Goal: Task Accomplishment & Management: Manage account settings

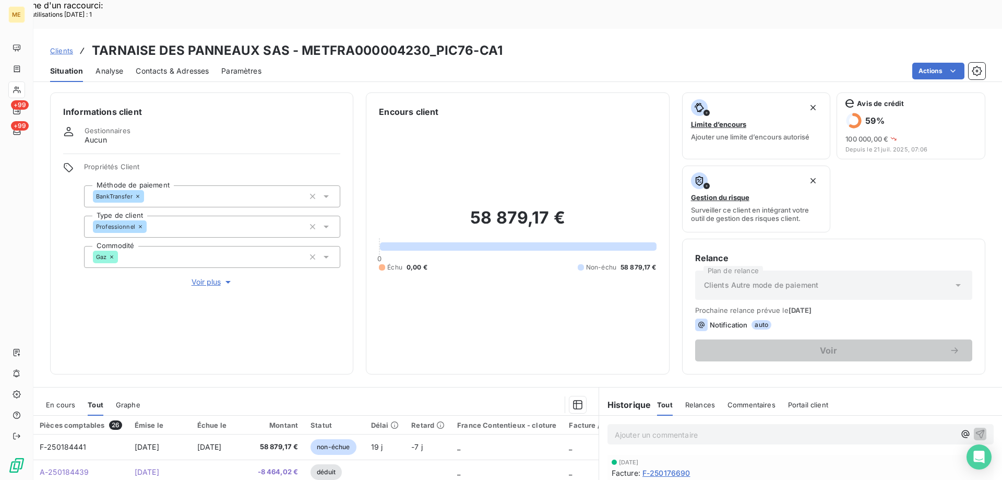
scroll to position [139, 0]
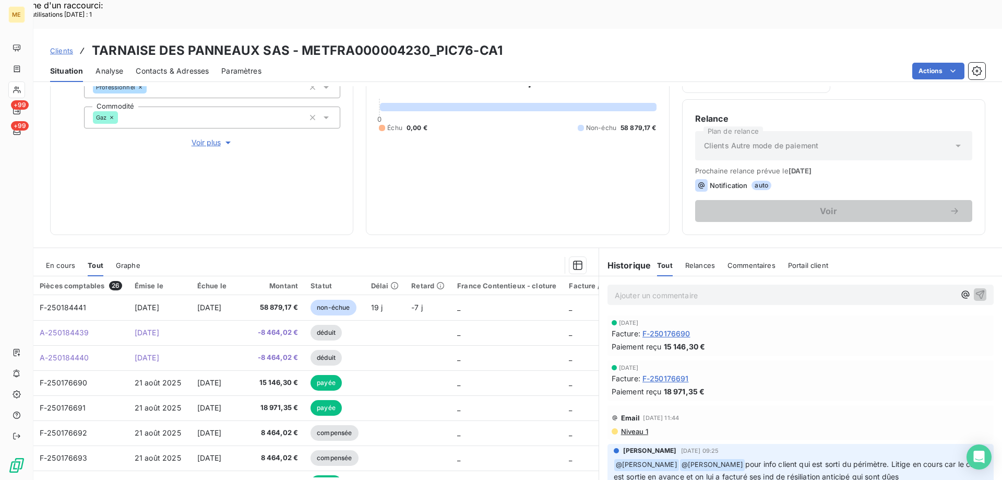
click at [831, 360] on div "[DATE] Facture : F-250176691 Paiement reçu 18 971,35 €" at bounding box center [801, 380] width 386 height 41
click at [628, 276] on div "Ajouter un commentaire ﻿" at bounding box center [800, 294] width 403 height 37
click at [620, 289] on p "Ajouter un commentaire ﻿" at bounding box center [785, 295] width 340 height 13
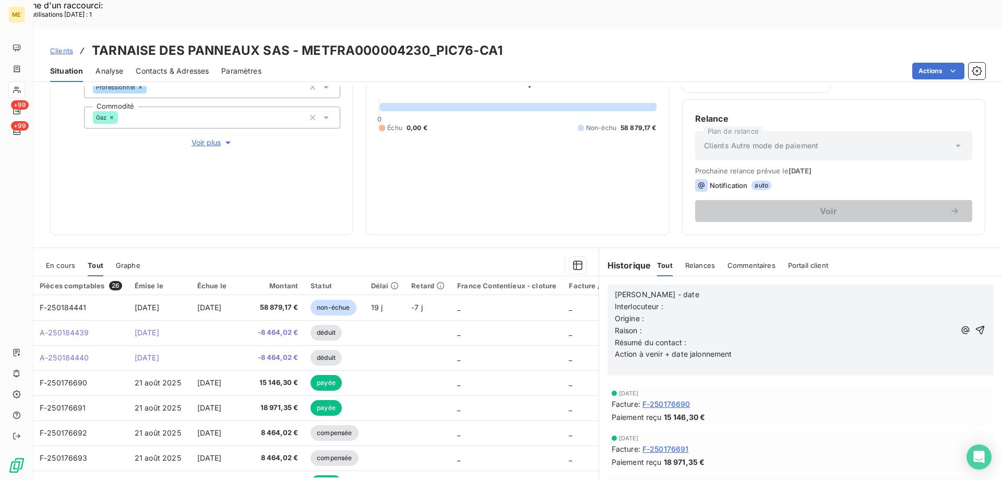
click at [673, 301] on p "Interlocuteur :" at bounding box center [785, 307] width 340 height 12
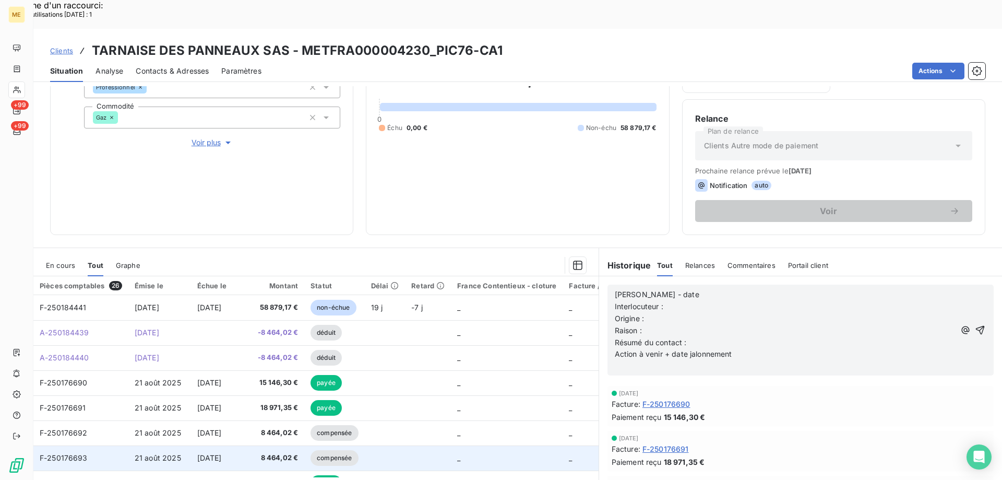
click at [525, 445] on td "_" at bounding box center [507, 457] width 112 height 25
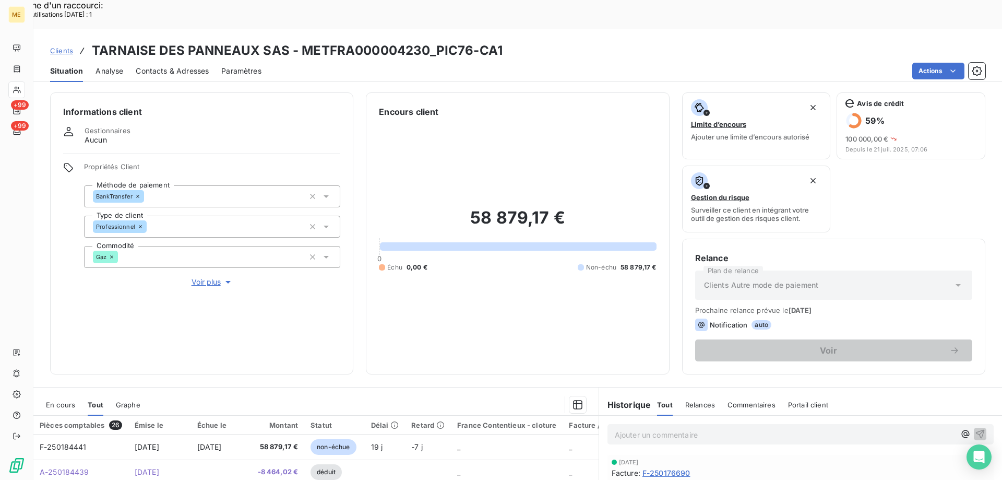
scroll to position [139, 0]
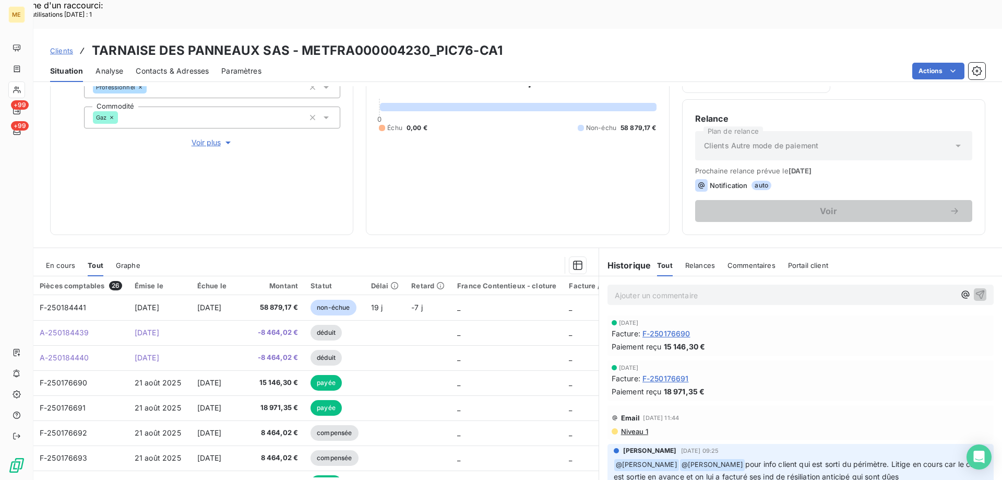
click at [666, 289] on p "Ajouter un commentaire ﻿" at bounding box center [785, 295] width 340 height 13
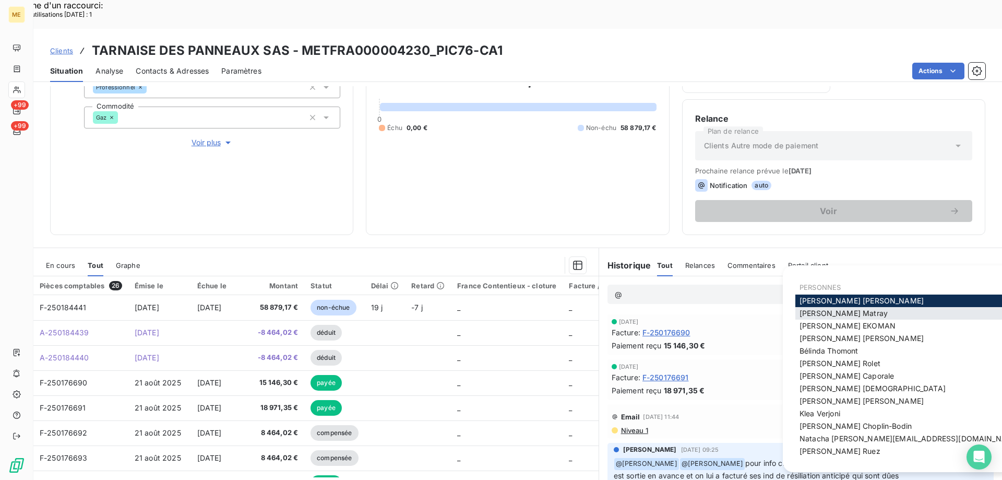
click at [814, 313] on span "[PERSON_NAME]" at bounding box center [844, 313] width 88 height 9
click at [825, 350] on span "[PERSON_NAME]" at bounding box center [829, 351] width 58 height 9
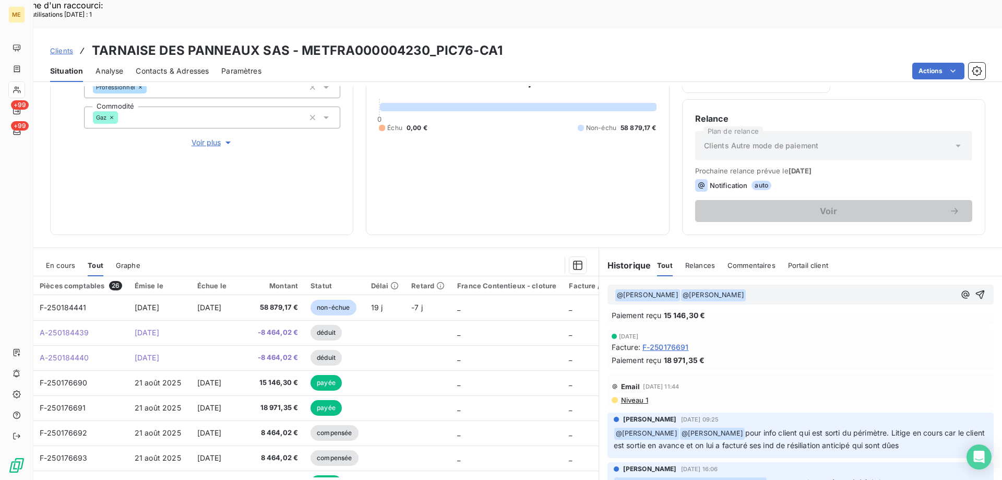
scroll to position [52, 0]
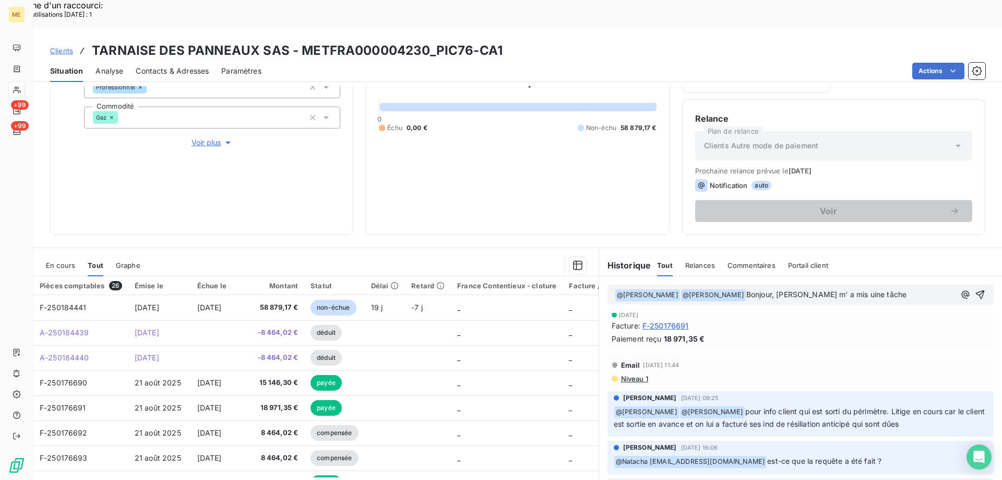
click at [817, 290] on span "Bonjour, [PERSON_NAME] m' a mis uine tâche" at bounding box center [827, 294] width 160 height 9
click at [862, 289] on p "﻿ @ [PERSON_NAME] ﻿ ﻿ @ [PERSON_NAME] ﻿ Bonjour, [PERSON_NAME] m' a mis une tâc…" at bounding box center [785, 295] width 340 height 13
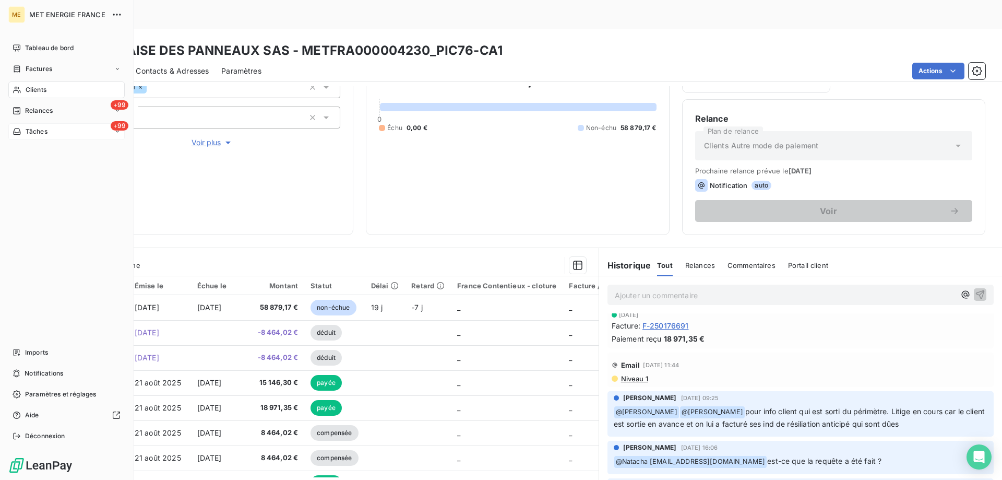
click at [55, 127] on div "+99 Tâches" at bounding box center [66, 131] width 116 height 17
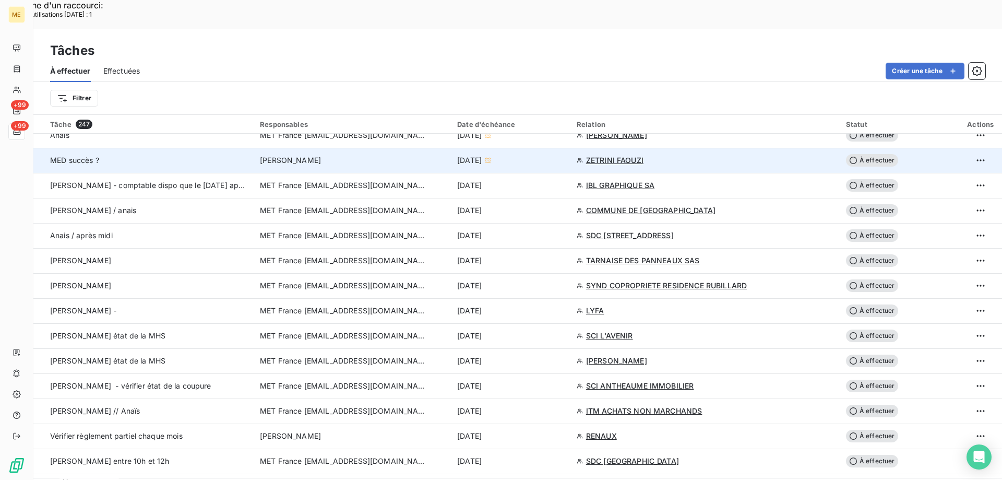
scroll to position [626, 0]
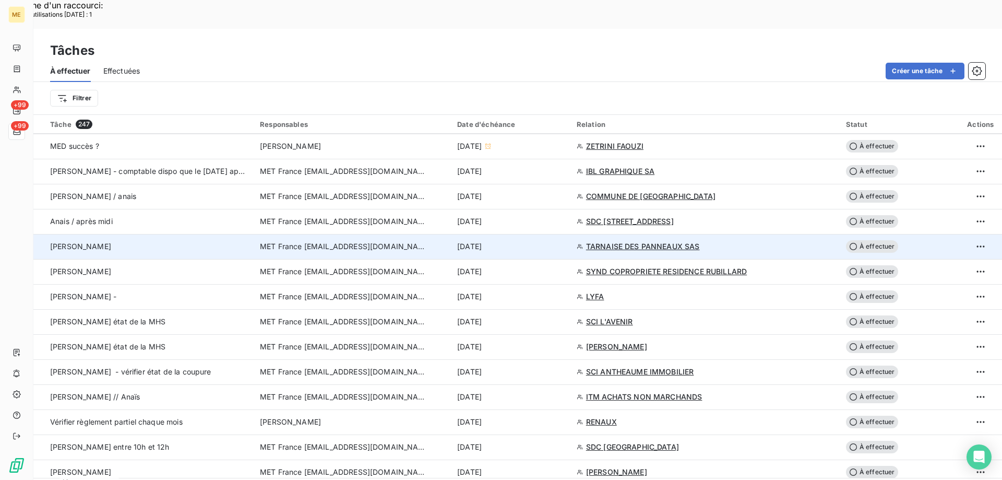
click at [868, 240] on span "À effectuer" at bounding box center [872, 246] width 52 height 13
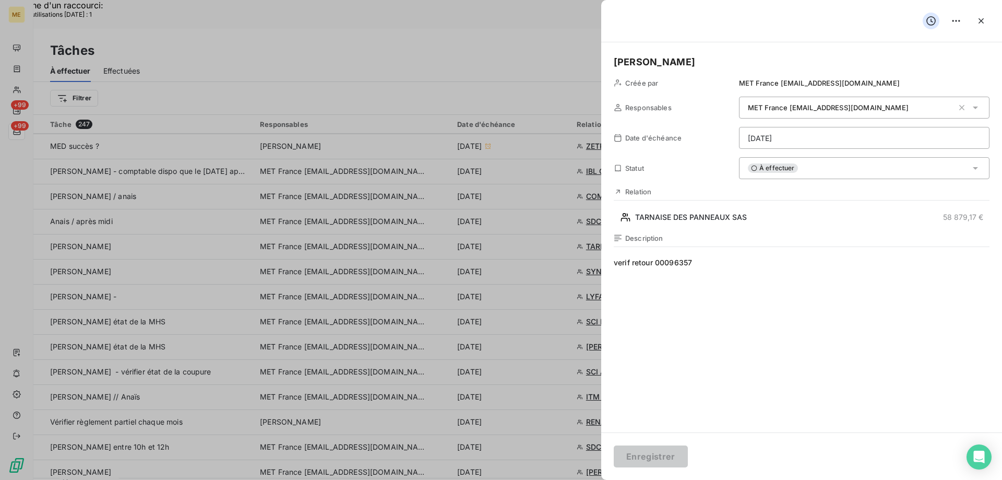
click at [804, 132] on html "Recherche d'un raccourci: Nombre d'utilisations [DATE] : 1 x ME +99 +99 Tâches …" at bounding box center [501, 306] width 1002 height 613
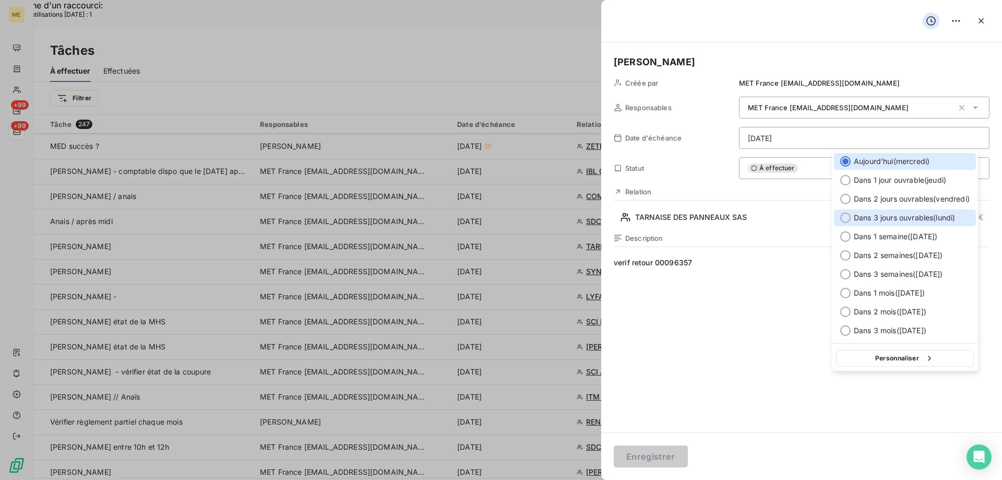
click at [844, 217] on div at bounding box center [845, 217] width 10 height 10
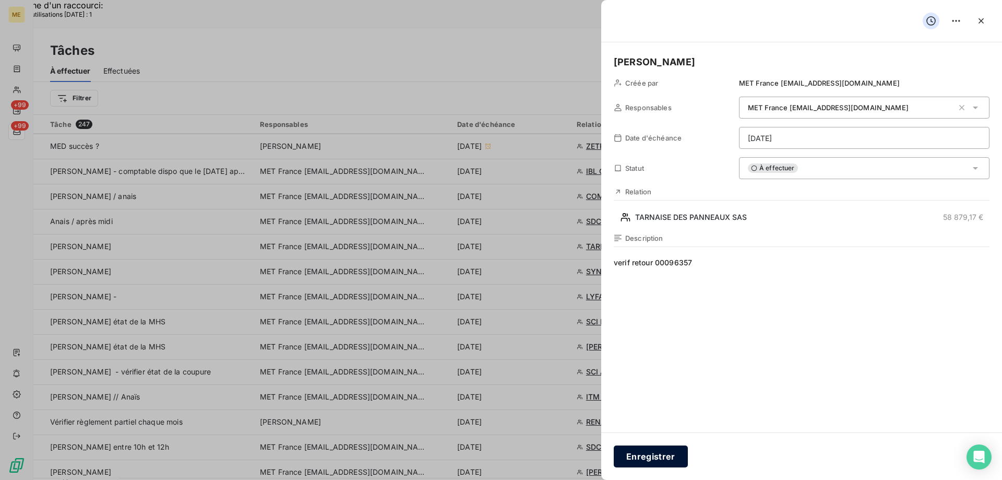
click at [650, 454] on button "Enregistrer" at bounding box center [651, 456] width 74 height 22
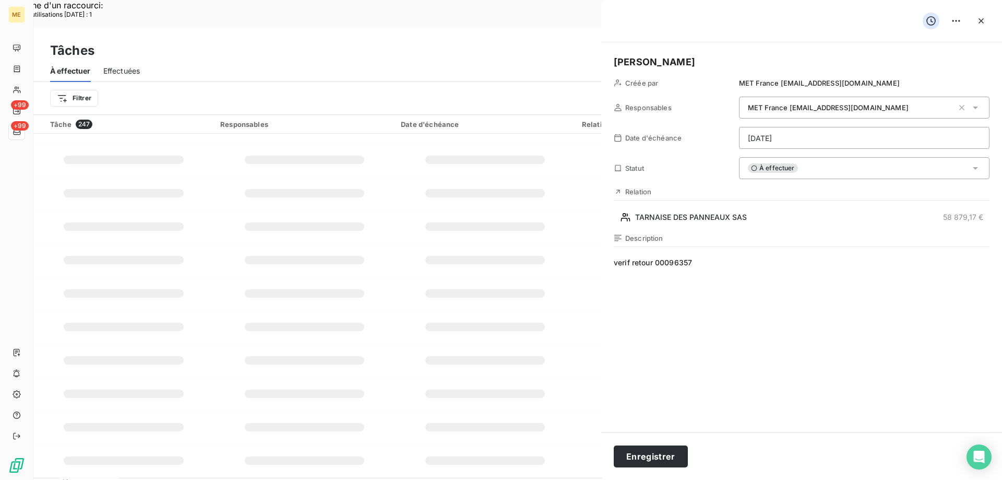
type input "[DATE]"
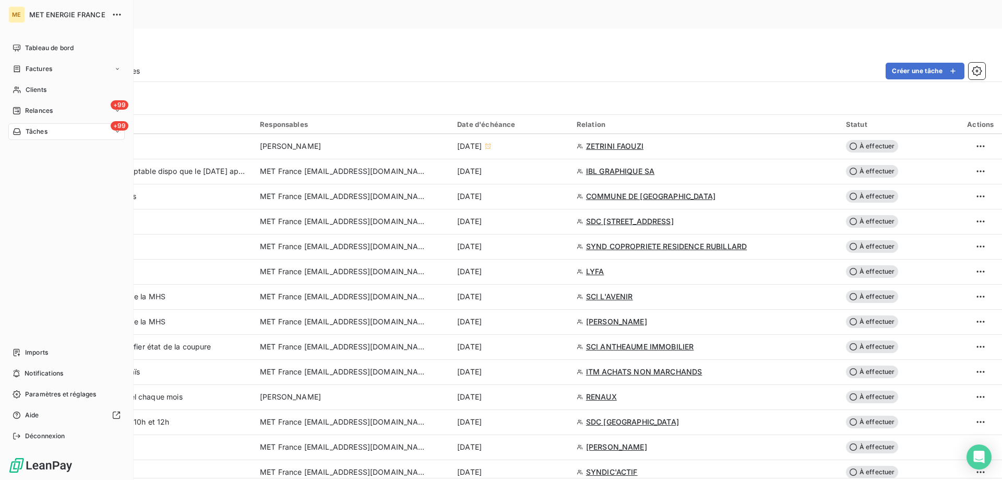
click at [70, 132] on div "+99 Tâches" at bounding box center [66, 131] width 116 height 17
click at [71, 112] on div "+99 Relances" at bounding box center [66, 110] width 116 height 17
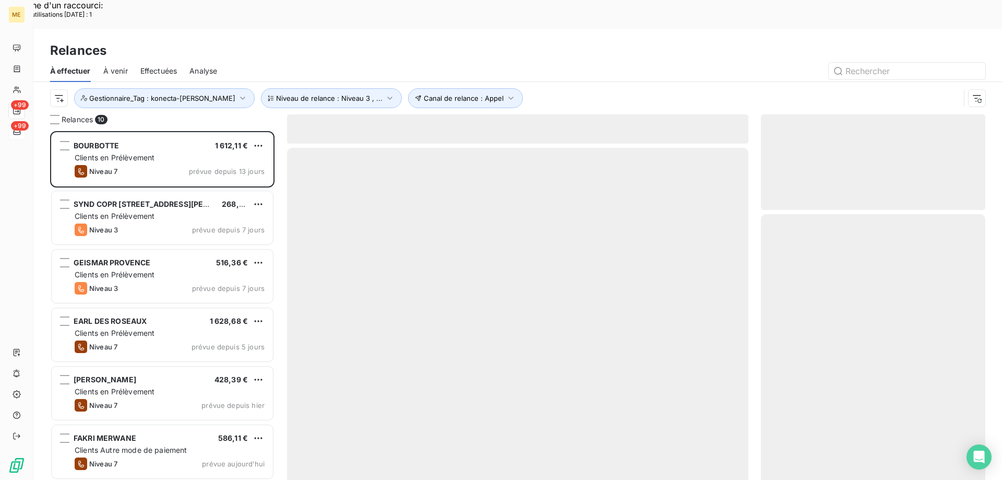
scroll to position [370, 217]
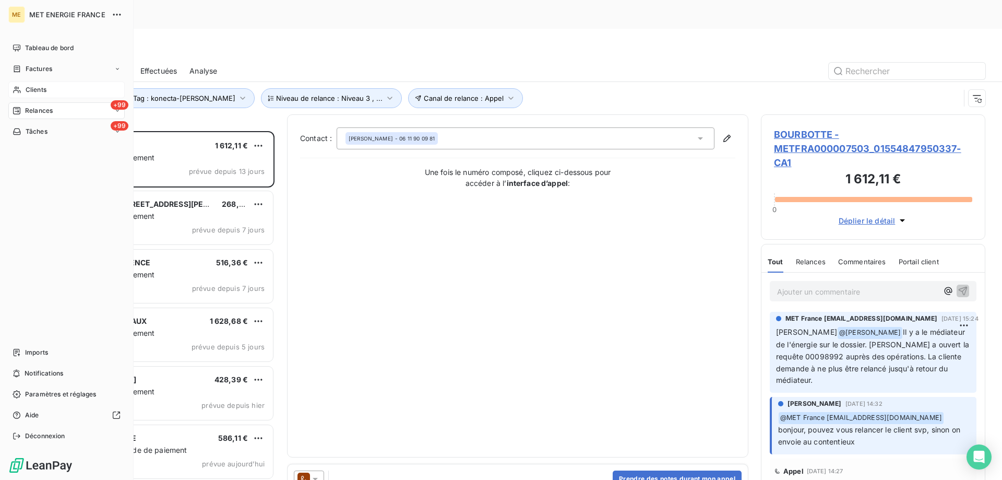
click at [47, 89] on div "Clients" at bounding box center [66, 89] width 116 height 17
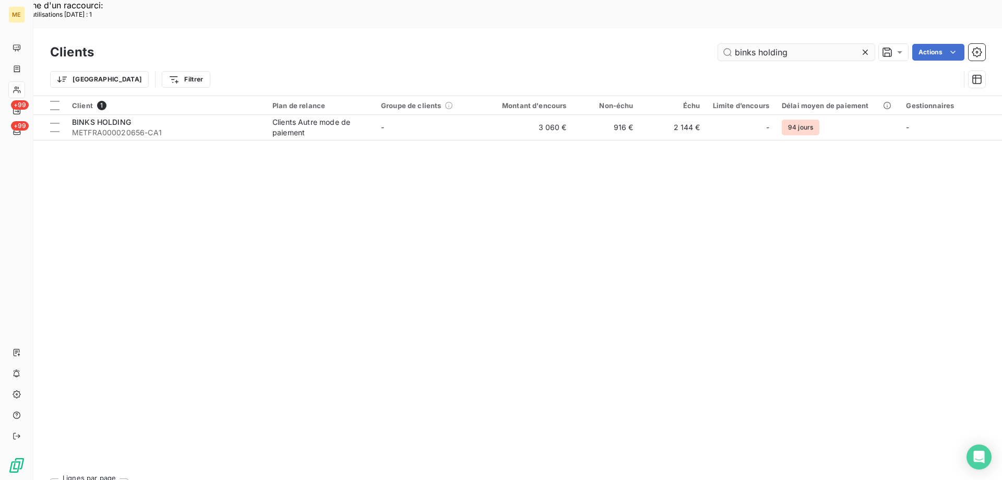
drag, startPoint x: 864, startPoint y: 21, endPoint x: 844, endPoint y: 22, distance: 19.9
click at [863, 47] on icon at bounding box center [865, 52] width 10 height 10
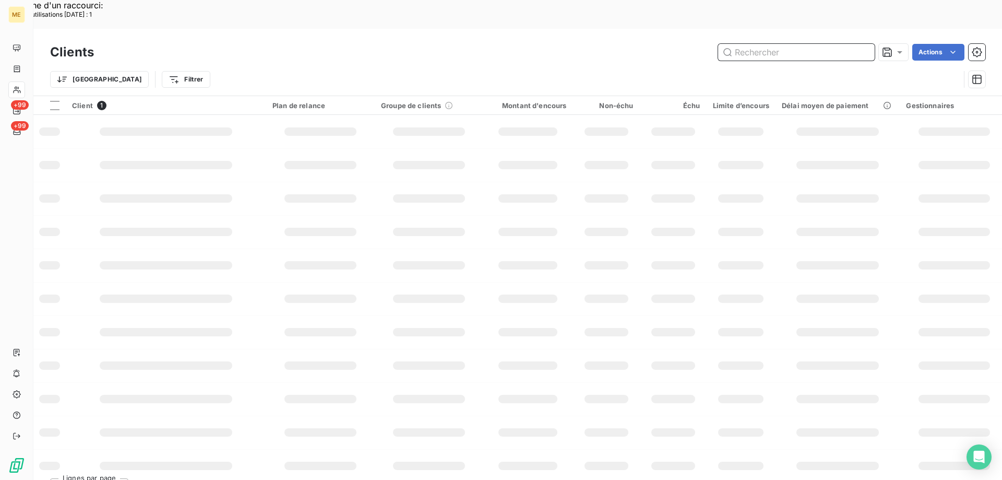
click at [752, 44] on input "text" at bounding box center [796, 52] width 157 height 17
paste input "METFRA000006221_GI064992"
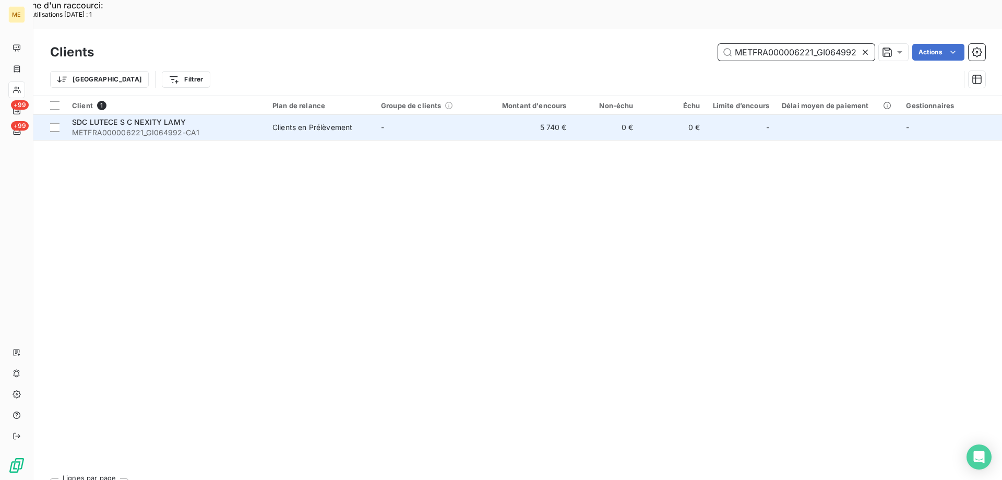
type input "METFRA000006221_GI064992"
click at [109, 117] on span "SDC LUTECE S C NEXITY LAMY" at bounding box center [129, 121] width 114 height 9
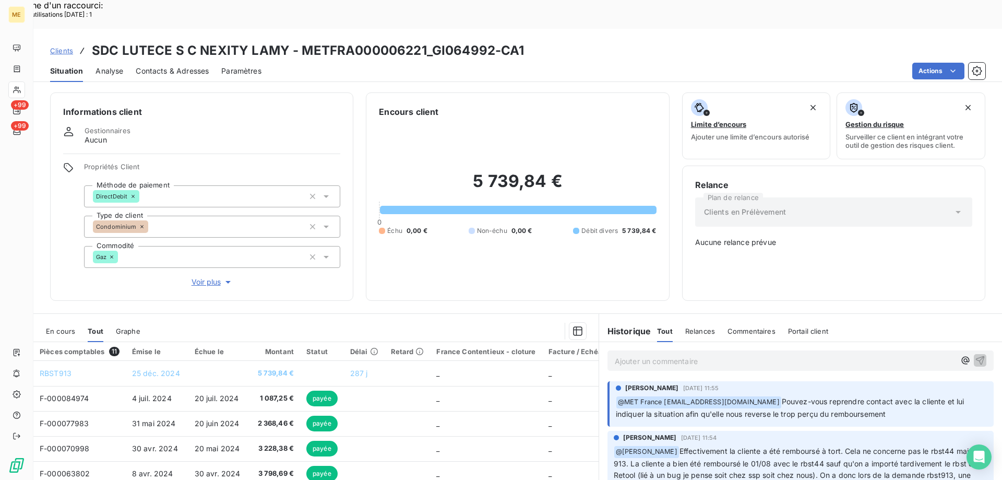
scroll to position [60, 0]
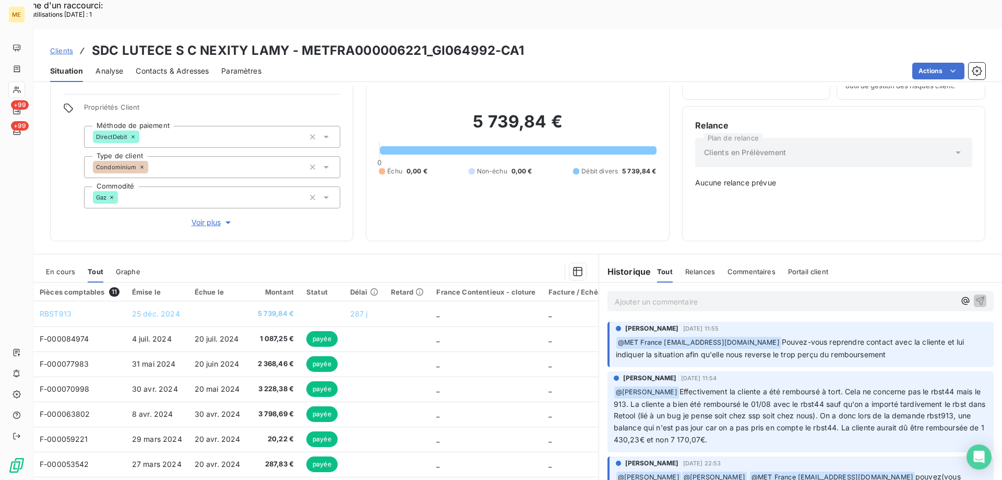
click at [205, 217] on span "Voir plus" at bounding box center [213, 222] width 42 height 10
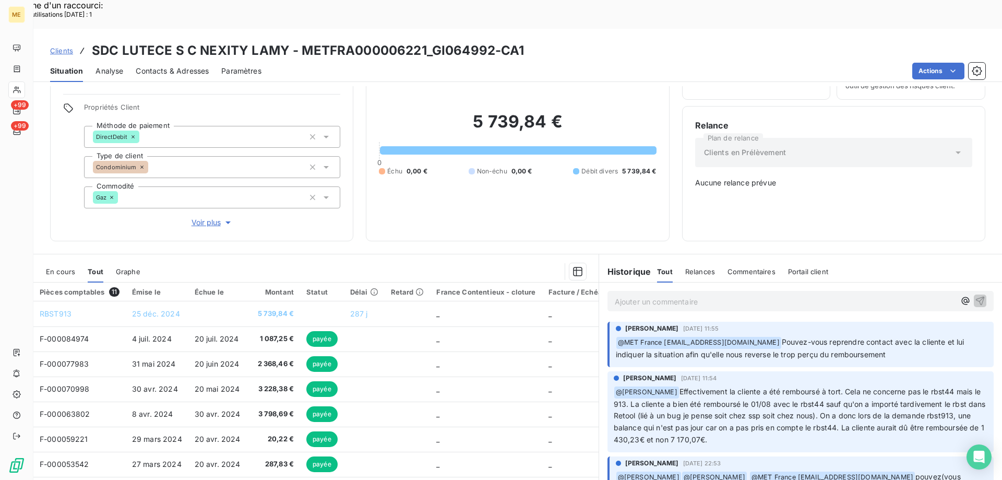
click at [200, 217] on span "Voir plus" at bounding box center [213, 222] width 42 height 10
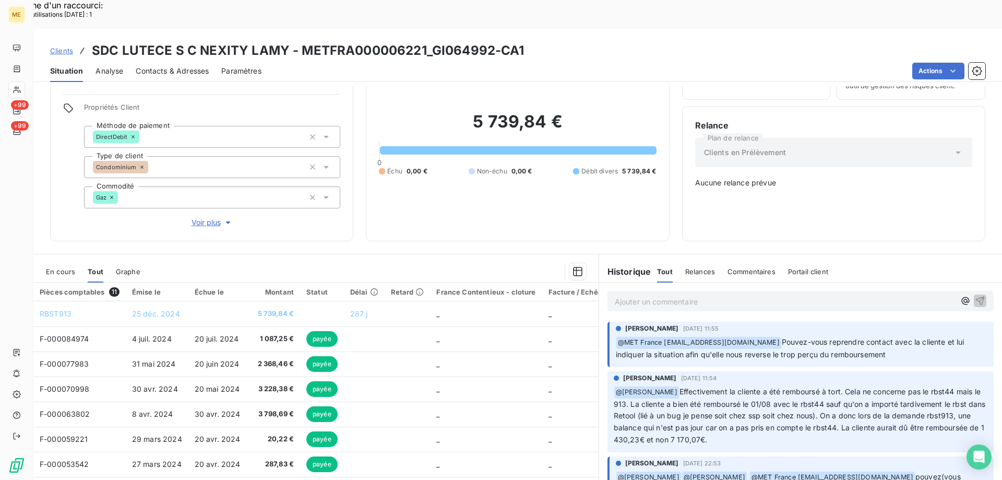
click at [688, 295] on p "Ajouter un commentaire ﻿" at bounding box center [785, 301] width 340 height 13
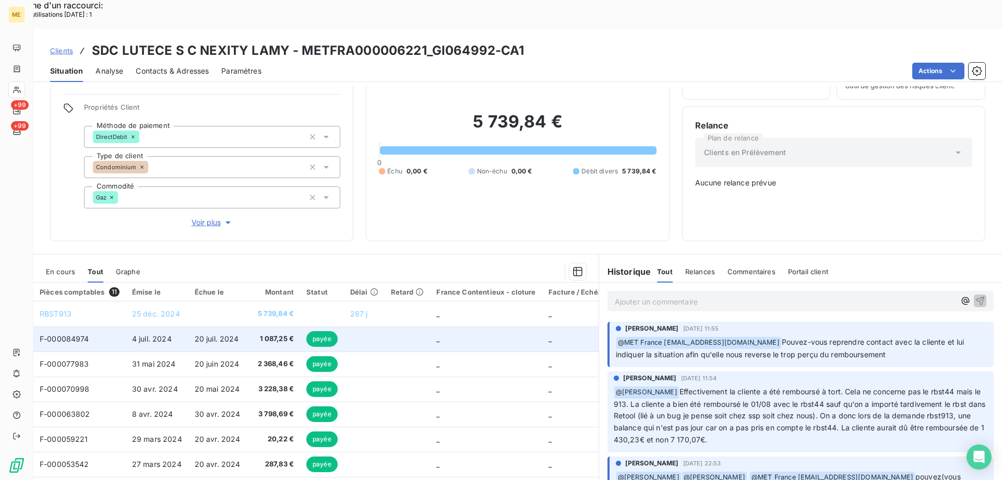
click at [70, 334] on span "F-000084974" at bounding box center [65, 338] width 50 height 9
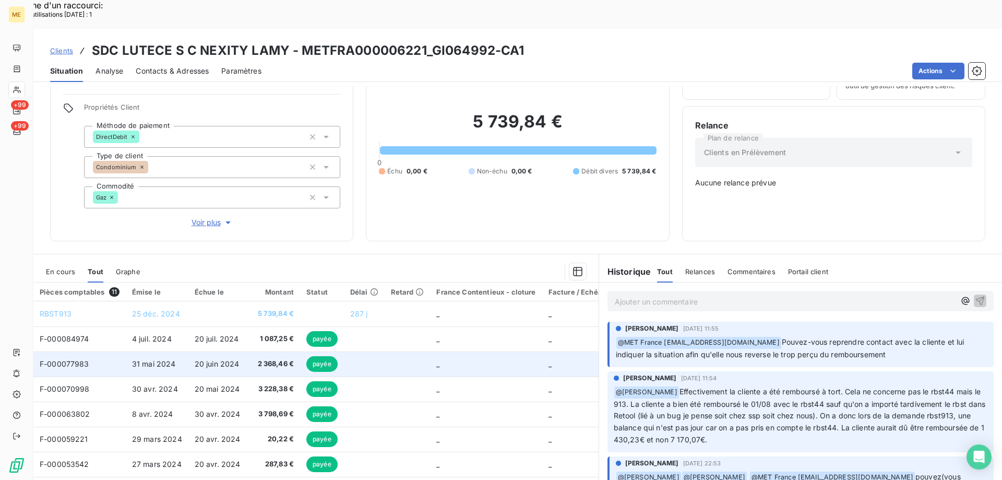
click at [62, 359] on span "F-000077983" at bounding box center [65, 363] width 50 height 9
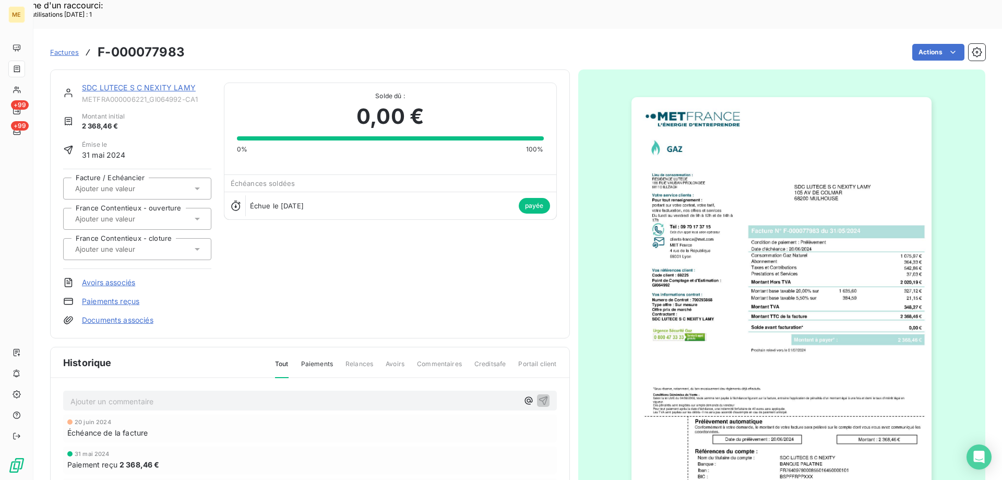
click at [727, 328] on img "button" at bounding box center [782, 309] width 300 height 425
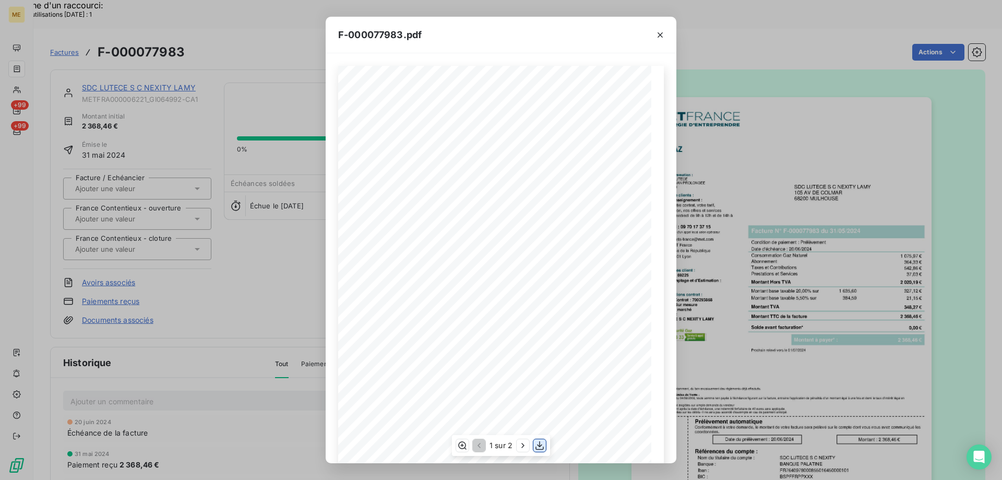
click at [540, 445] on icon "button" at bounding box center [540, 445] width 10 height 10
click at [661, 34] on icon "button" at bounding box center [660, 35] width 10 height 10
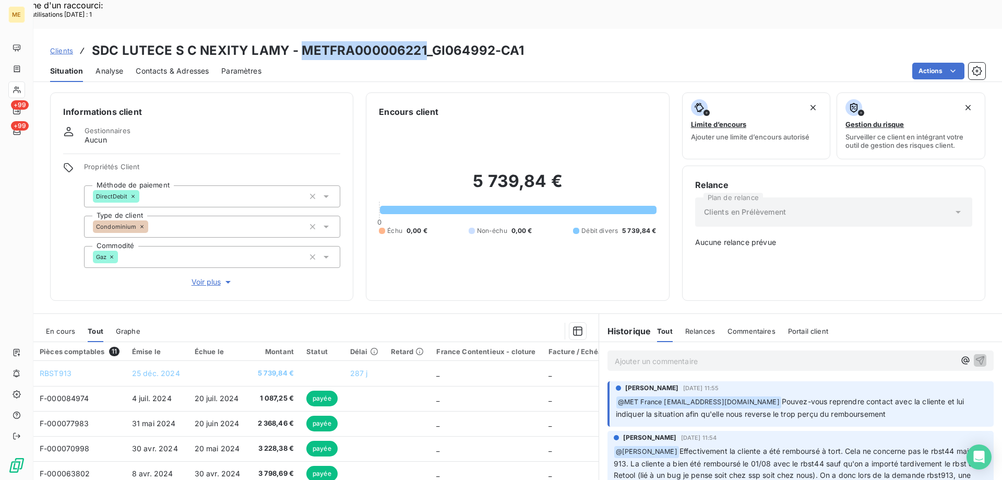
drag, startPoint x: 299, startPoint y: 17, endPoint x: 425, endPoint y: 23, distance: 125.9
click at [425, 41] on h3 "SDC LUTECE S C NEXITY LAMY - METFRA000006221_GI064992-CA1" at bounding box center [308, 50] width 433 height 19
copy h3 "METFRA000006221"
click at [601, 60] on div "Situation Analyse Contacts & Adresses Paramètres Actions" at bounding box center [517, 71] width 969 height 22
drag, startPoint x: 301, startPoint y: 19, endPoint x: 424, endPoint y: 22, distance: 122.7
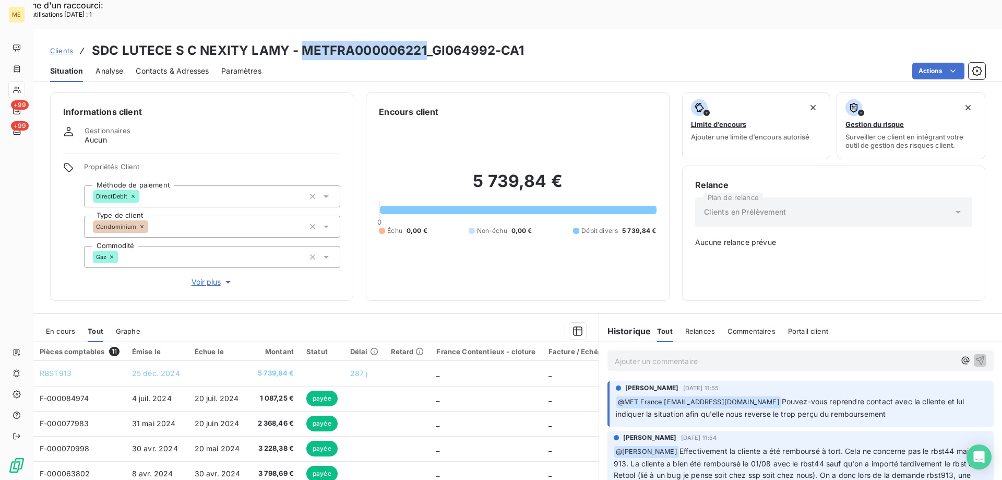
click at [424, 41] on h3 "SDC LUTECE S C NEXITY LAMY - METFRA000006221_GI064992-CA1" at bounding box center [308, 50] width 433 height 19
copy h3 "METFRA000006221"
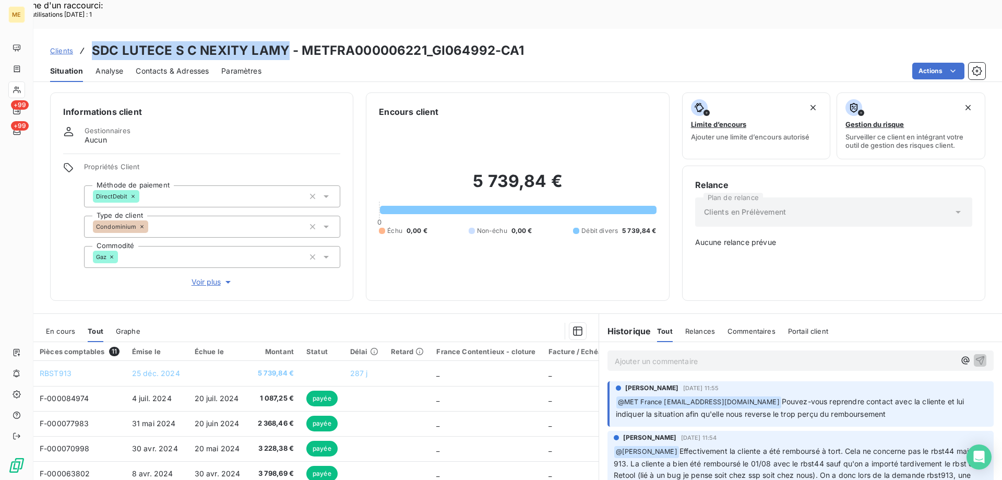
drag, startPoint x: 96, startPoint y: 21, endPoint x: 285, endPoint y: 19, distance: 189.0
click at [285, 41] on h3 "SDC LUTECE S C NEXITY LAMY - METFRA000006221_GI064992-CA1" at bounding box center [308, 50] width 433 height 19
copy h3 "SDC LUTECE S C NEXITY LAMY"
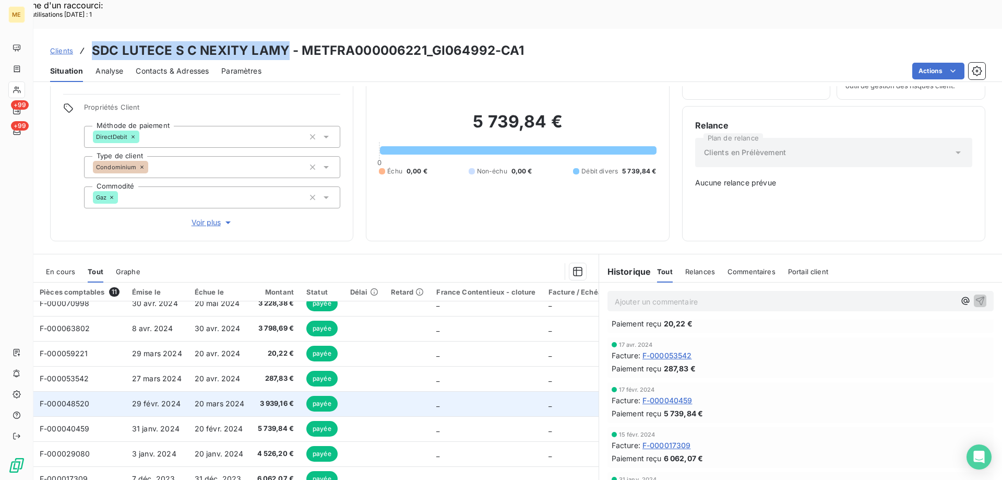
scroll to position [98, 0]
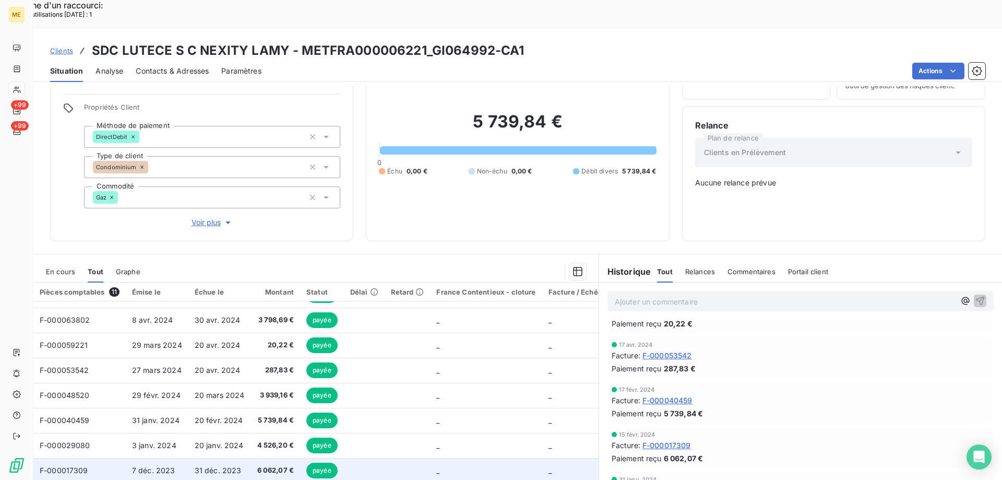
click at [75, 466] on span "F-000017309" at bounding box center [64, 470] width 49 height 9
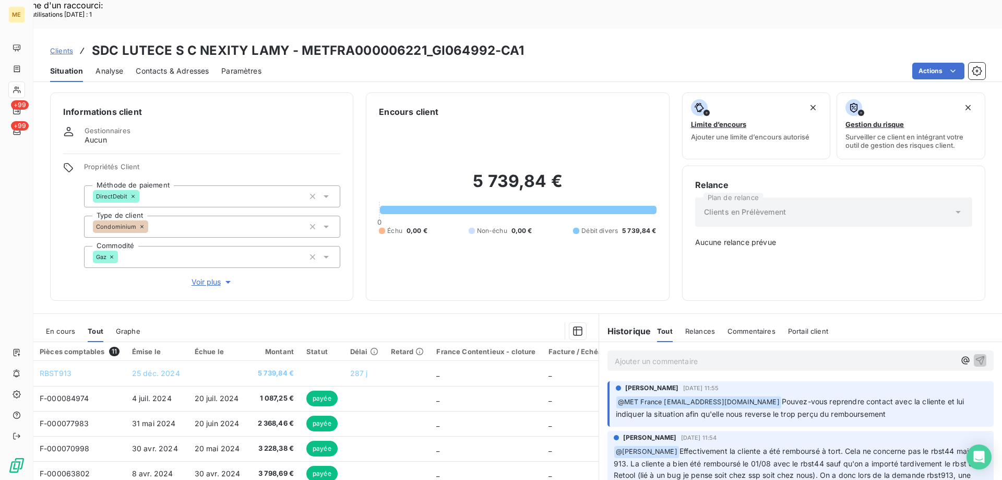
scroll to position [60, 0]
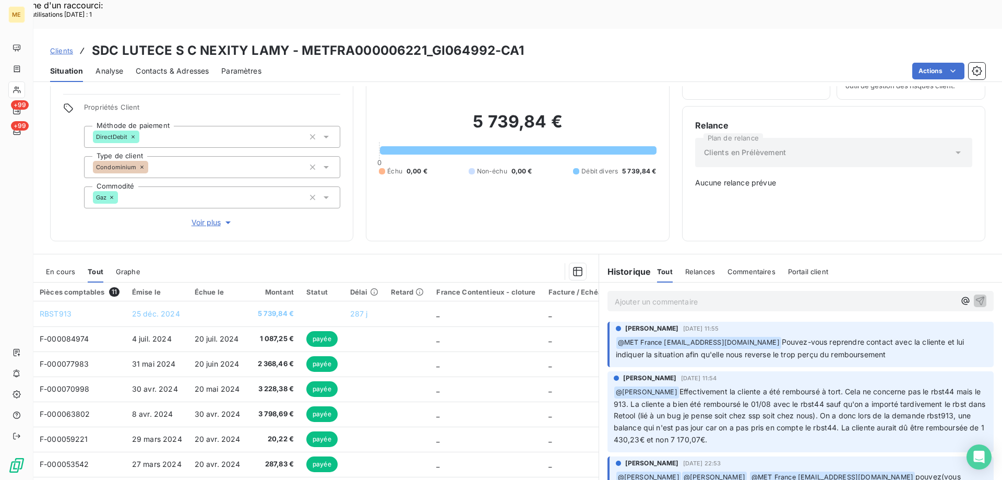
click at [627, 295] on p "Ajouter un commentaire ﻿" at bounding box center [785, 301] width 340 height 13
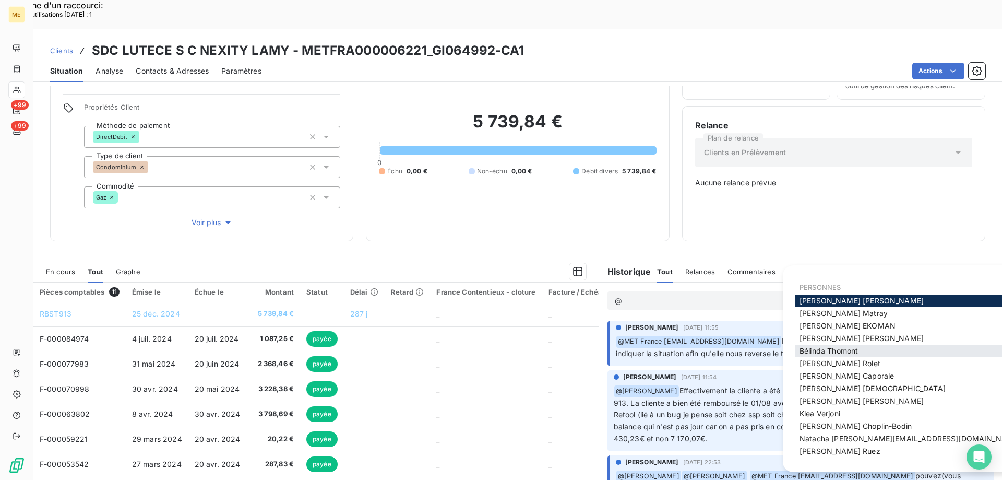
click at [832, 348] on span "[PERSON_NAME]" at bounding box center [829, 350] width 58 height 9
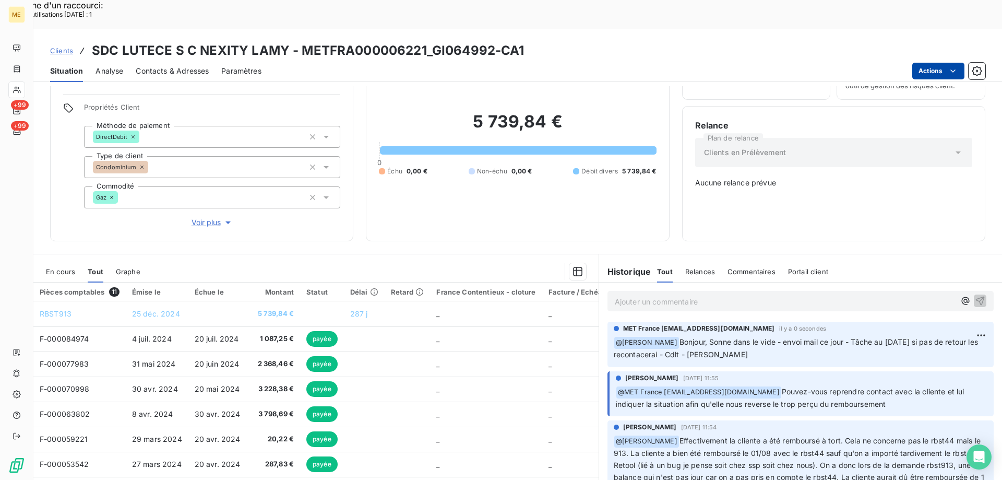
click at [926, 44] on html "Recherche d'un raccourci: Nombre d'utilisations [DATE] : 1 x ME +99 +99 Clients…" at bounding box center [501, 306] width 1002 height 613
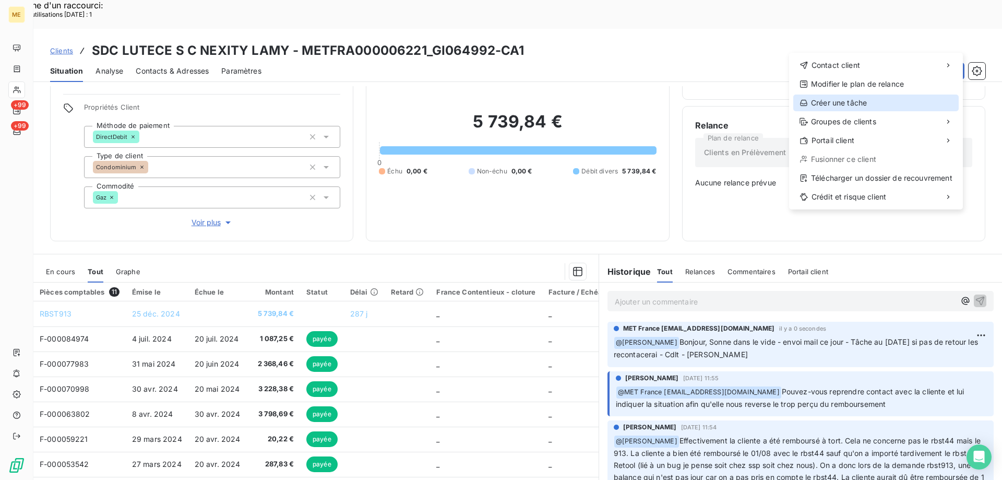
click at [839, 101] on div "Créer une tâche" at bounding box center [876, 102] width 165 height 17
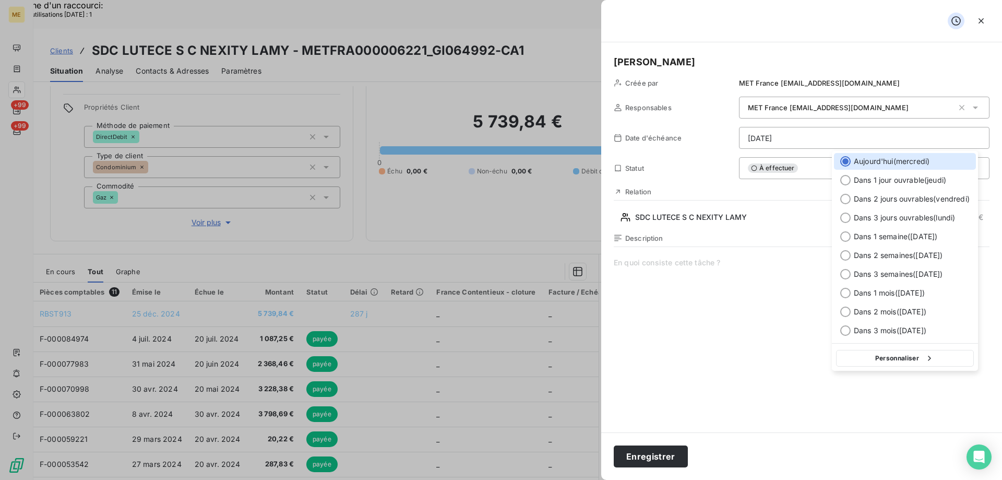
click at [807, 142] on html "Recherche d'un raccourci: Nombre d'utilisations [DATE] : 1 x ME +99 +99 Clients…" at bounding box center [501, 306] width 1002 height 613
click at [841, 220] on div at bounding box center [845, 217] width 10 height 10
type input "[DATE]"
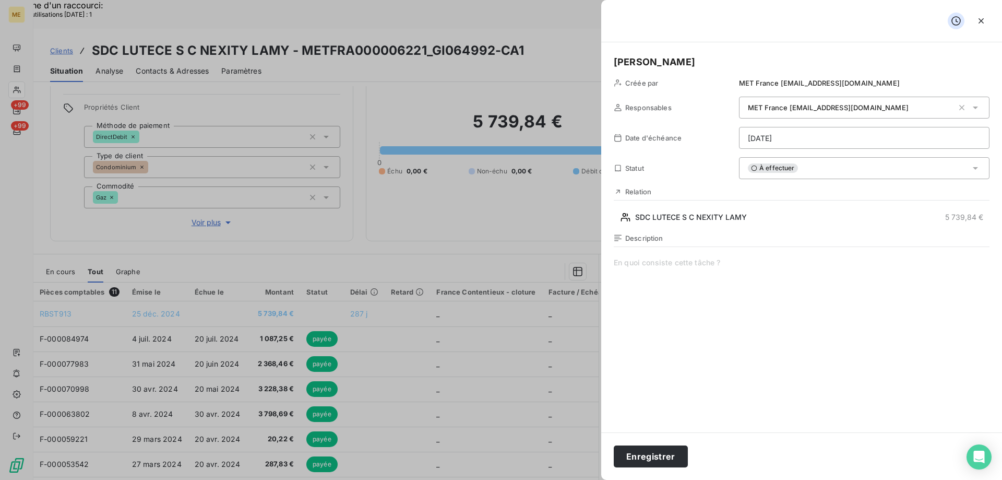
click at [656, 265] on span at bounding box center [802, 357] width 376 height 200
click at [648, 461] on button "Enregistrer" at bounding box center [651, 456] width 74 height 22
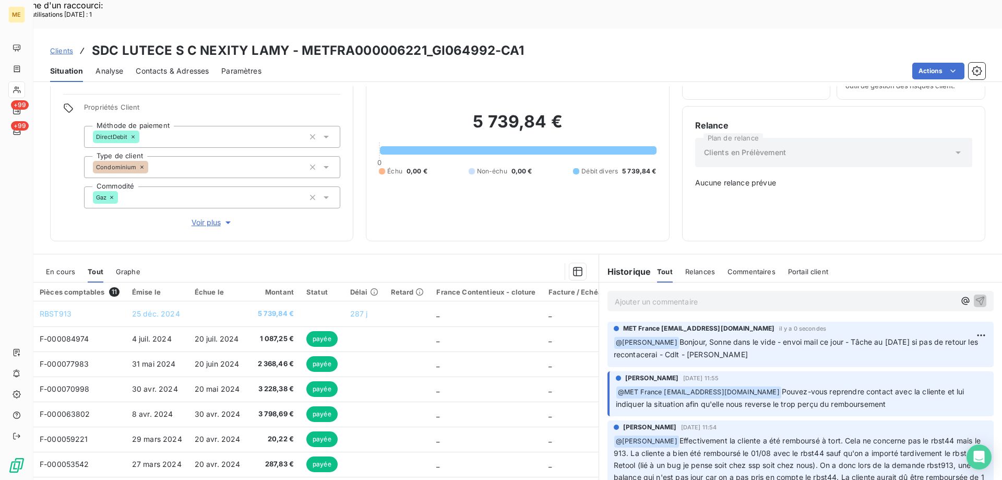
drag, startPoint x: 767, startPoint y: 453, endPoint x: 662, endPoint y: 404, distance: 115.8
click at [662, 435] on p "﻿ @ [PERSON_NAME] Effectivement la cliente a été remboursé à tort. Cela ne conc…" at bounding box center [801, 465] width 374 height 60
copy span "ffectivement la cliente a été remboursé à tort. Cela ne concerne pas le rbst44 …"
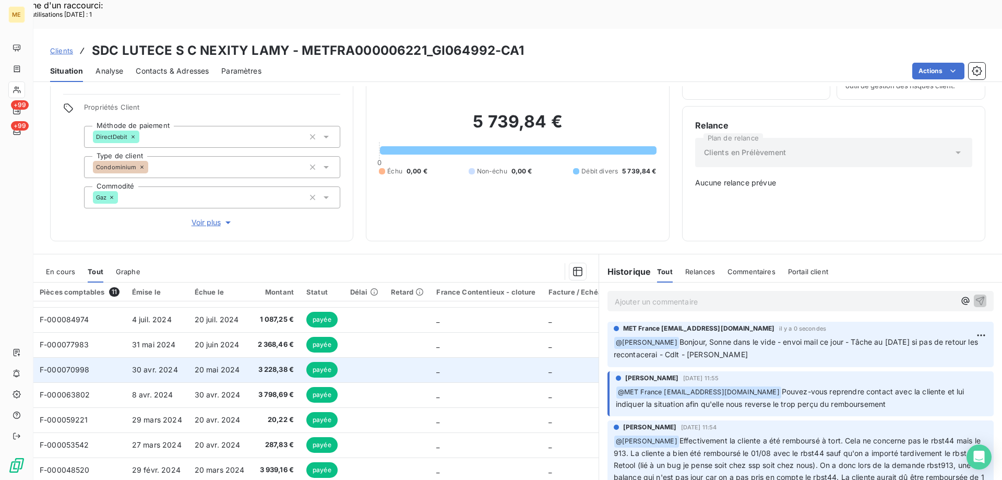
scroll to position [0, 0]
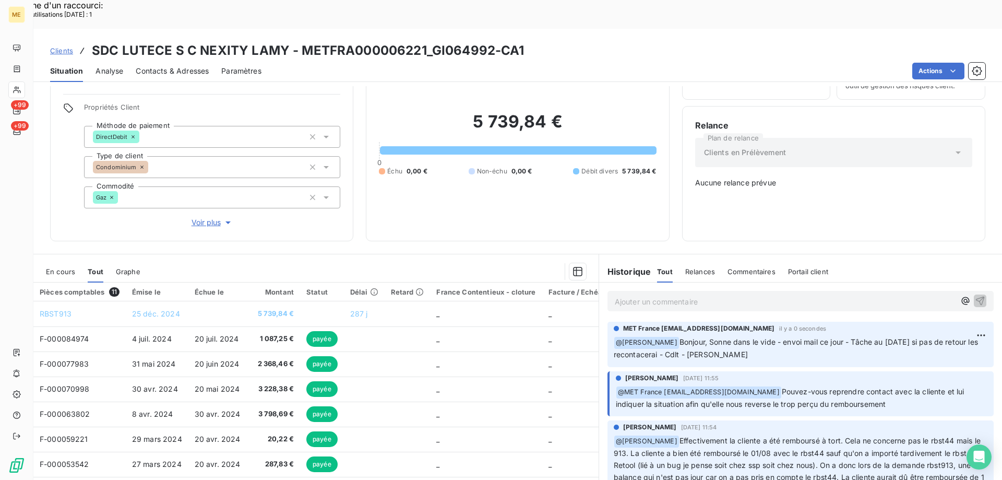
click at [705, 295] on p "Ajouter un commentaire ﻿" at bounding box center [785, 301] width 340 height 13
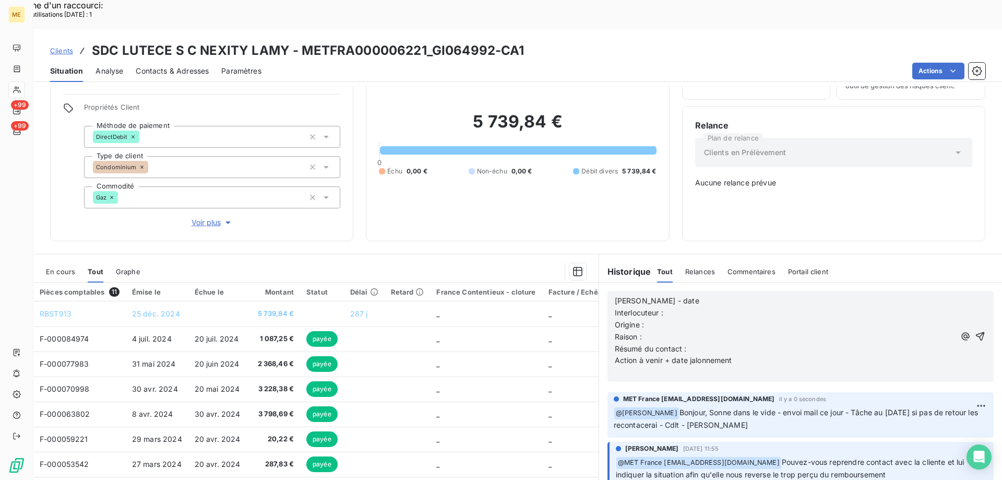
click at [701, 295] on p "[PERSON_NAME] - date" at bounding box center [785, 301] width 340 height 12
click at [670, 296] on span "[PERSON_NAME] - date 058/10/2025" at bounding box center [681, 300] width 133 height 9
click at [719, 295] on p "[PERSON_NAME] - date [DATE]" at bounding box center [785, 301] width 340 height 12
click at [676, 307] on p "Interlocuteur :" at bounding box center [785, 313] width 340 height 12
click at [672, 307] on p "Interlocuteur :" at bounding box center [785, 313] width 340 height 12
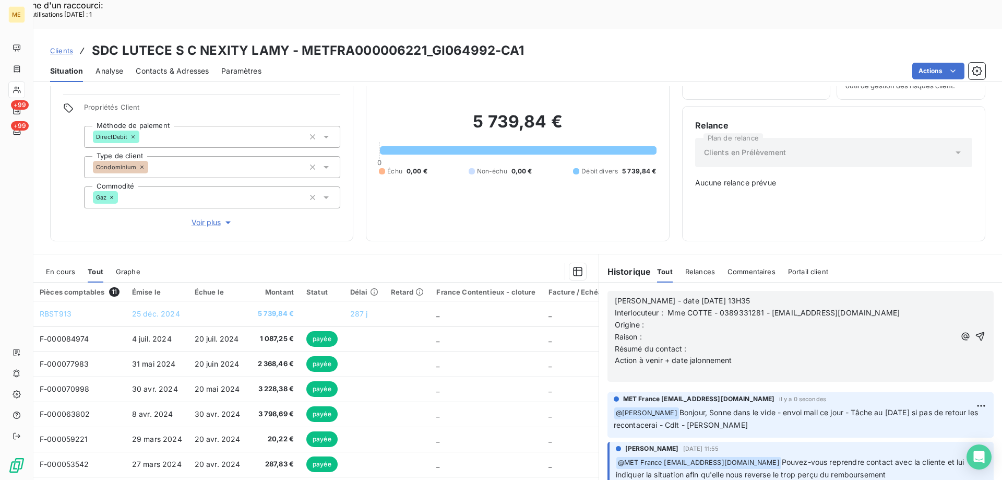
click at [655, 319] on p "Origine :" at bounding box center [785, 325] width 340 height 12
click at [649, 331] on p "Raison :" at bounding box center [785, 337] width 340 height 12
click at [701, 343] on p "Résumé du contact :" at bounding box center [785, 349] width 340 height 12
click at [759, 354] on p "Action à venir + date jalonnement" at bounding box center [785, 360] width 340 height 12
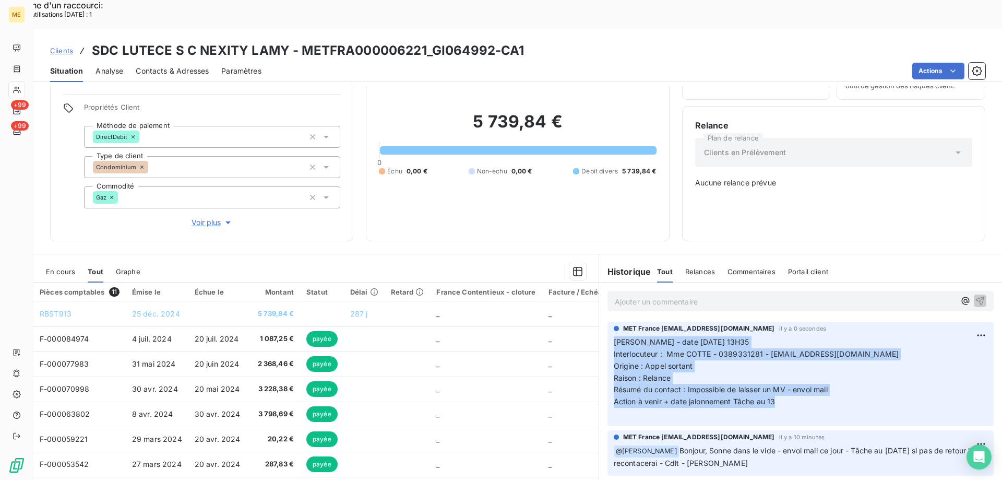
drag, startPoint x: 790, startPoint y: 362, endPoint x: 611, endPoint y: 307, distance: 187.3
click at [614, 336] on p "[PERSON_NAME] - date [DATE] 13H35 Interlocuteur : Mme COTTE - 0389331281 - [EMA…" at bounding box center [801, 378] width 374 height 84
copy p "[PERSON_NAME] - date [DATE] 13H35 Interlocuteur : Mme COTTE - 0389331281 - [EMA…"
click at [965, 302] on html "Recherche d'un raccourci: Nombre d'utilisations [DATE] : 1 x ME +99 +99 Clients…" at bounding box center [501, 306] width 1002 height 613
click at [933, 341] on div "Supprimer" at bounding box center [940, 342] width 58 height 17
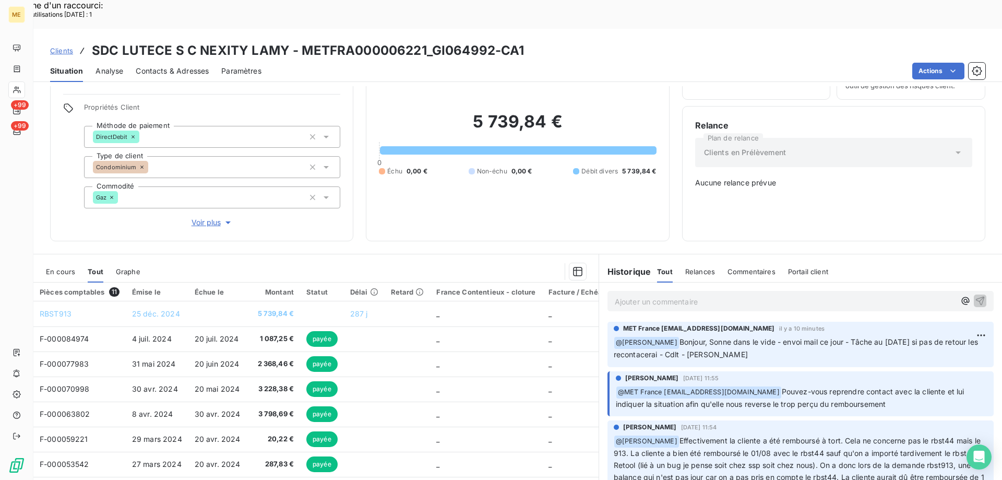
click at [637, 294] on div "Ajouter un commentaire ﻿" at bounding box center [785, 301] width 340 height 14
click at [637, 295] on p "Ajouter un commentaire ﻿" at bounding box center [785, 301] width 340 height 13
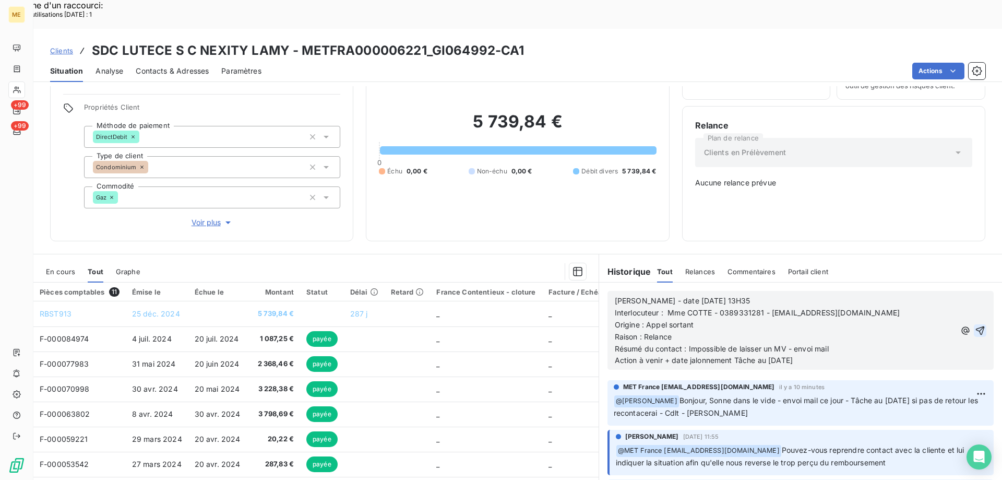
click at [976, 326] on icon "button" at bounding box center [980, 330] width 9 height 9
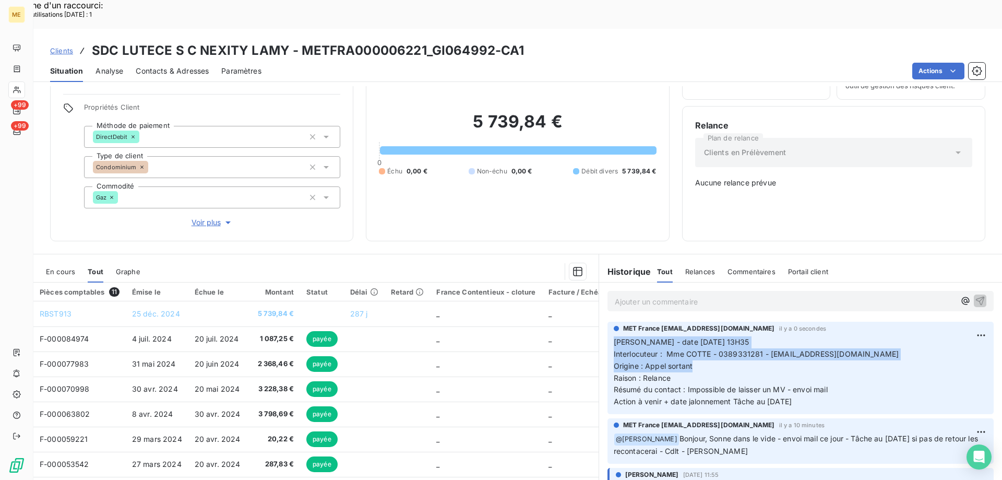
drag, startPoint x: 684, startPoint y: 331, endPoint x: 607, endPoint y: 309, distance: 80.0
click at [608, 322] on div "MET France [EMAIL_ADDRESS][DOMAIN_NAME] il y a 0 secondes [PERSON_NAME] - date …" at bounding box center [801, 368] width 386 height 92
copy p "[PERSON_NAME] - date [DATE] 13H35 Interlocuteur : Mme COTTE - 0389331281 - [EMA…"
drag, startPoint x: 810, startPoint y: 367, endPoint x: 608, endPoint y: 310, distance: 210.0
click at [608, 322] on div "MET France [EMAIL_ADDRESS][DOMAIN_NAME] il y a 0 secondes [PERSON_NAME] - date …" at bounding box center [801, 368] width 386 height 92
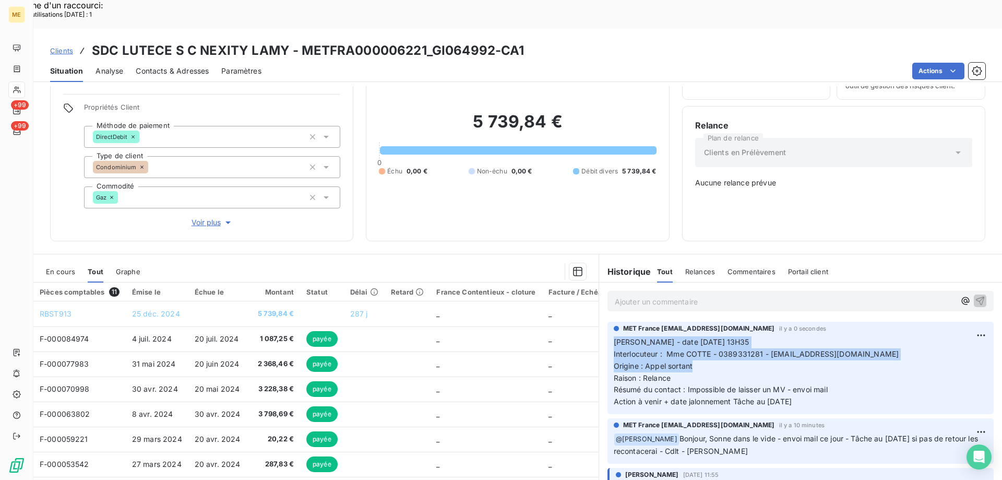
copy p "[PERSON_NAME] - date [DATE] 13H35 Interlocuteur : Mme COTTE - 0389331281 - [EMA…"
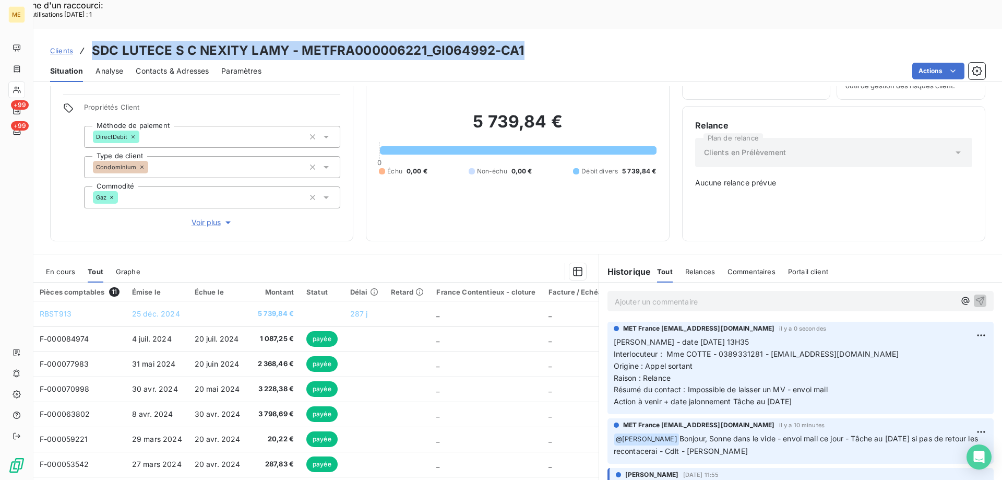
drag, startPoint x: 92, startPoint y: 20, endPoint x: 526, endPoint y: 21, distance: 433.3
click at [526, 41] on div "Clients SDC LUTECE S C NEXITY LAMY - METFRA000006221_GI064992-CA1" at bounding box center [517, 50] width 969 height 19
copy h3 "SDC LUTECE S C NEXITY LAMY - METFRA000006221_GI064992-CA1"
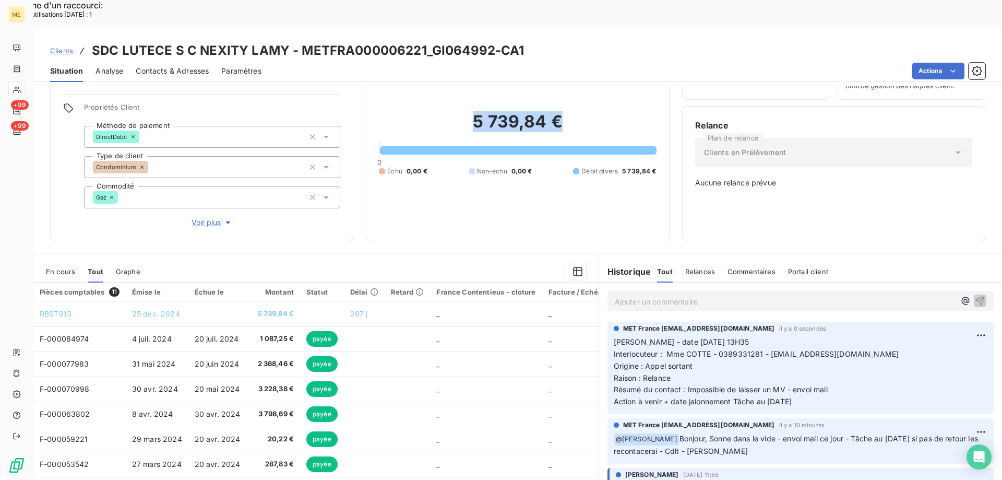
drag, startPoint x: 470, startPoint y: 89, endPoint x: 558, endPoint y: 91, distance: 87.7
click at [558, 111] on h2 "5 739,84 €" at bounding box center [517, 126] width 277 height 31
copy h2 "5 739,84 €"
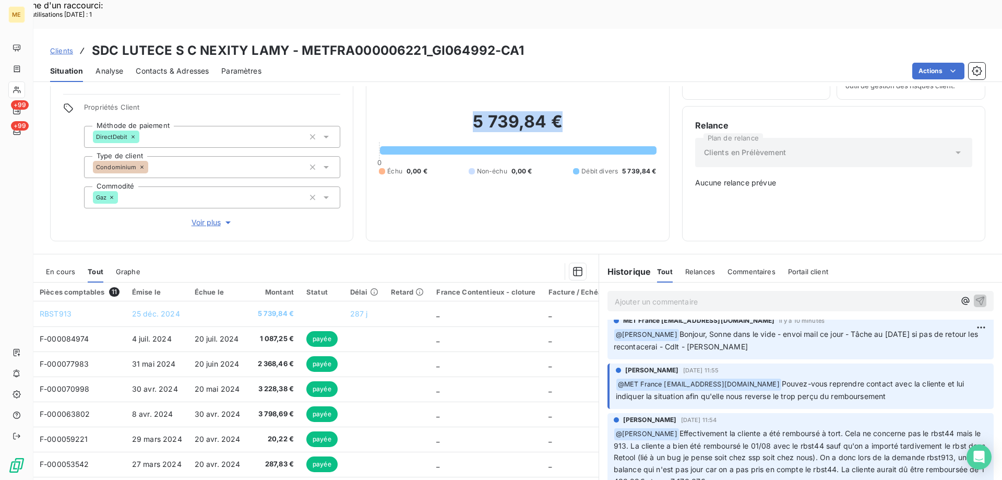
scroll to position [157, 0]
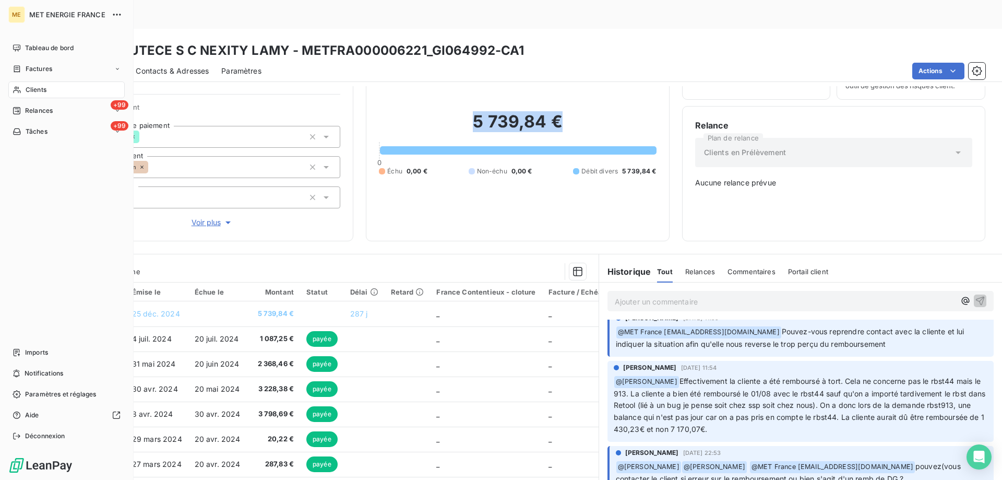
click at [61, 91] on div "Clients" at bounding box center [66, 89] width 116 height 17
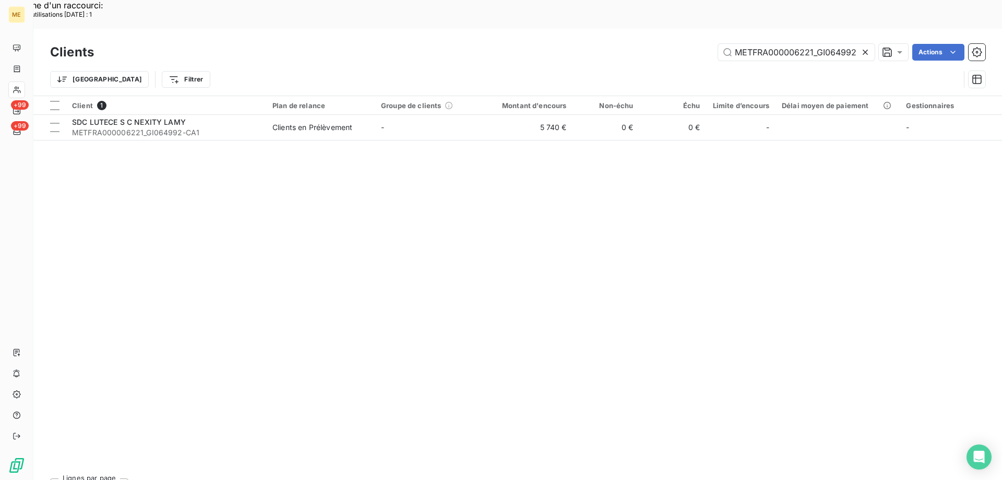
click at [863, 50] on icon at bounding box center [865, 52] width 5 height 5
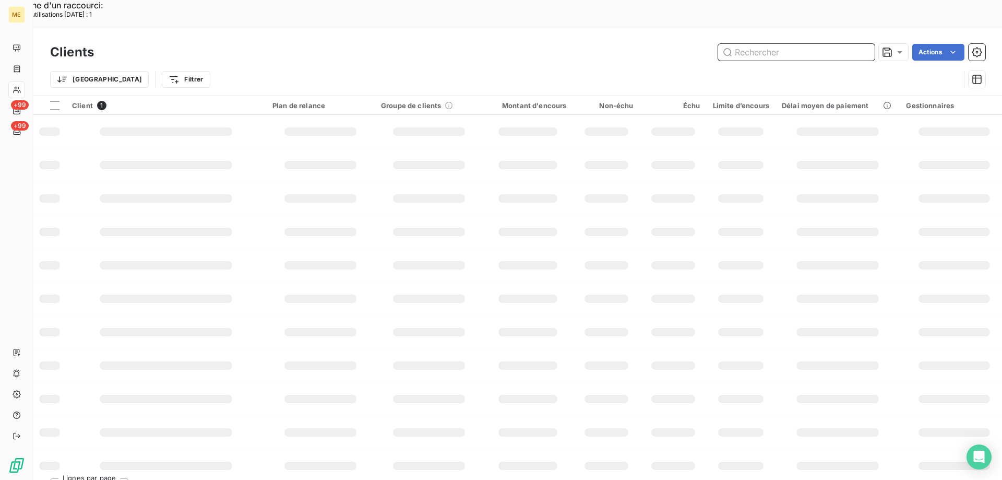
click at [787, 44] on input "text" at bounding box center [796, 52] width 157 height 17
paste input "METFRA000020012"
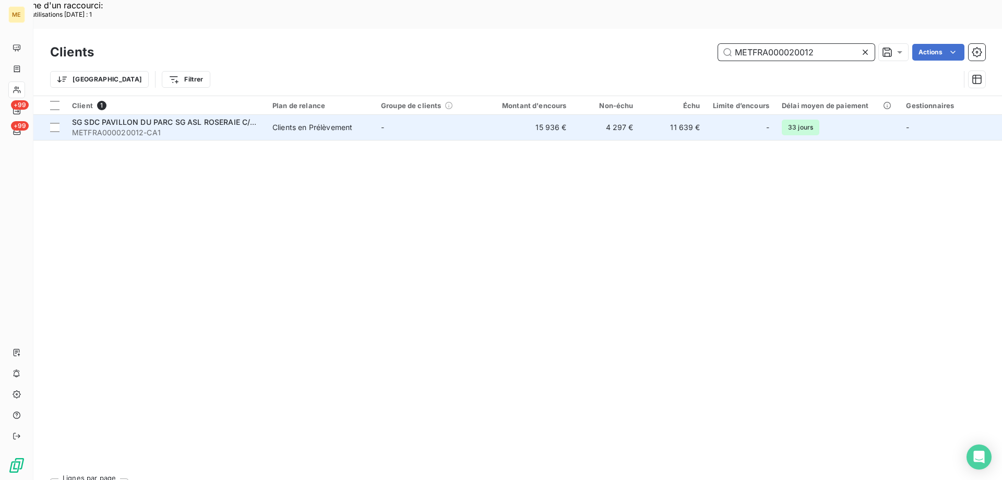
type input "METFRA000020012"
click at [126, 117] on span "SG SDC PAVILLON DU PARC SG ASL ROSERAIE C/O FONCIA" at bounding box center [179, 121] width 215 height 9
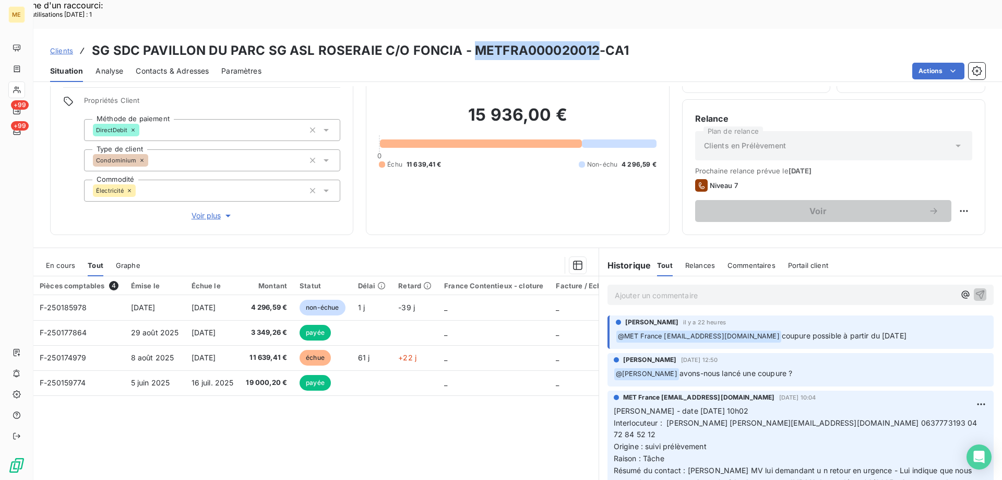
drag, startPoint x: 471, startPoint y: 21, endPoint x: 590, endPoint y: 18, distance: 119.6
click at [590, 41] on h3 "SG SDC PAVILLON DU PARC SG ASL ROSERAIE C/O FONCIA - METFRA000020012-CA1" at bounding box center [360, 50] width 537 height 19
copy h3 "METFRA000020012"
click at [651, 289] on p "Ajouter un commentaire ﻿" at bounding box center [785, 295] width 340 height 13
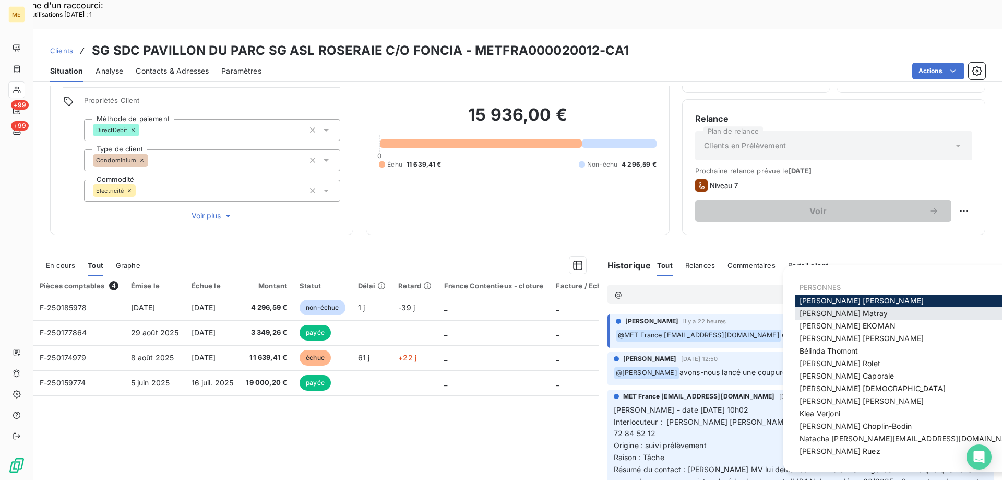
click at [831, 309] on span "[PERSON_NAME]" at bounding box center [844, 313] width 88 height 9
click at [808, 310] on span "[PERSON_NAME]" at bounding box center [844, 313] width 88 height 9
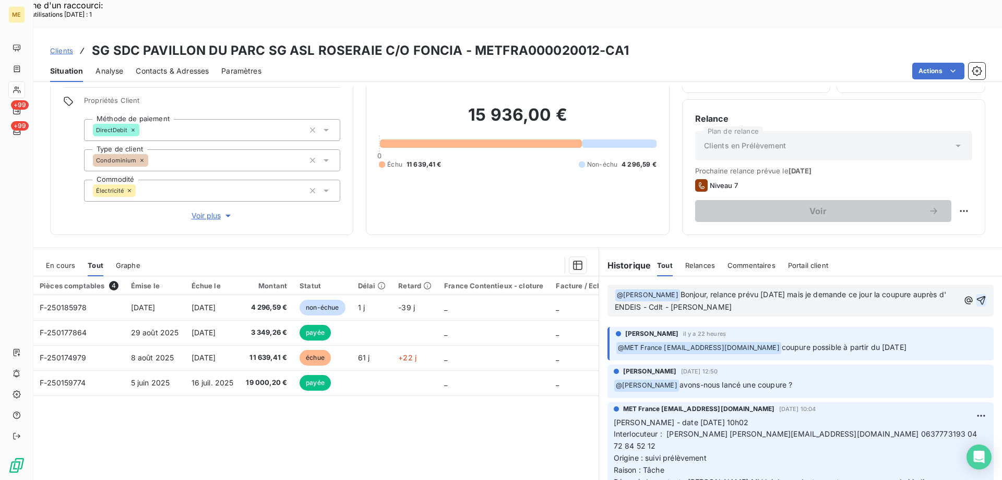
click at [976, 295] on icon "button" at bounding box center [981, 300] width 10 height 10
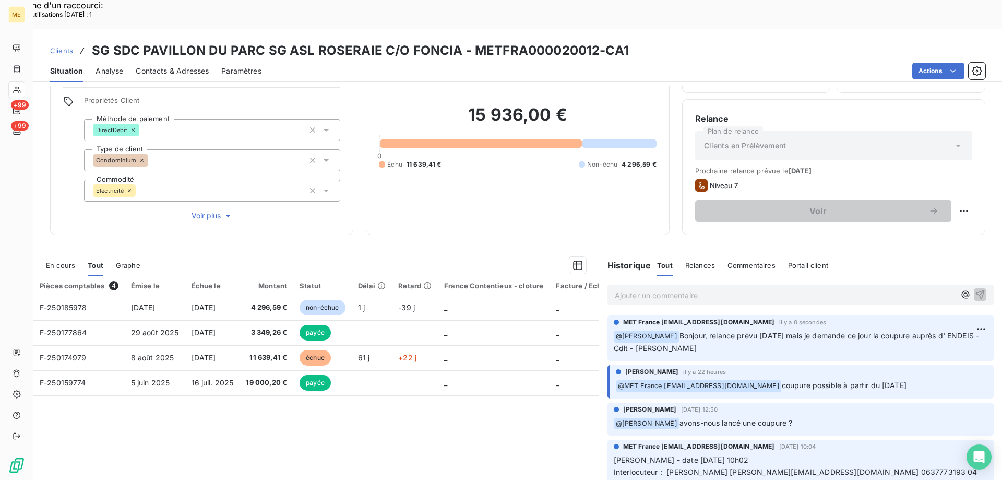
click at [478, 393] on div "Pièces comptables 4 Émise le Échue le Montant Statut Délai Retard France Conten…" at bounding box center [315, 376] width 565 height 201
click at [668, 41] on div "Clients SG SDC PAVILLON DU PARC SG ASL ROSERAIE C/O FONCIA - METFRA000020012-CA1" at bounding box center [517, 50] width 969 height 19
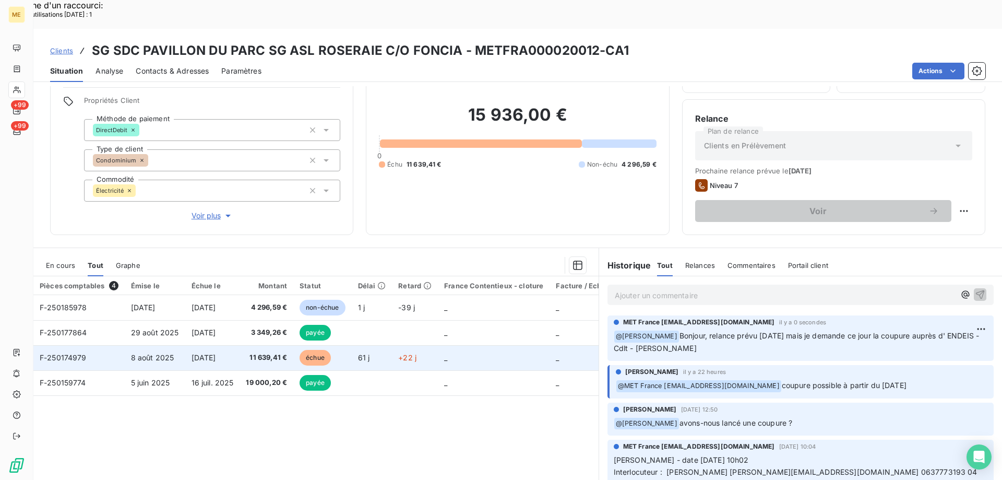
click at [69, 353] on span "F-250174979" at bounding box center [63, 357] width 47 height 9
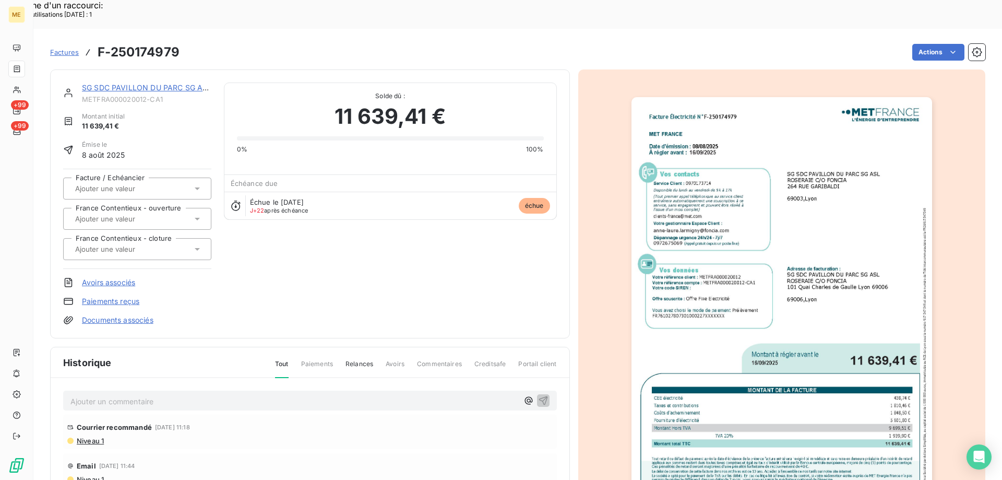
click at [831, 196] on img "button" at bounding box center [782, 309] width 301 height 425
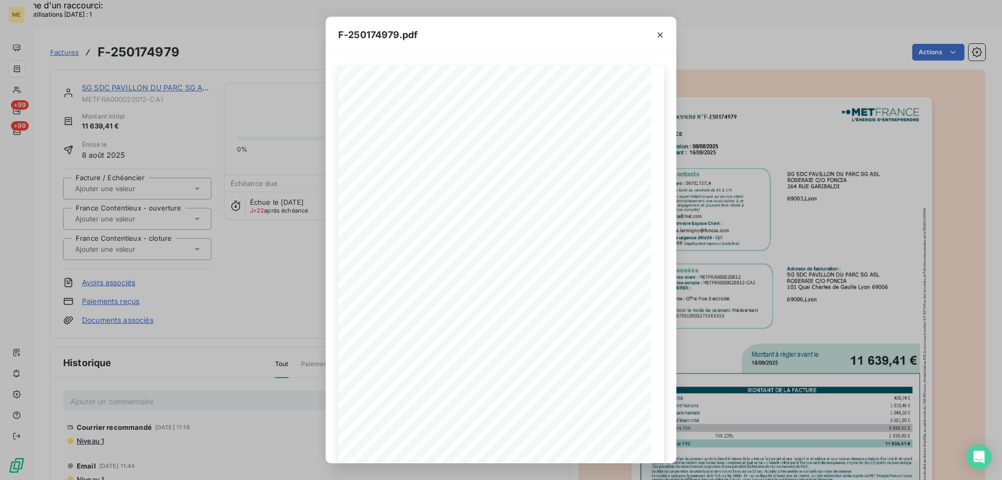
click at [577, 390] on span at bounding box center [512, 392] width 195 height 4
click at [538, 444] on icon "button" at bounding box center [540, 445] width 8 height 9
click at [659, 37] on icon "button" at bounding box center [660, 35] width 10 height 10
click at [661, 34] on icon "button" at bounding box center [660, 34] width 5 height 5
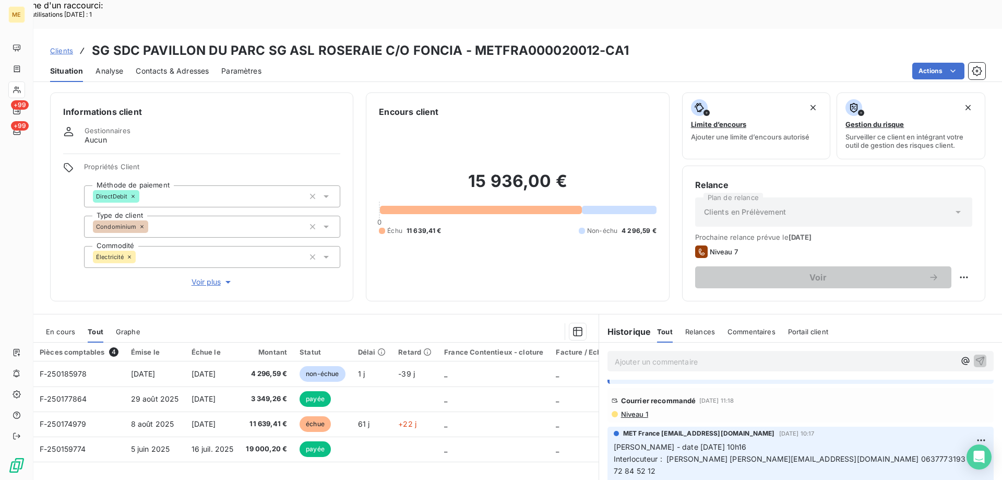
scroll to position [418, 0]
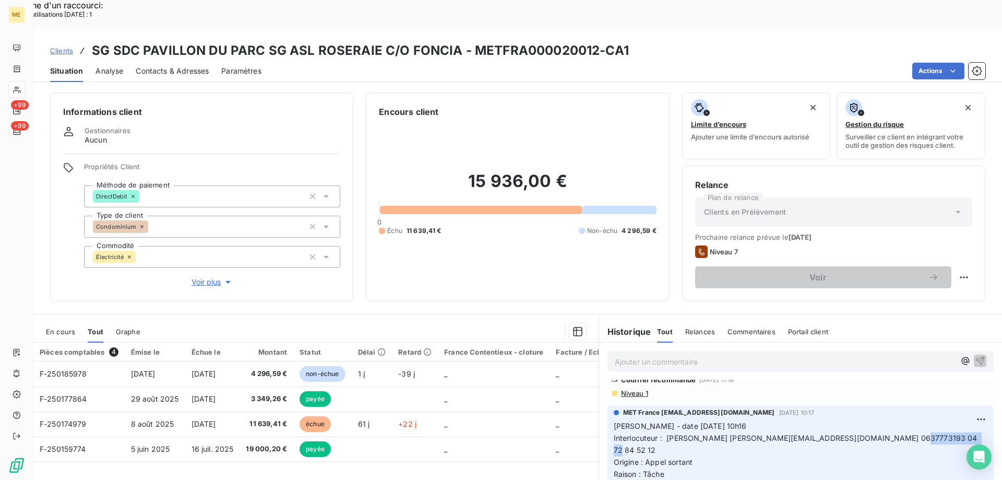
drag, startPoint x: 874, startPoint y: 385, endPoint x: 923, endPoint y: 381, distance: 49.2
click at [923, 433] on span "Interlocuteur : [PERSON_NAME] [PERSON_NAME][EMAIL_ADDRESS][DOMAIN_NAME] 0637773…" at bounding box center [797, 443] width 366 height 21
drag, startPoint x: 468, startPoint y: 19, endPoint x: 593, endPoint y: 23, distance: 124.8
click at [593, 41] on h3 "SG SDC PAVILLON DU PARC SG ASL ROSERAIE C/O FONCIA - METFRA000020012-CA1" at bounding box center [360, 50] width 537 height 19
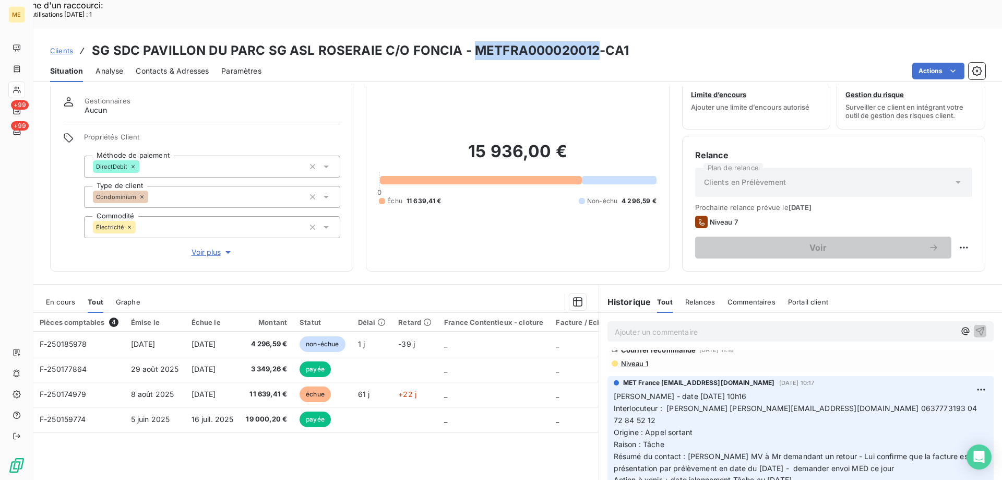
scroll to position [66, 0]
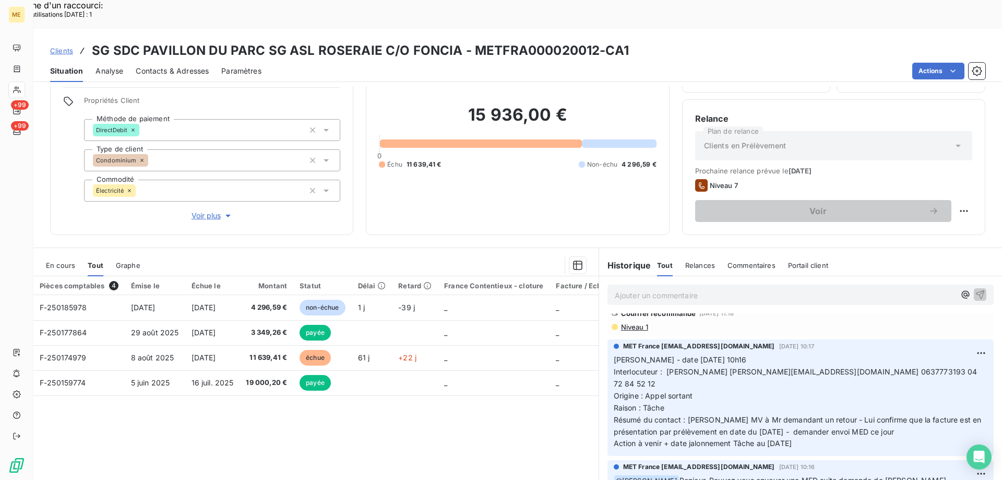
click at [443, 420] on div "Pièces comptables 4 Émise le Échue le Montant Statut Délai Retard France Conten…" at bounding box center [315, 376] width 565 height 201
drag, startPoint x: 473, startPoint y: 21, endPoint x: 632, endPoint y: 24, distance: 158.7
click at [632, 41] on div "Clients SG SDC PAVILLON DU PARC SG ASL ROSERAIE C/O FONCIA - METFRA000020012-CA1" at bounding box center [517, 50] width 969 height 19
click at [499, 41] on h3 "SG SDC PAVILLON DU PARC SG ASL ROSERAIE C/O FONCIA - METFRA000020012-CA1" at bounding box center [360, 50] width 537 height 19
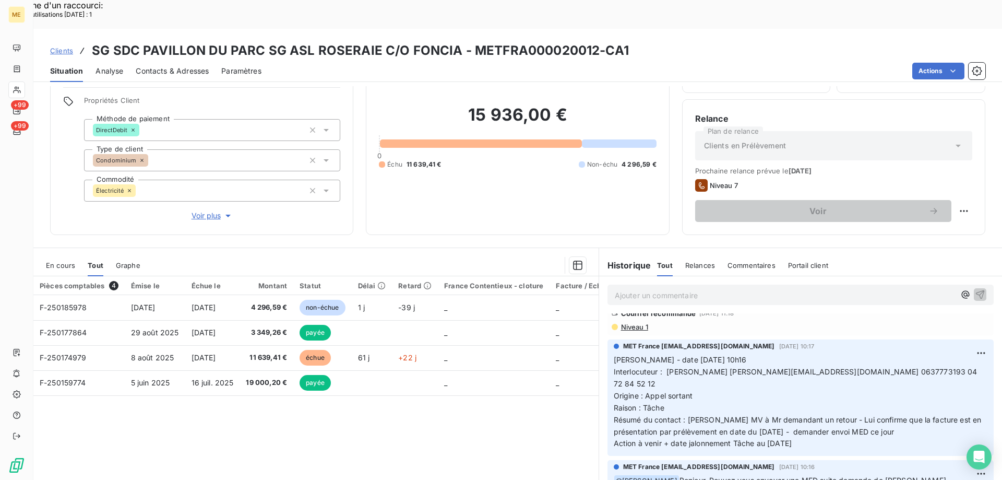
click at [330, 412] on div "Pièces comptables 4 Émise le Échue le Montant Statut Délai Retard France Conten…" at bounding box center [315, 376] width 565 height 201
click at [294, 63] on div "Actions" at bounding box center [630, 71] width 712 height 17
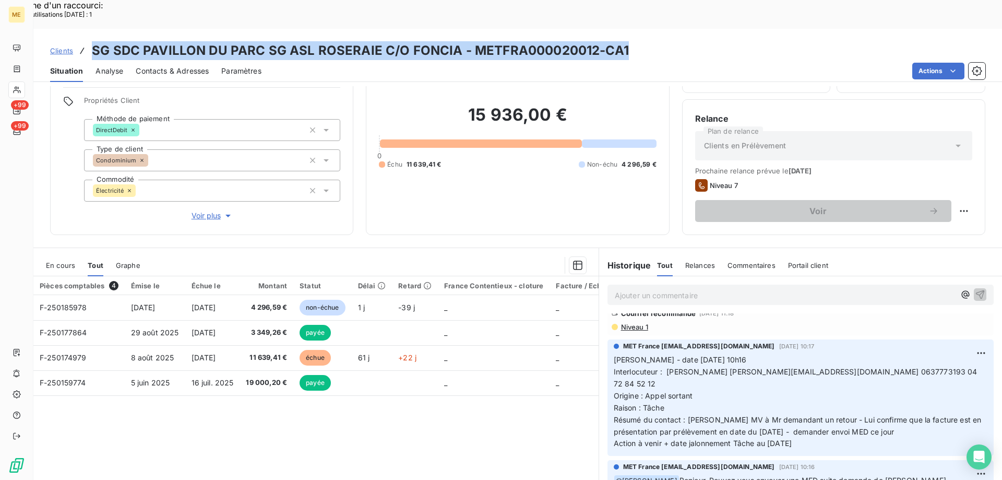
drag, startPoint x: 92, startPoint y: 19, endPoint x: 623, endPoint y: 29, distance: 531.0
click at [623, 41] on h3 "SG SDC PAVILLON DU PARC SG ASL ROSERAIE C/O FONCIA - METFRA000020012-CA1" at bounding box center [360, 50] width 537 height 19
drag, startPoint x: 619, startPoint y: 27, endPoint x: 612, endPoint y: 26, distance: 6.5
drag, startPoint x: 811, startPoint y: 378, endPoint x: 609, endPoint y: 312, distance: 212.6
click at [614, 354] on p "[PERSON_NAME] - date [DATE] 10h16 Interlocuteur : [PERSON_NAME] [PERSON_NAME][E…" at bounding box center [801, 402] width 374 height 96
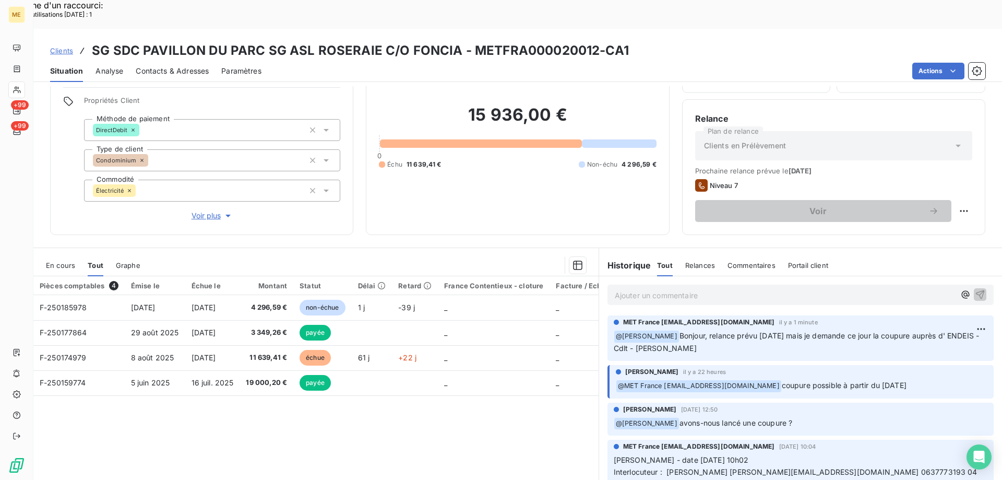
click at [638, 289] on p "Ajouter un commentaire ﻿" at bounding box center [785, 295] width 340 height 13
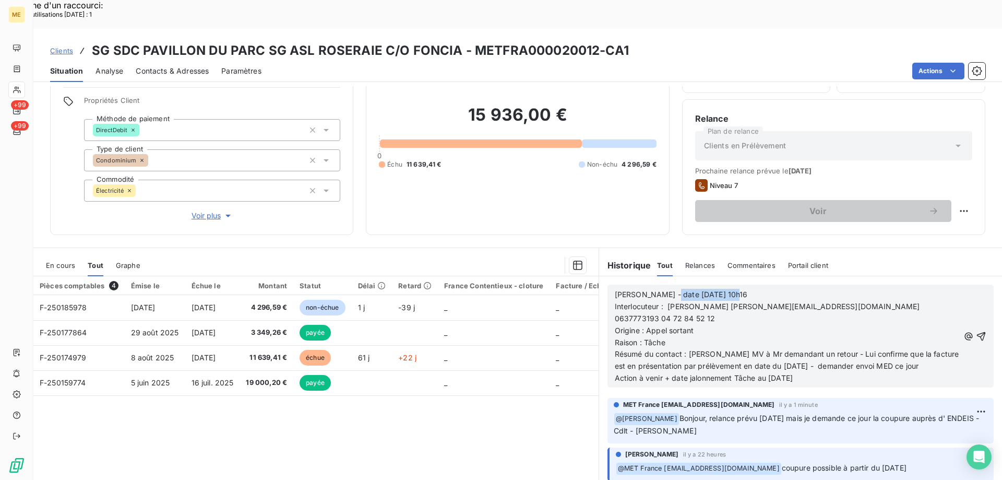
drag, startPoint x: 660, startPoint y: 266, endPoint x: 745, endPoint y: 265, distance: 85.6
click at [745, 289] on p "[PERSON_NAME] - date [DATE] 10h16" at bounding box center [787, 295] width 345 height 12
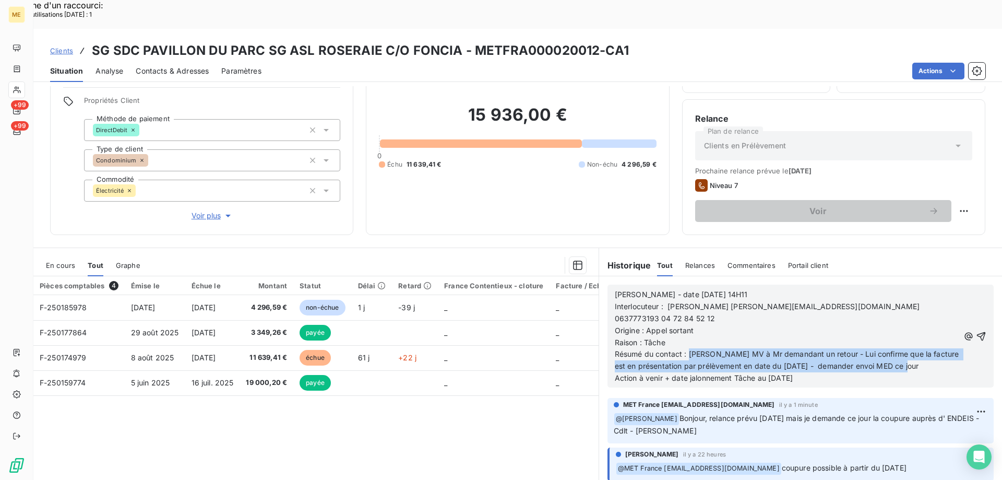
drag, startPoint x: 684, startPoint y: 315, endPoint x: 917, endPoint y: 326, distance: 233.1
click at [917, 348] on p "Résumé du contact : [PERSON_NAME] MV à Mr demandant un retour - Lui confirme qu…" at bounding box center [787, 360] width 345 height 24
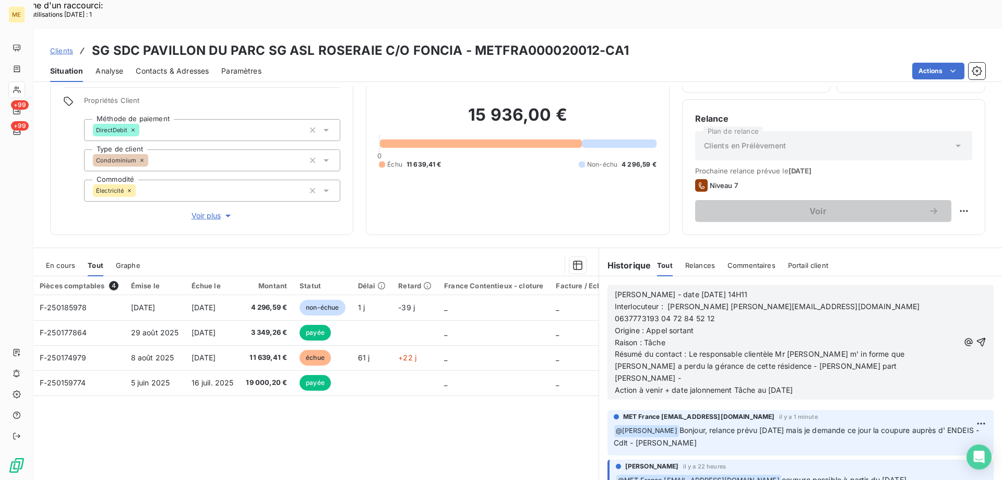
click at [826, 348] on p "Résumé du contact : Le responsable clientèle Mr [PERSON_NAME] m' in forme que […" at bounding box center [787, 366] width 345 height 36
click at [885, 348] on p "Résumé du contact : Le responsable clientèle Mr [PERSON_NAME] m' in forme que […" at bounding box center [787, 366] width 345 height 36
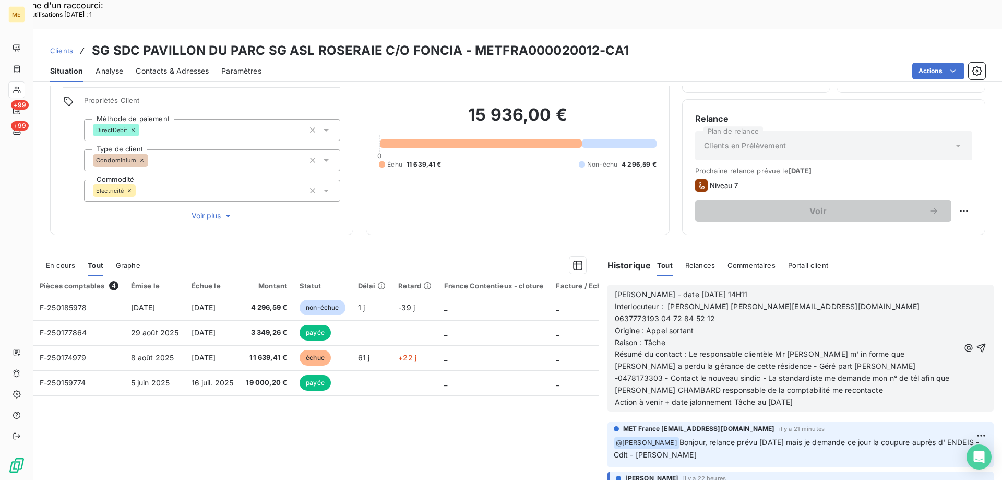
click at [783, 350] on p "Résumé du contact : Le responsable clientèle Mr [PERSON_NAME] m' in forme que […" at bounding box center [787, 372] width 345 height 48
click at [832, 348] on p "Résumé du contact : Le responsable clientèle Mr [PERSON_NAME] m' in forme que […" at bounding box center [787, 372] width 345 height 48
drag, startPoint x: 767, startPoint y: 362, endPoint x: 813, endPoint y: 362, distance: 45.9
click at [813, 396] on p "Action à venir + date jalonnement Tâche au [DATE]" at bounding box center [787, 402] width 345 height 12
click at [976, 342] on icon "button" at bounding box center [981, 347] width 10 height 10
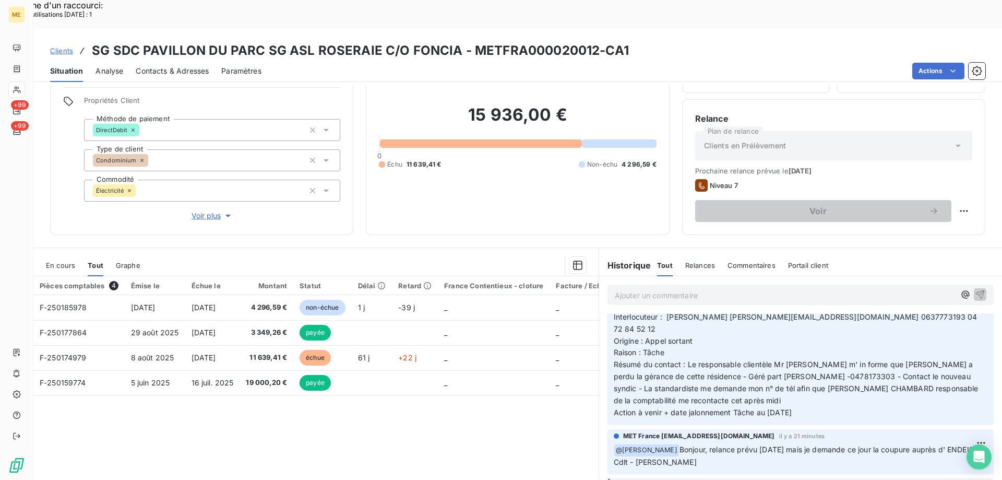
scroll to position [52, 0]
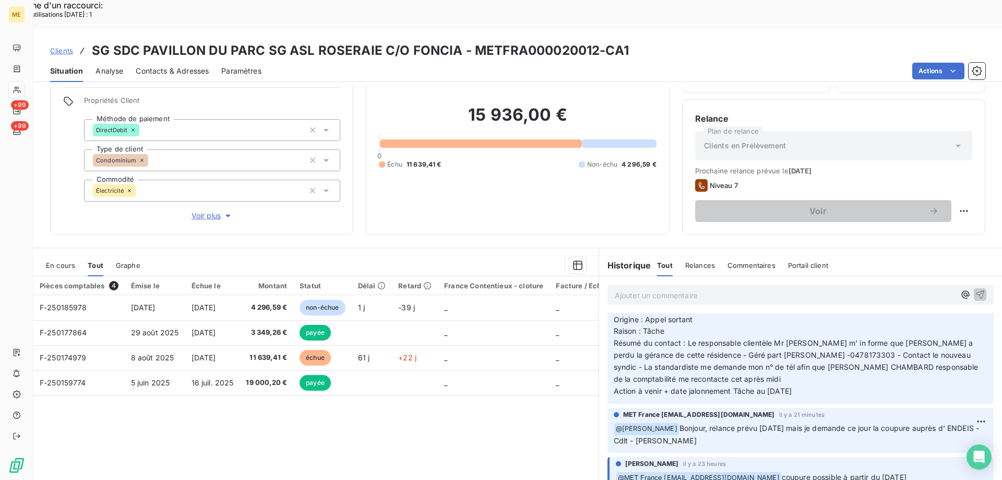
click at [667, 289] on p "Ajouter un commentaire ﻿" at bounding box center [785, 295] width 340 height 13
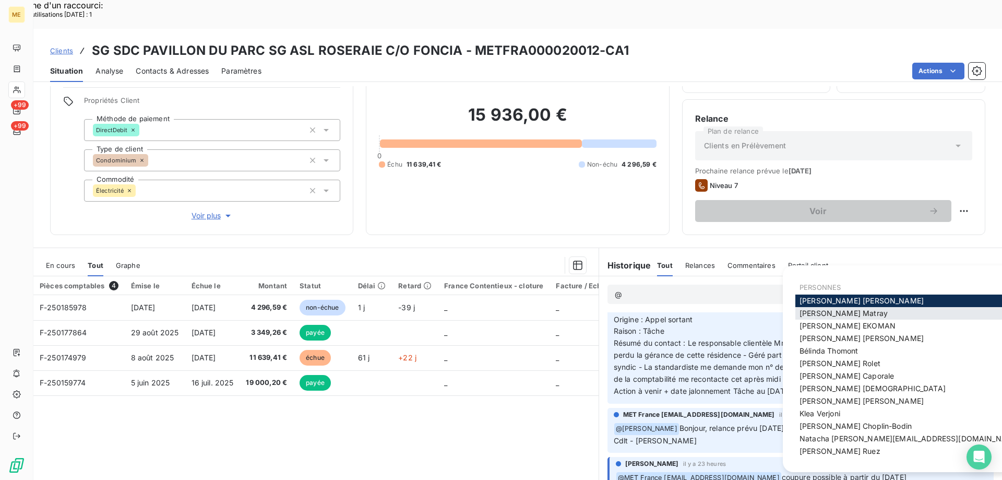
click at [837, 317] on span "[PERSON_NAME]" at bounding box center [844, 313] width 88 height 9
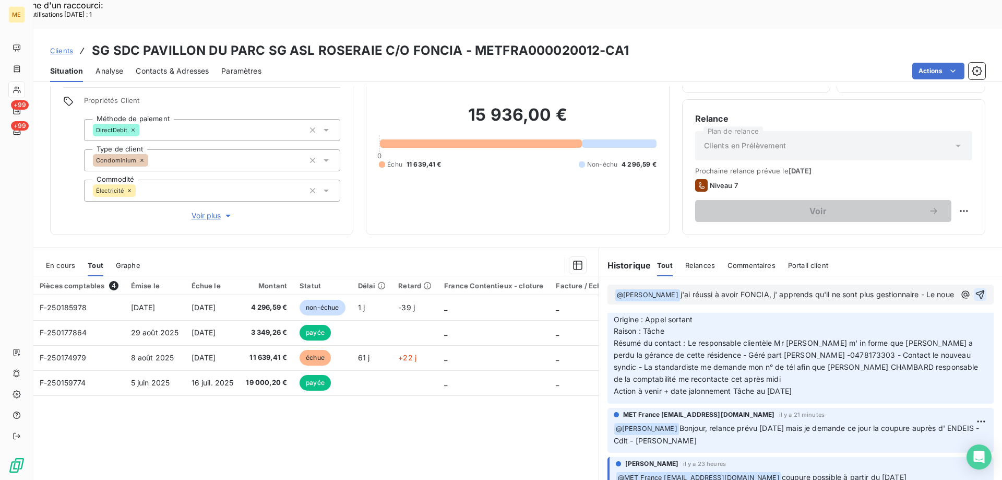
scroll to position [64, 0]
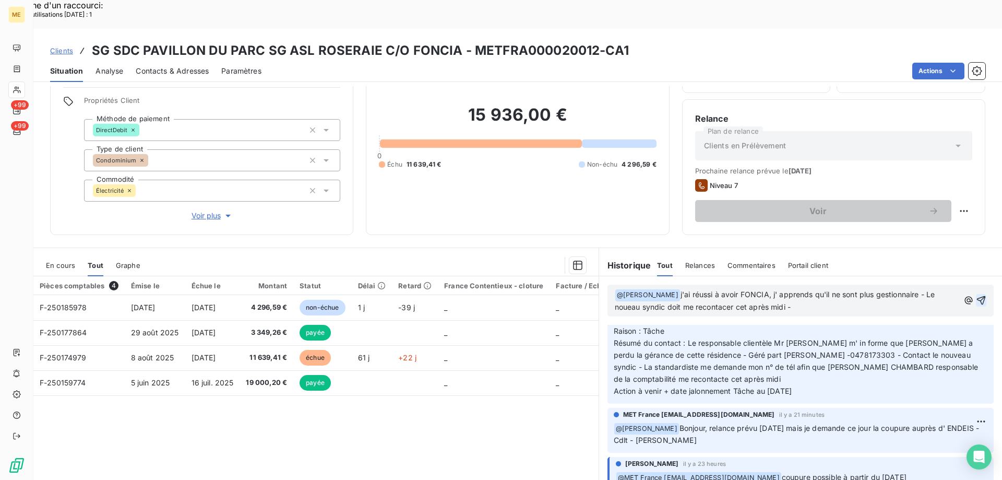
click at [623, 290] on span "j'ai réussi à avoir FONCIA, j' apprends qu'il ne sont plus gestionnaire - Le no…" at bounding box center [776, 300] width 323 height 21
click at [810, 289] on p "﻿ @ [PERSON_NAME] ﻿ j'ai réussi à avoir FONCIA, j' apprends qu'il ne sont plus …" at bounding box center [787, 301] width 345 height 25
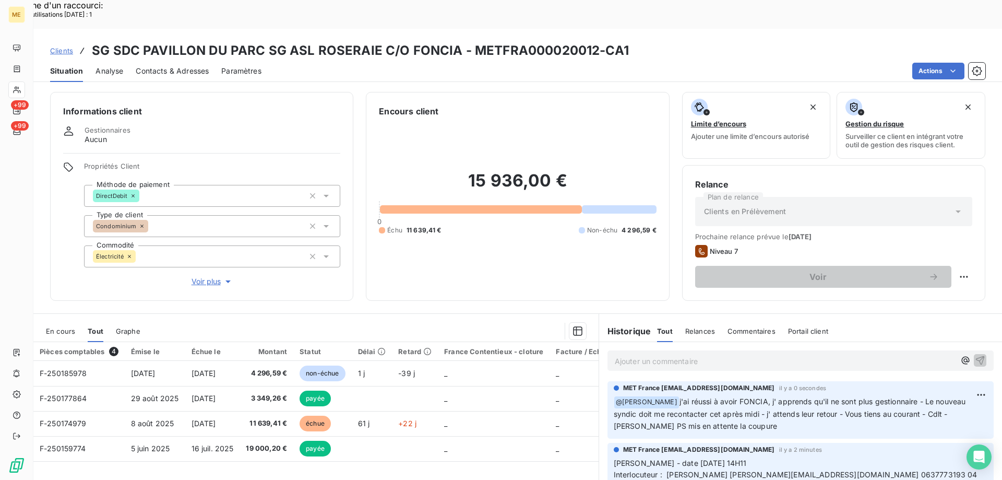
scroll to position [0, 0]
click at [664, 355] on p "Ajouter un commentaire ﻿" at bounding box center [785, 361] width 340 height 13
drag, startPoint x: 469, startPoint y: 21, endPoint x: 626, endPoint y: 26, distance: 157.2
click at [626, 41] on div "Clients SG SDC PAVILLON DU PARC SG ASL ROSERAIE C/O FONCIA - METFRA000020012-CA1" at bounding box center [517, 50] width 969 height 19
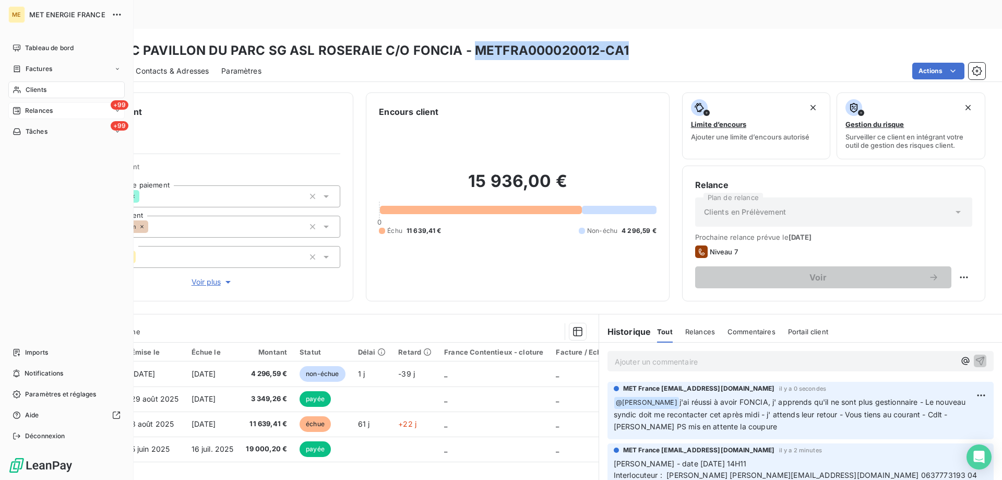
click at [64, 111] on div "+99 Relances" at bounding box center [66, 110] width 116 height 17
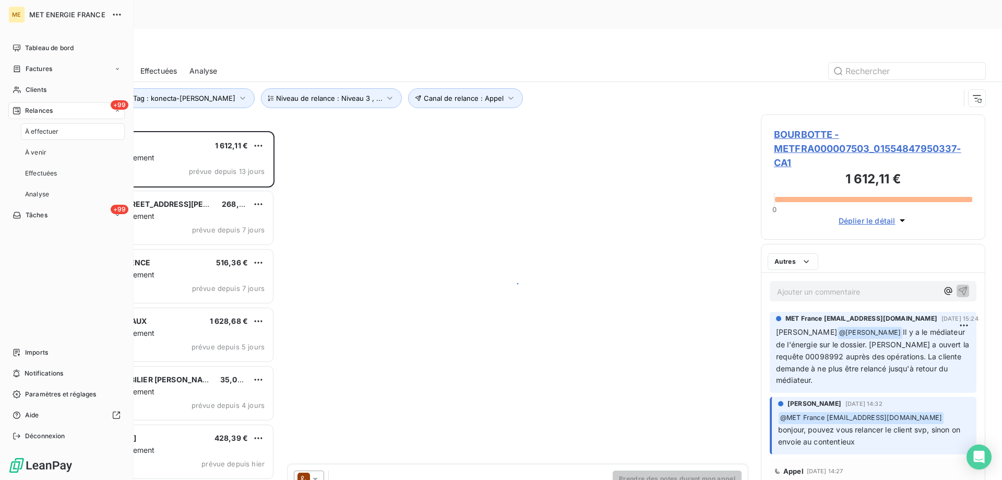
scroll to position [370, 217]
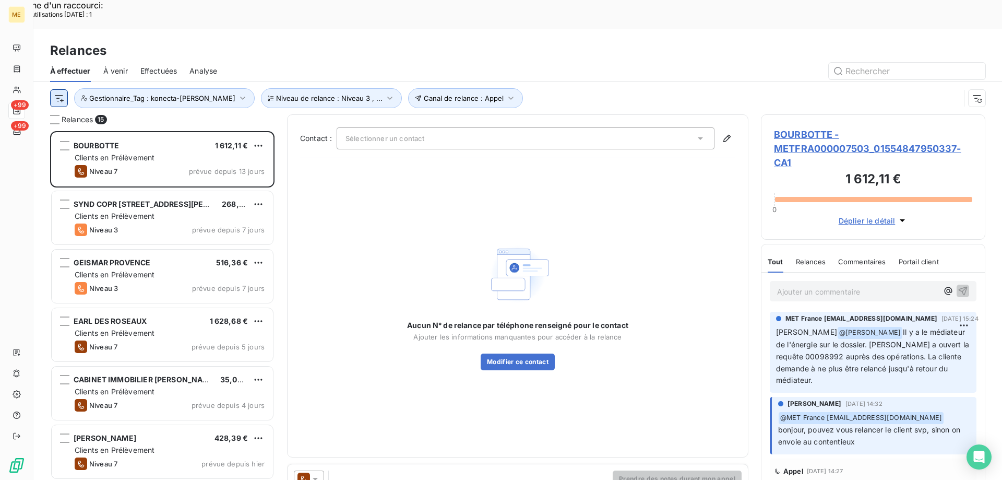
click at [56, 72] on html "Recherche d'un raccourci: Nombre d'utilisations [DATE] : 1 x ME +99 +99 Relance…" at bounding box center [501, 306] width 1002 height 613
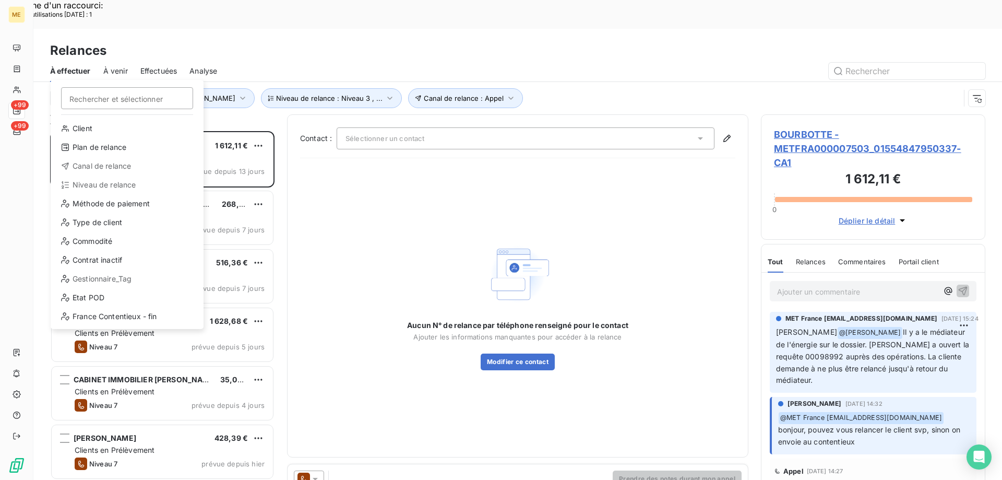
click at [141, 170] on div "Canal de relance" at bounding box center [127, 166] width 145 height 17
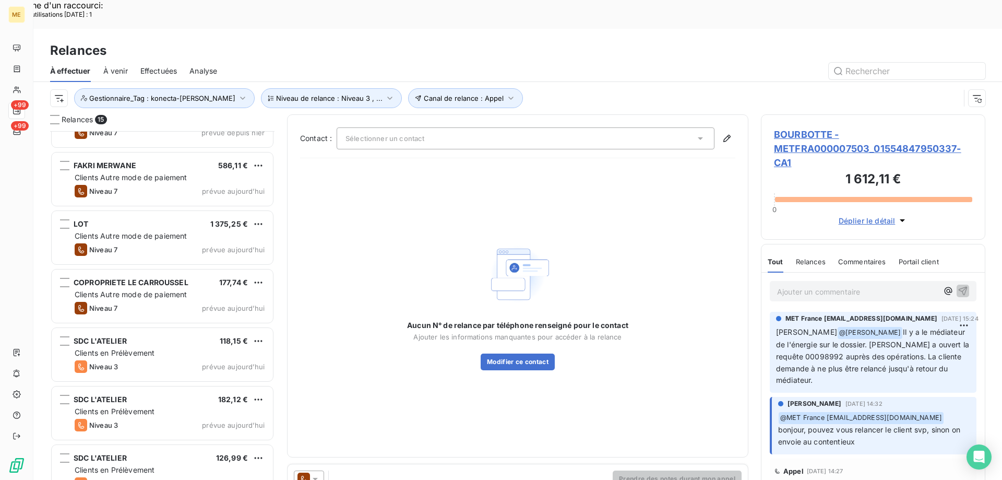
scroll to position [291, 0]
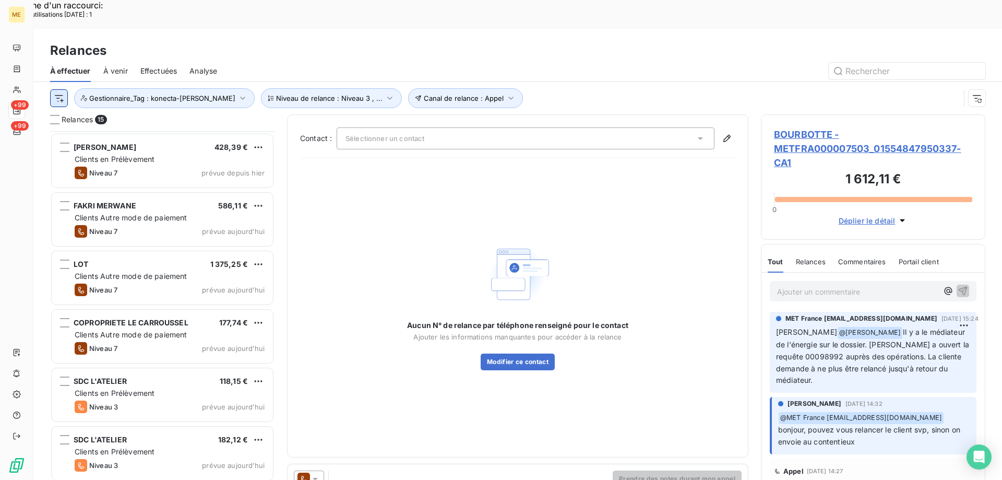
click at [56, 65] on html "Recherche d'un raccourci: Nombre d'utilisations [DATE] : 1 x ME +99 +99 Relance…" at bounding box center [501, 306] width 1002 height 613
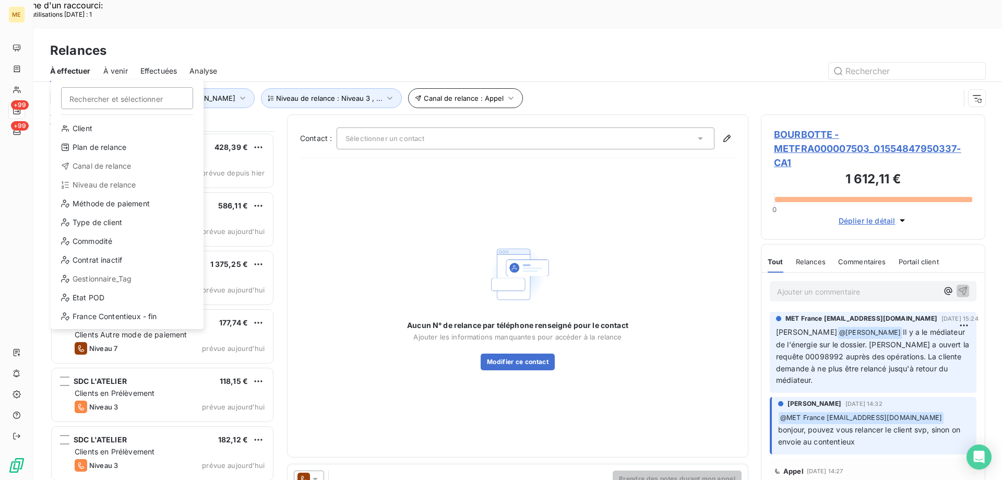
click at [441, 72] on html "Recherche d'un raccourci: Nombre d'utilisations [DATE] : 1 x ME +99 +99 Relance…" at bounding box center [501, 306] width 1002 height 613
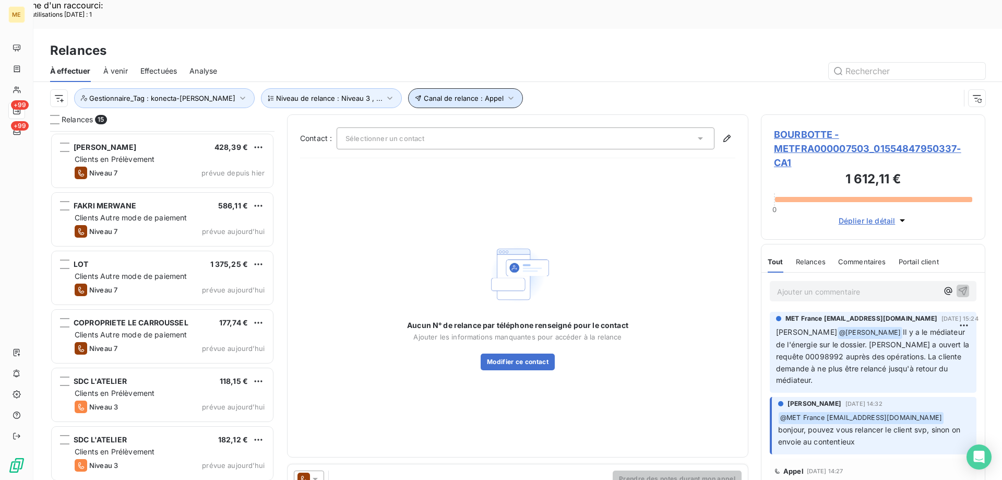
click at [508, 97] on icon "button" at bounding box center [510, 98] width 5 height 3
click at [624, 82] on div "Canal de relance : Appel Niveau de relance : Niveau 3 , ... Gestionnaire_Tag : …" at bounding box center [517, 98] width 935 height 32
click at [57, 72] on html "Recherche d'un raccourci: Nombre d'utilisations [DATE] : 1 x ME +99 +99 Relance…" at bounding box center [501, 306] width 1002 height 613
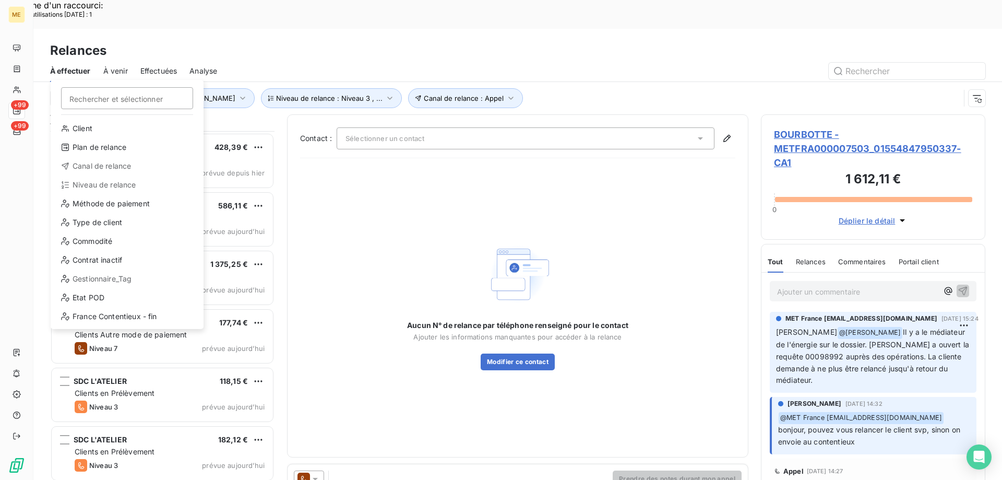
click at [563, 57] on html "Recherche d'un raccourci: Nombre d'utilisations [DATE] : 1 x ME +99 +99 Relance…" at bounding box center [501, 306] width 1002 height 613
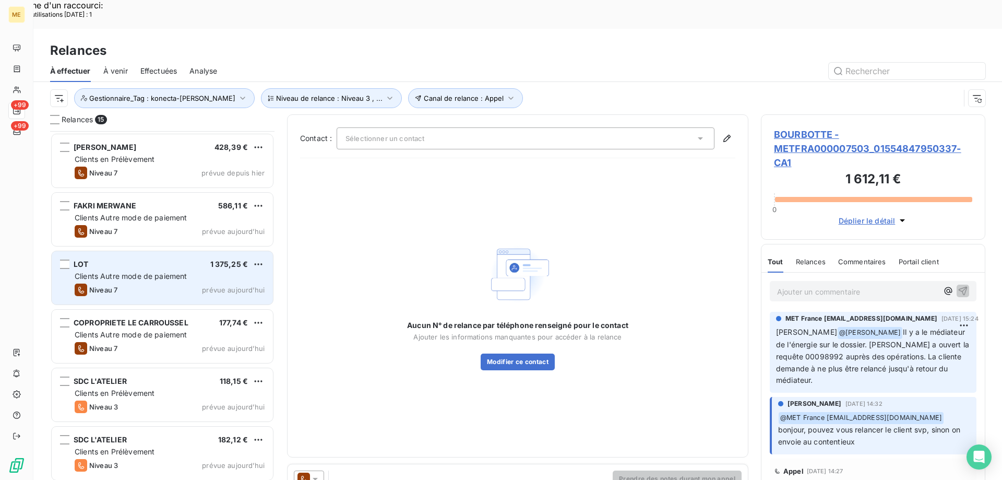
click at [144, 251] on div "LOT 1 375,25 € Clients Autre mode de paiement Niveau 7 prévue [DATE]" at bounding box center [162, 277] width 221 height 53
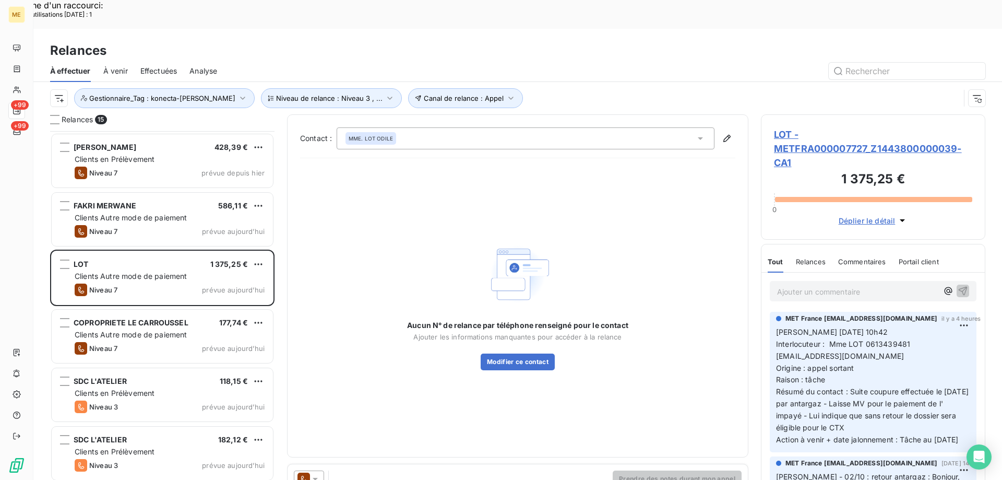
click at [795, 127] on span "LOT - METFRA000007727_Z1443800000039-CA1" at bounding box center [873, 148] width 198 height 42
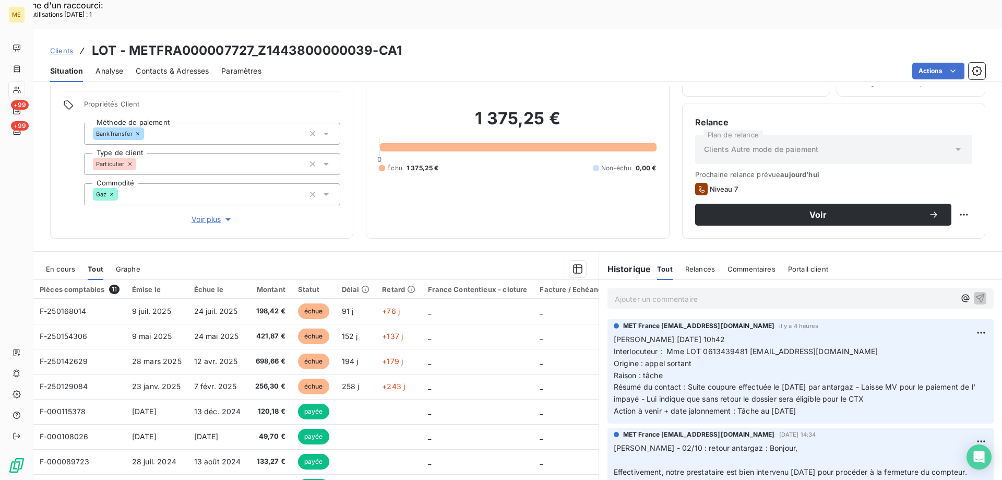
scroll to position [66, 0]
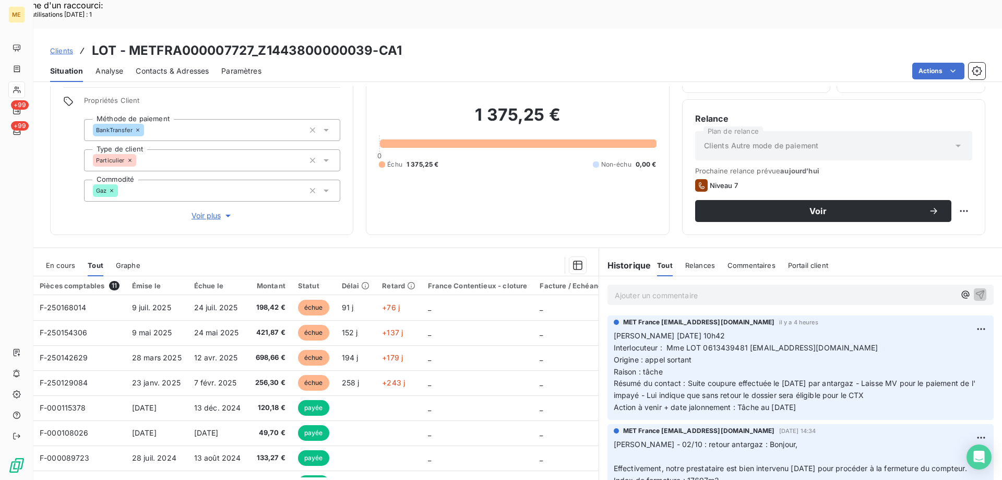
drag, startPoint x: 822, startPoint y: 380, endPoint x: 609, endPoint y: 307, distance: 224.8
click at [608, 315] on div "MET France [EMAIL_ADDRESS][DOMAIN_NAME] il y a 4 heures [PERSON_NAME] [DATE] 10…" at bounding box center [801, 367] width 386 height 104
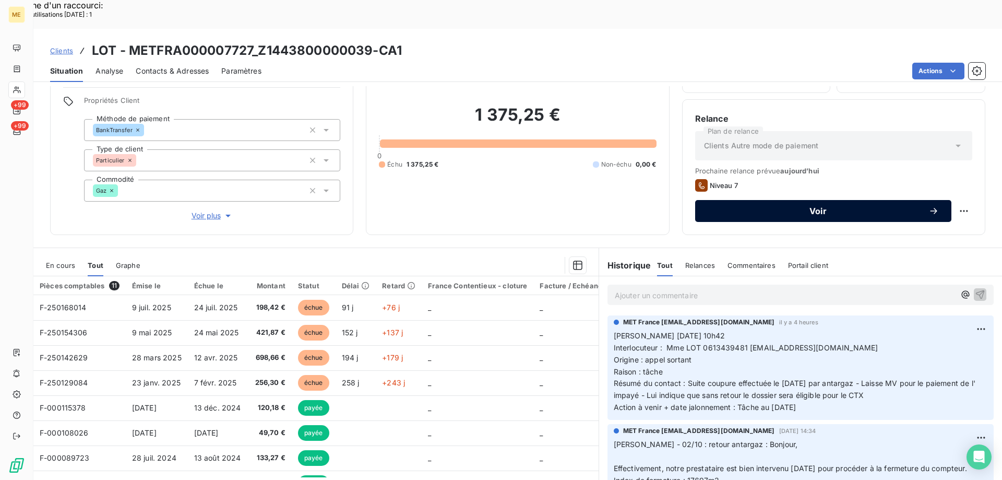
click at [759, 207] on span "Voir" at bounding box center [818, 211] width 221 height 8
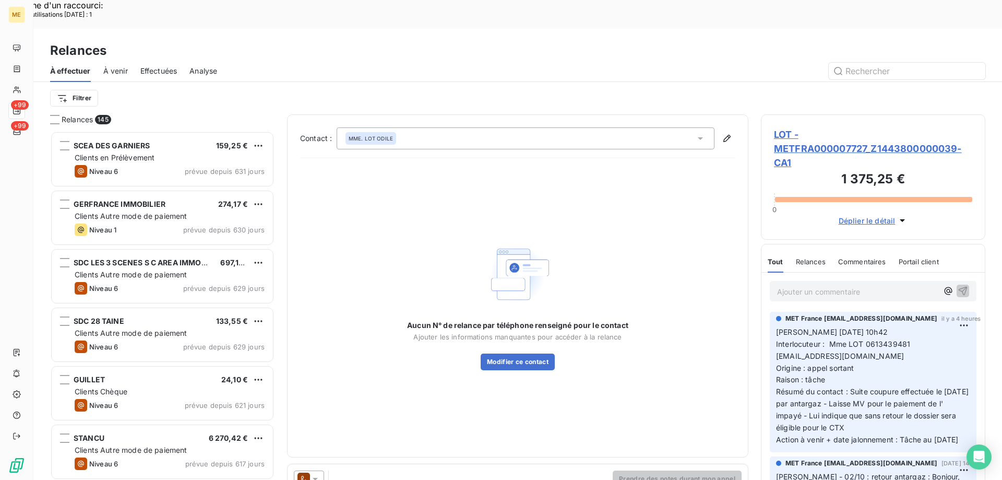
scroll to position [370, 217]
click at [588, 354] on div "Aucun N° de relance par téléphone renseigné pour le contact Ajouter les informa…" at bounding box center [517, 306] width 435 height 278
click at [315, 478] on icon at bounding box center [315, 479] width 5 height 3
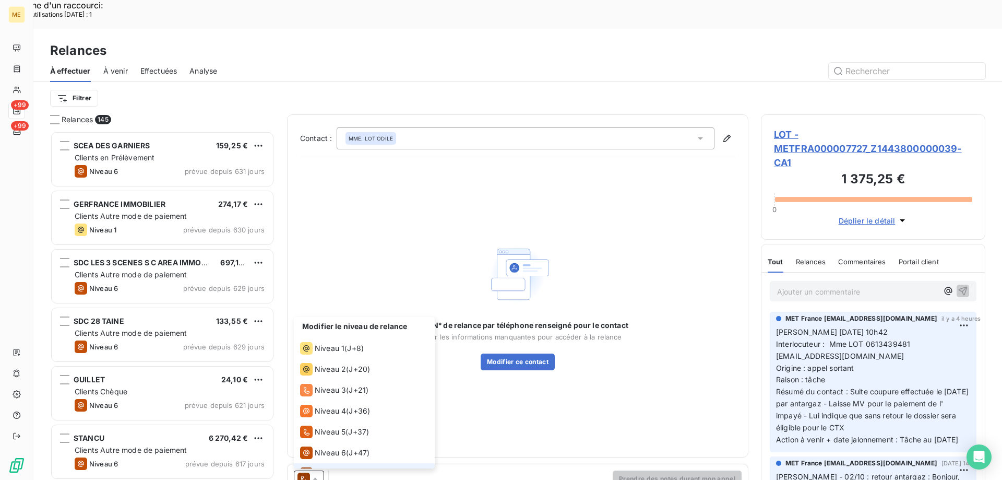
scroll to position [16, 0]
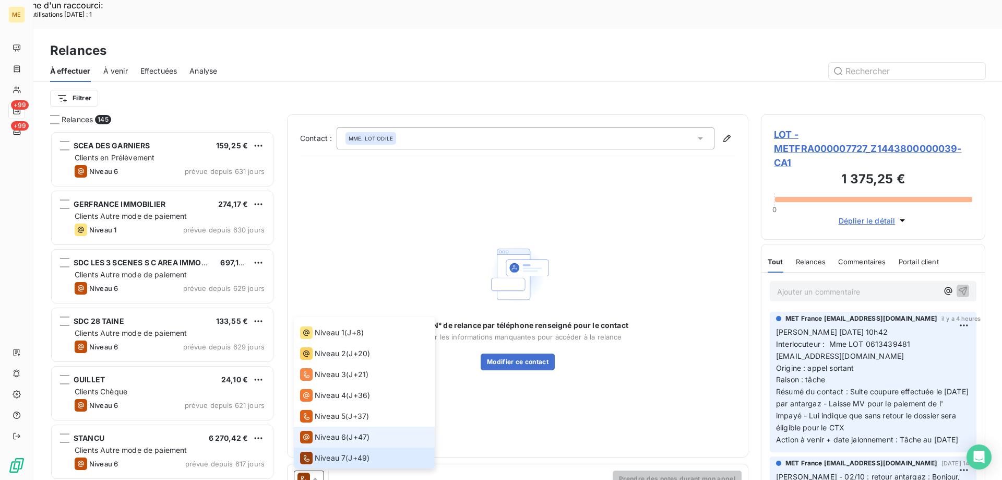
click at [328, 432] on span "Niveau 6" at bounding box center [330, 437] width 31 height 10
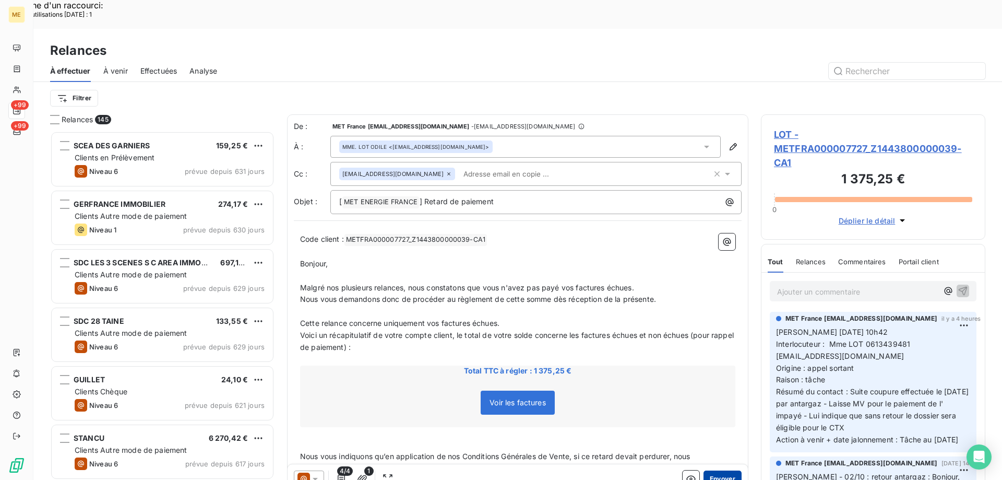
click at [714, 470] on button "Envoyer" at bounding box center [723, 478] width 38 height 17
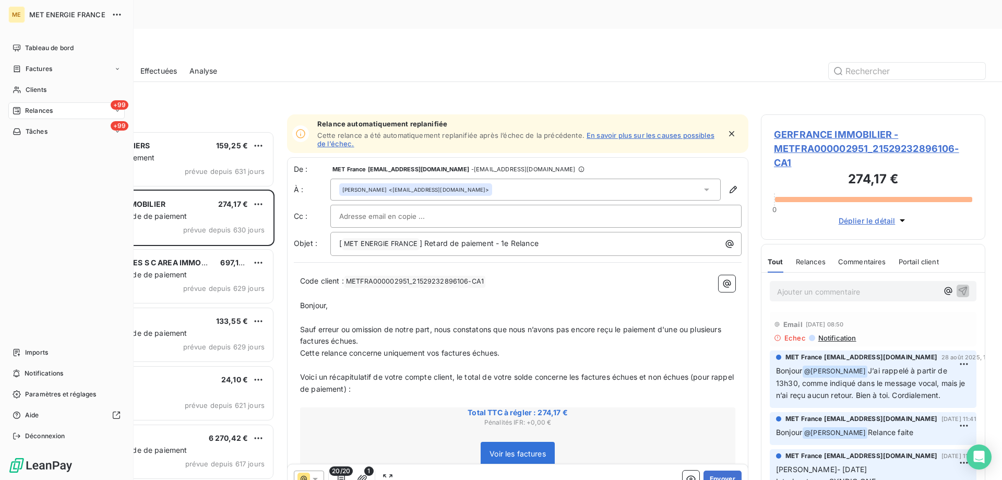
click at [60, 111] on div "+99 Relances" at bounding box center [66, 110] width 116 height 17
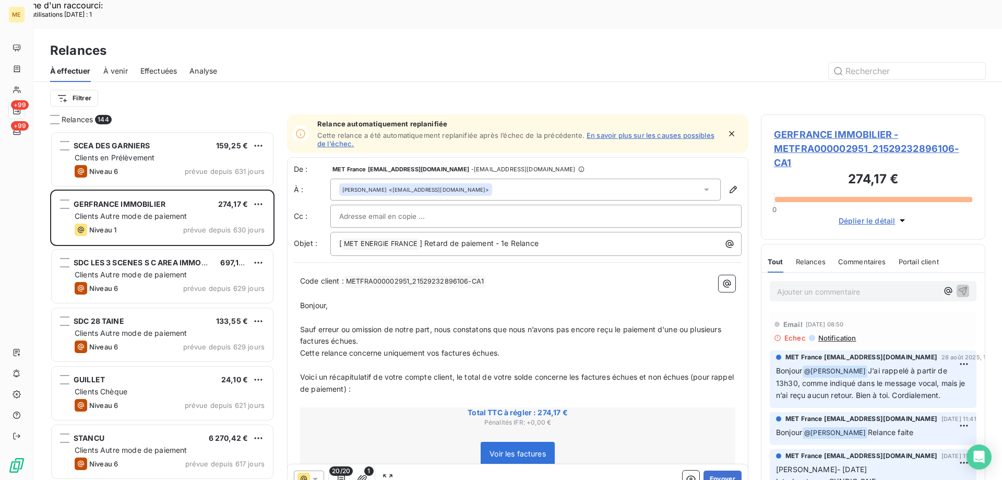
click at [73, 65] on html "Recherche d'un raccourci: Nombre d'utilisations [DATE] : 1 x ME +99 +99 Relance…" at bounding box center [501, 306] width 1002 height 613
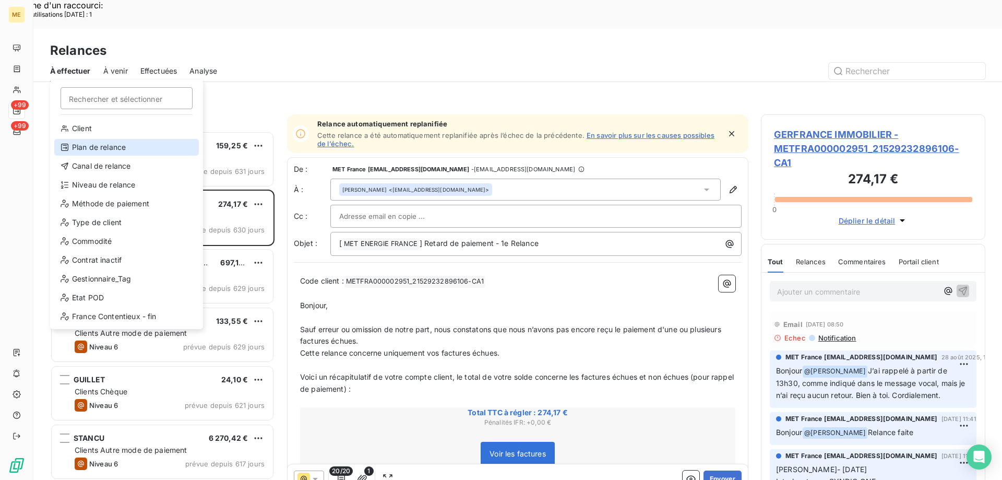
click at [122, 150] on div "Plan de relance" at bounding box center [126, 147] width 145 height 17
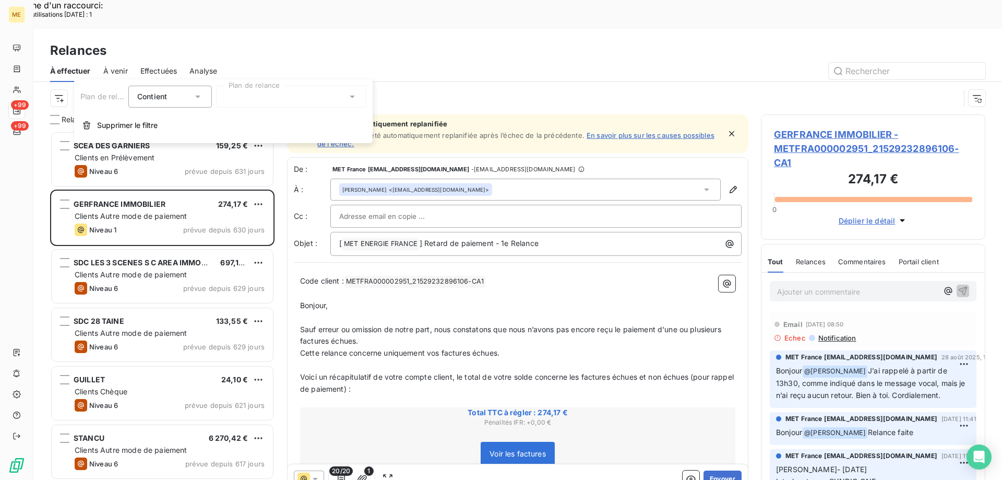
click at [256, 92] on div at bounding box center [291, 97] width 150 height 22
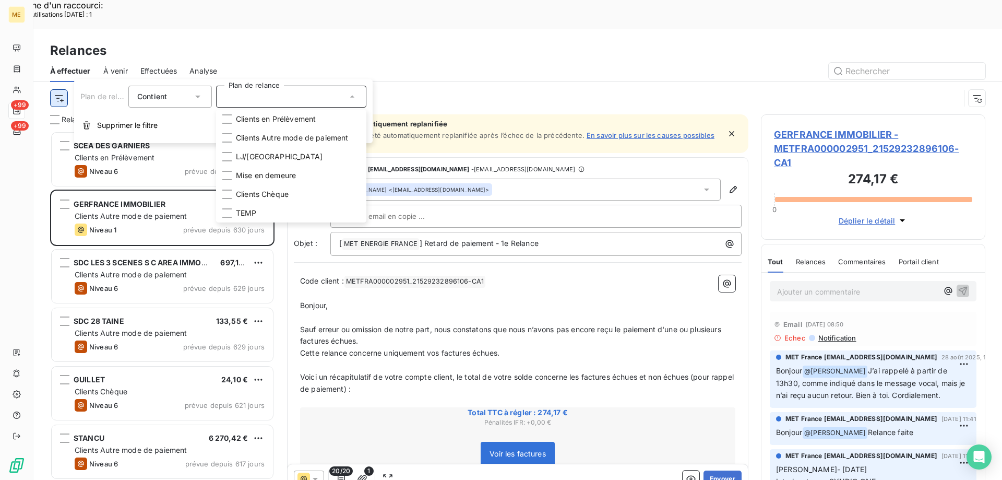
click at [58, 68] on html "Recherche d'un raccourci: Nombre d'utilisations [DATE] : 1 x ME +99 +99 Relance…" at bounding box center [501, 306] width 1002 height 613
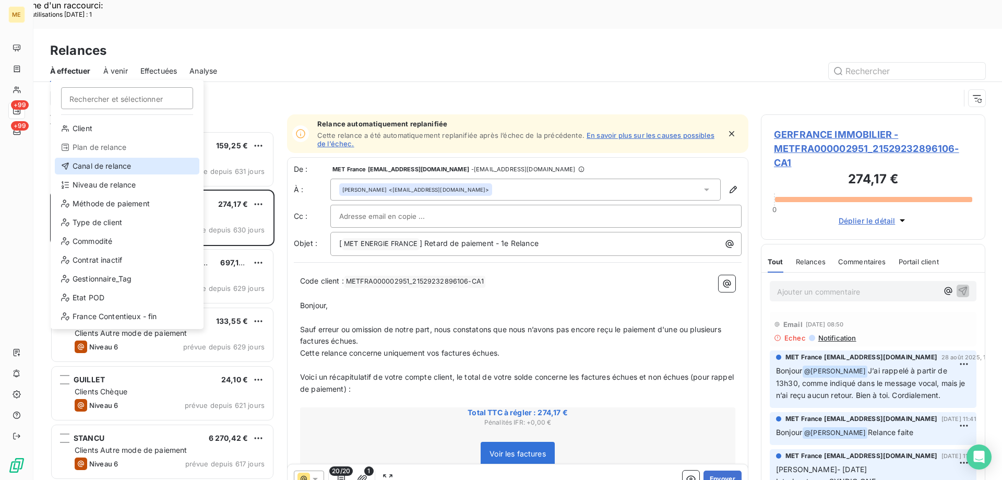
click at [127, 164] on div "Canal de relance" at bounding box center [127, 166] width 145 height 17
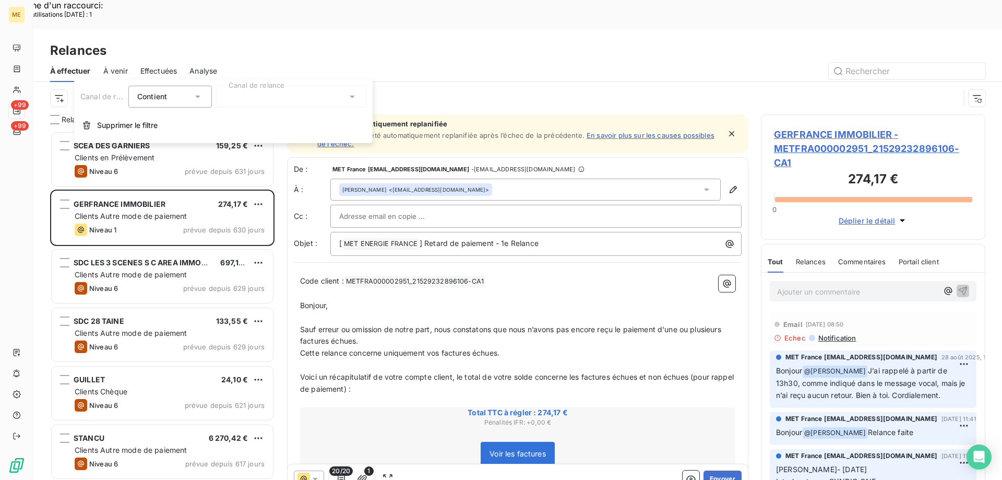
click at [258, 85] on div "Canal de relance Contient is Canal de relance Supprimer le filtre" at bounding box center [223, 111] width 299 height 64
click at [257, 92] on div at bounding box center [291, 97] width 150 height 22
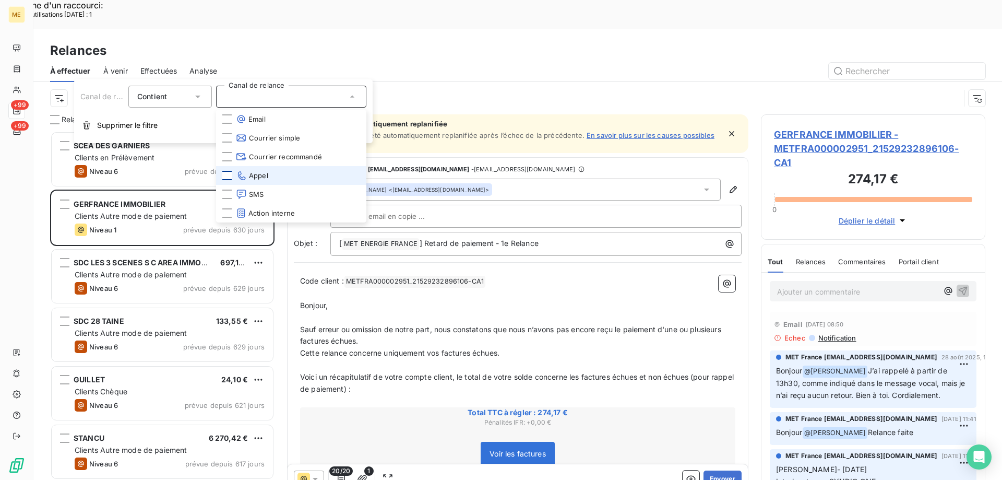
click at [224, 173] on div at bounding box center [226, 175] width 9 height 9
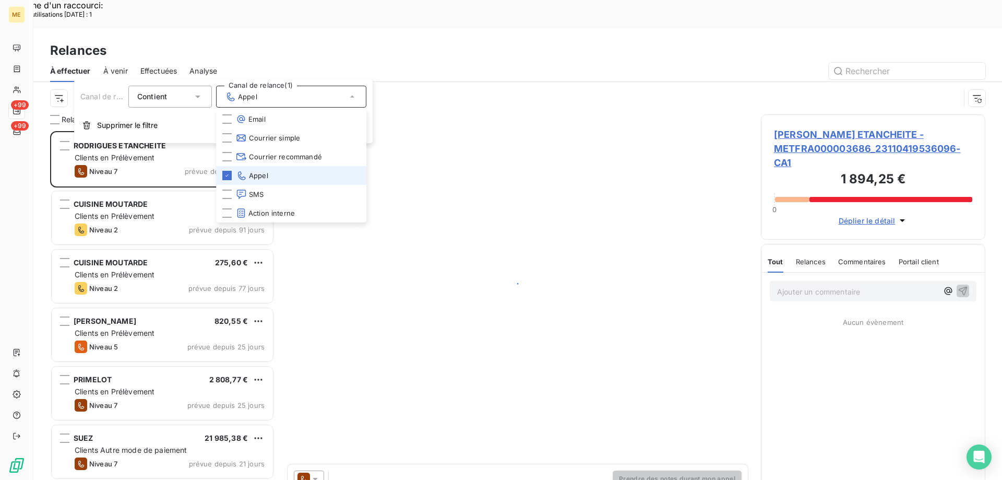
scroll to position [370, 217]
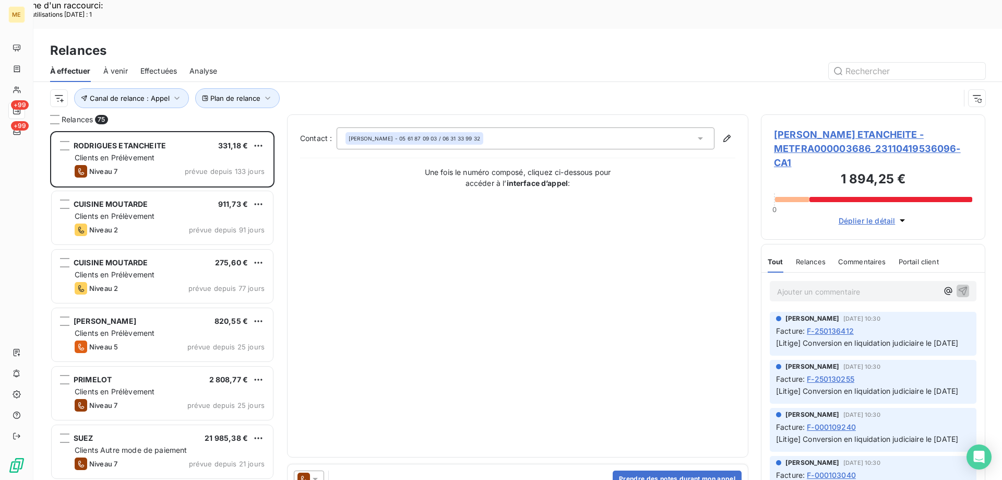
click at [404, 60] on div "À effectuer À venir Effectuées Analyse" at bounding box center [517, 71] width 969 height 22
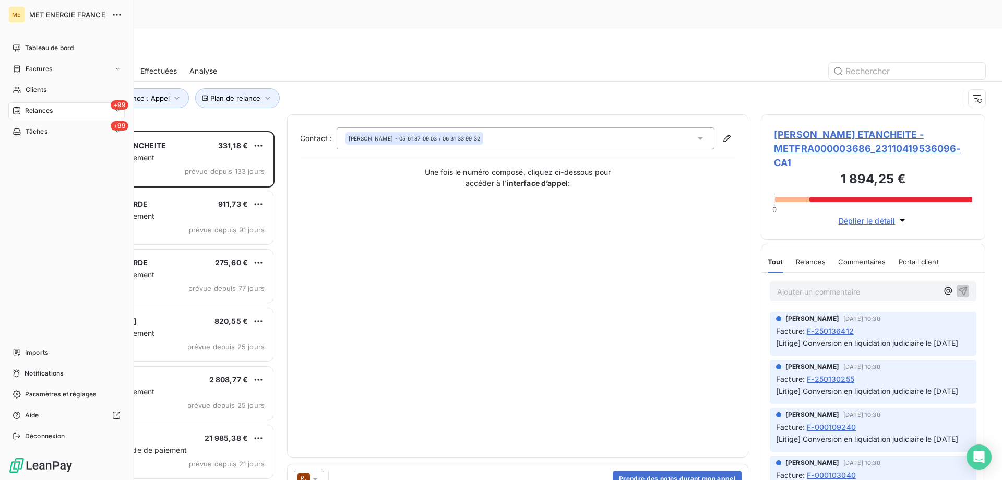
click at [60, 111] on div "+99 Relances" at bounding box center [66, 110] width 116 height 17
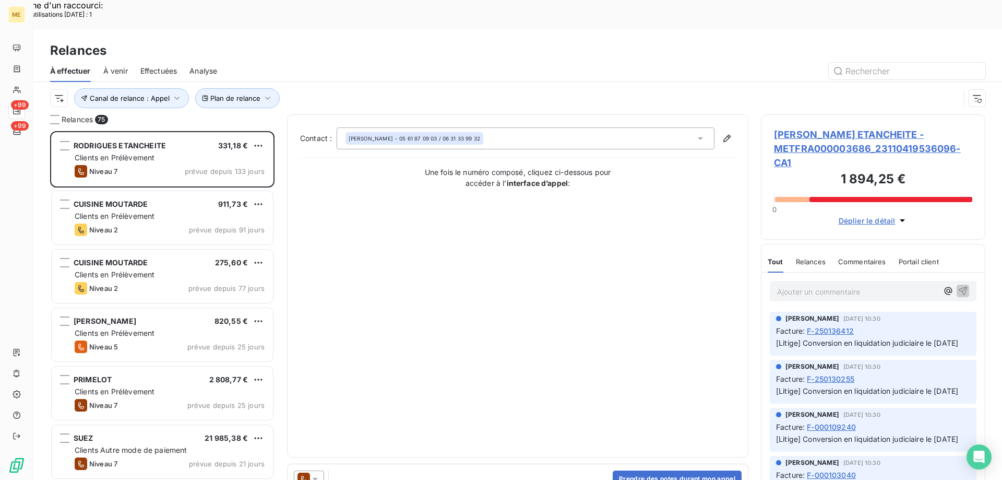
drag, startPoint x: 129, startPoint y: 73, endPoint x: 285, endPoint y: 32, distance: 160.8
click at [285, 60] on div "À effectuer À venir Effectuées Analyse" at bounding box center [517, 71] width 969 height 22
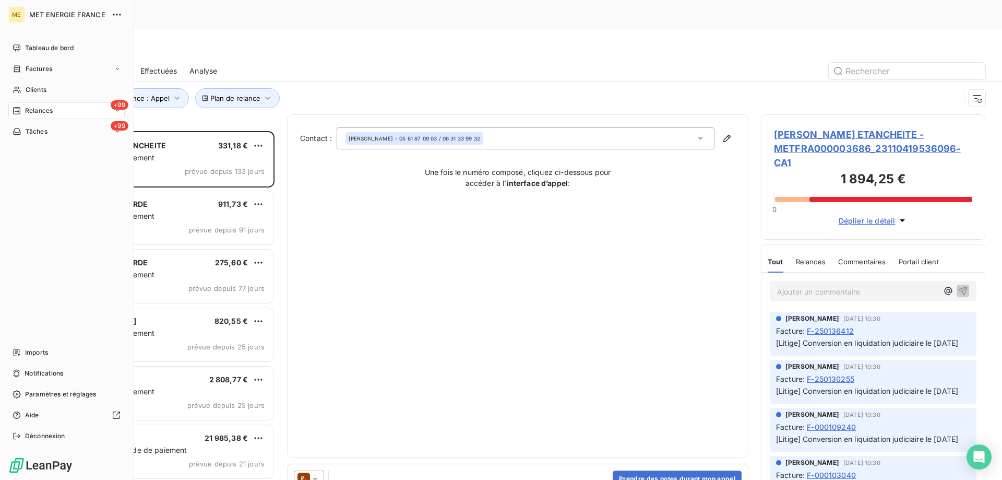
click at [70, 111] on div "+99 Relances" at bounding box center [66, 110] width 116 height 17
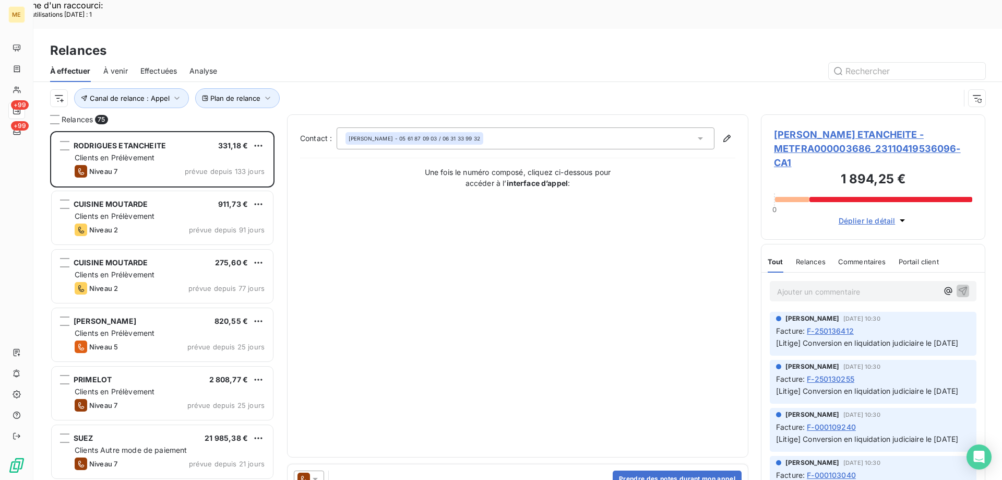
click at [333, 88] on div "Plan de relance Canal de relance : Appel" at bounding box center [505, 98] width 910 height 20
click at [263, 93] on icon "button" at bounding box center [268, 98] width 10 height 10
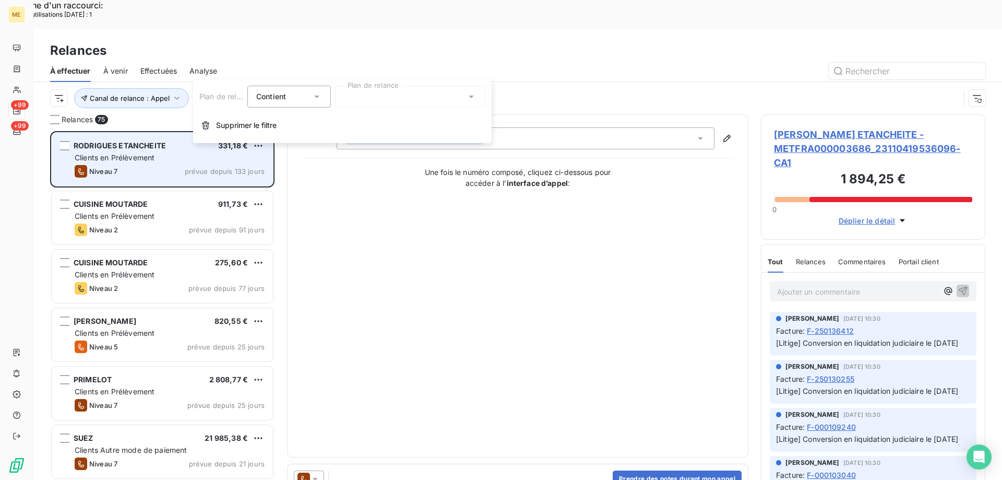
click at [242, 127] on span "Supprimer le filtre" at bounding box center [246, 125] width 61 height 10
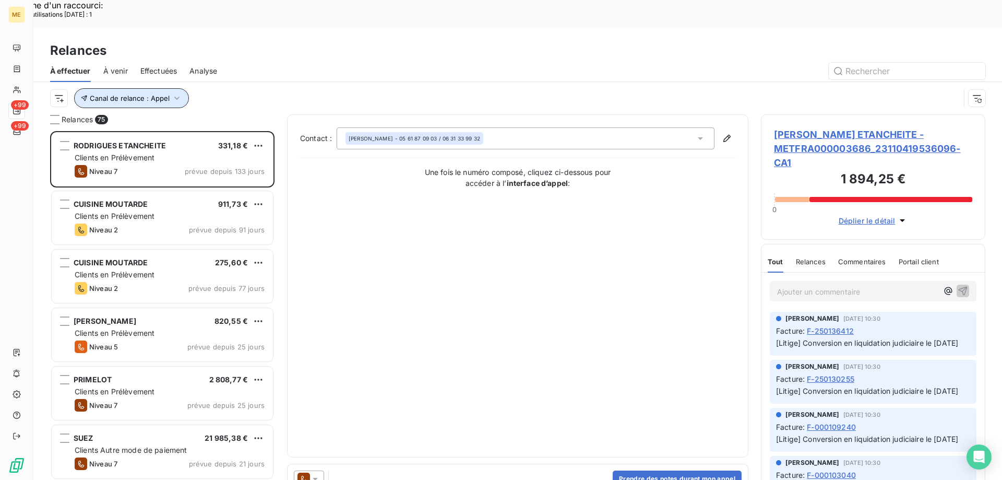
click at [149, 88] on button "Canal de relance : Appel" at bounding box center [131, 98] width 115 height 20
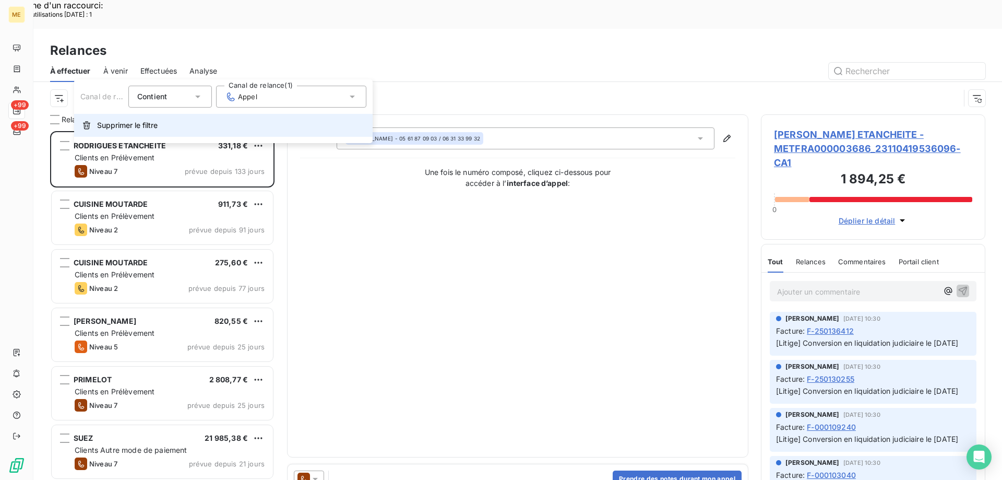
click at [144, 130] on span "Supprimer le filtre" at bounding box center [127, 125] width 61 height 10
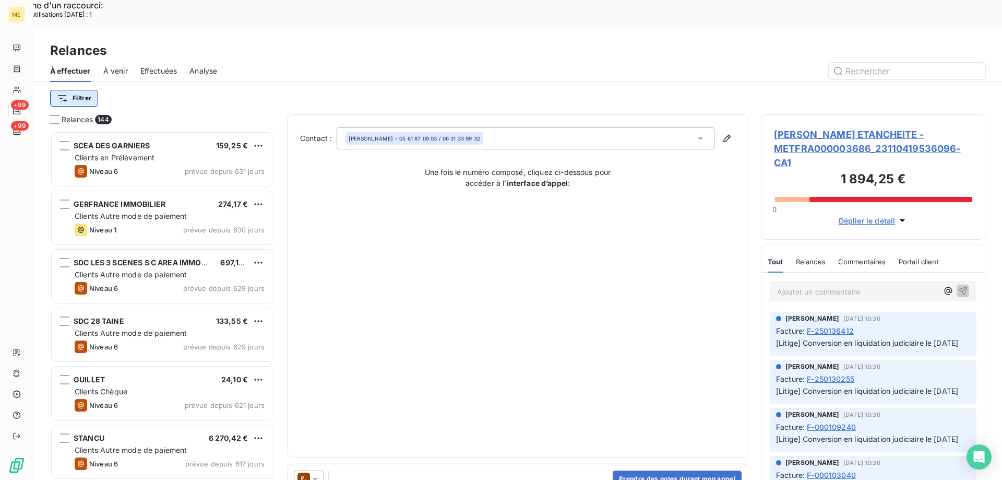
click at [55, 70] on html "Recherche d'un raccourci: Nombre d'utilisations [DATE] : 1 x ME +99 +99 Relance…" at bounding box center [501, 306] width 1002 height 613
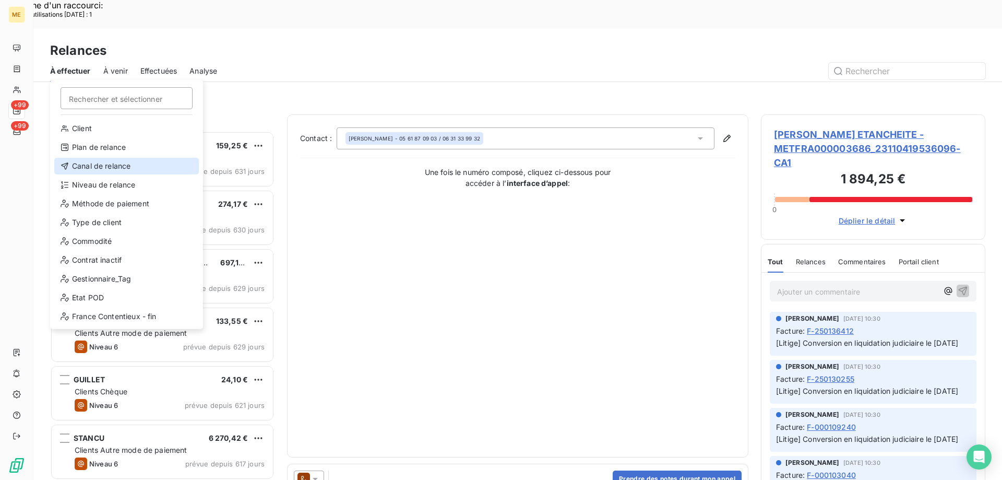
click at [107, 163] on div "Canal de relance" at bounding box center [126, 166] width 145 height 17
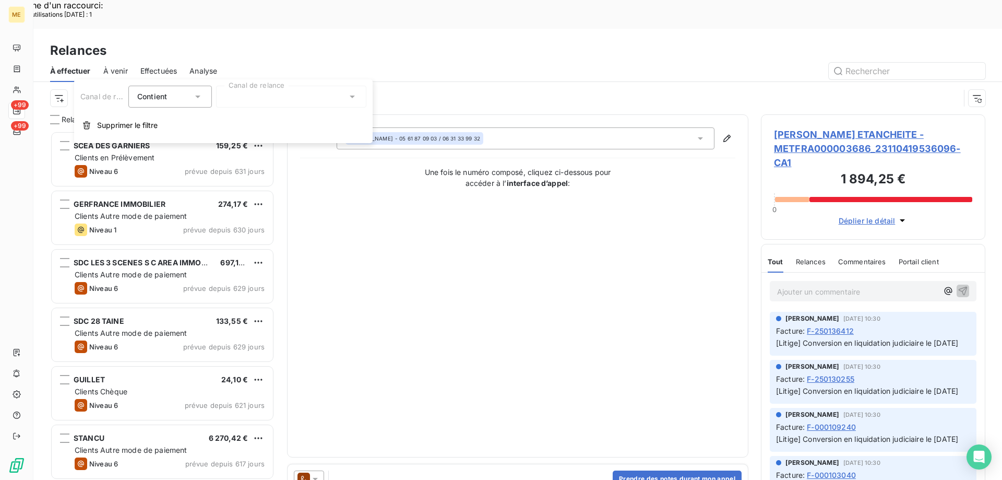
click at [263, 93] on div at bounding box center [291, 97] width 150 height 22
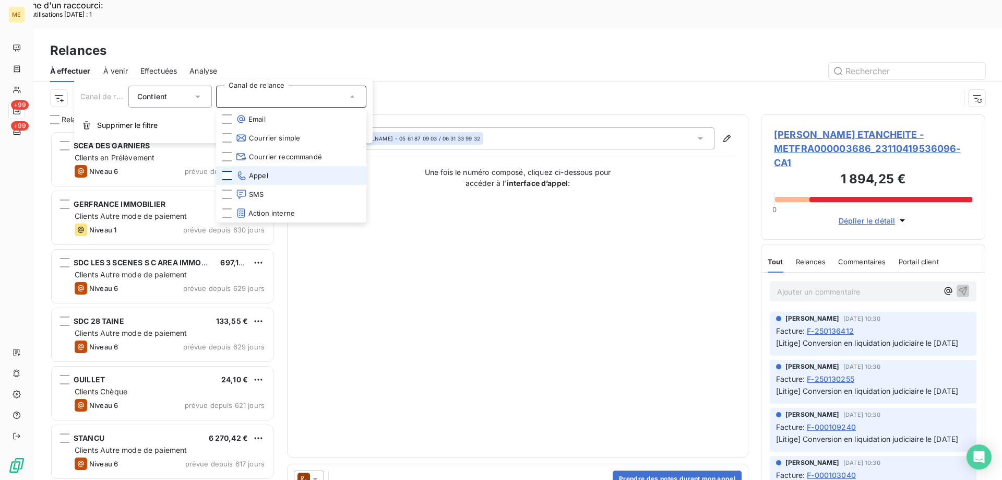
click at [228, 175] on div at bounding box center [226, 175] width 9 height 9
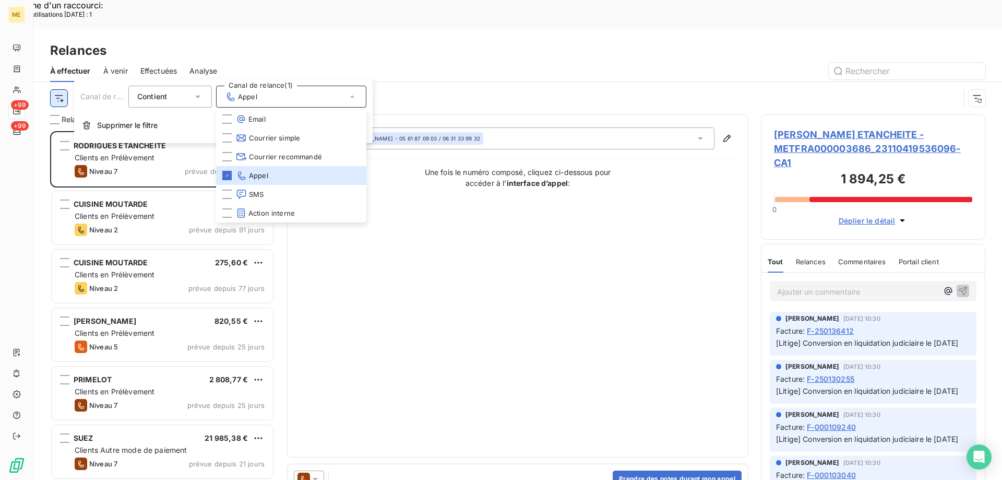
click at [60, 68] on html "Recherche d'un raccourci: Nombre d'utilisations [DATE] : 1 x ME +99 +99 Relance…" at bounding box center [501, 306] width 1002 height 613
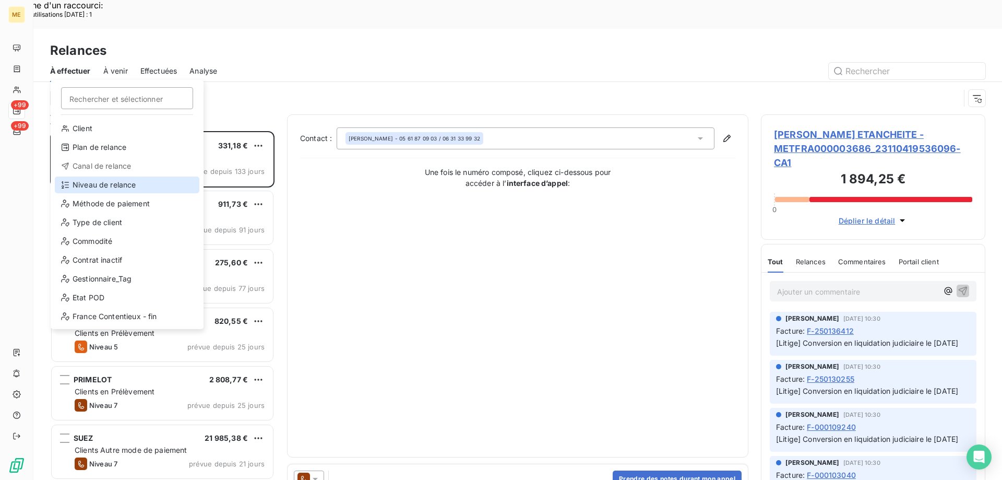
click at [115, 181] on div "Niveau de relance" at bounding box center [127, 184] width 145 height 17
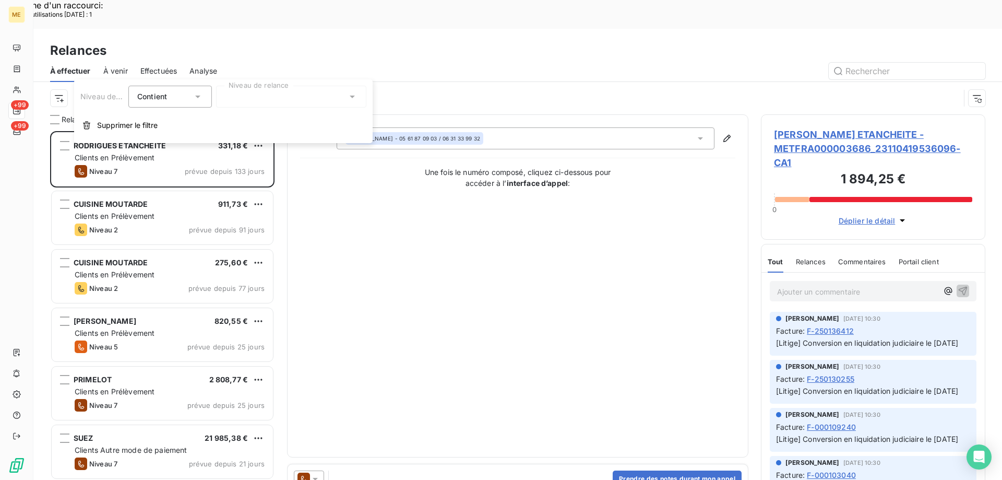
click at [245, 95] on div at bounding box center [291, 97] width 150 height 22
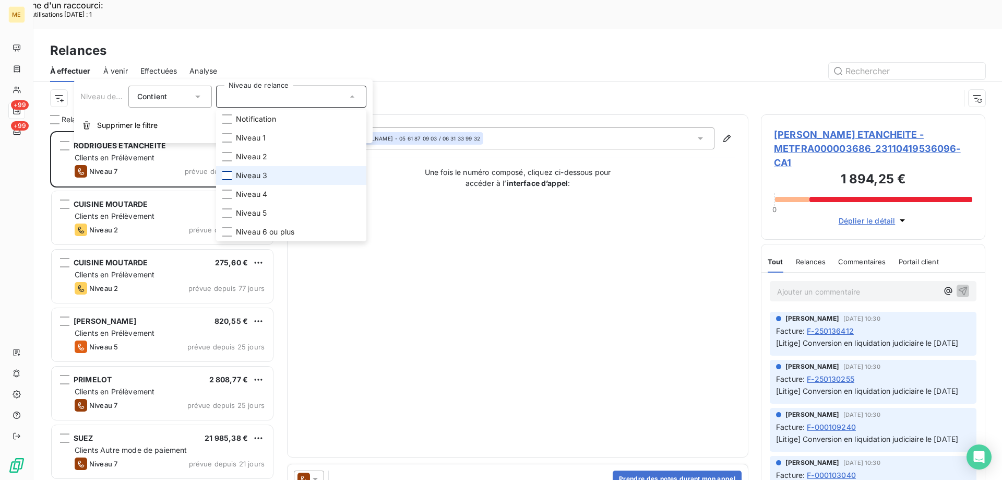
click at [224, 173] on div at bounding box center [226, 175] width 9 height 9
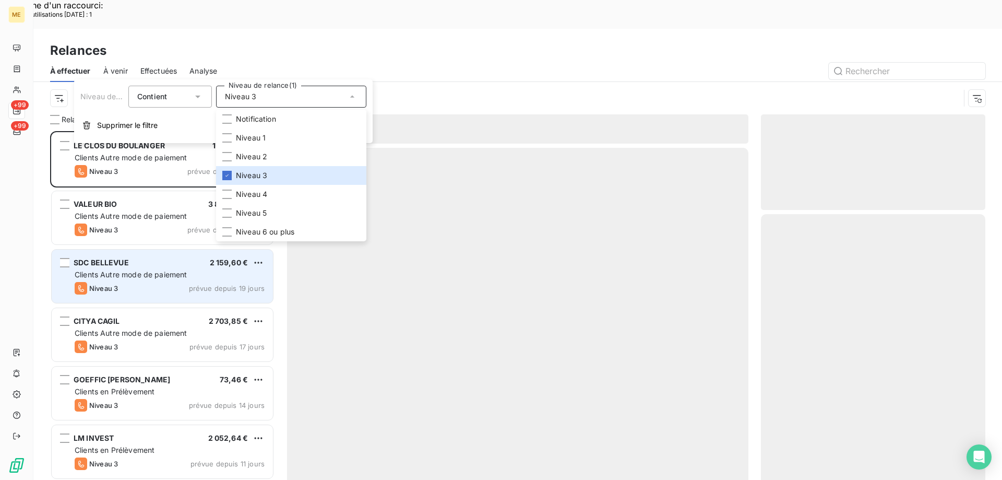
scroll to position [370, 217]
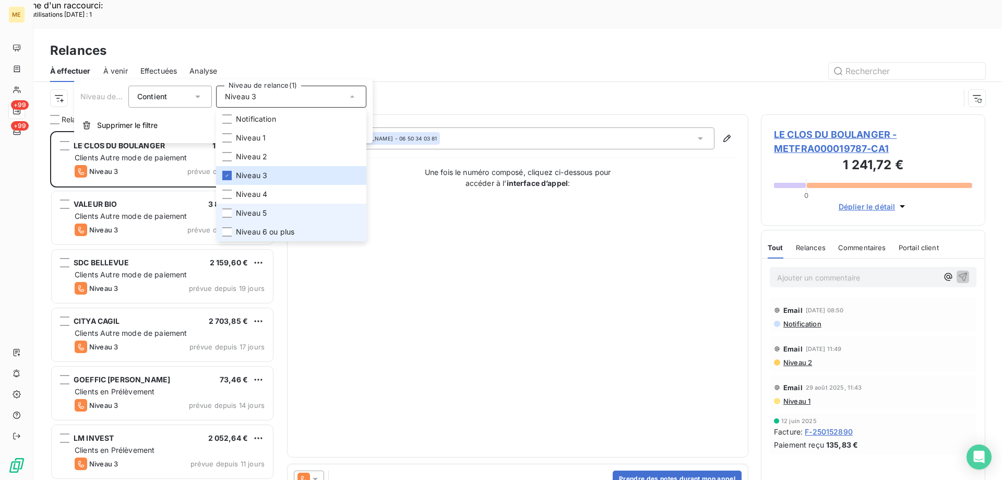
drag, startPoint x: 223, startPoint y: 210, endPoint x: 217, endPoint y: 238, distance: 27.9
click at [223, 210] on div at bounding box center [226, 212] width 9 height 9
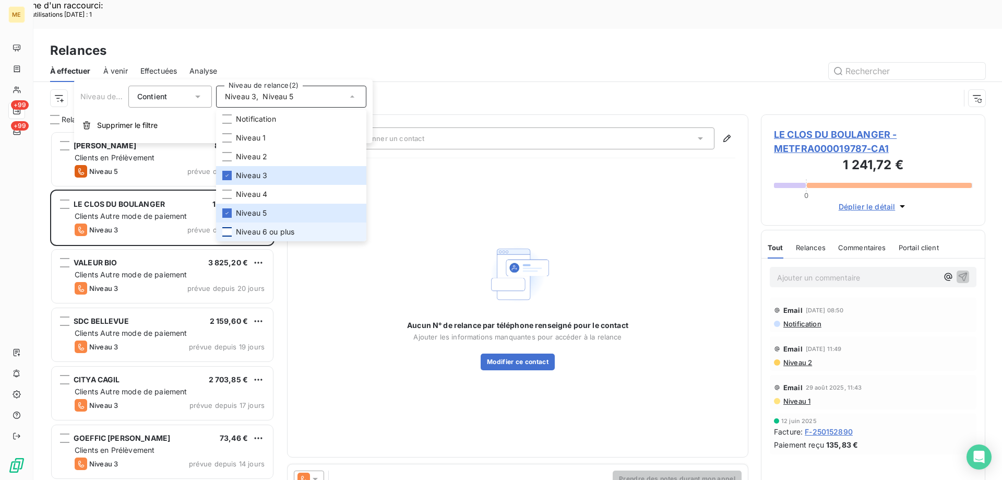
click at [226, 235] on div at bounding box center [226, 231] width 9 height 9
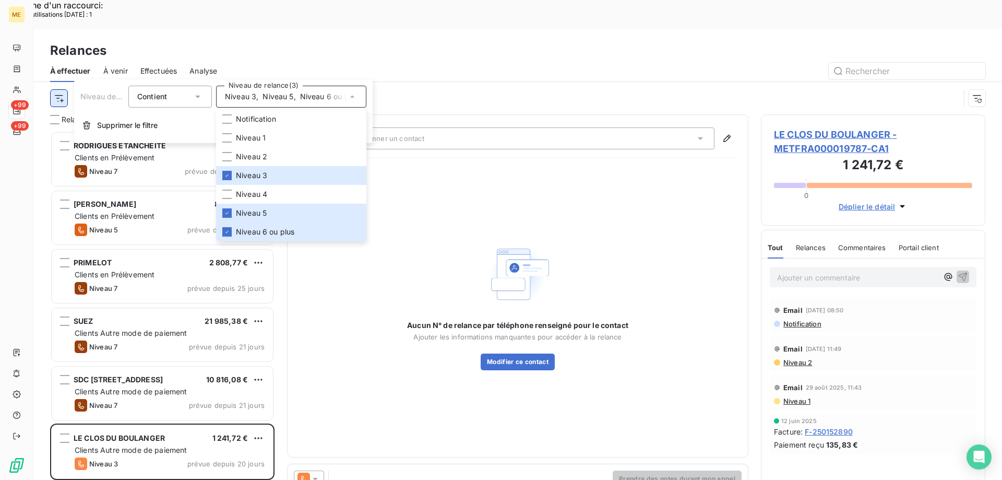
click at [57, 69] on html "Recherche d'un raccourci: Nombre d'utilisations [DATE] : 1 x ME +99 +99 Relance…" at bounding box center [501, 306] width 1002 height 613
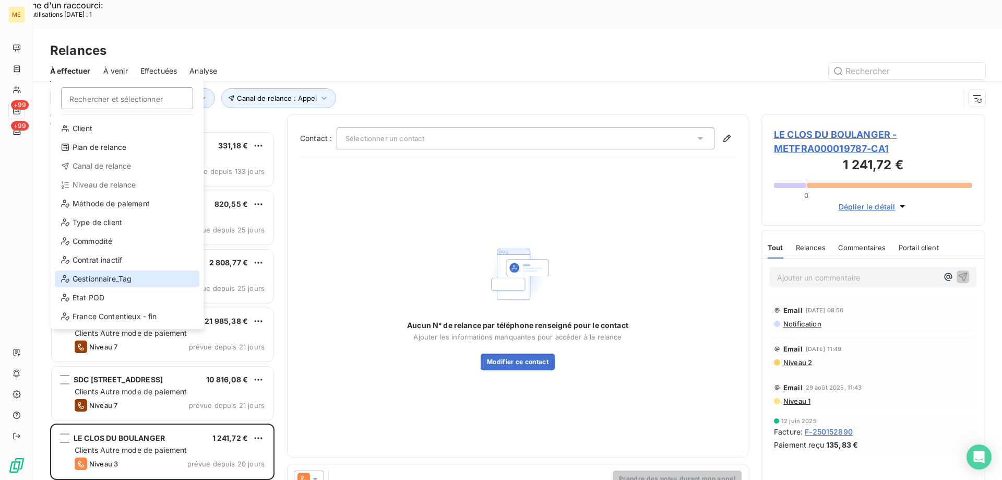
click at [121, 280] on div "Gestionnaire_Tag" at bounding box center [127, 278] width 145 height 17
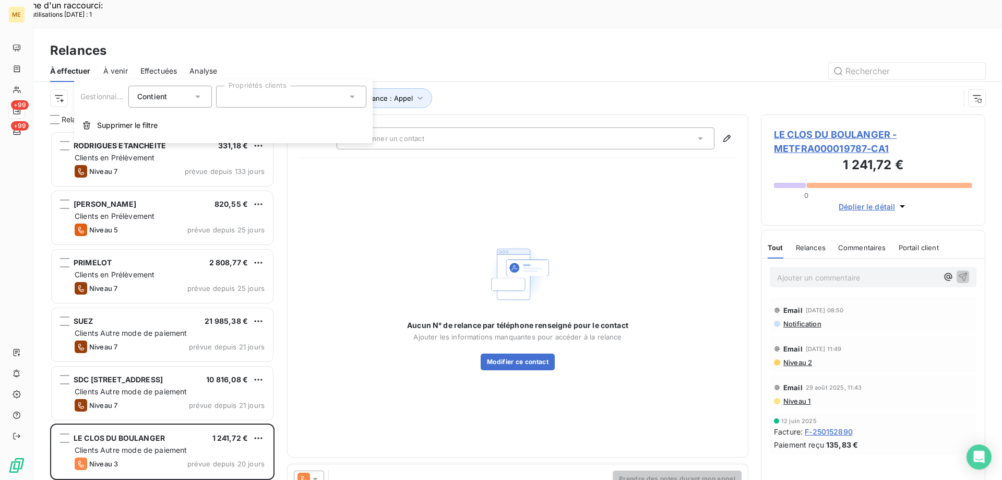
click at [267, 91] on div at bounding box center [291, 97] width 150 height 22
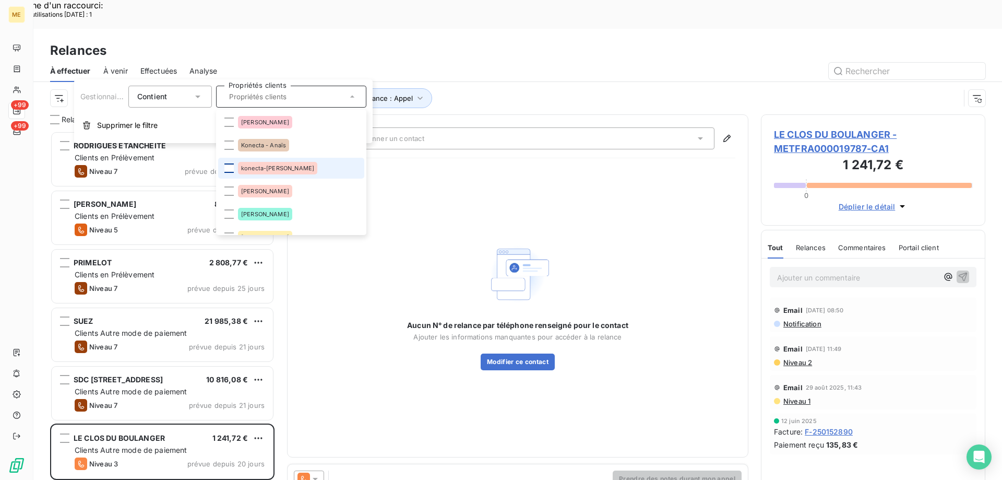
click at [230, 171] on div at bounding box center [228, 167] width 9 height 9
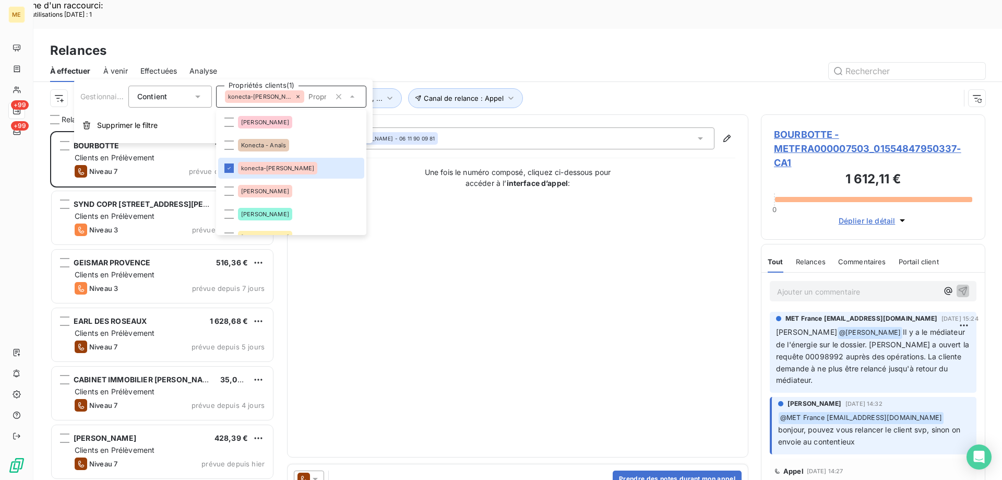
click at [411, 41] on div "Relances" at bounding box center [517, 50] width 969 height 19
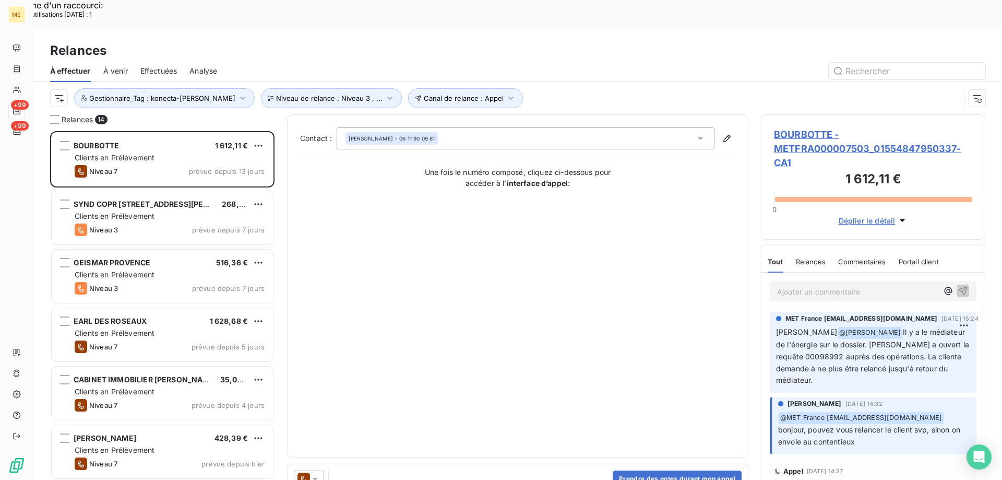
click at [799, 127] on span "BOURBOTTE - METFRA000007503_01554847950337-CA1" at bounding box center [873, 148] width 198 height 42
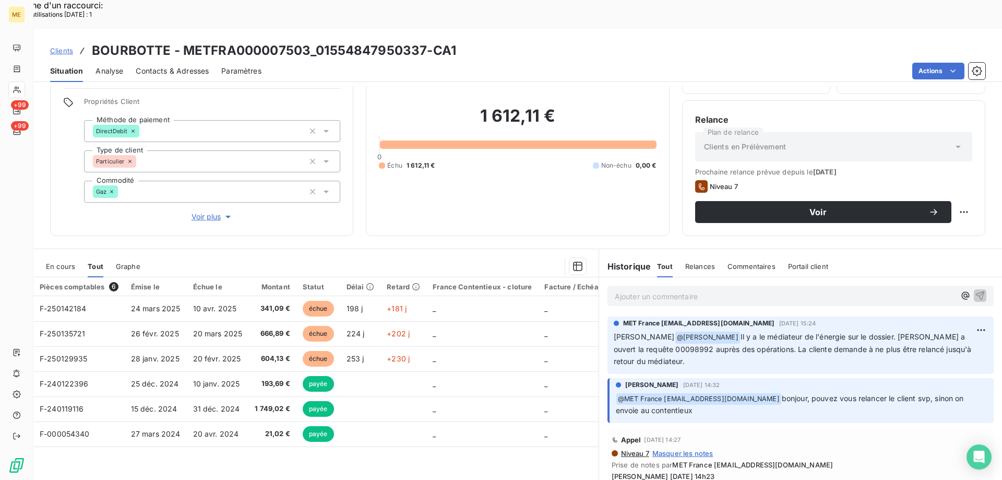
scroll to position [66, 0]
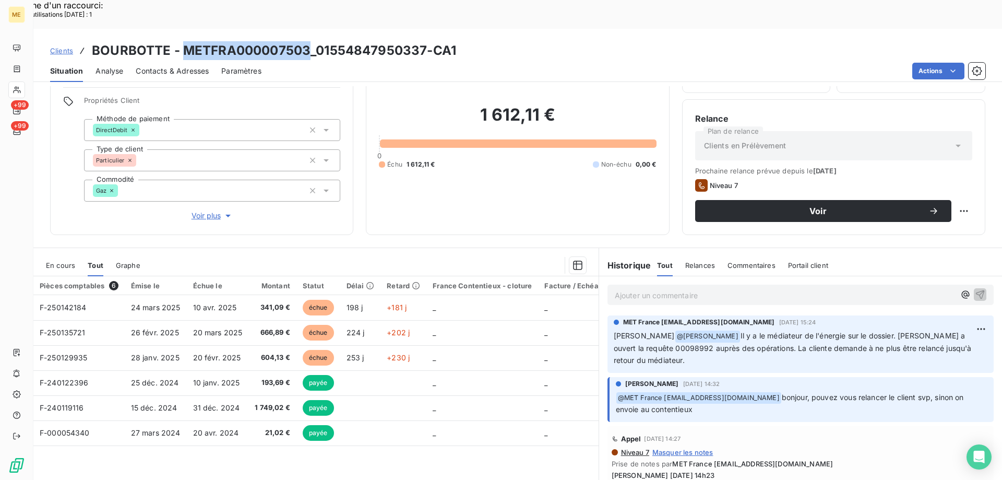
drag, startPoint x: 184, startPoint y: 21, endPoint x: 306, endPoint y: 20, distance: 121.6
click at [306, 41] on h3 "BOURBOTTE - METFRA000007503_01554847950337-CA1" at bounding box center [274, 50] width 364 height 19
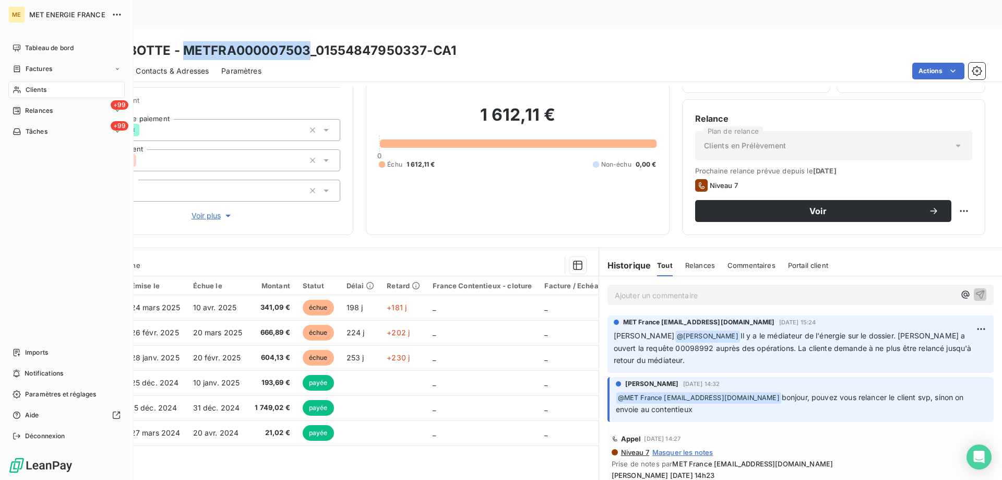
click at [51, 92] on div "Clients" at bounding box center [66, 89] width 116 height 17
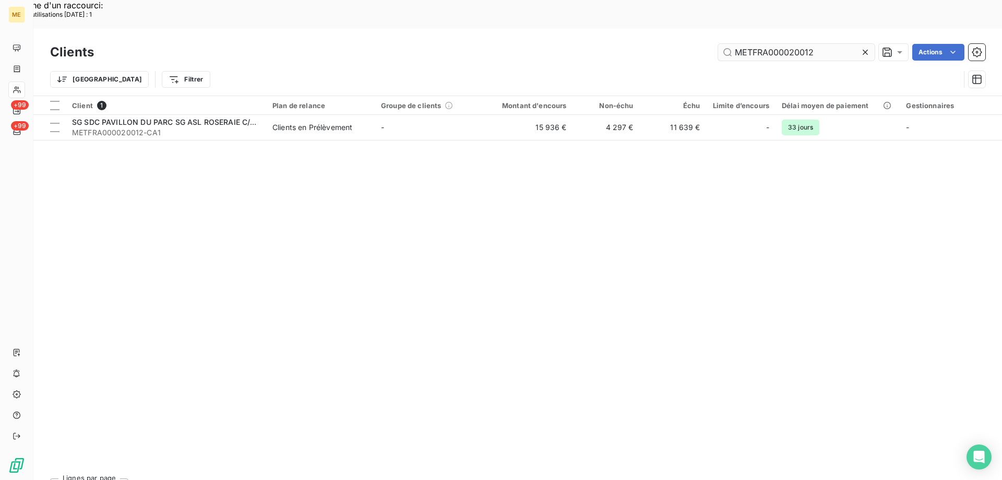
click at [868, 47] on icon at bounding box center [865, 52] width 10 height 10
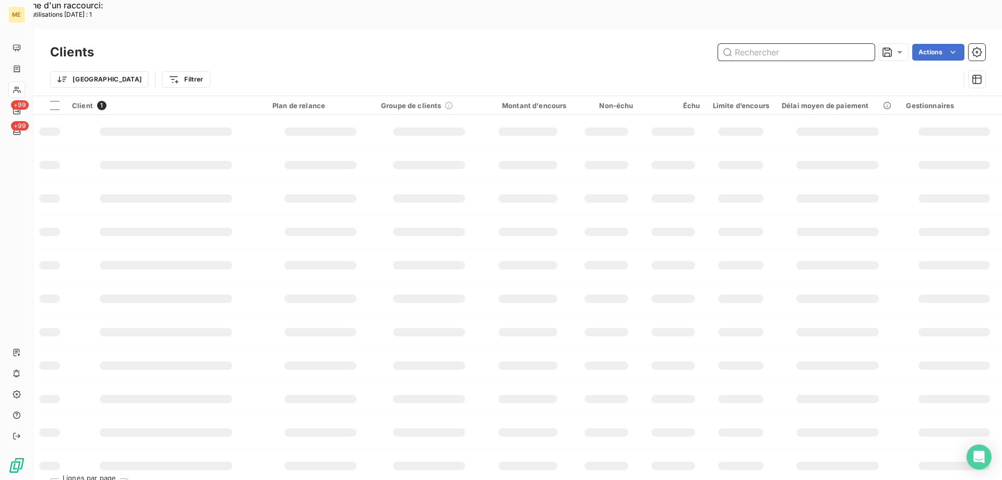
paste input "METFRA000020012"
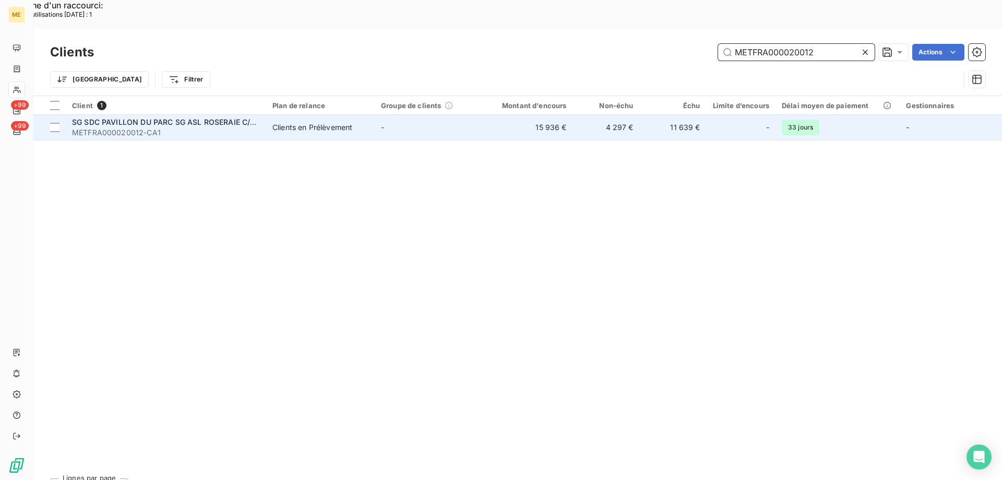
type input "METFRA000020012"
click at [148, 117] on span "SG SDC PAVILLON DU PARC SG ASL ROSERAIE C/O FONCIA" at bounding box center [179, 121] width 215 height 9
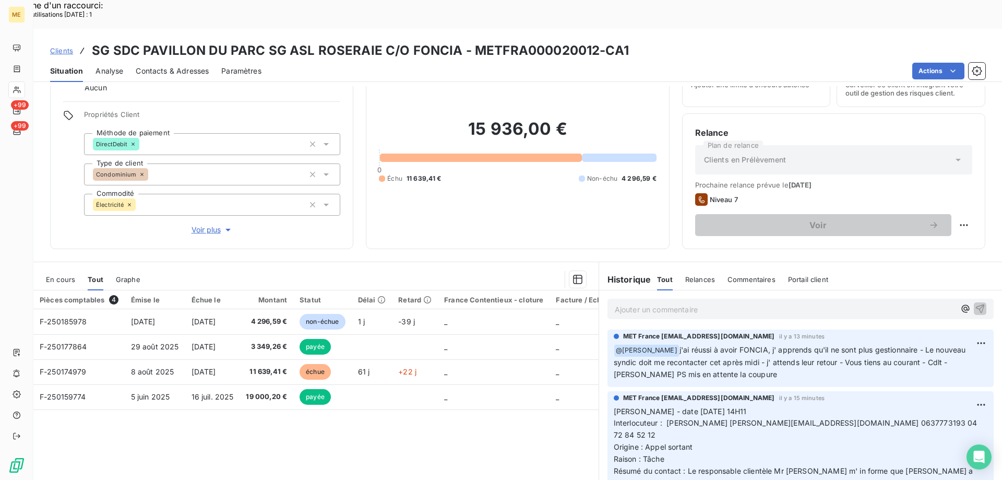
scroll to position [66, 0]
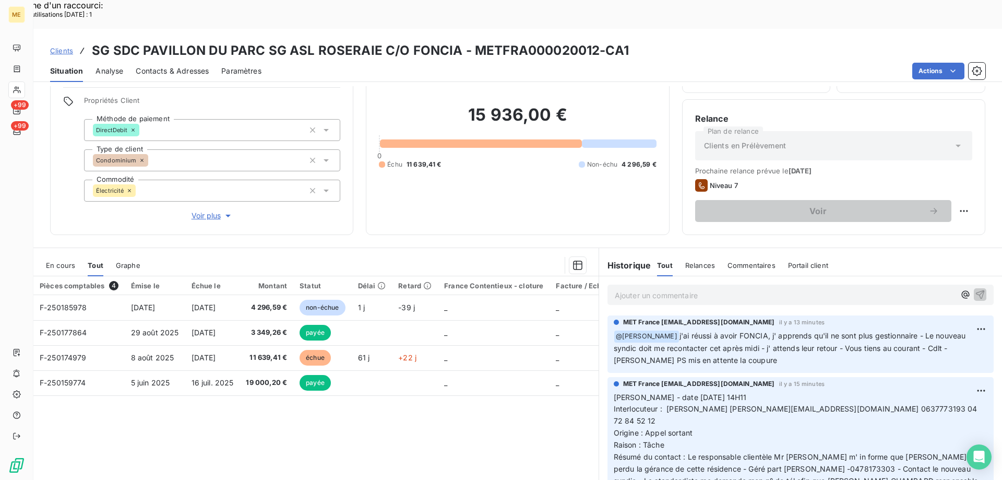
click at [658, 289] on p "Ajouter un commentaire ﻿" at bounding box center [785, 295] width 340 height 13
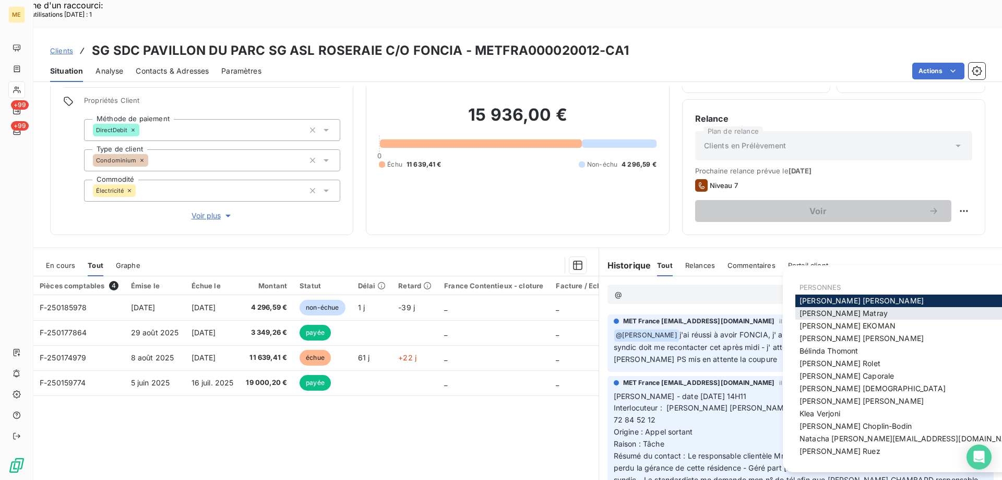
click at [820, 309] on span "[PERSON_NAME]" at bounding box center [844, 313] width 88 height 9
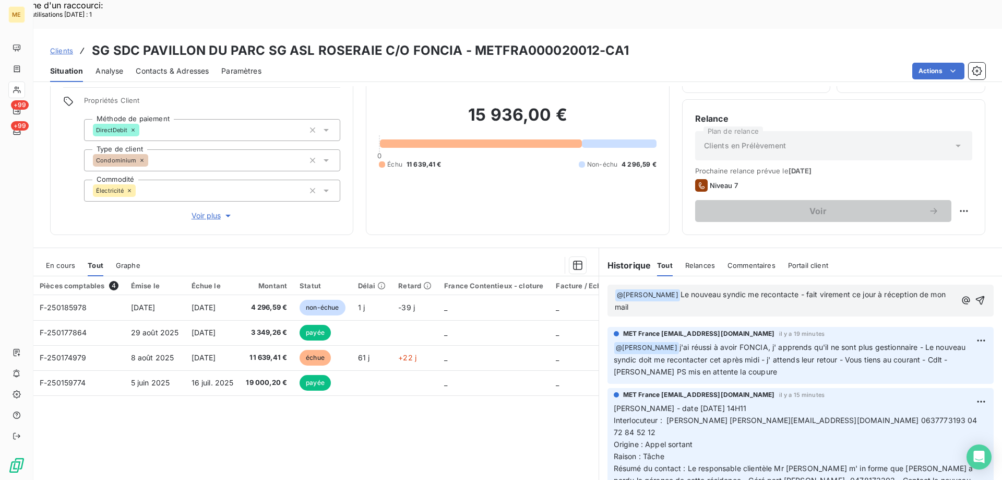
click at [650, 289] on p "﻿ @ [PERSON_NAME] ﻿ Le nouveau syndic me recontacte - fait virement ce jour à r…" at bounding box center [785, 301] width 341 height 25
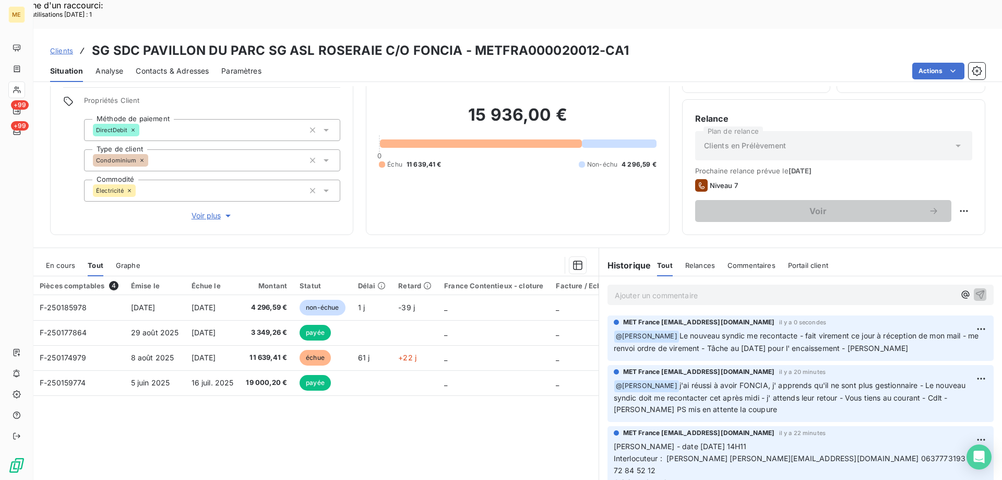
scroll to position [104, 0]
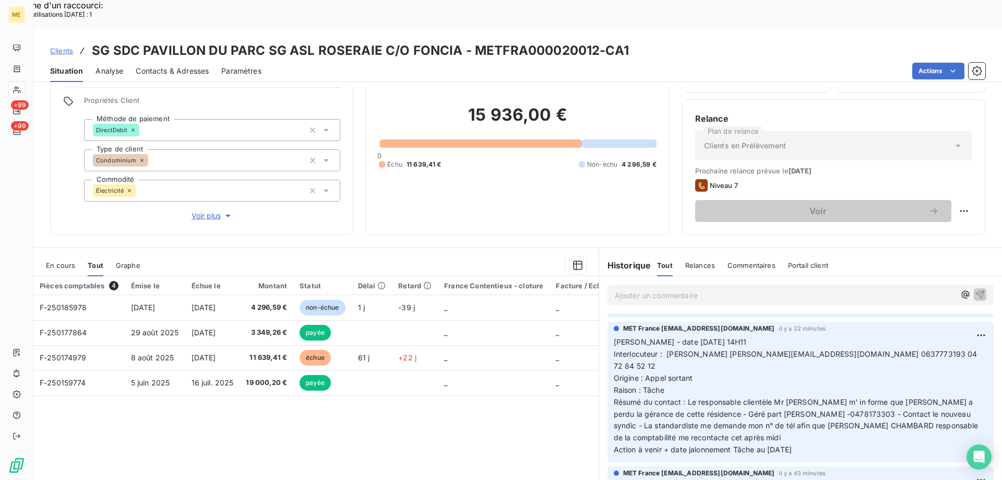
drag, startPoint x: 807, startPoint y: 411, endPoint x: 608, endPoint y: 312, distance: 222.3
click at [608, 322] on div "MET France [EMAIL_ADDRESS][DOMAIN_NAME] il y a 22 minutes [PERSON_NAME] - date …" at bounding box center [801, 392] width 386 height 140
click at [634, 289] on p "Ajouter un commentaire ﻿" at bounding box center [785, 295] width 340 height 13
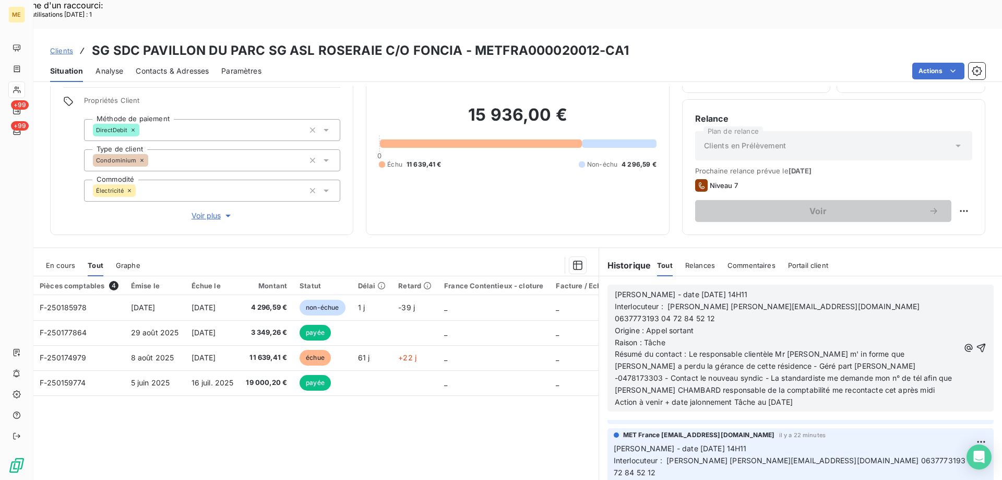
scroll to position [199, 0]
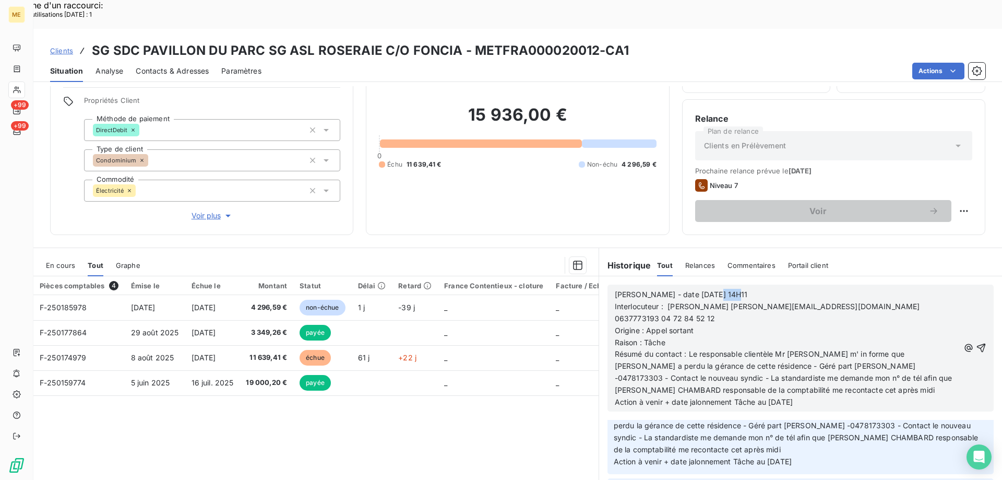
drag, startPoint x: 702, startPoint y: 267, endPoint x: 724, endPoint y: 307, distance: 45.8
click at [736, 289] on p "[PERSON_NAME] - date [DATE] 14H11" at bounding box center [787, 295] width 345 height 12
drag, startPoint x: 667, startPoint y: 292, endPoint x: 693, endPoint y: 290, distance: 26.7
click at [693, 325] on p "Origine : Appel sortant" at bounding box center [787, 331] width 345 height 12
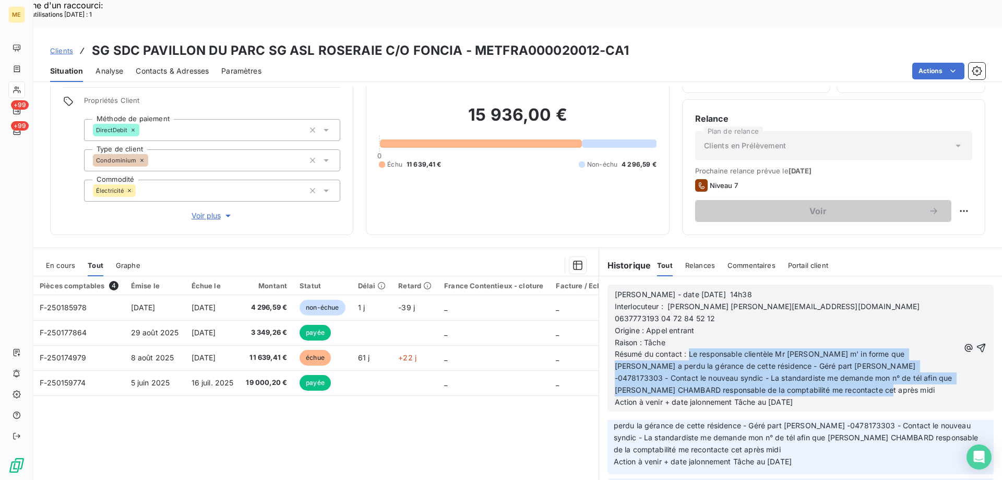
drag, startPoint x: 690, startPoint y: 315, endPoint x: 846, endPoint y: 346, distance: 159.1
click at [846, 348] on p "Résumé du contact : Le responsable clientèle Mr [PERSON_NAME] m' in forme que […" at bounding box center [787, 372] width 345 height 48
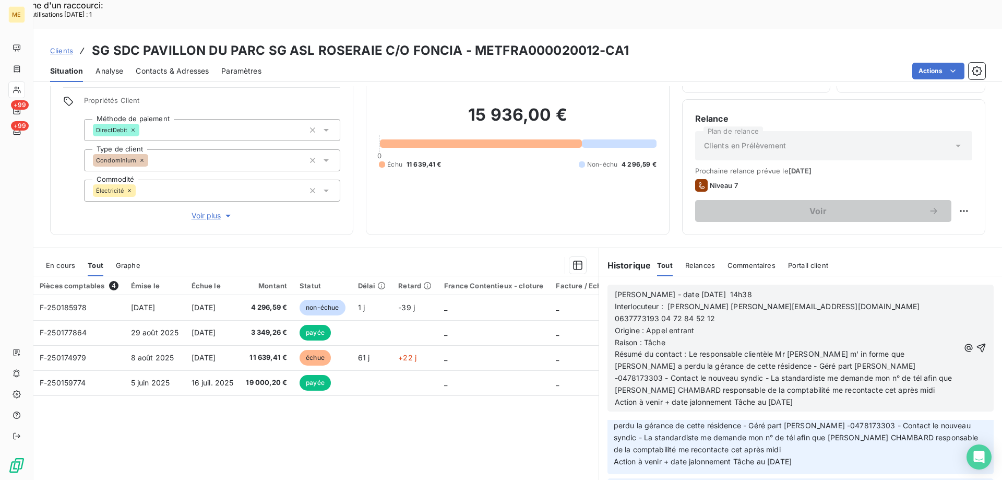
click at [729, 337] on p "Raison : Tâche" at bounding box center [787, 343] width 345 height 12
drag, startPoint x: 666, startPoint y: 279, endPoint x: 928, endPoint y: 274, distance: 262.1
click at [928, 301] on p "Interlocuteur : [PERSON_NAME] [PERSON_NAME][EMAIL_ADDRESS][DOMAIN_NAME] 0637773…" at bounding box center [787, 313] width 345 height 24
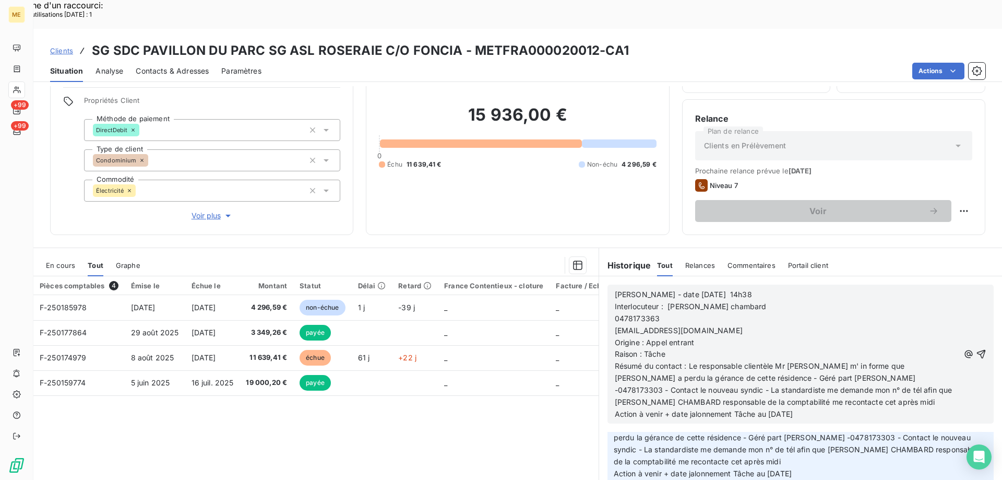
scroll to position [222, 0]
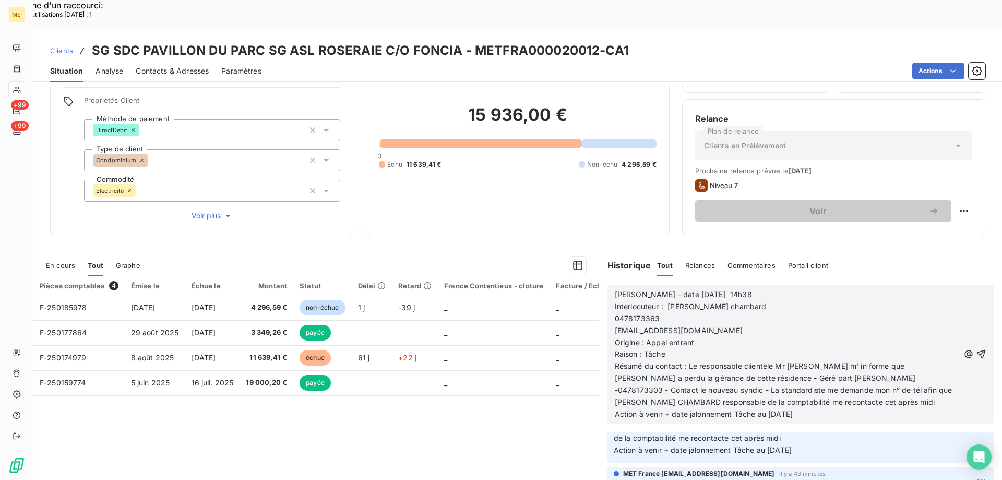
click at [615, 314] on span "0478173363" at bounding box center [637, 318] width 45 height 9
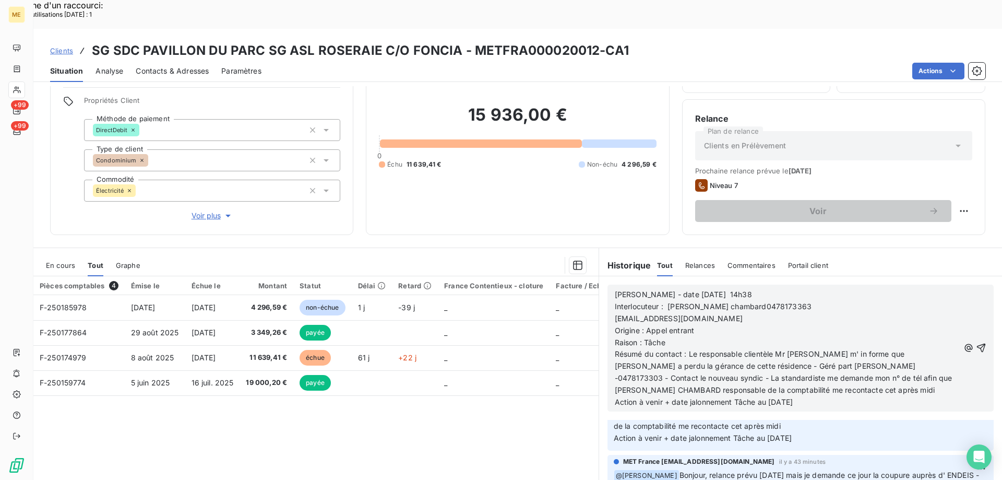
scroll to position [211, 0]
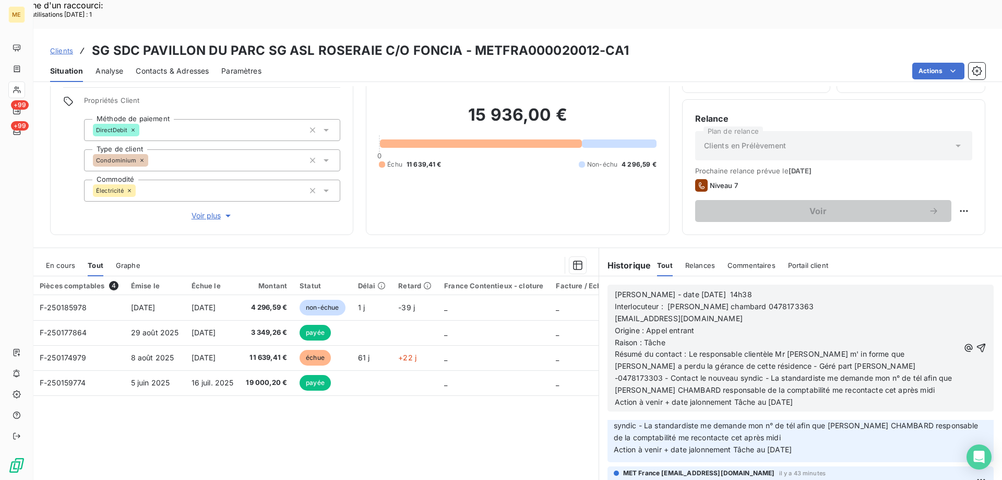
click at [615, 313] on p "[EMAIL_ADDRESS][DOMAIN_NAME]" at bounding box center [787, 319] width 345 height 12
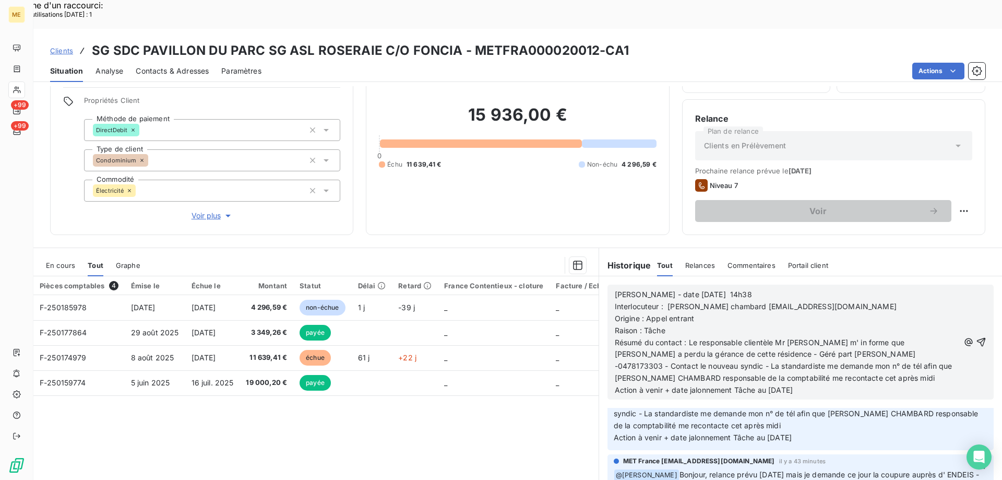
scroll to position [199, 0]
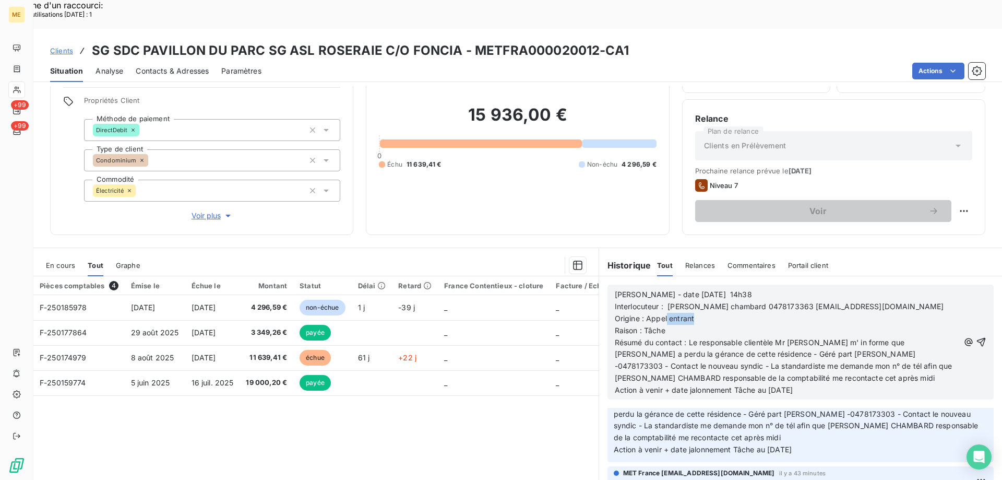
drag, startPoint x: 663, startPoint y: 291, endPoint x: 698, endPoint y: 295, distance: 35.2
click at [695, 313] on p "Origine : Appel entrant" at bounding box center [787, 319] width 345 height 12
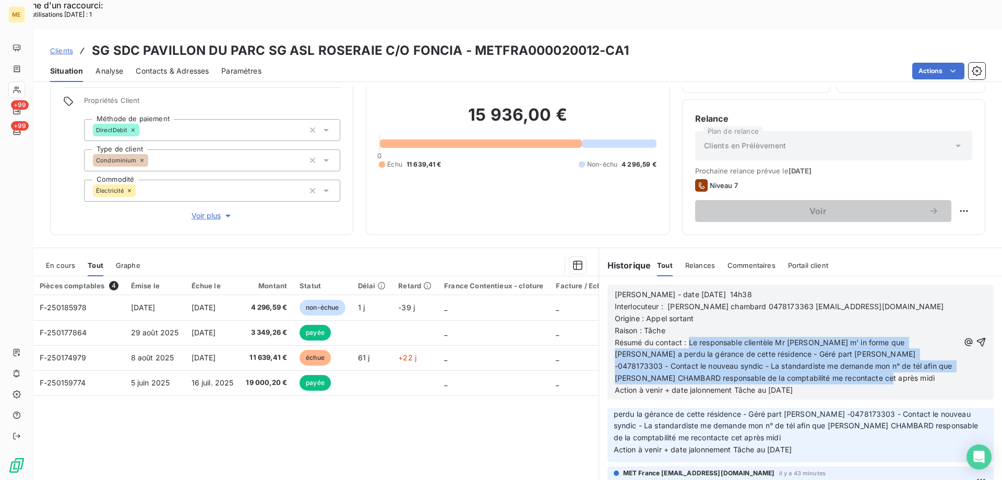
drag, startPoint x: 686, startPoint y: 314, endPoint x: 828, endPoint y: 349, distance: 146.2
click at [828, 349] on p "Résumé du contact : Le responsable clientèle Mr [PERSON_NAME] m' in forme que […" at bounding box center [787, 361] width 345 height 48
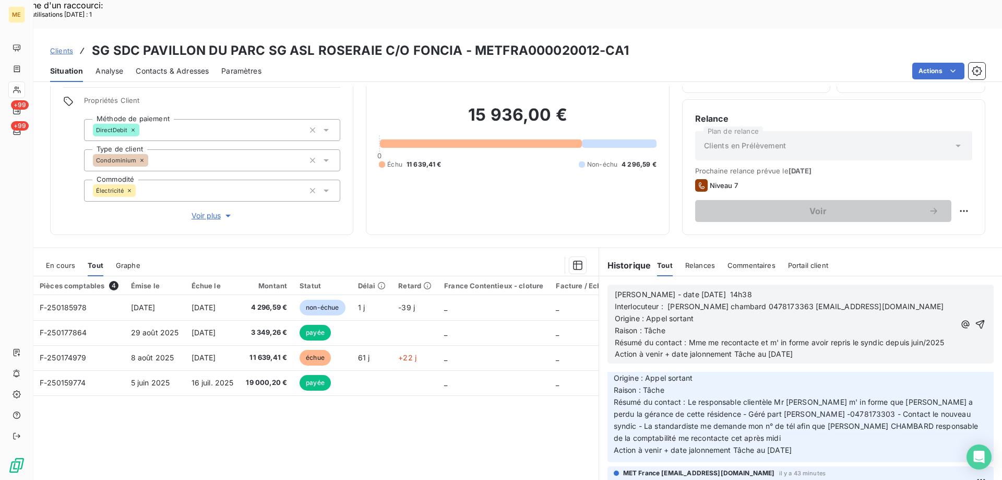
scroll to position [175, 0]
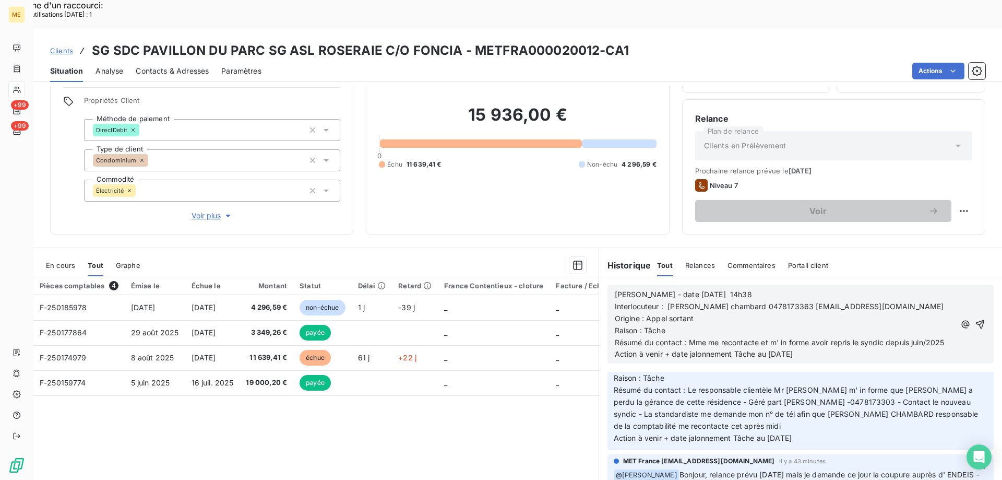
click at [626, 338] on span "Résumé du contact : Mme me recontacte et m' in forme avoir repris le syndic dep…" at bounding box center [780, 342] width 330 height 9
click at [636, 337] on p "Résumé du contact : Mme me recontacte et m' in forme avoir repris le syndic dep…" at bounding box center [785, 343] width 340 height 12
click at [615, 338] on span "Résumé du contact : Mme me recontacte et m' in forme avoir repris le syndic dep…" at bounding box center [775, 342] width 321 height 9
click at [662, 337] on p "Résumé du contact : Mme me recontacte et m' in forme avoir repris le syndic dep…" at bounding box center [785, 343] width 340 height 12
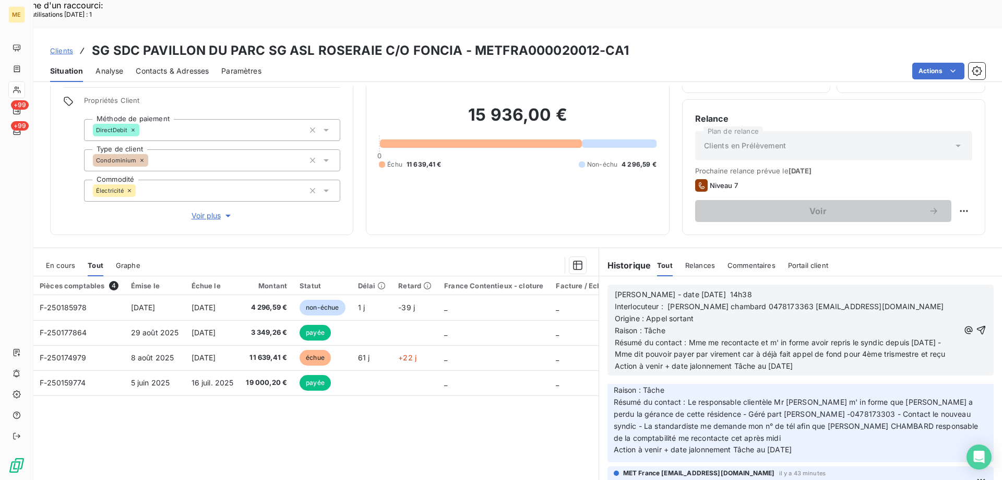
scroll to position [187, 0]
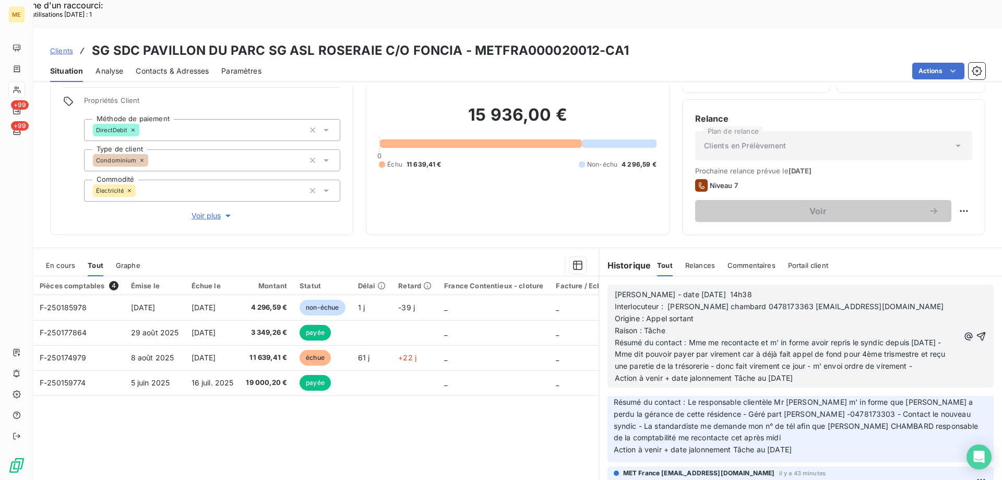
click at [658, 340] on span "Résumé du contact : Mme me recontacte et m' in forme avoir repris le syndic dep…" at bounding box center [781, 354] width 333 height 33
click at [832, 372] on p "Action à venir + date jalonnement Tâche au [DATE]" at bounding box center [787, 378] width 345 height 12
click at [976, 331] on icon "button" at bounding box center [981, 336] width 10 height 10
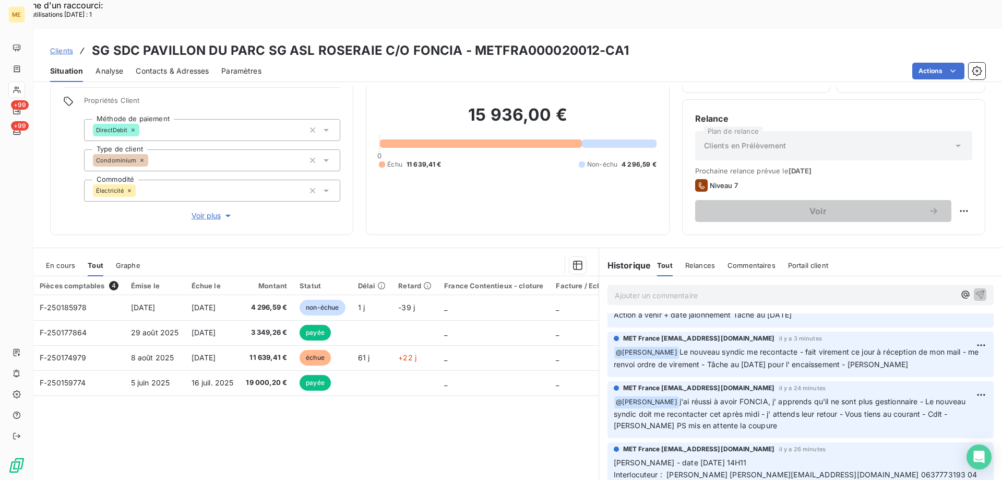
scroll to position [225, 0]
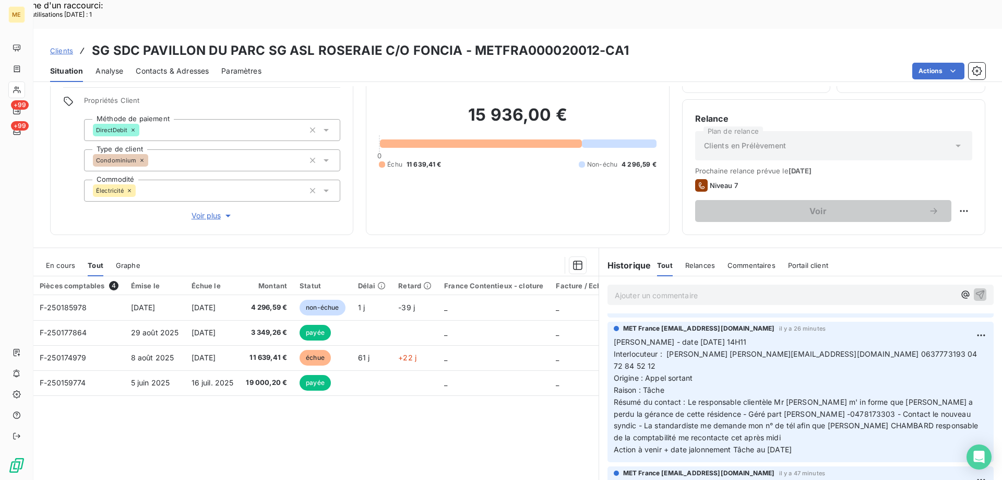
click at [414, 408] on div "Pièces comptables 4 Émise le Échue le Montant Statut Délai Retard France Conten…" at bounding box center [315, 376] width 565 height 201
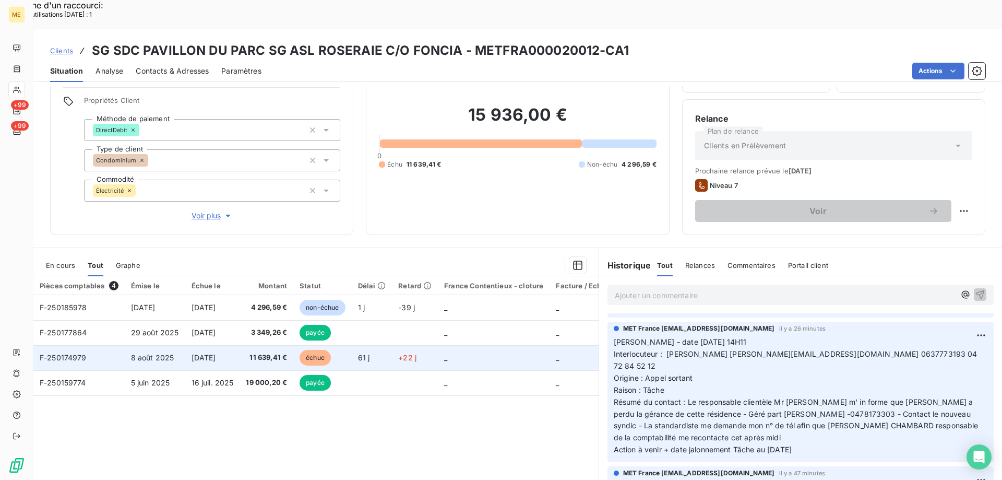
click at [67, 353] on span "F-250174979" at bounding box center [63, 357] width 47 height 9
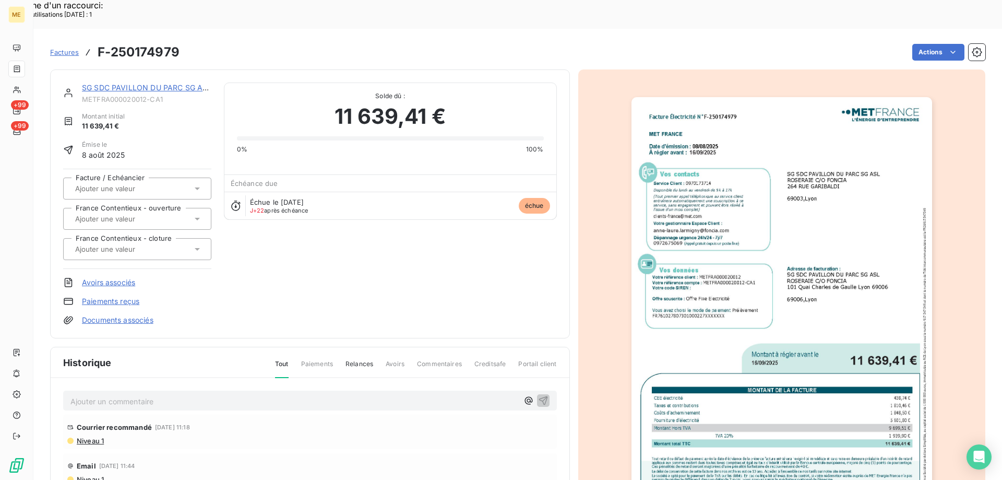
click at [854, 198] on img "button" at bounding box center [782, 309] width 301 height 425
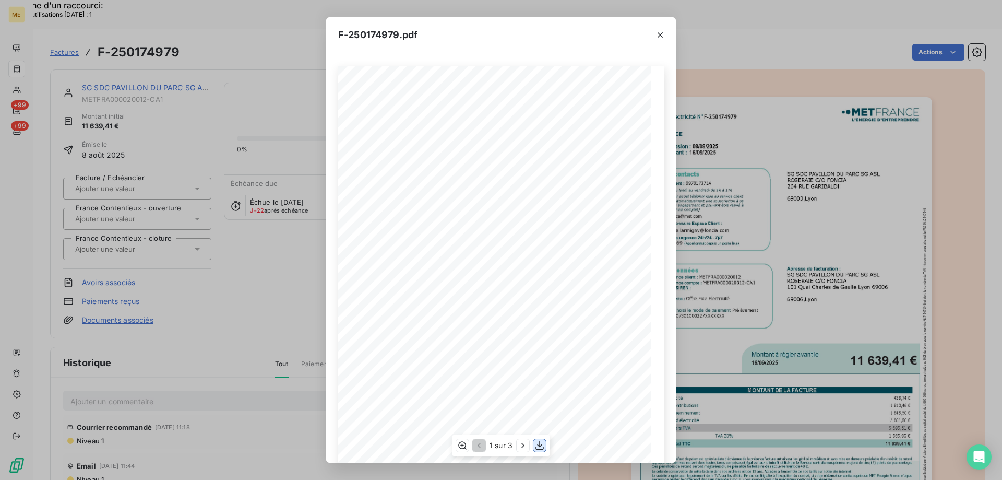
click at [542, 442] on icon "button" at bounding box center [540, 445] width 10 height 10
click at [661, 35] on icon "button" at bounding box center [660, 34] width 5 height 5
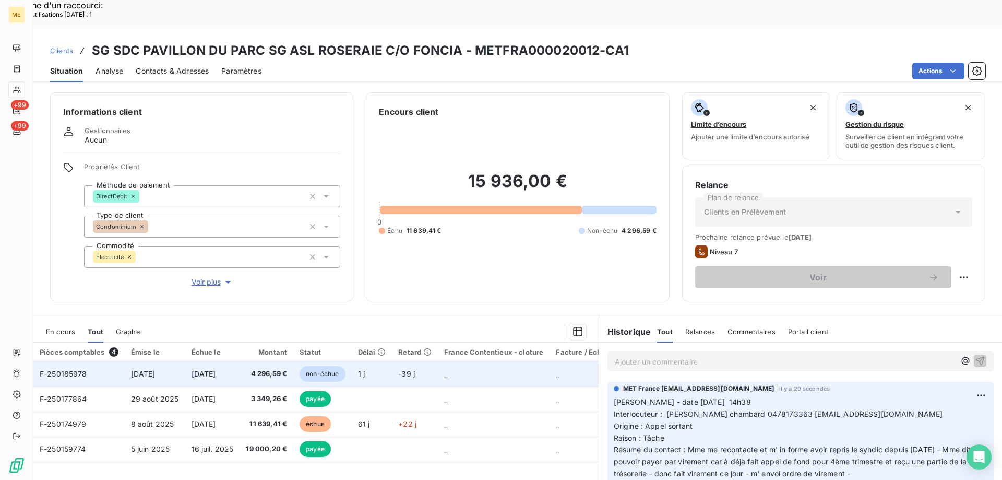
click at [60, 369] on span "F-250185978" at bounding box center [64, 373] width 48 height 9
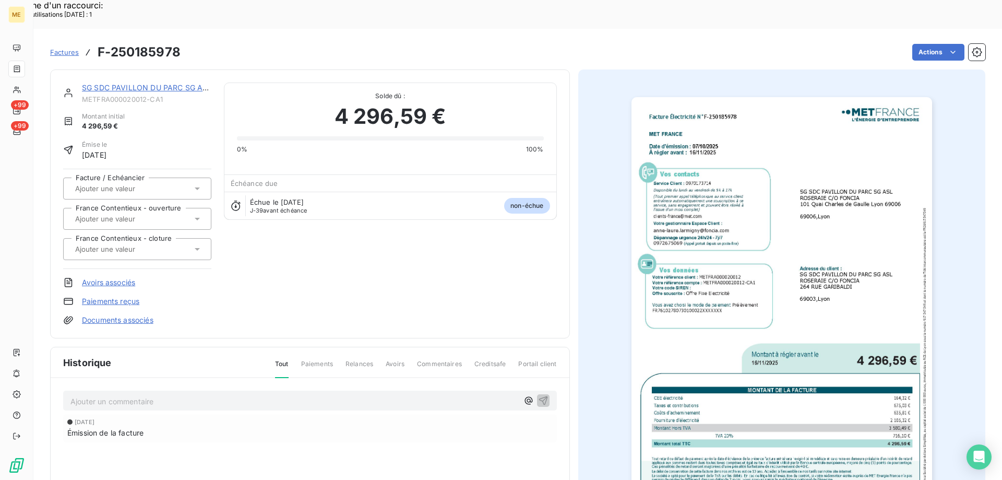
click at [828, 295] on img "button" at bounding box center [782, 309] width 301 height 425
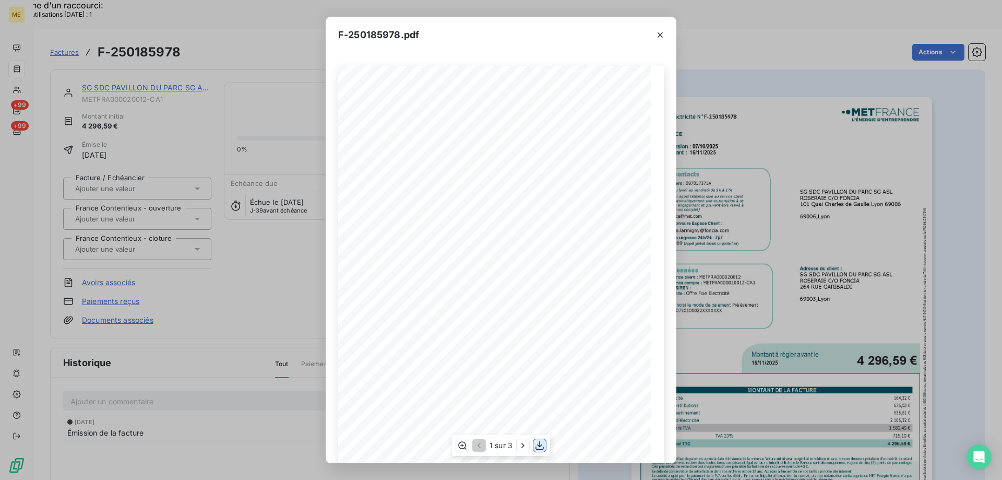
click at [536, 447] on icon "button" at bounding box center [540, 445] width 10 height 10
drag, startPoint x: 661, startPoint y: 34, endPoint x: 90, endPoint y: 16, distance: 571.9
click at [662, 34] on icon "button" at bounding box center [660, 35] width 10 height 10
click at [659, 33] on icon "button" at bounding box center [660, 35] width 10 height 10
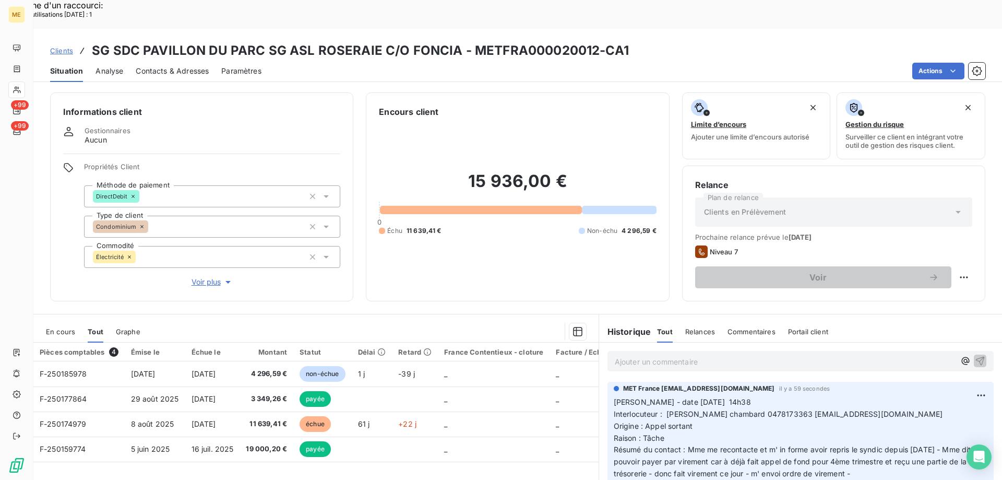
click at [470, 41] on h3 "SG SDC PAVILLON DU PARC SG ASL ROSERAIE C/O FONCIA - METFRA000020012-CA1" at bounding box center [360, 50] width 537 height 19
click at [543, 41] on h3 "SG SDC PAVILLON DU PARC SG ASL ROSERAIE C/O FONCIA - METFRA000020012-CA1" at bounding box center [360, 50] width 537 height 19
click at [680, 41] on div "Clients SG SDC PAVILLON DU PARC SG ASL ROSERAIE C/O FONCIA - METFRA000020012-CA1" at bounding box center [517, 50] width 969 height 19
drag, startPoint x: 468, startPoint y: 22, endPoint x: 594, endPoint y: 8, distance: 127.1
click at [594, 29] on div "Clients SG SDC PAVILLON DU PARC SG ASL ROSERAIE C/O FONCIA - METFRA000020012-CA…" at bounding box center [517, 55] width 969 height 53
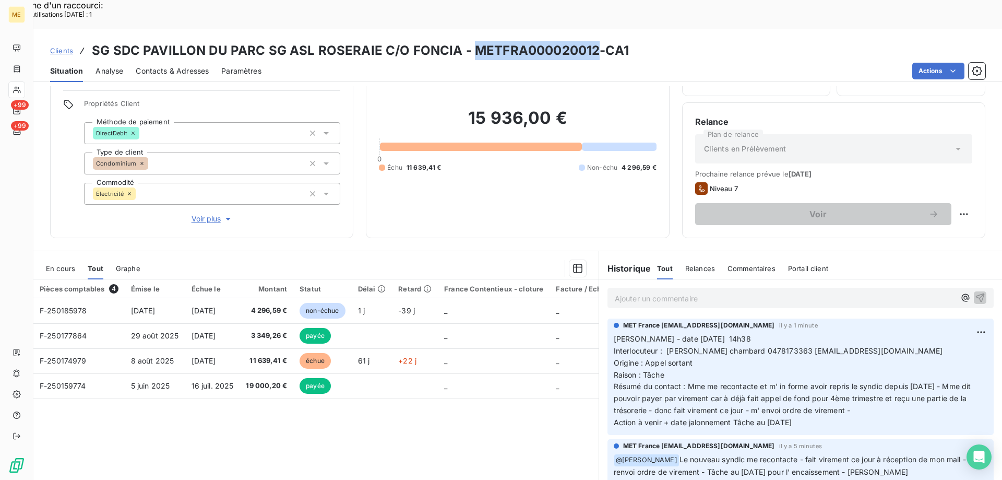
scroll to position [66, 0]
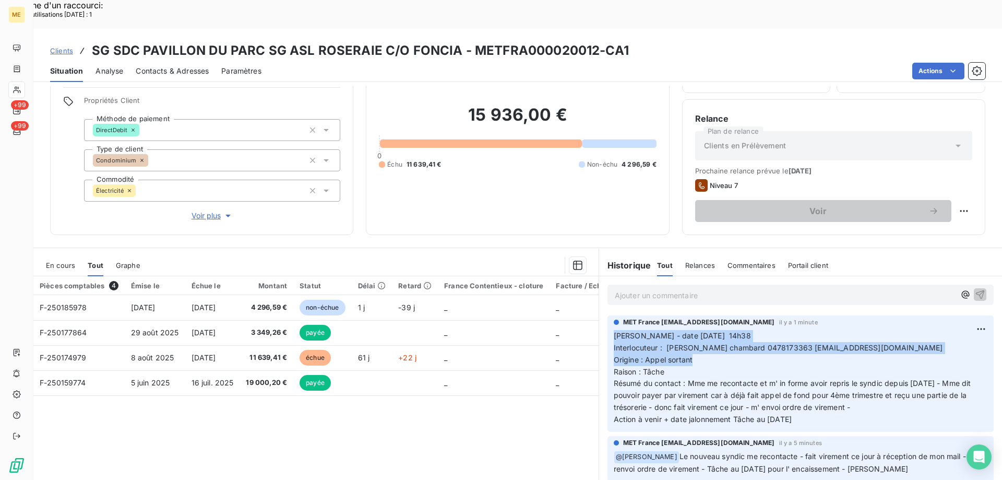
drag, startPoint x: 692, startPoint y: 332, endPoint x: 610, endPoint y: 307, distance: 85.7
click at [614, 330] on p "[PERSON_NAME] - date [DATE] 14h38 Interlocuteur : [PERSON_NAME] chambard 047817…" at bounding box center [801, 378] width 374 height 96
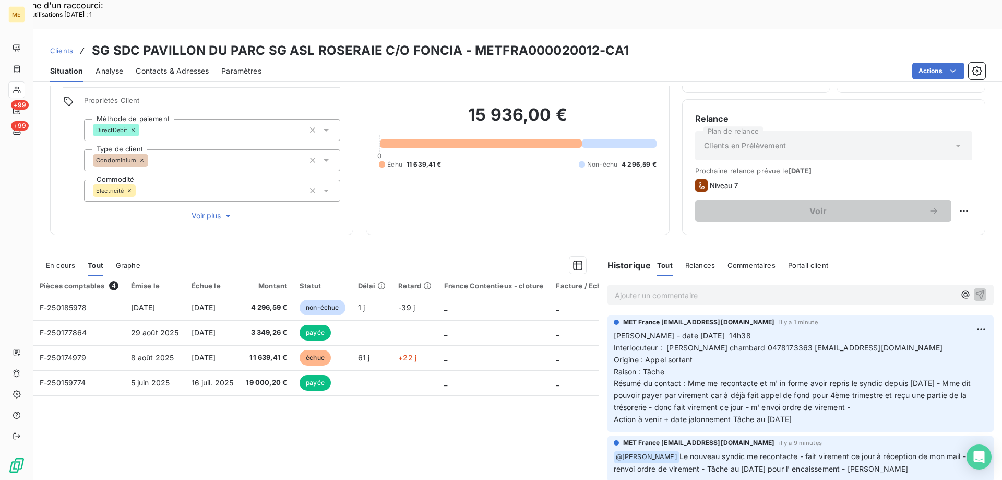
click at [812, 397] on div "MET France [EMAIL_ADDRESS][DOMAIN_NAME] il y a 1 minute [PERSON_NAME] - date [D…" at bounding box center [801, 373] width 386 height 116
drag, startPoint x: 812, startPoint y: 395, endPoint x: 606, endPoint y: 305, distance: 225.1
click at [608, 315] on div "MET France [EMAIL_ADDRESS][DOMAIN_NAME] il y a 1 minute [PERSON_NAME] - date [D…" at bounding box center [801, 373] width 386 height 116
click at [845, 391] on p "[PERSON_NAME] - date [DATE] 14h38 Interlocuteur : [PERSON_NAME] chambard 047817…" at bounding box center [801, 378] width 374 height 96
drag, startPoint x: 807, startPoint y: 392, endPoint x: 610, endPoint y: 302, distance: 216.3
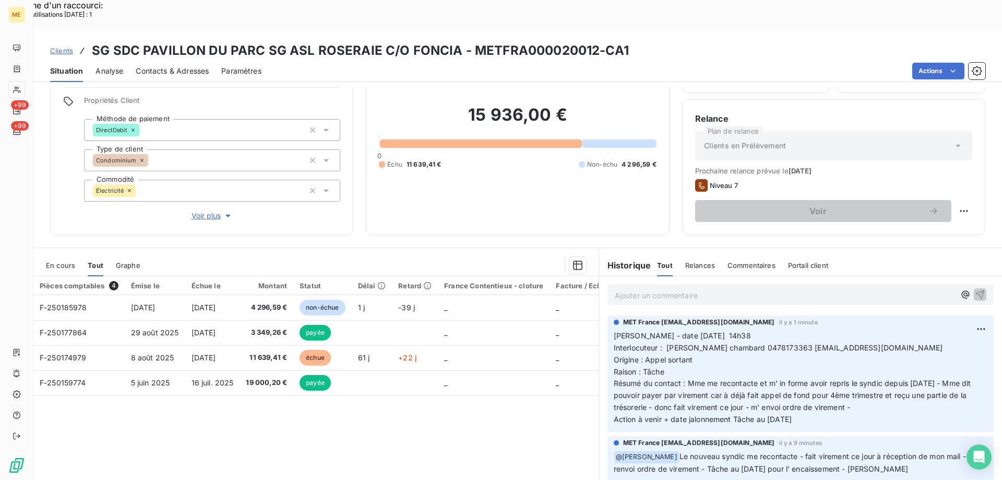
click at [610, 315] on div "MET France [EMAIL_ADDRESS][DOMAIN_NAME] il y a 1 minute [PERSON_NAME] - date [D…" at bounding box center [801, 373] width 386 height 116
click at [404, 414] on div "Pièces comptables 4 Émise le Échue le Montant Statut Délai Retard France Conten…" at bounding box center [315, 376] width 565 height 201
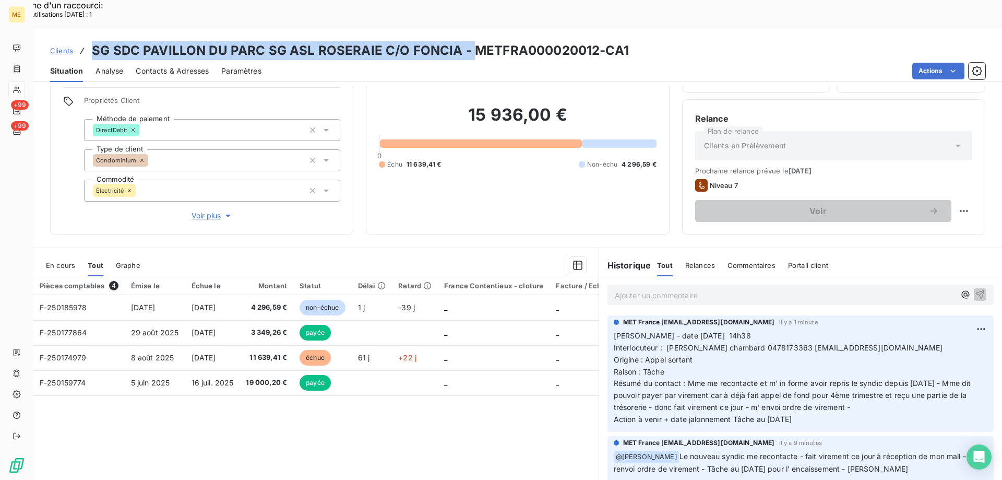
drag, startPoint x: 96, startPoint y: 26, endPoint x: 583, endPoint y: 15, distance: 487.7
click at [470, 41] on h3 "SG SDC PAVILLON DU PARC SG ASL ROSERAIE C/O FONCIA - METFRA000020012-CA1" at bounding box center [360, 50] width 537 height 19
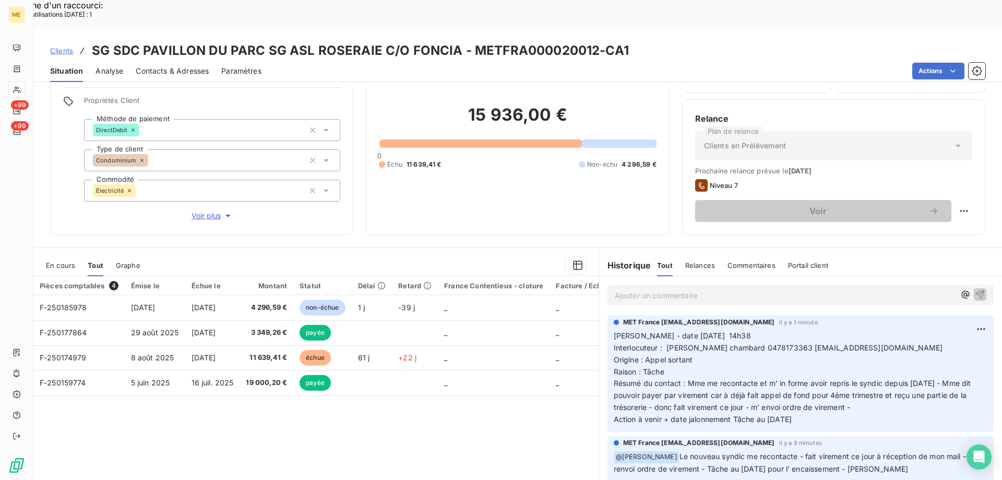
click at [734, 29] on div "Clients SG SDC PAVILLON DU PARC SG ASL ROSERAIE C/O FONCIA - METFRA000020012-CA…" at bounding box center [517, 55] width 969 height 53
drag, startPoint x: 470, startPoint y: 21, endPoint x: 639, endPoint y: 21, distance: 169.1
click at [639, 41] on div "Clients SG SDC PAVILLON DU PARC SG ASL ROSERAIE C/O FONCIA - METFRA000020012-CA1" at bounding box center [517, 50] width 969 height 19
drag, startPoint x: 639, startPoint y: 21, endPoint x: 633, endPoint y: 19, distance: 6.1
click at [931, 39] on html "Recherche d'un raccourci: Nombre d'utilisations [DATE] : 1 x ME +99 +99 Clients…" at bounding box center [501, 306] width 1002 height 613
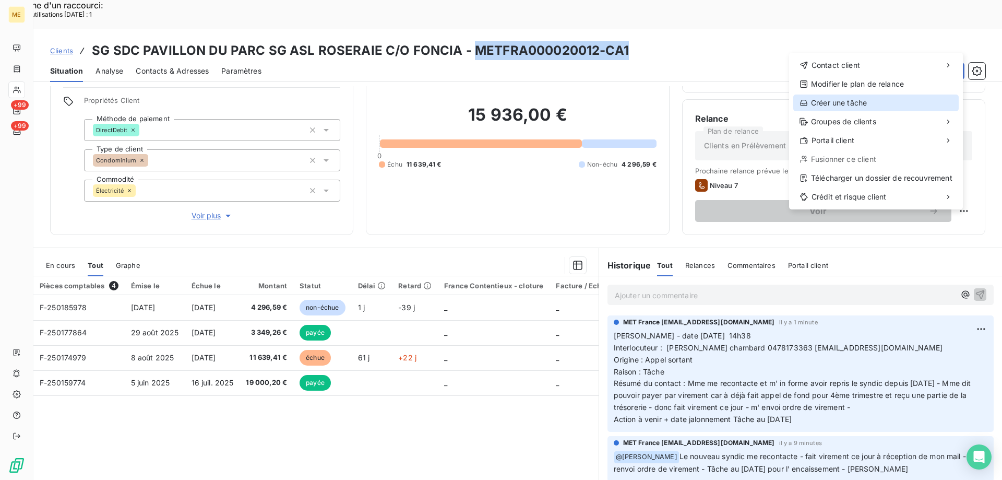
click at [826, 100] on div "Créer une tâche" at bounding box center [876, 102] width 165 height 17
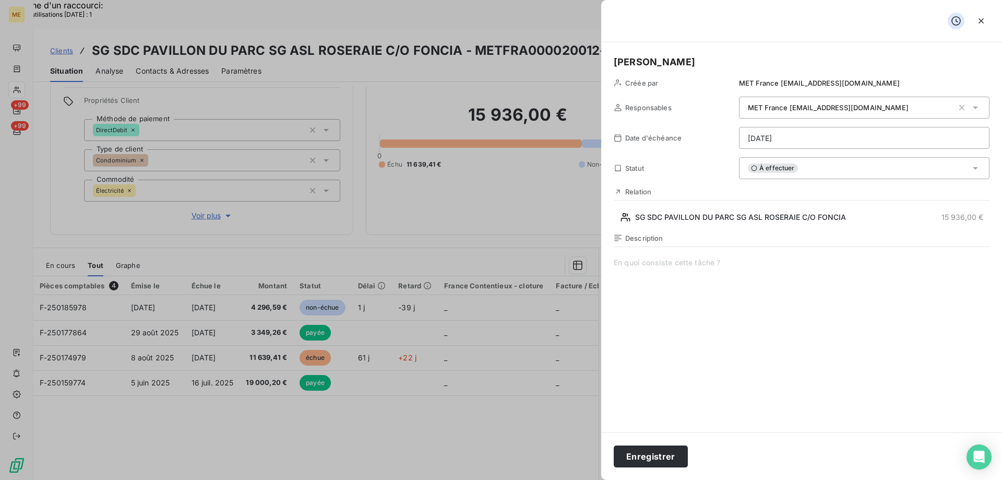
click at [862, 139] on html "Recherche d'un raccourci: Nombre d'utilisations [DATE] : 1 x ME +99 +99 Clients…" at bounding box center [501, 306] width 1002 height 613
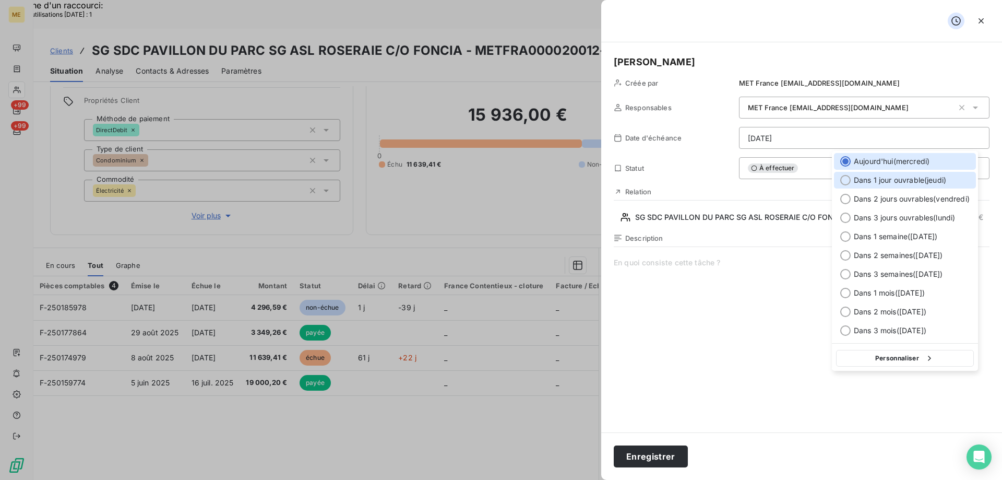
click at [841, 184] on div "Dans 1 jour ouvrable ( [DATE] )" at bounding box center [905, 180] width 142 height 17
type input "[DATE]"
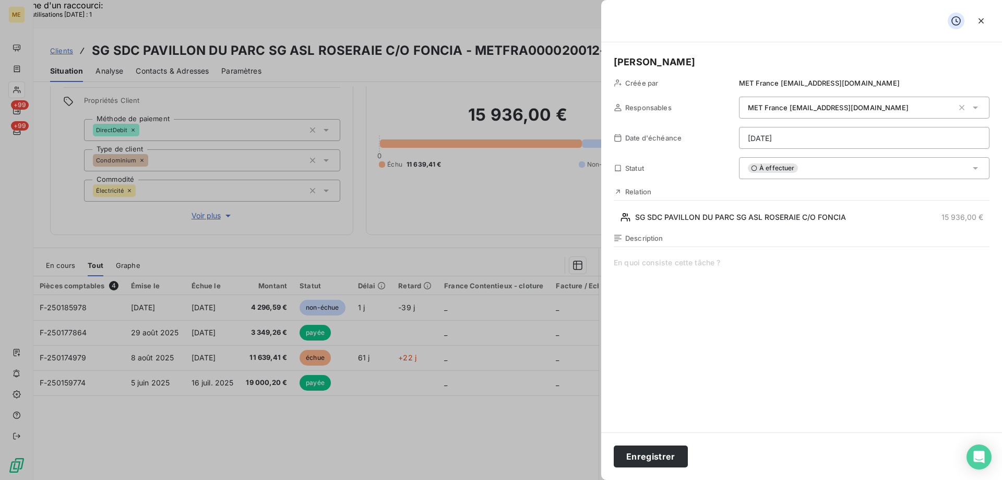
click at [670, 265] on span at bounding box center [802, 357] width 376 height 200
click at [638, 457] on button "Enregistrer" at bounding box center [651, 456] width 74 height 22
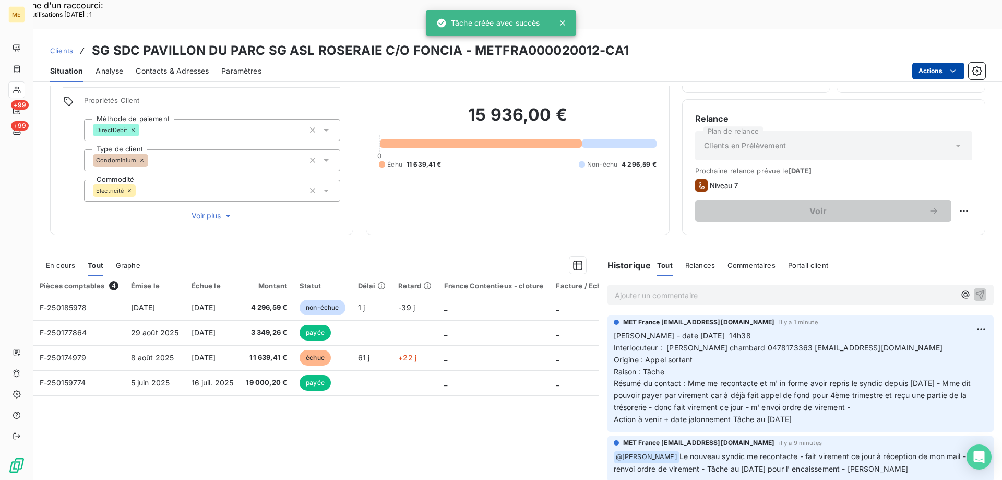
click at [928, 47] on html "Recherche d'un raccourci: Nombre d'utilisations [DATE] : 1 x ME +99 +99 Clients…" at bounding box center [501, 306] width 1002 height 613
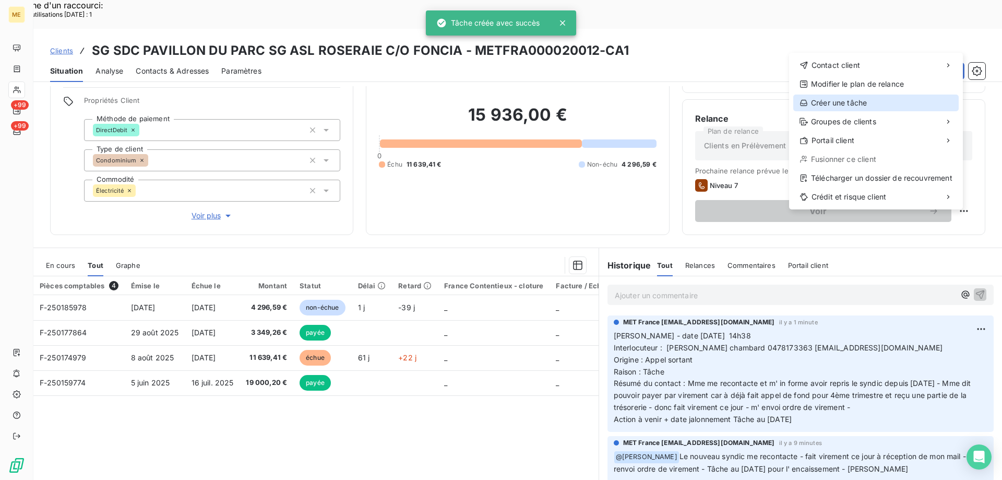
click at [863, 100] on div "Créer une tâche" at bounding box center [876, 102] width 165 height 17
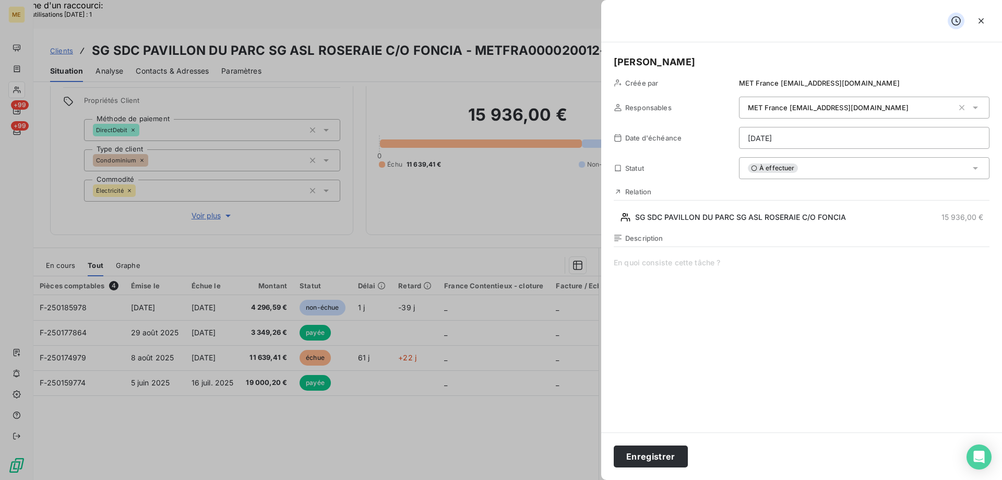
click at [795, 134] on html "Recherche d'un raccourci: Nombre d'utilisations [DATE] : 1 x ME +99 +99 Clients…" at bounding box center [501, 306] width 1002 height 613
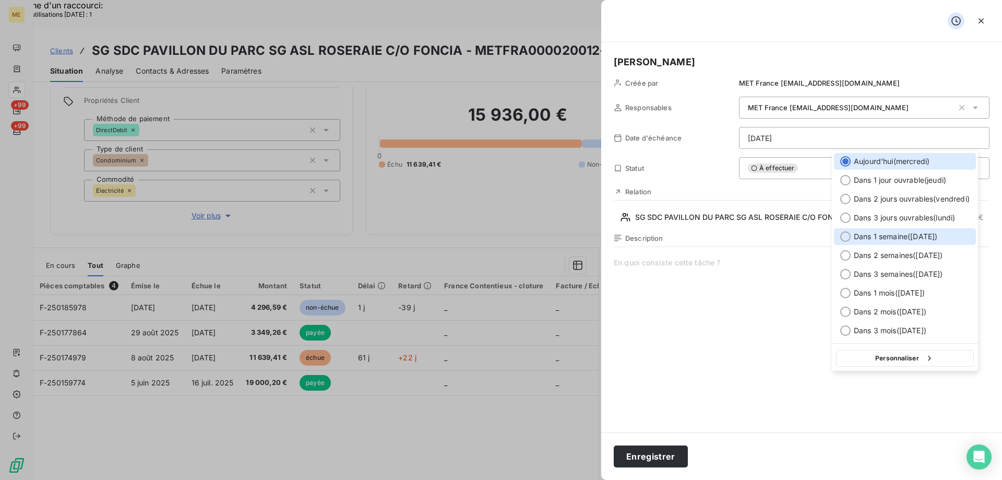
click at [852, 234] on div "Dans 1 semaine ( [DATE] )" at bounding box center [905, 236] width 142 height 17
type input "[DATE]"
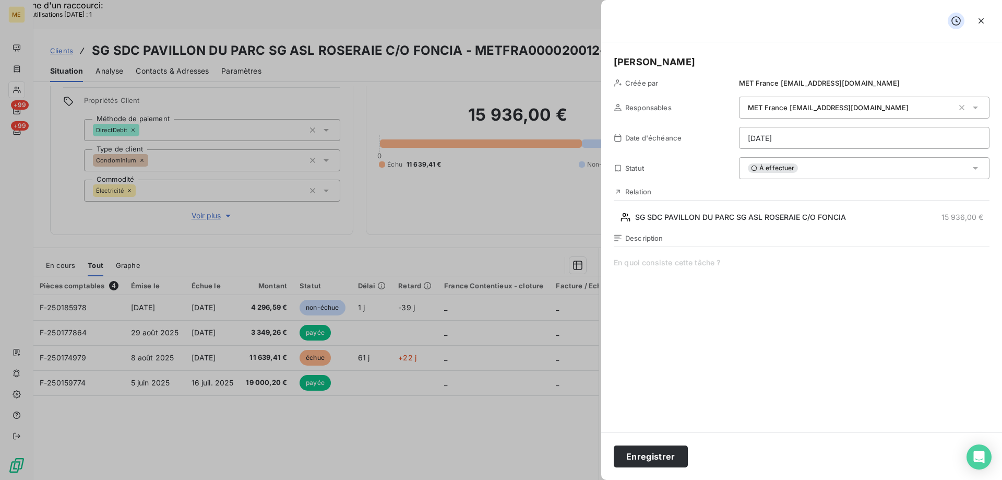
click at [705, 266] on span at bounding box center [802, 357] width 376 height 200
click at [638, 447] on button "Enregistrer" at bounding box center [651, 456] width 74 height 22
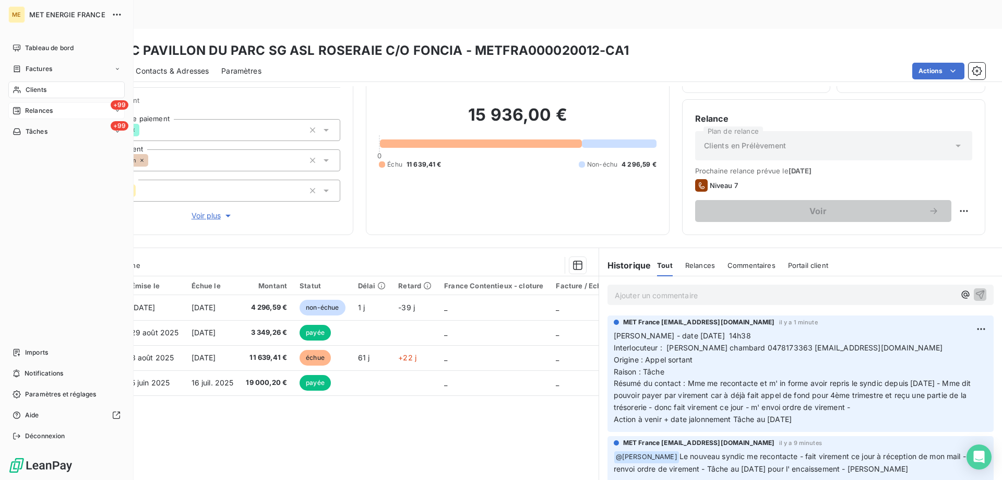
click at [70, 112] on div "+99 Relances" at bounding box center [66, 110] width 116 height 17
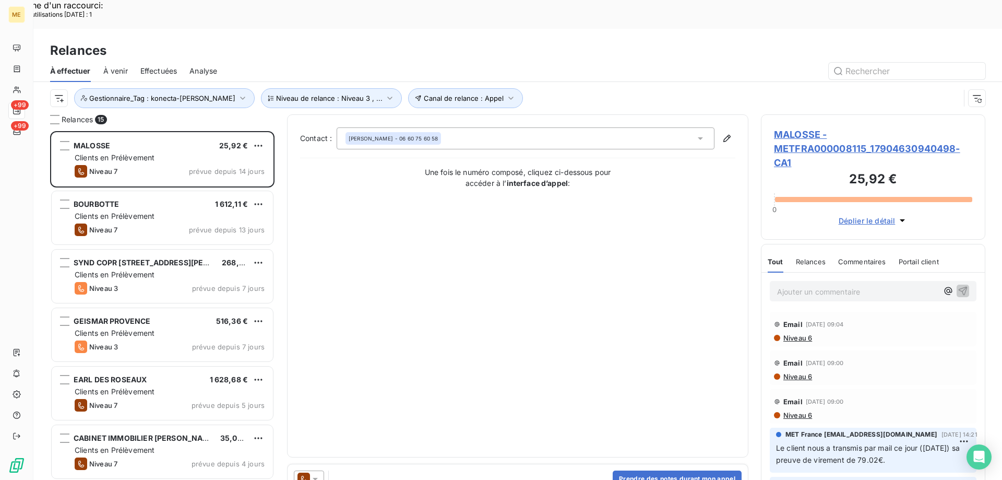
click at [799, 127] on span "MALOSSE - METFRA000008115_17904630940498-CA1" at bounding box center [873, 148] width 198 height 42
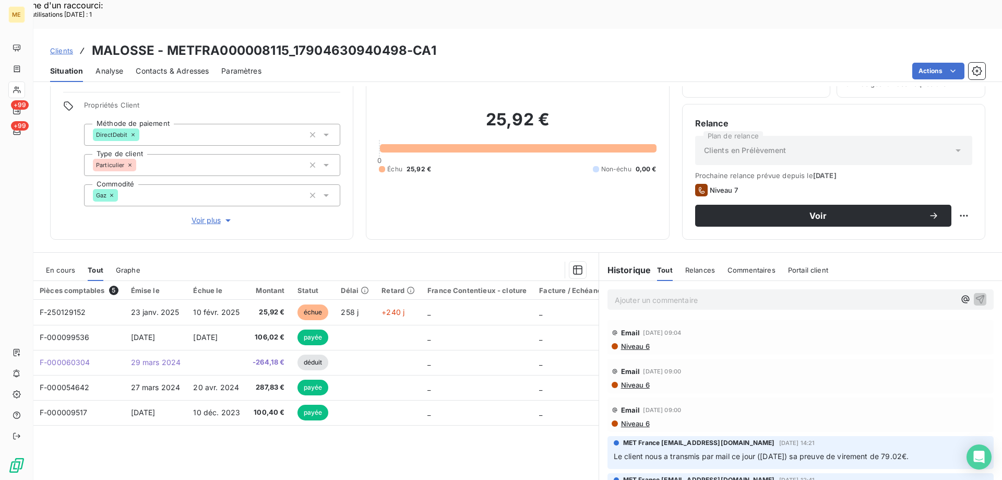
scroll to position [66, 0]
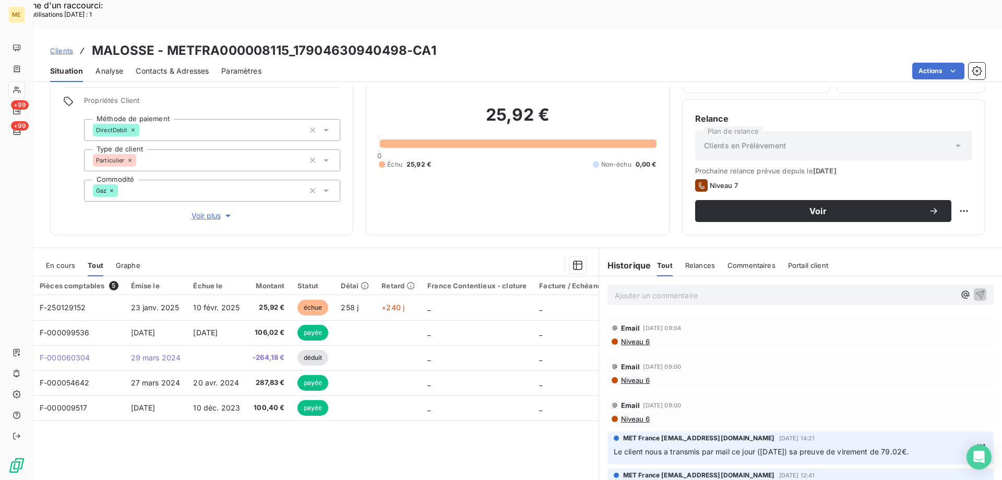
click at [208, 210] on span "Voir plus" at bounding box center [213, 215] width 42 height 10
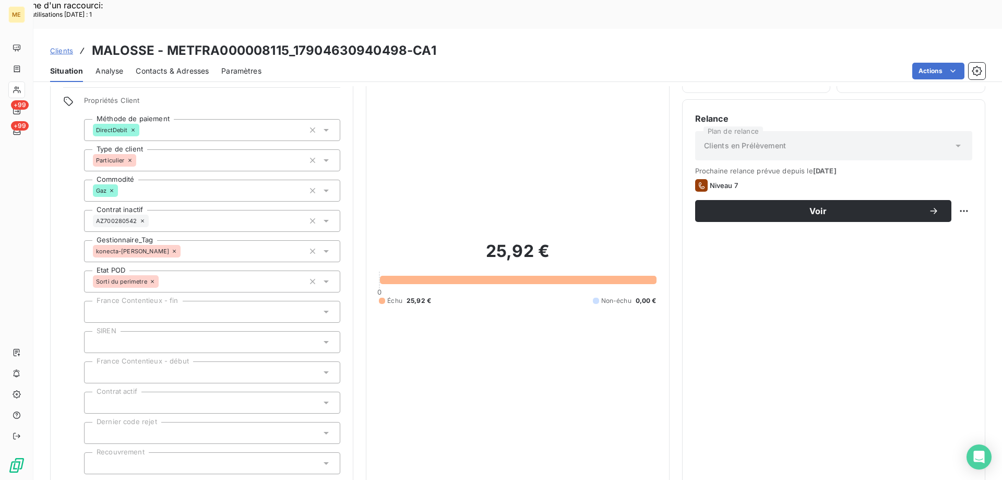
click at [203, 479] on span "Réduire" at bounding box center [212, 488] width 39 height 10
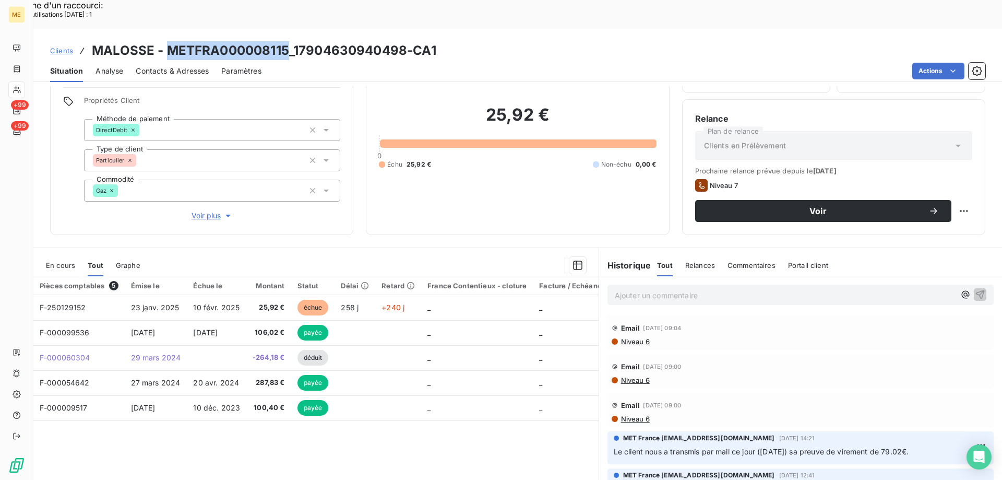
drag, startPoint x: 167, startPoint y: 17, endPoint x: 286, endPoint y: 29, distance: 120.1
click at [286, 41] on h3 "MALOSSE - METFRA000008115_17904630940498-CA1" at bounding box center [264, 50] width 345 height 19
click at [483, 41] on div "Clients MALOSSE - METFRA000008115_17904630940498-CA1" at bounding box center [517, 50] width 969 height 19
click at [209, 41] on h3 "MALOSSE - METFRA000008115_17904630940498-CA1" at bounding box center [264, 50] width 345 height 19
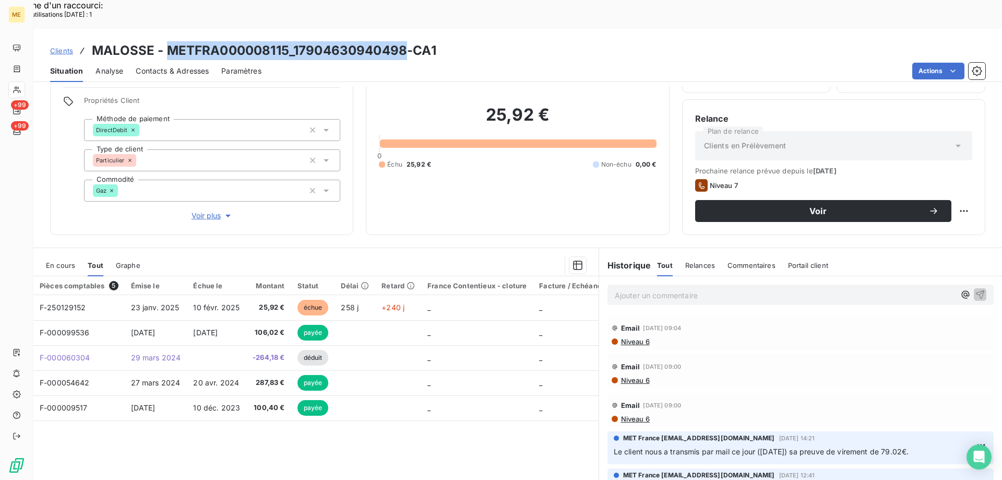
click at [309, 41] on h3 "MALOSSE - METFRA000008115_17904630940498-CA1" at bounding box center [264, 50] width 345 height 19
click at [288, 41] on h3 "MALOSSE - METFRA000008115_17904630940498-CA1" at bounding box center [264, 50] width 345 height 19
drag, startPoint x: 288, startPoint y: 22, endPoint x: 179, endPoint y: 11, distance: 109.2
click at [172, 29] on div "Clients MALOSSE - METFRA000008115_17904630940498-CA1 Situation Analyse Contacts…" at bounding box center [517, 55] width 969 height 53
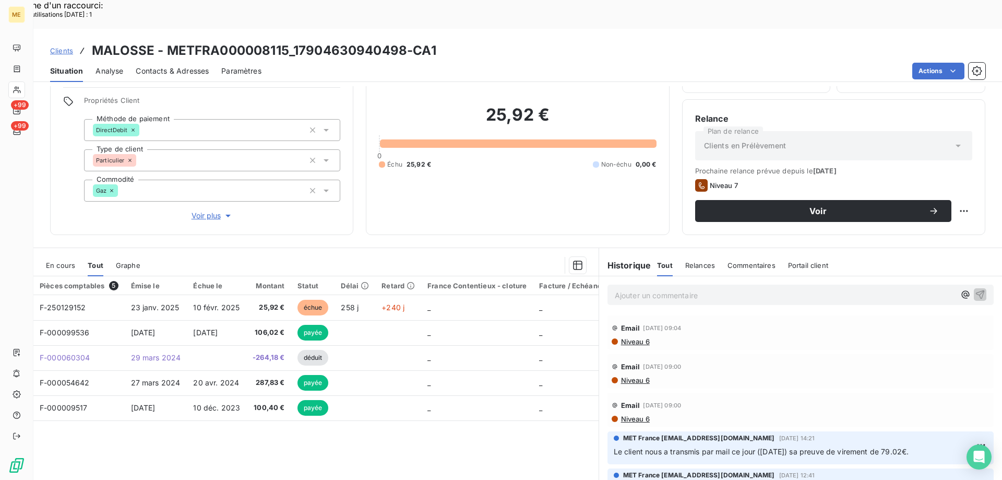
drag, startPoint x: 180, startPoint y: 11, endPoint x: 482, endPoint y: 31, distance: 303.4
click at [482, 41] on div "Clients MALOSSE - METFRA000008115_17904630940498-CA1" at bounding box center [517, 50] width 969 height 19
drag, startPoint x: 165, startPoint y: 23, endPoint x: 287, endPoint y: 15, distance: 121.9
click at [287, 41] on h3 "MALOSSE - METFRA000008115_17904630940498-CA1" at bounding box center [264, 50] width 345 height 19
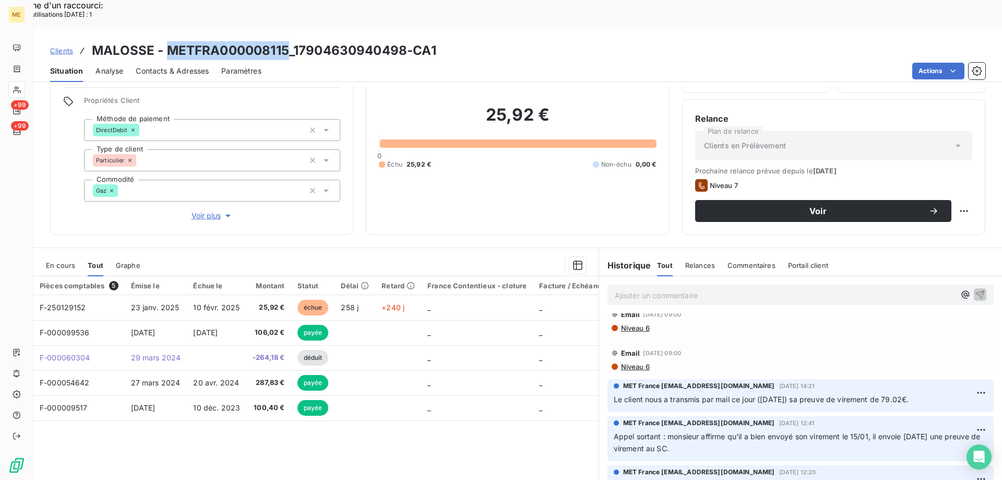
scroll to position [0, 0]
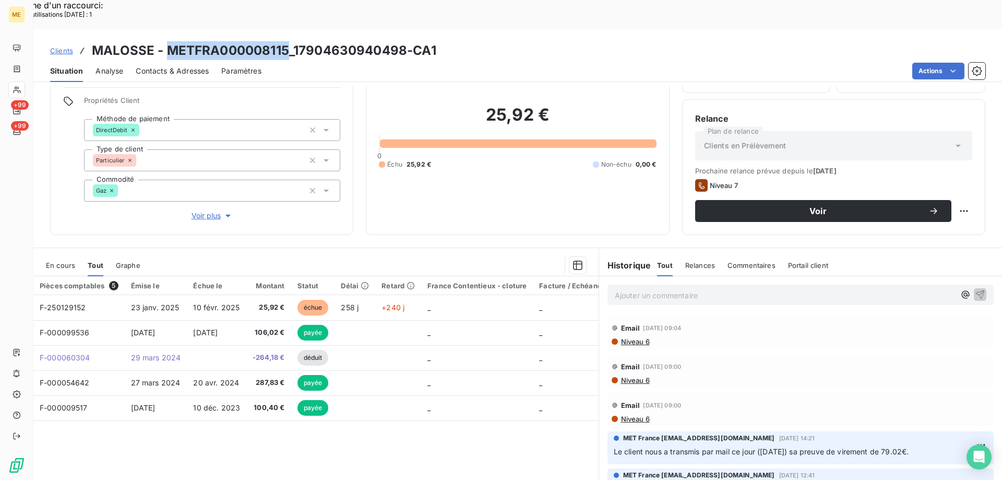
click at [197, 210] on span "Voir plus" at bounding box center [213, 215] width 42 height 10
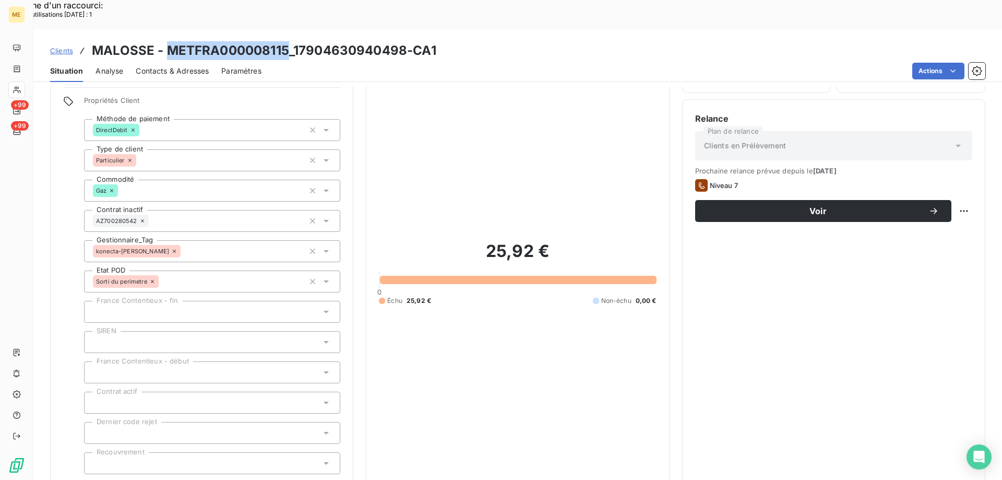
click at [195, 479] on span "Réduire" at bounding box center [212, 488] width 39 height 10
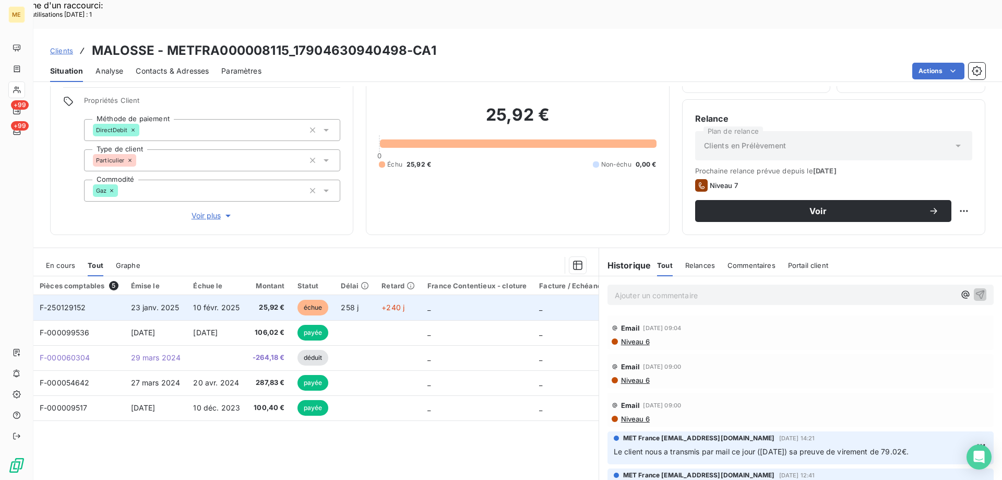
click at [72, 303] on span "F-250129152" at bounding box center [63, 307] width 46 height 9
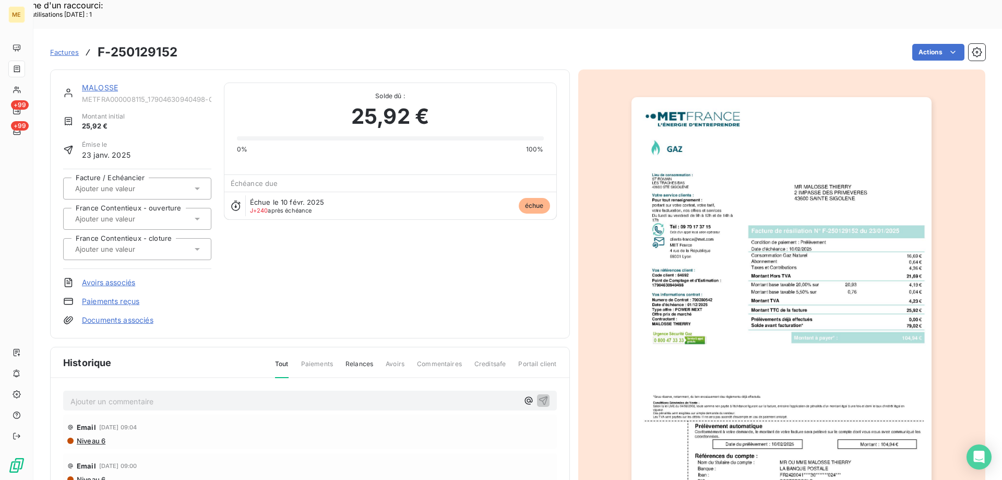
click at [764, 340] on img "button" at bounding box center [782, 309] width 300 height 425
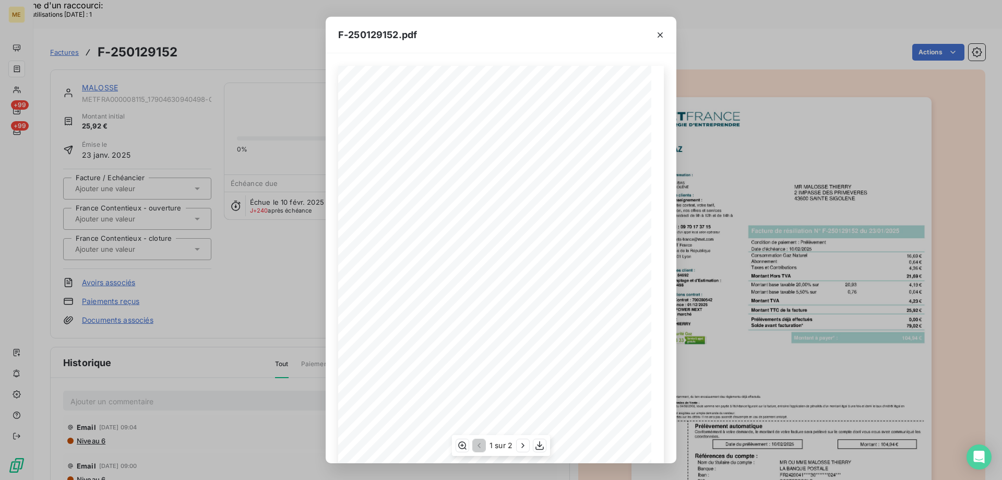
scroll to position [52, 0]
click at [541, 447] on icon "button" at bounding box center [540, 445] width 10 height 10
click at [661, 32] on icon "button" at bounding box center [660, 35] width 10 height 10
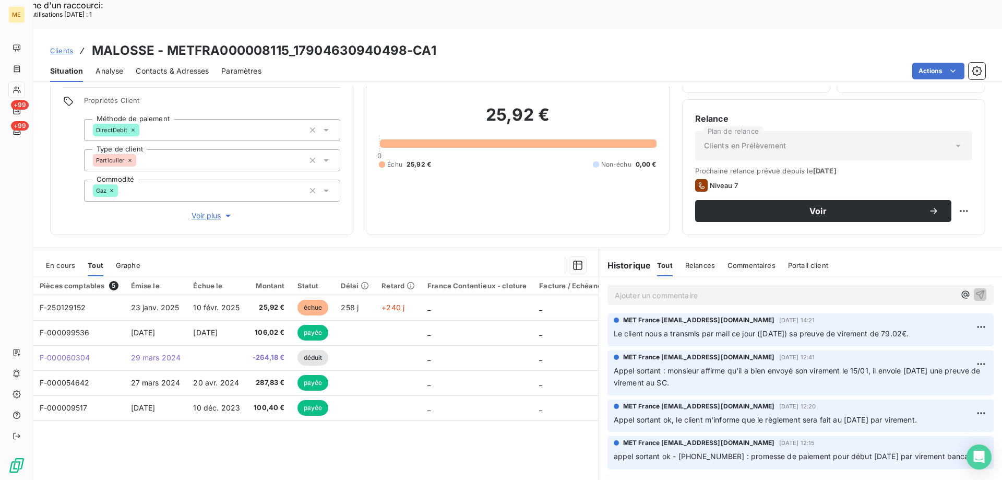
scroll to position [157, 0]
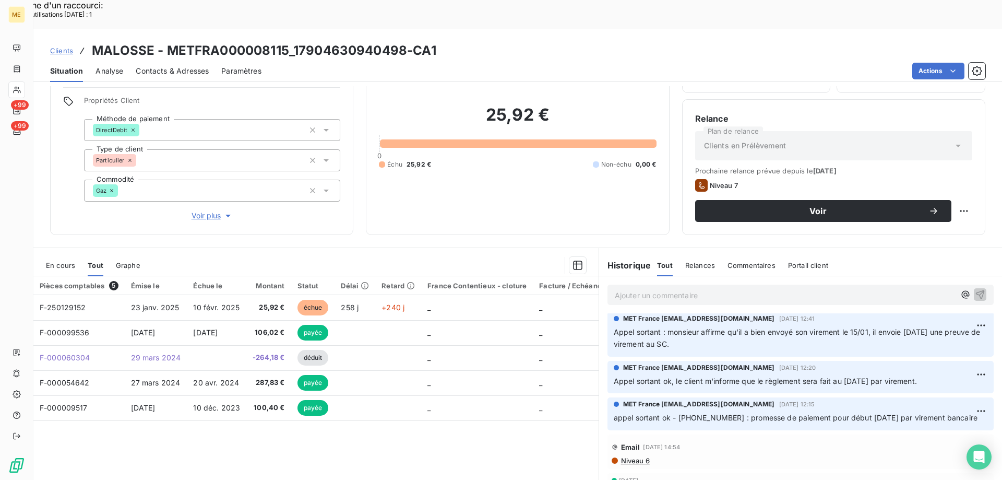
click at [692, 413] on span "appel sortant ok - [PHONE_NUMBER] : promesse de paiement pour début [DATE] par …" at bounding box center [796, 417] width 364 height 9
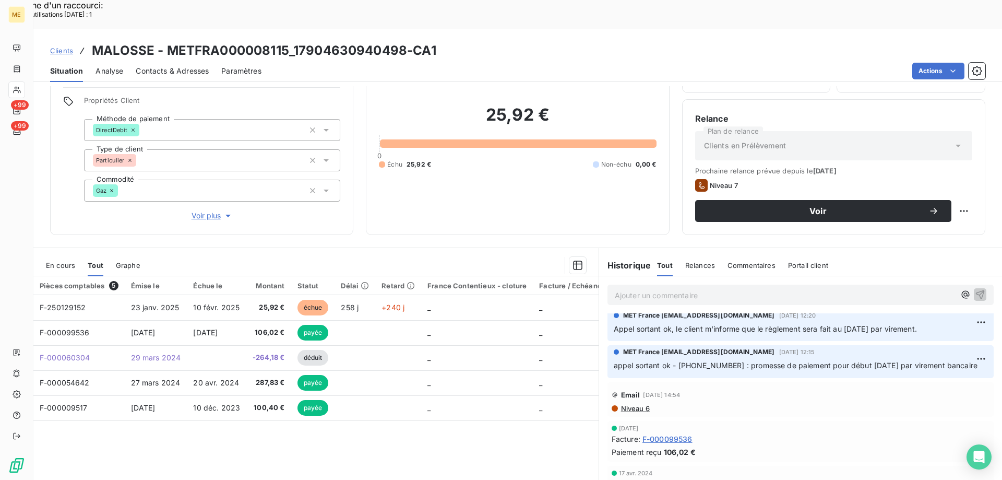
click at [755, 360] on p "appel sortant ok - [PHONE_NUMBER] : promesse de paiement pour début [DATE] par …" at bounding box center [801, 366] width 374 height 12
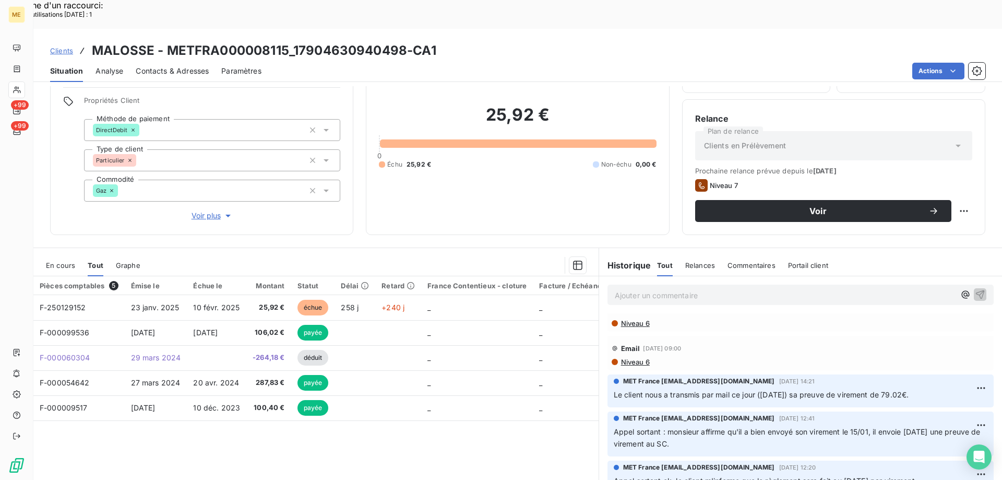
scroll to position [5, 0]
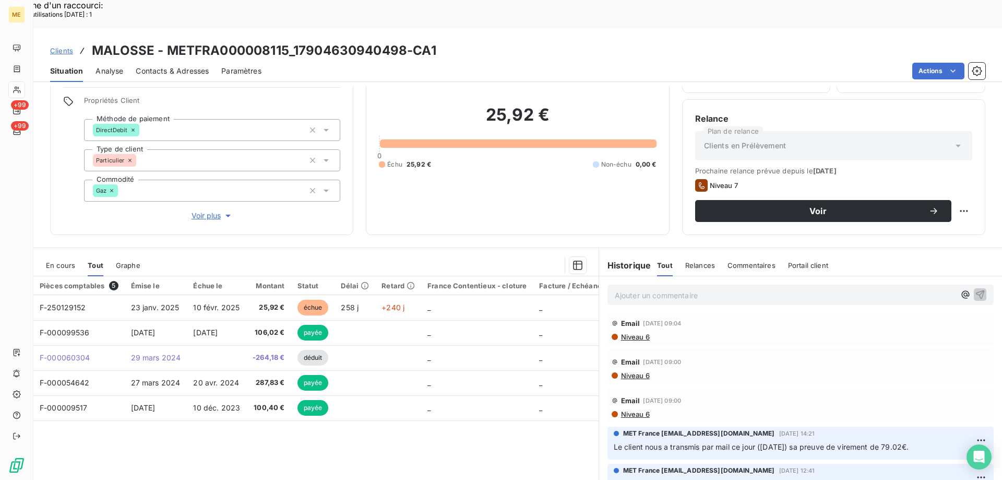
click at [684, 289] on p "Ajouter un commentaire ﻿" at bounding box center [785, 295] width 340 height 13
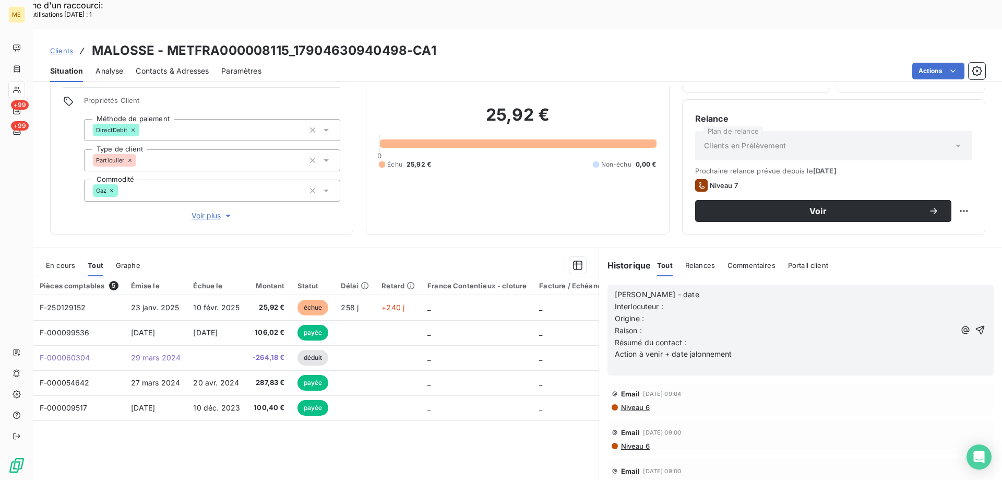
scroll to position [75, 0]
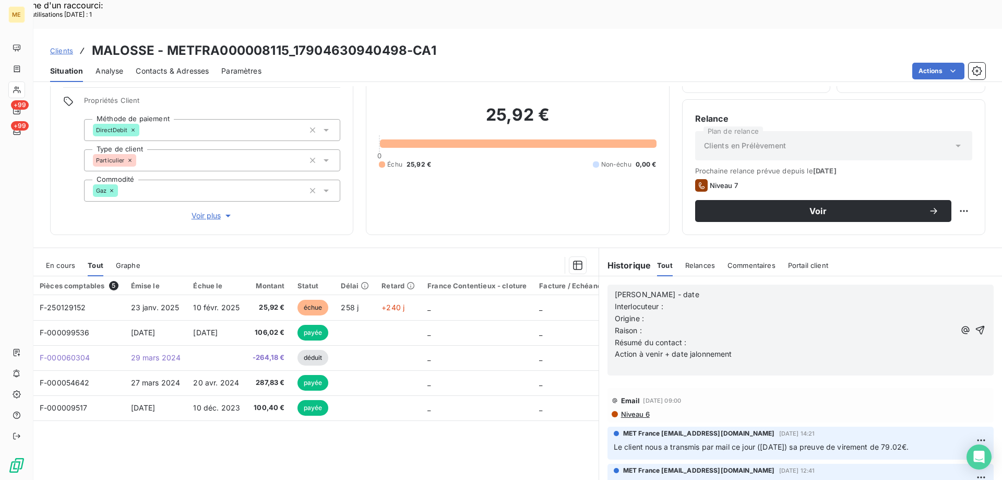
click at [684, 289] on p "[PERSON_NAME] - date" at bounding box center [785, 295] width 340 height 12
click at [686, 301] on p "Interlocuteur :" at bounding box center [785, 307] width 340 height 12
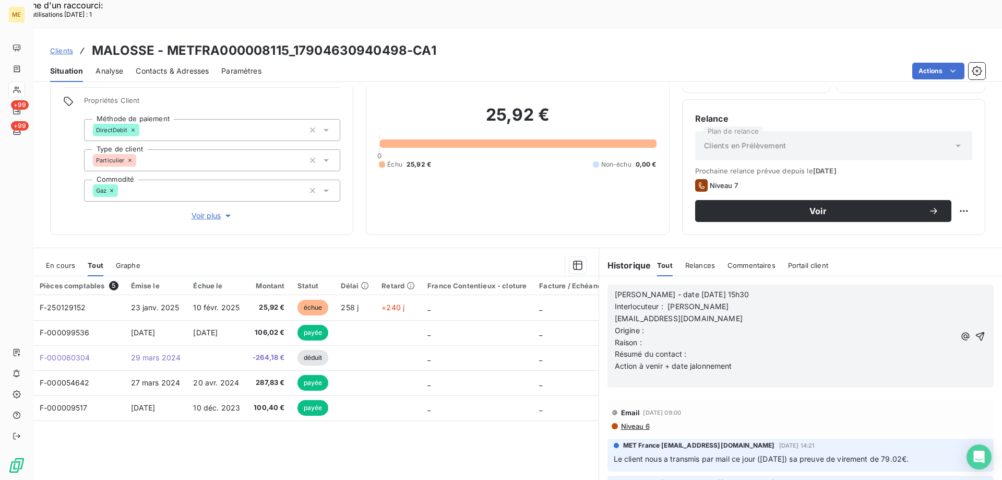
scroll to position [87, 0]
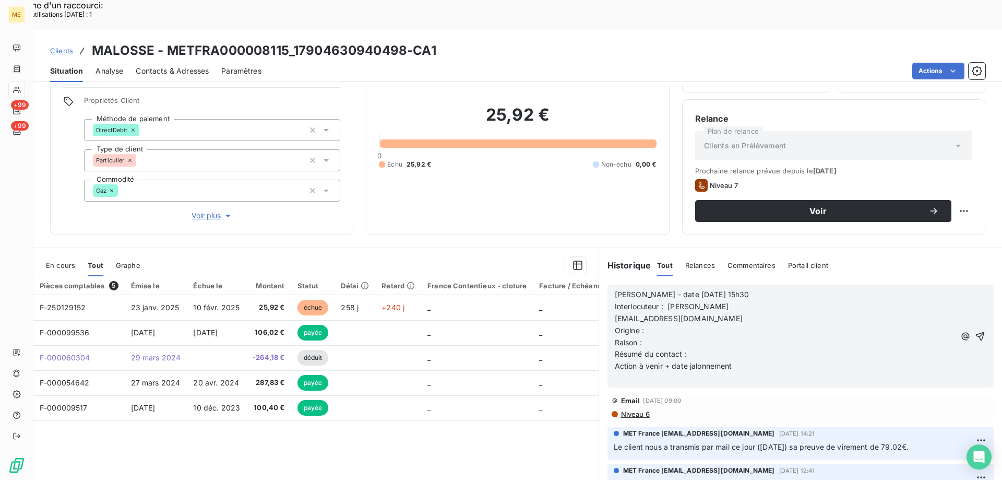
click at [615, 314] on span "[EMAIL_ADDRESS][DOMAIN_NAME]" at bounding box center [679, 318] width 128 height 9
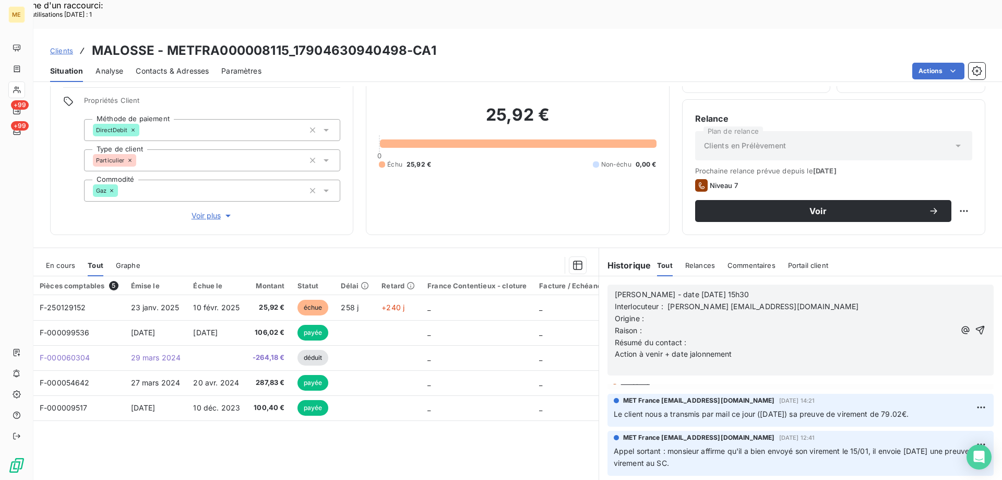
scroll to position [232, 0]
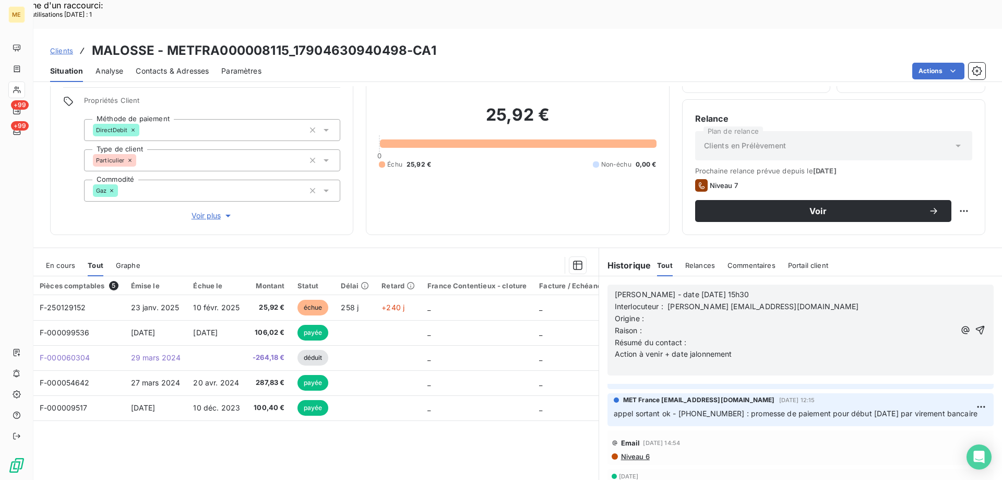
click at [700, 409] on span "appel sortant ok - [PHONE_NUMBER] : promesse de paiement pour début [DATE] par …" at bounding box center [796, 413] width 364 height 9
click at [735, 302] on span "Interlocuteur : [PERSON_NAME] [EMAIL_ADDRESS][DOMAIN_NAME]" at bounding box center [737, 306] width 244 height 9
click at [645, 313] on p "Origine :" at bounding box center [785, 319] width 340 height 12
click at [651, 325] on p "Raison :" at bounding box center [785, 331] width 340 height 12
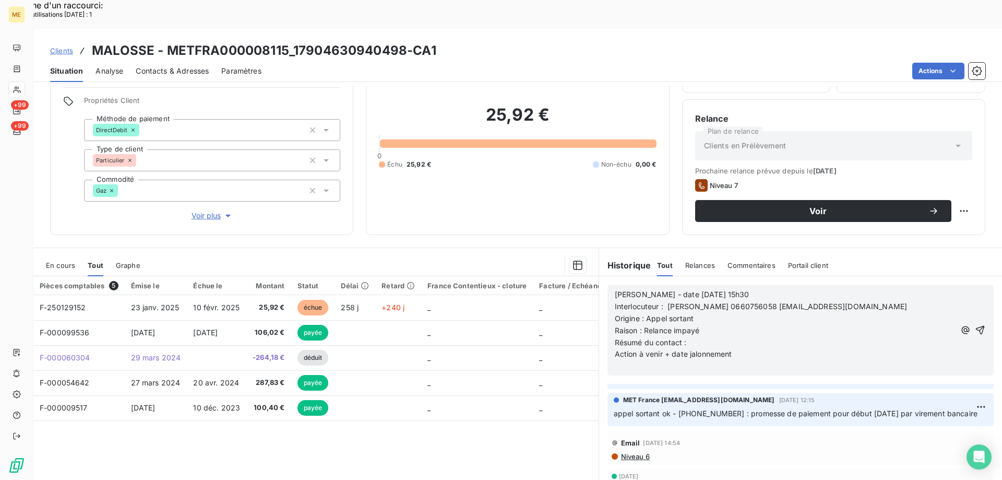
click at [693, 337] on p "Résumé du contact :" at bounding box center [785, 343] width 340 height 12
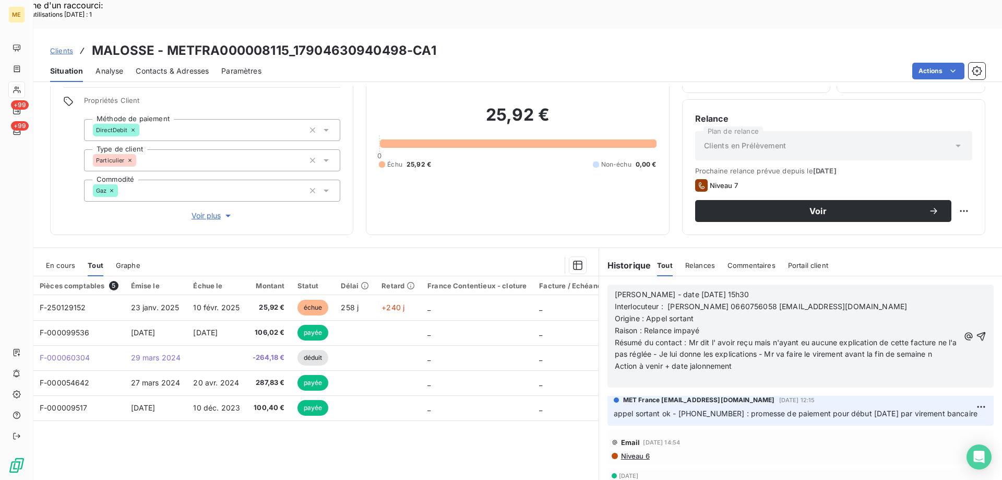
scroll to position [256, 0]
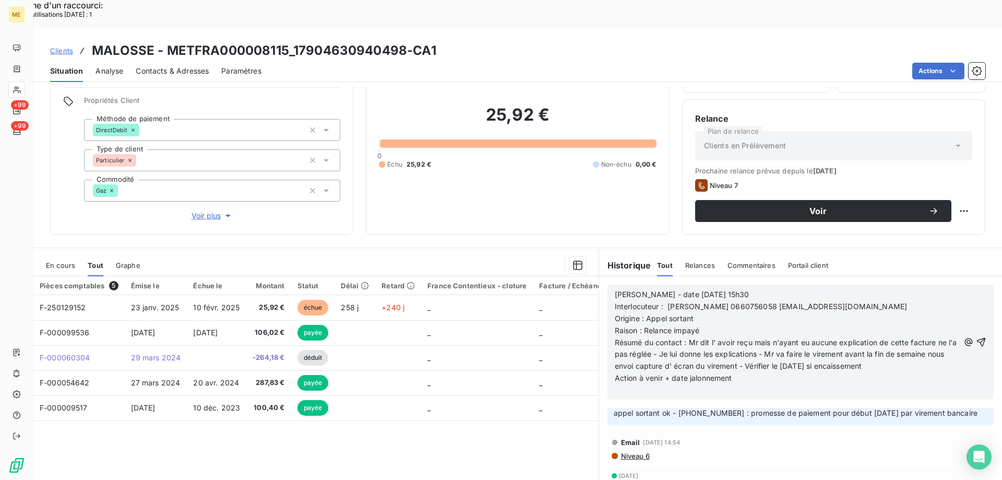
click at [739, 372] on p "Action à venir + date jalonnement" at bounding box center [787, 378] width 345 height 12
click at [976, 337] on icon "button" at bounding box center [981, 342] width 10 height 10
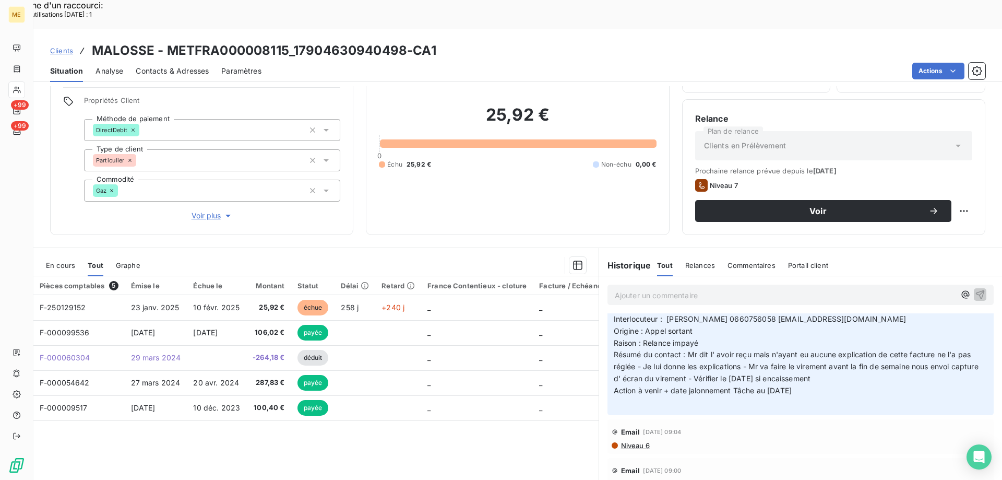
scroll to position [0, 0]
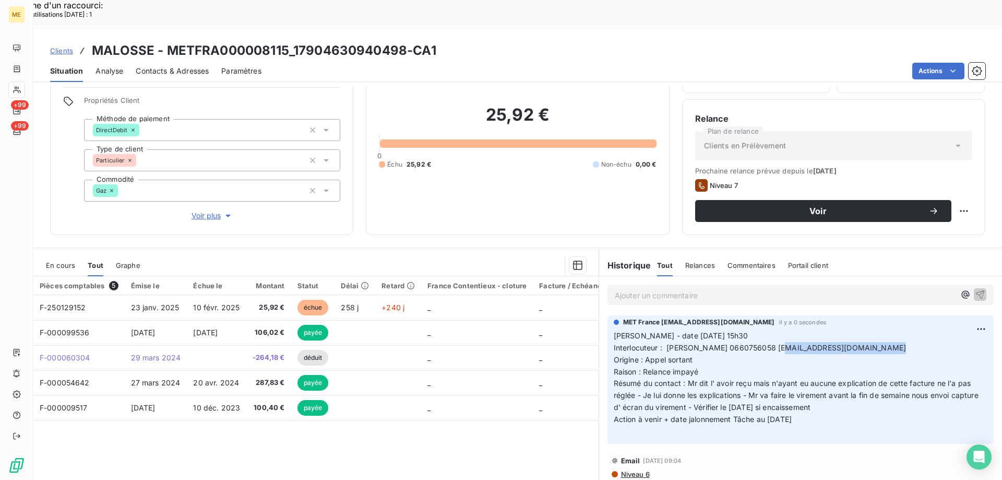
drag, startPoint x: 781, startPoint y: 318, endPoint x: 884, endPoint y: 319, distance: 102.9
click at [884, 330] on p "[PERSON_NAME] - date [DATE] 15h30 Interlocuteur : [PERSON_NAME] 0660756058 [EMA…" at bounding box center [801, 384] width 374 height 108
drag, startPoint x: 687, startPoint y: 330, endPoint x: 609, endPoint y: 305, distance: 81.6
click at [614, 330] on p "[PERSON_NAME] - date [DATE] 15h30 Interlocuteur : [PERSON_NAME] 0660756058 [EMA…" at bounding box center [801, 384] width 374 height 108
click at [701, 404] on p "[PERSON_NAME] - date [DATE] 15h30 Interlocuteur : [PERSON_NAME] 0660756058 [EMA…" at bounding box center [801, 384] width 374 height 108
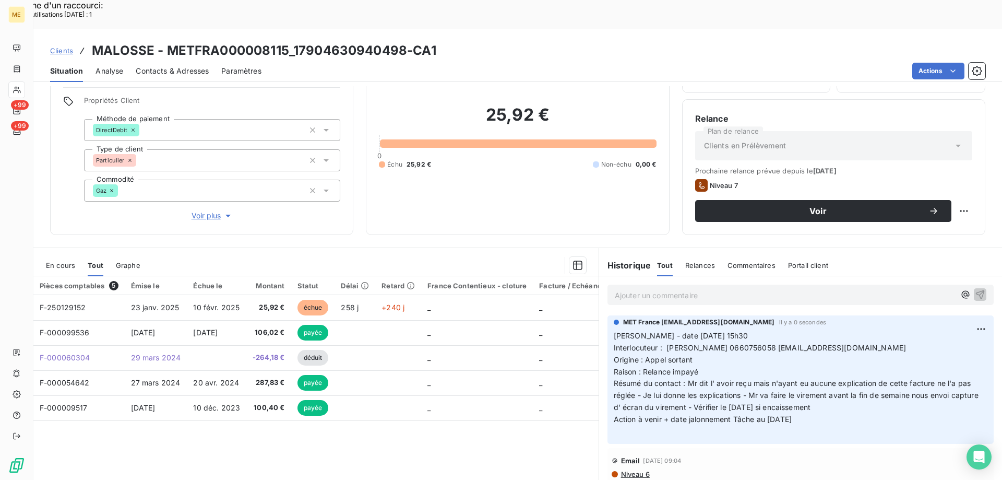
drag, startPoint x: 806, startPoint y: 388, endPoint x: 610, endPoint y: 310, distance: 210.4
click at [614, 330] on p "[PERSON_NAME] - date [DATE] 15h30 Interlocuteur : [PERSON_NAME] 0660756058 [EMA…" at bounding box center [801, 384] width 374 height 108
click at [908, 330] on p "[PERSON_NAME] - date [DATE] 15h30 Interlocuteur : [PERSON_NAME] 0660756058 [EMA…" at bounding box center [801, 384] width 374 height 108
drag, startPoint x: 783, startPoint y: 320, endPoint x: 815, endPoint y: 319, distance: 32.4
click at [815, 343] on span "Interlocuteur : [PERSON_NAME] 0660756058 [EMAIL_ADDRESS][DOMAIN_NAME]" at bounding box center [760, 347] width 293 height 9
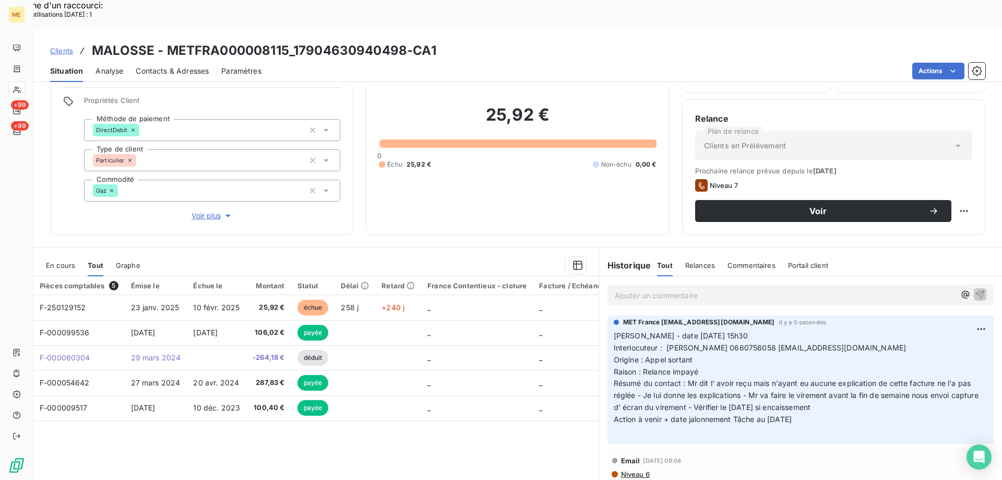
click at [807, 336] on p "[PERSON_NAME] - date [DATE] 15h30 Interlocuteur : [PERSON_NAME] 0660756058 [EMA…" at bounding box center [801, 384] width 374 height 108
drag, startPoint x: 781, startPoint y: 320, endPoint x: 883, endPoint y: 315, distance: 101.9
click at [883, 343] on span "Interlocuteur : [PERSON_NAME] 0660756058 [EMAIL_ADDRESS][DOMAIN_NAME]" at bounding box center [760, 347] width 293 height 9
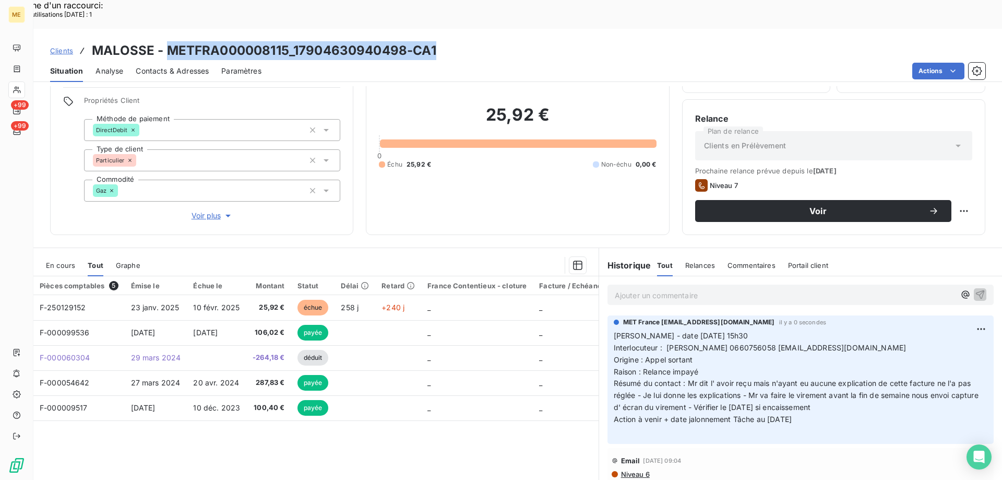
drag, startPoint x: 165, startPoint y: 19, endPoint x: 439, endPoint y: 18, distance: 273.0
click at [439, 41] on div "Clients MALOSSE - METFRA000008115_17904630940498-CA1" at bounding box center [517, 50] width 969 height 19
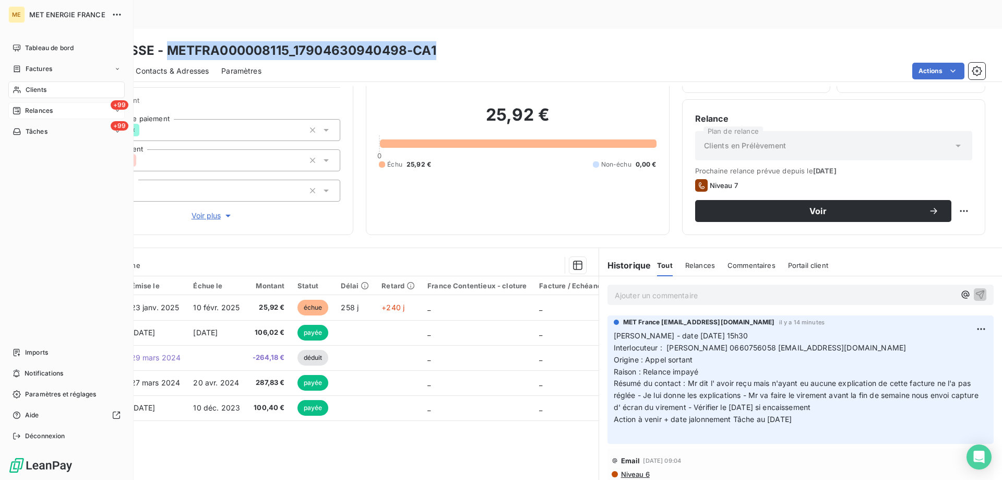
click at [71, 104] on div "+99 Relances" at bounding box center [66, 110] width 116 height 17
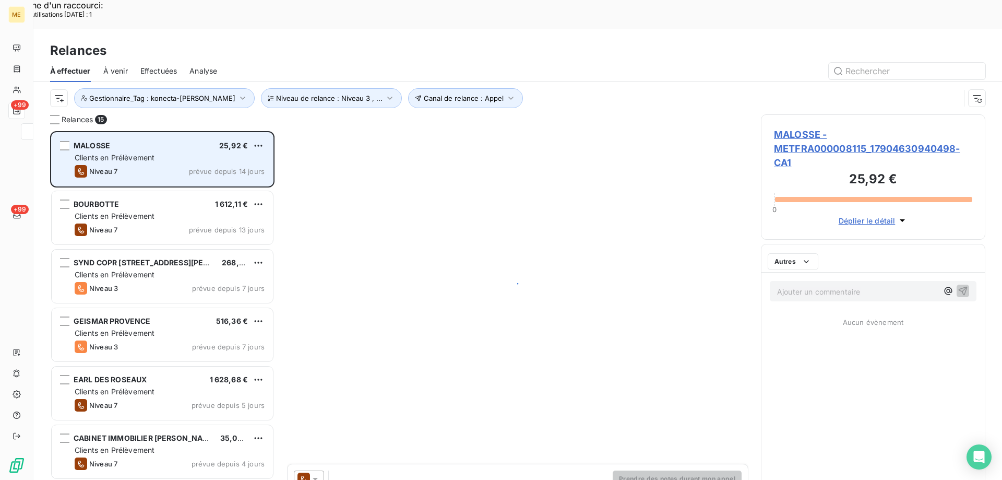
scroll to position [370, 217]
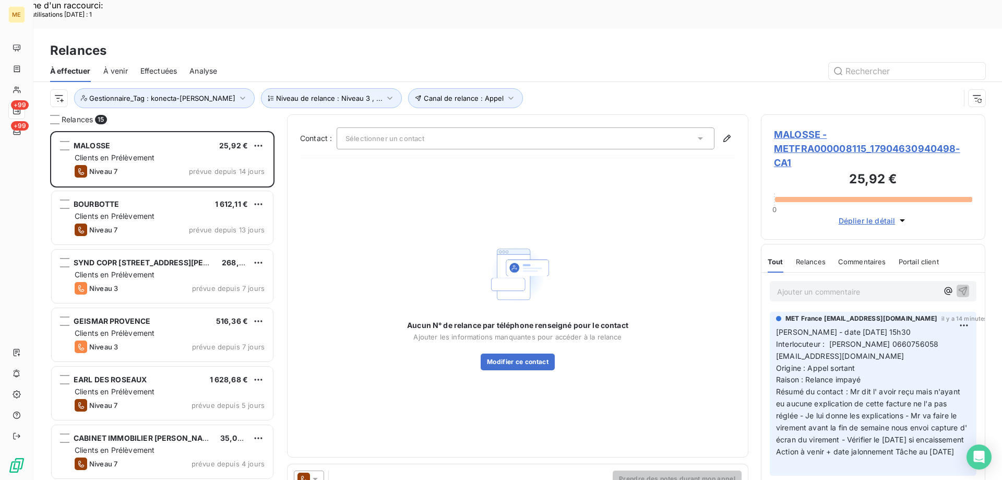
scroll to position [370, 217]
click at [489, 203] on div "Aucun N° de relance par téléphone renseigné pour le contact Ajouter les informa…" at bounding box center [517, 306] width 435 height 278
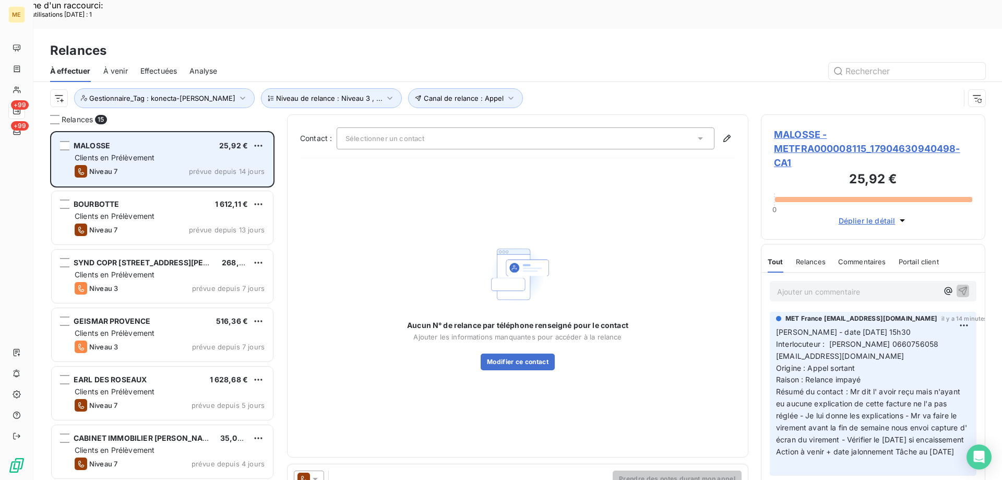
click at [164, 141] on div "MALOSSE 25,92 €" at bounding box center [170, 145] width 190 height 9
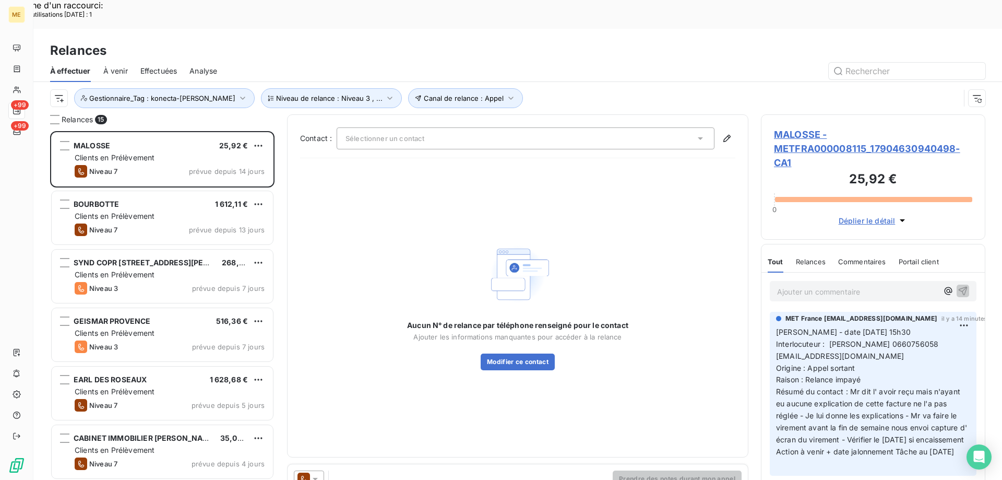
click at [793, 127] on span "MALOSSE - METFRA000008115_17904630940498-CA1" at bounding box center [873, 148] width 198 height 42
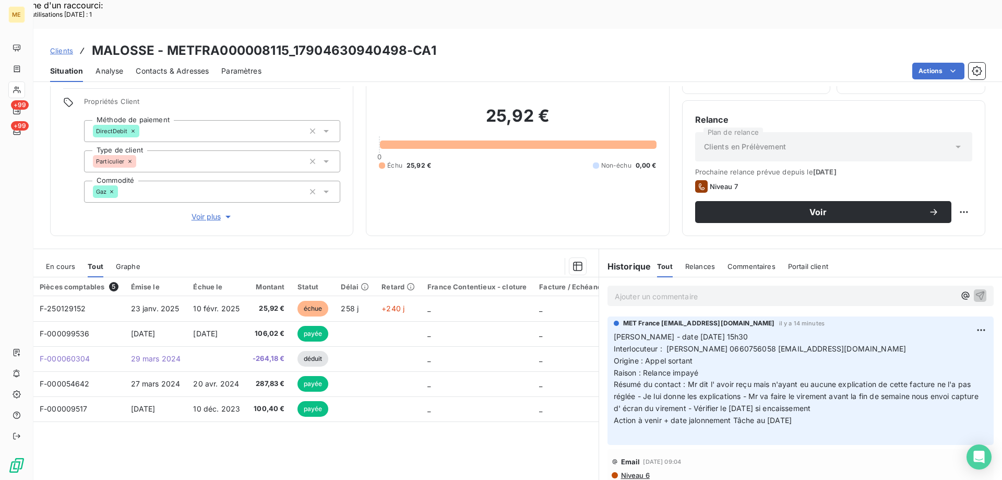
scroll to position [66, 0]
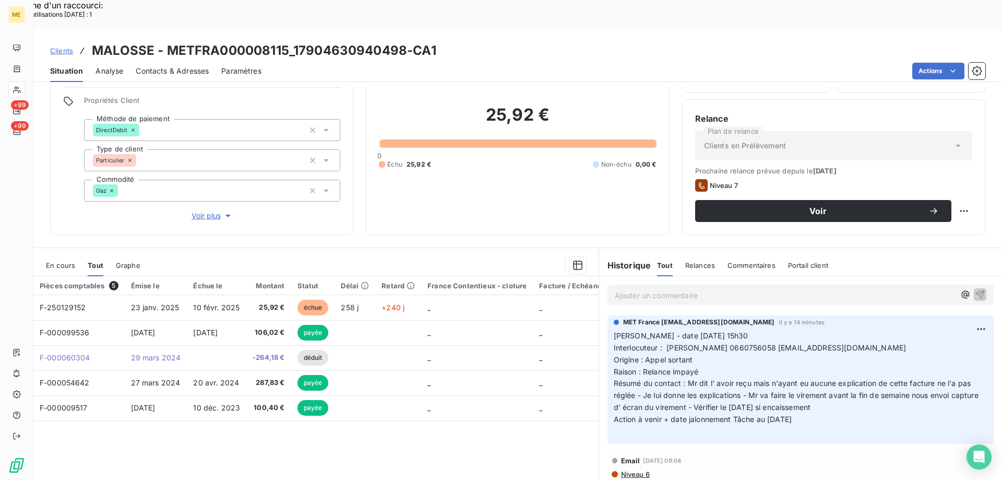
drag, startPoint x: 805, startPoint y: 392, endPoint x: 610, endPoint y: 311, distance: 210.9
click at [614, 330] on p "[PERSON_NAME] - date [DATE] 15h30 Interlocuteur : [PERSON_NAME] 0660756058 [EMA…" at bounding box center [801, 384] width 374 height 108
copy p "Valérie - date 08/10/2025 15h30 Interlocuteur : THIERRY MALOSSE 0660756058 thie…"
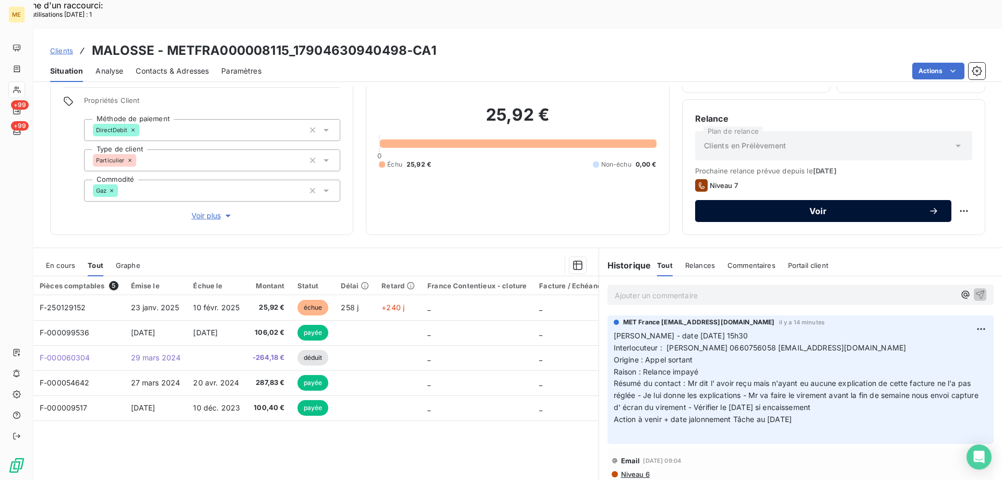
click at [752, 207] on span "Voir" at bounding box center [818, 211] width 221 height 8
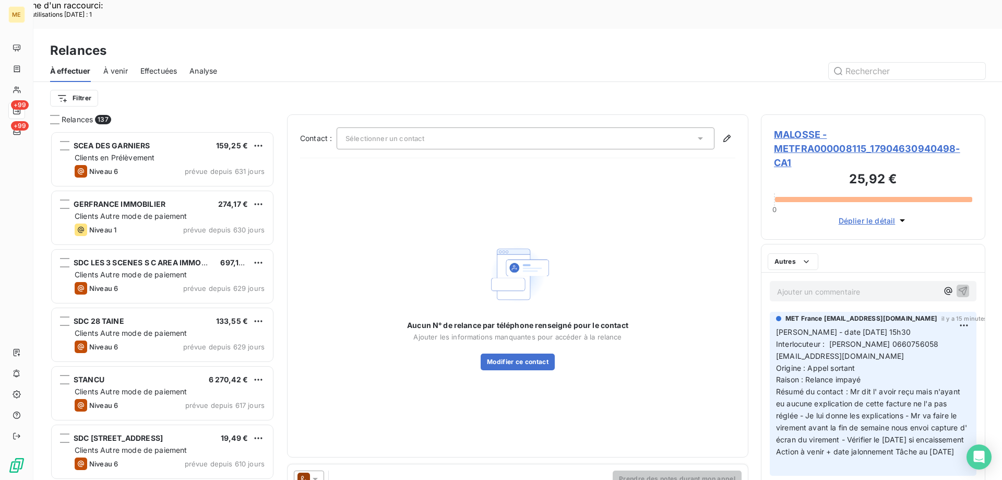
scroll to position [370, 217]
click at [523, 353] on button "Modifier ce contact" at bounding box center [518, 361] width 74 height 17
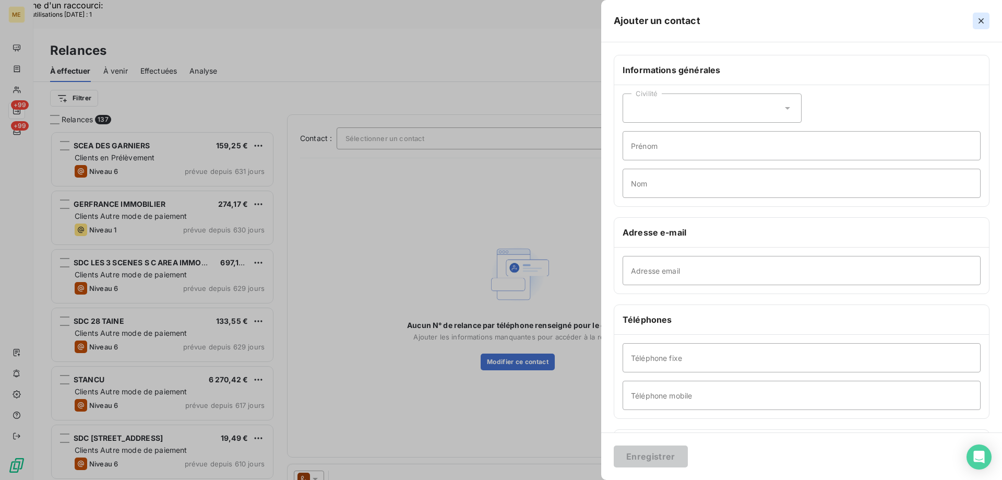
click at [981, 19] on icon "button" at bounding box center [981, 21] width 10 height 10
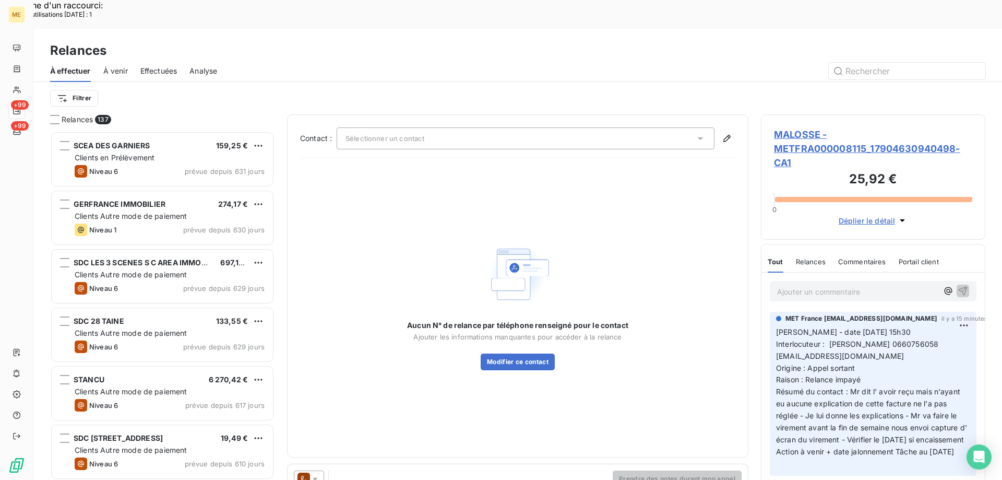
click at [517, 127] on div "Sélectionner un contact" at bounding box center [526, 138] width 378 height 22
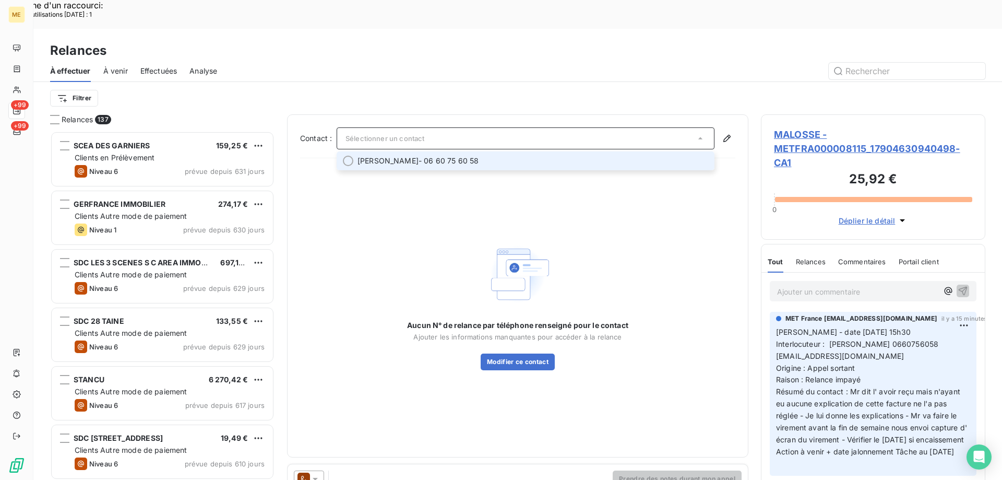
click at [344, 156] on div at bounding box center [348, 161] width 10 height 10
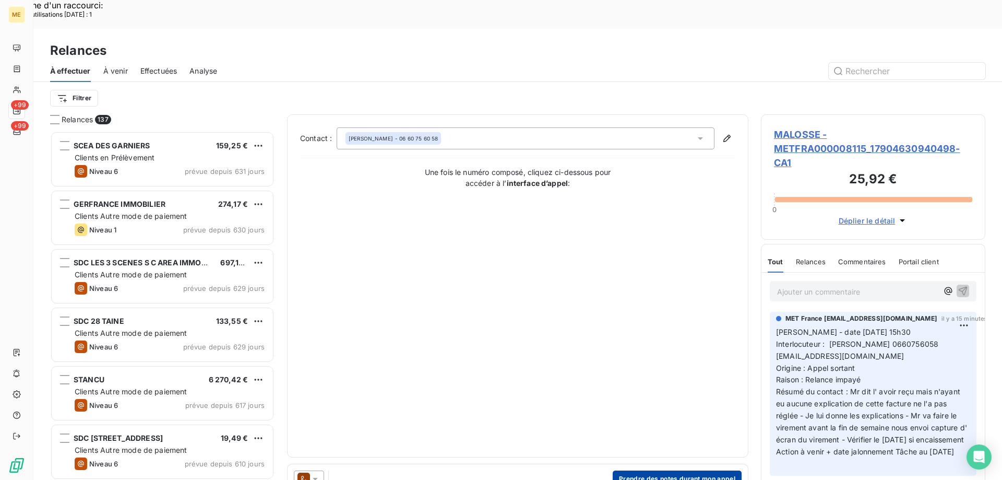
click at [662, 470] on button "Prendre des notes durant mon appel" at bounding box center [677, 478] width 129 height 17
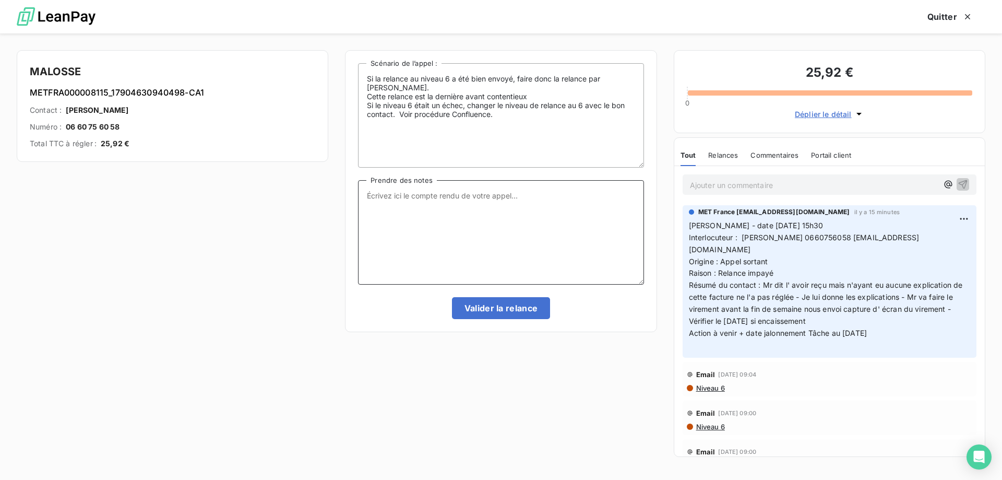
click at [543, 205] on textarea "Prendre des notes" at bounding box center [501, 232] width 286 height 104
paste textarea "Valérie - date 08/10/2025 15h30 Interlocuteur : THIERRY MALOSSE 0660756058 thie…"
type textarea "Valérie - date 08/10/2025 15h30 Interlocuteur : THIERRY MALOSSE 0660756058 thie…"
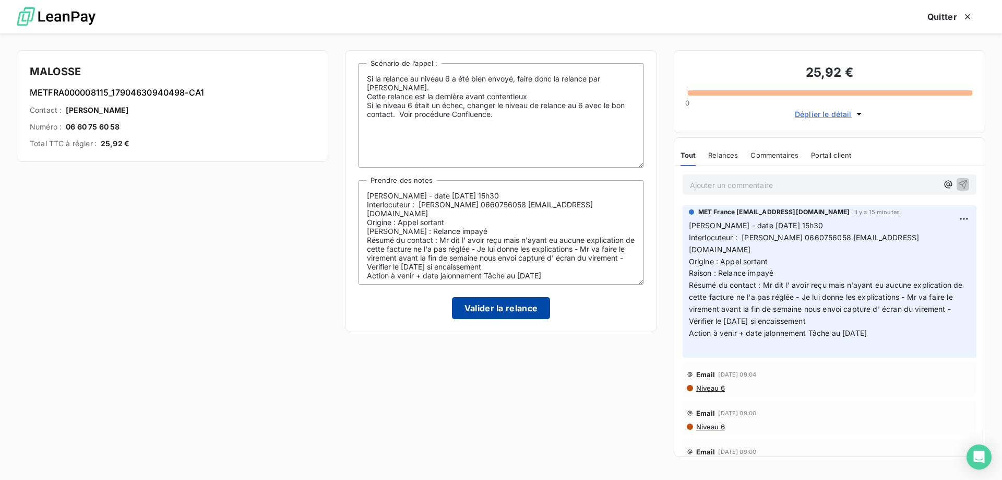
click at [508, 310] on button "Valider la relance" at bounding box center [501, 308] width 99 height 22
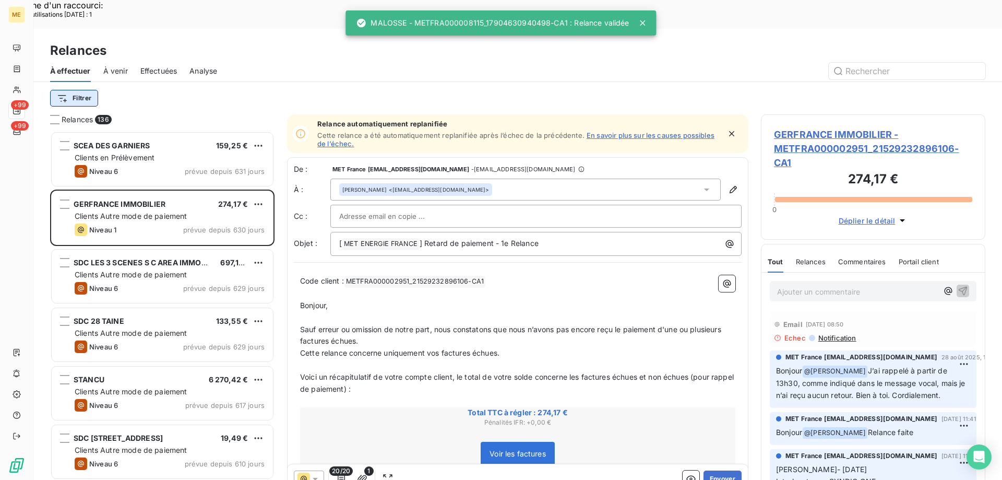
click at [72, 66] on html "Recherche d'un raccourci: Nombre d'utilisations aujourd'hui : 1 x ME +99 +99 Re…" at bounding box center [501, 306] width 1002 height 613
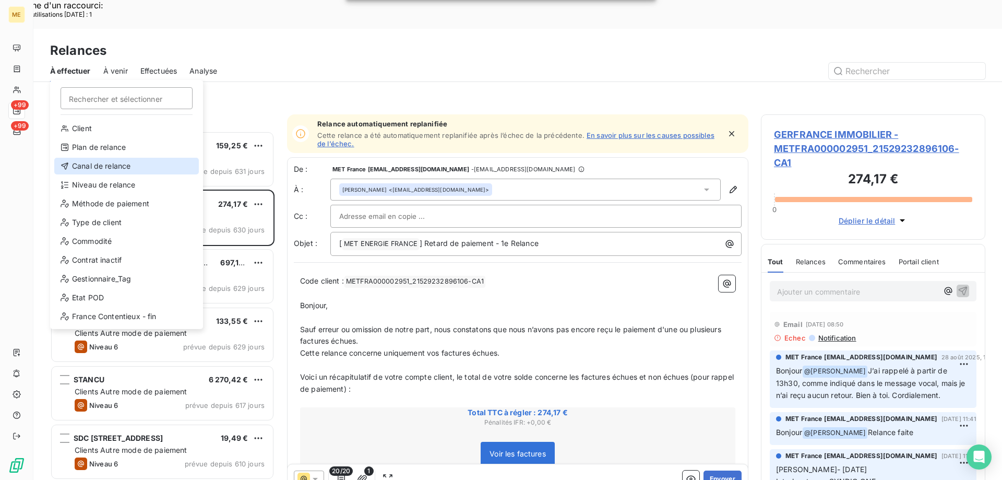
click at [105, 160] on div "Canal de relance" at bounding box center [126, 166] width 145 height 17
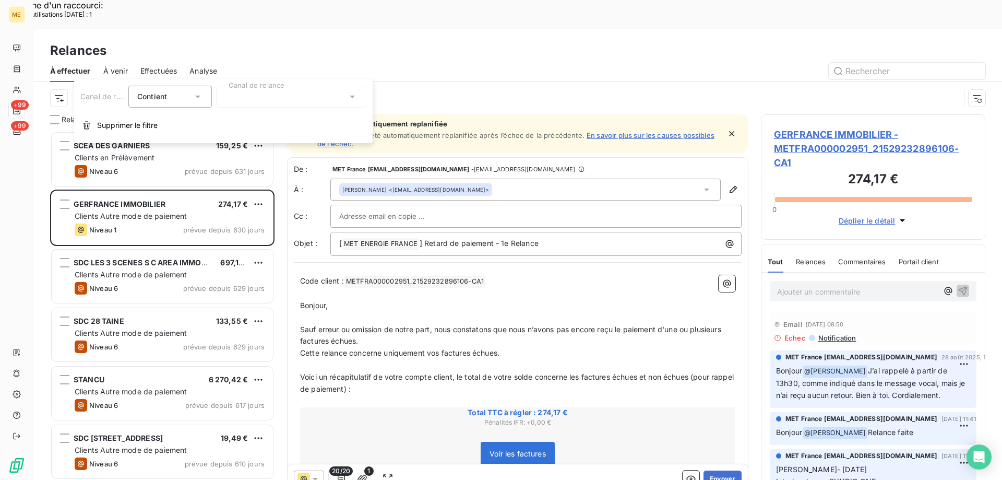
click at [256, 89] on div at bounding box center [291, 97] width 150 height 22
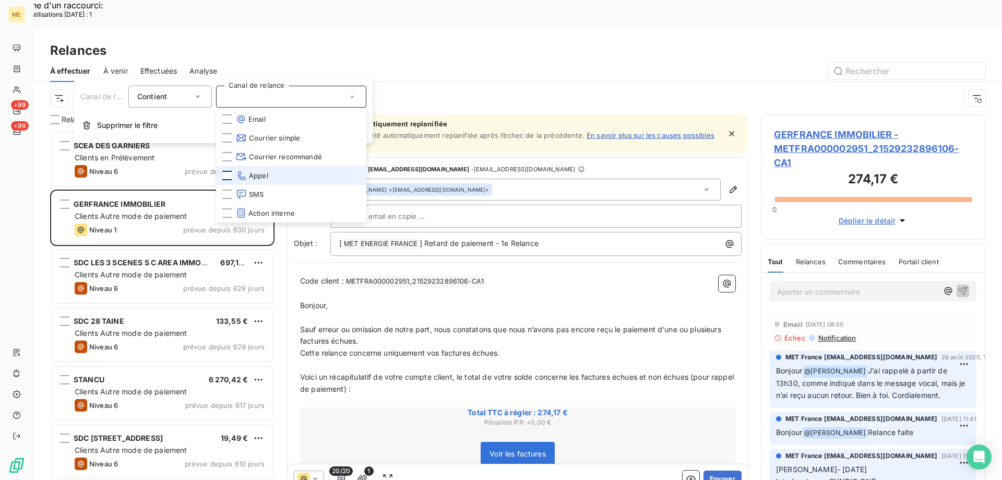
click at [228, 176] on div at bounding box center [226, 175] width 9 height 9
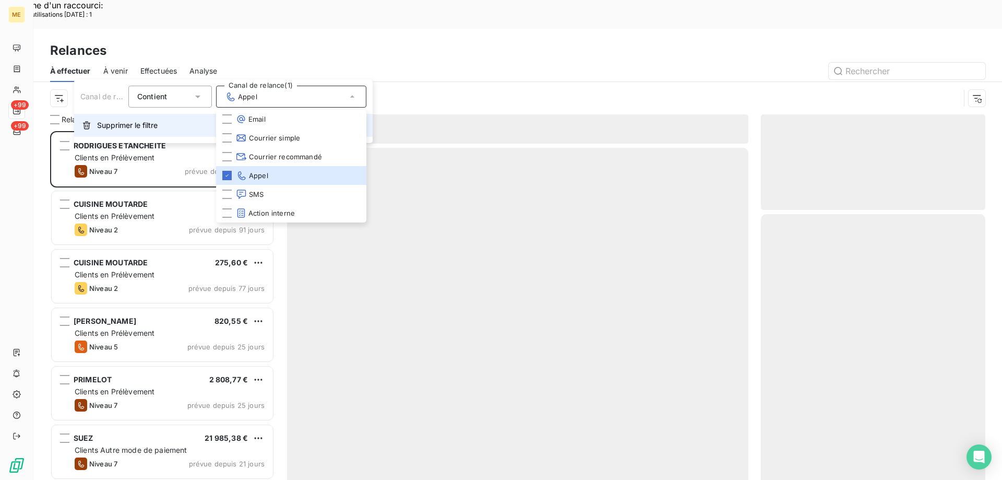
scroll to position [370, 217]
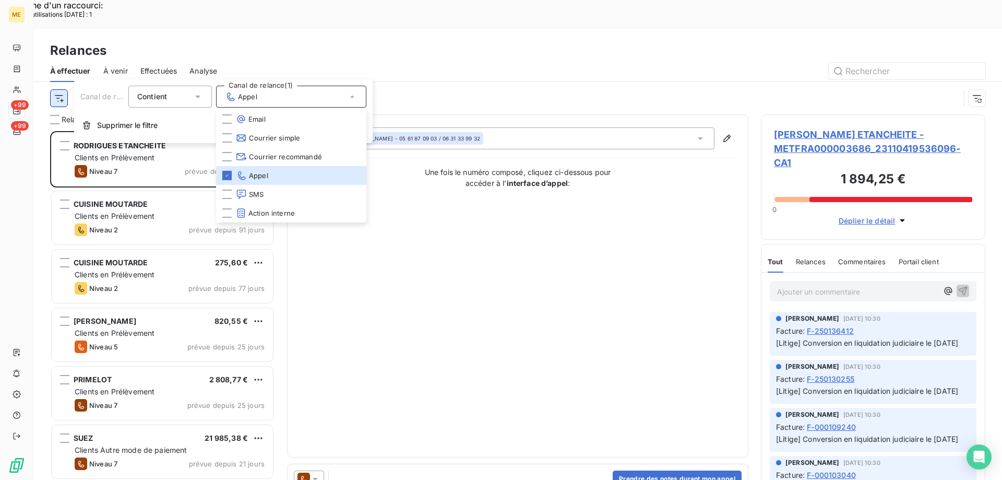
click at [64, 67] on html "Recherche d'un raccourci: Nombre d'utilisations aujourd'hui : 1 x ME +99 +99 Re…" at bounding box center [501, 306] width 1002 height 613
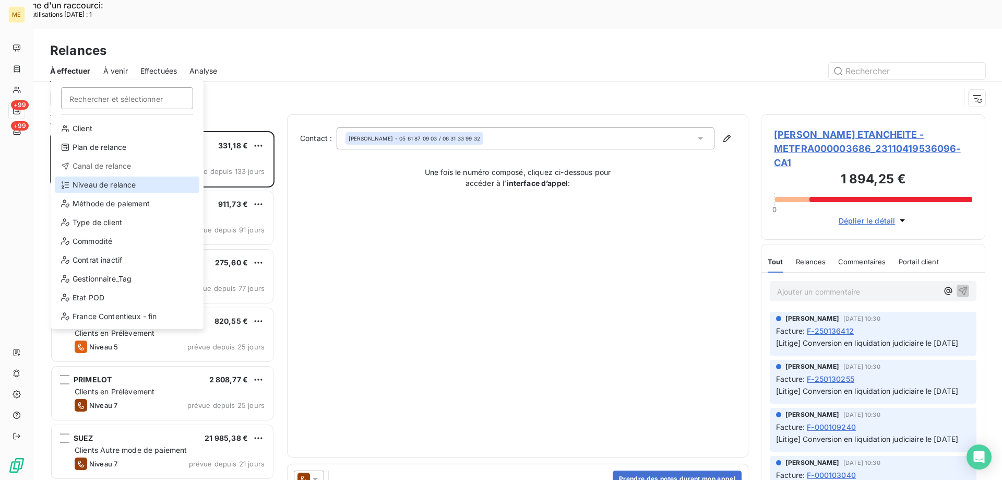
click at [135, 185] on div "Niveau de relance" at bounding box center [127, 184] width 145 height 17
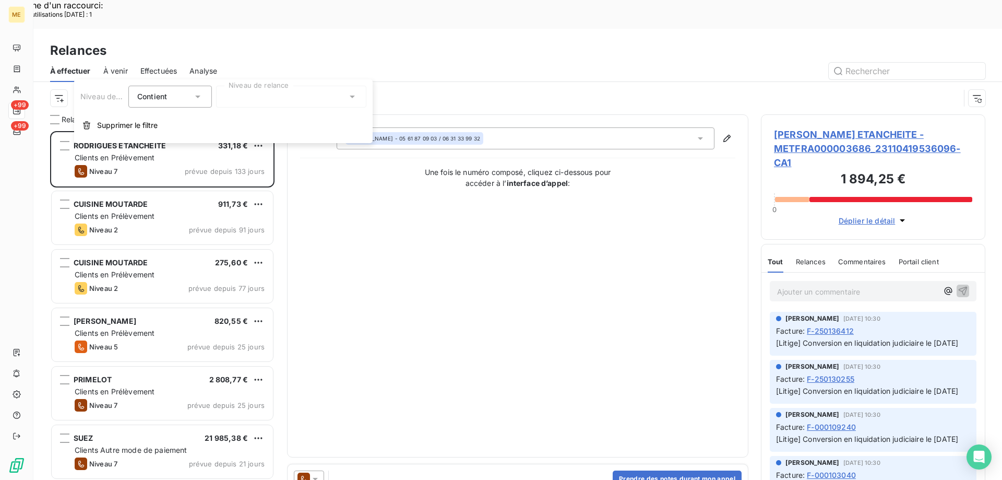
click at [257, 98] on div at bounding box center [291, 97] width 150 height 22
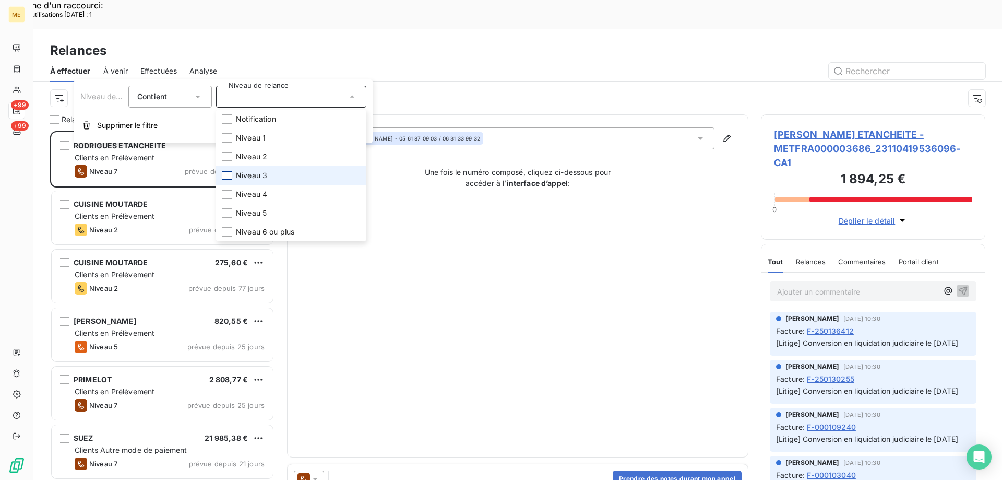
click at [228, 172] on div at bounding box center [226, 175] width 9 height 9
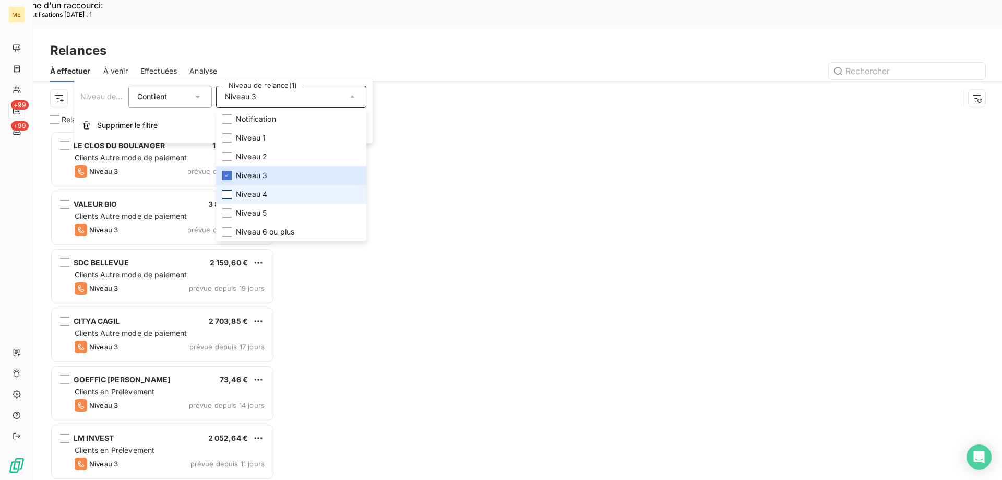
scroll to position [370, 217]
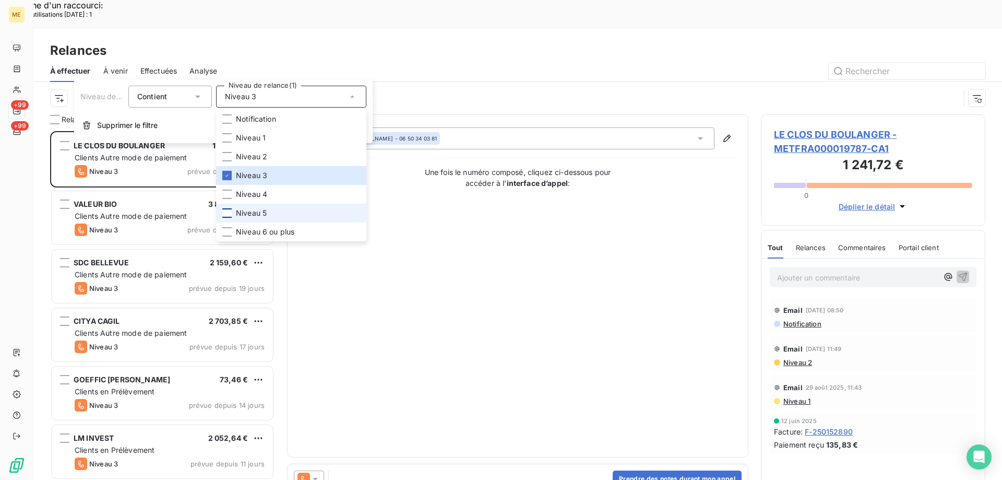
click at [225, 215] on div at bounding box center [226, 212] width 9 height 9
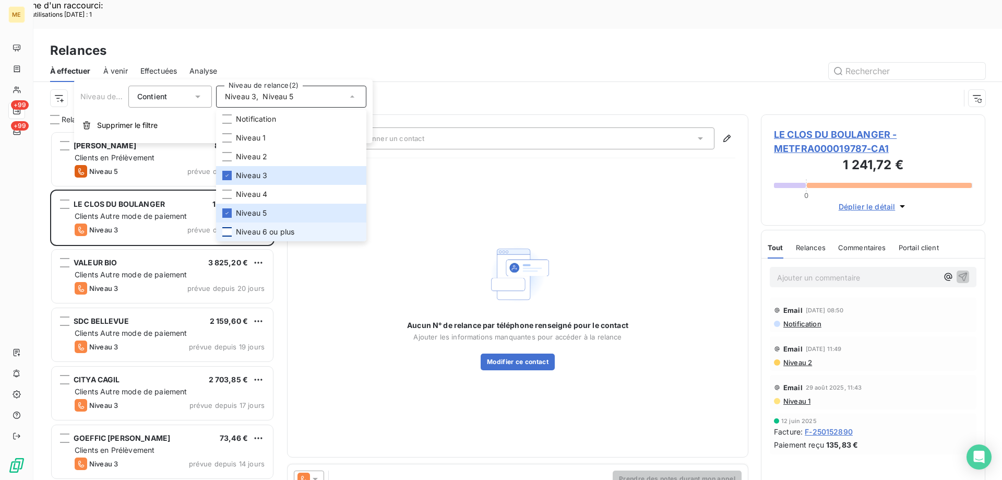
click at [227, 228] on div at bounding box center [226, 231] width 9 height 9
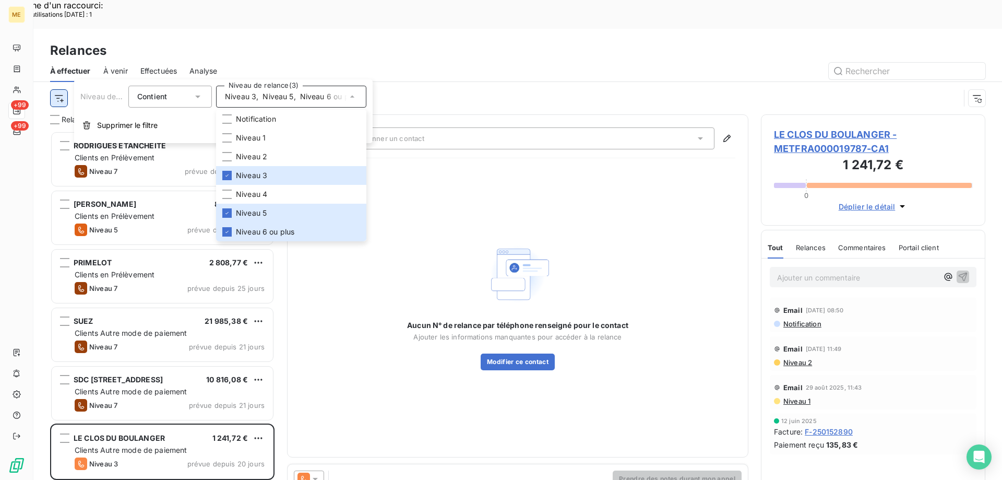
click at [53, 65] on html "Recherche d'un raccourci: Nombre d'utilisations aujourd'hui : 1 x ME +99 +99 Re…" at bounding box center [501, 306] width 1002 height 613
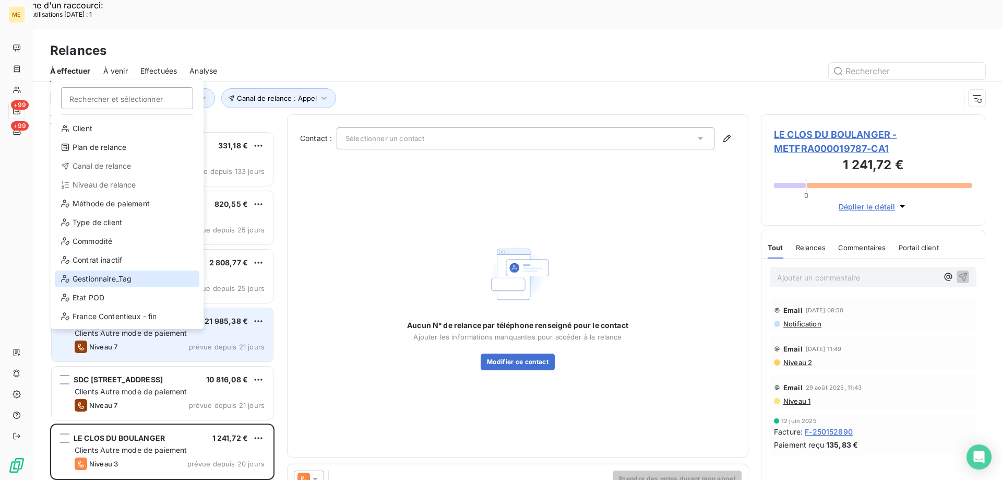
click at [115, 279] on div "Gestionnaire_Tag" at bounding box center [127, 278] width 145 height 17
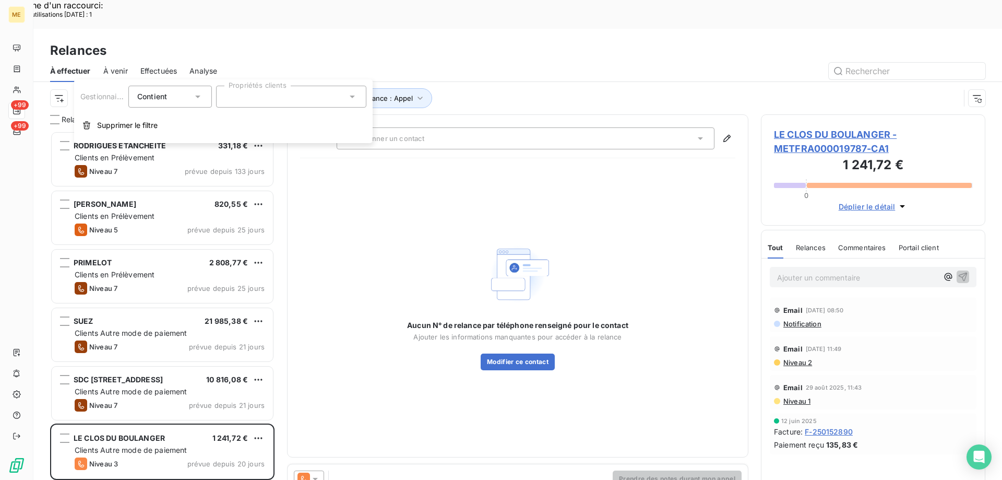
click at [255, 91] on div at bounding box center [291, 97] width 150 height 22
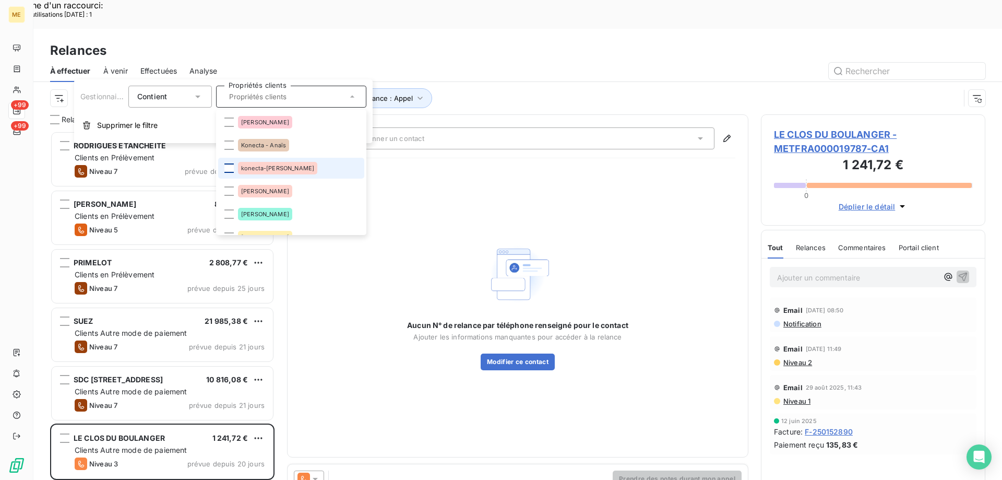
click at [229, 169] on div at bounding box center [228, 167] width 9 height 9
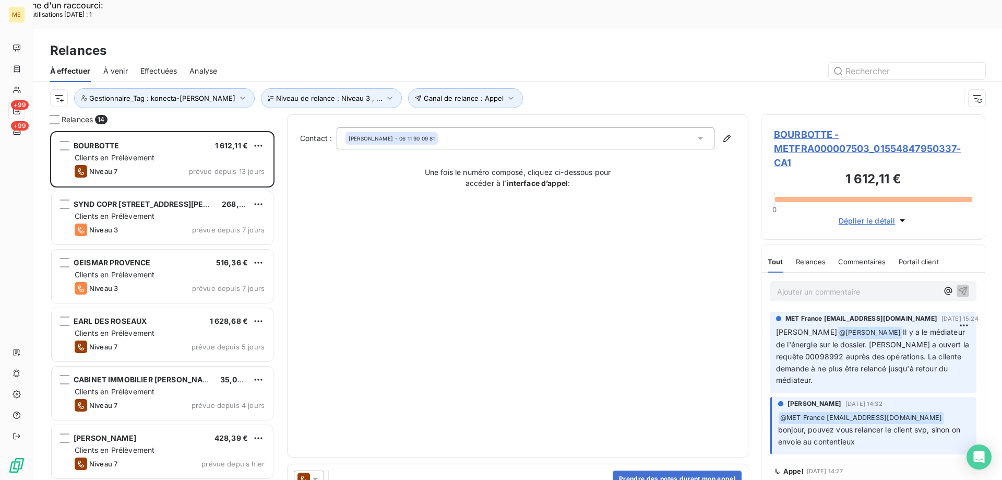
drag, startPoint x: 530, startPoint y: 34, endPoint x: 529, endPoint y: 26, distance: 8.5
click at [529, 29] on div "Relances À effectuer À venir Effectuées Analyse Canal de relance : Appel Niveau…" at bounding box center [517, 72] width 969 height 86
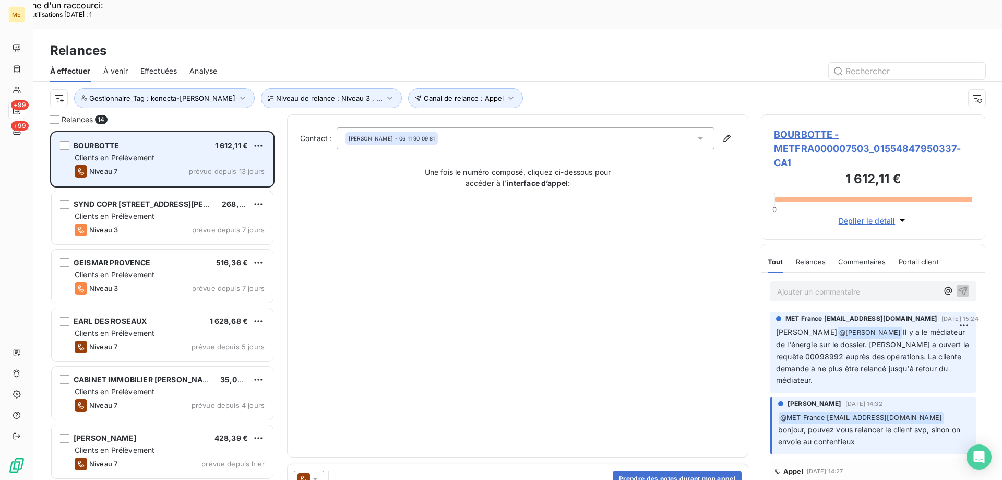
click at [146, 153] on span "Clients en Prélèvement" at bounding box center [115, 157] width 80 height 9
click at [96, 141] on span "BOURBOTTE" at bounding box center [96, 145] width 45 height 9
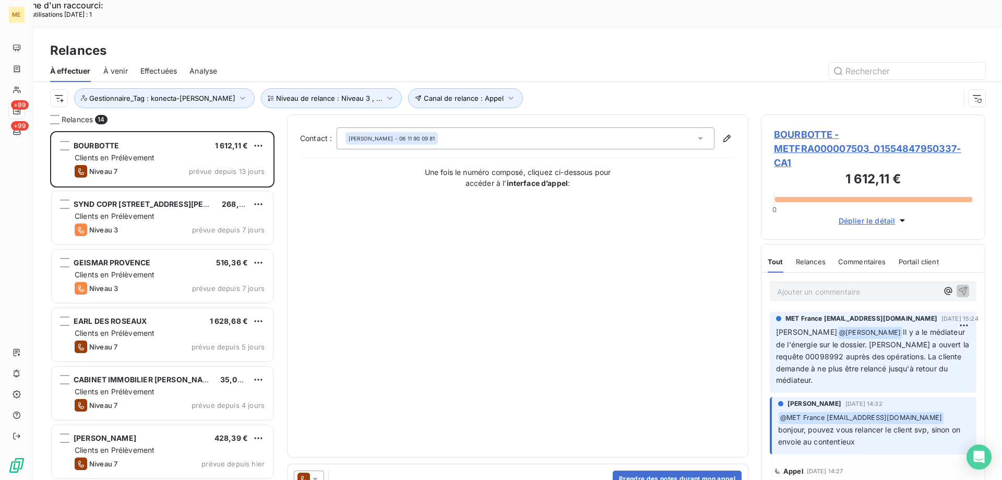
click at [796, 127] on span "BOURBOTTE - METFRA000007503_01554847950337-CA1" at bounding box center [873, 148] width 198 height 42
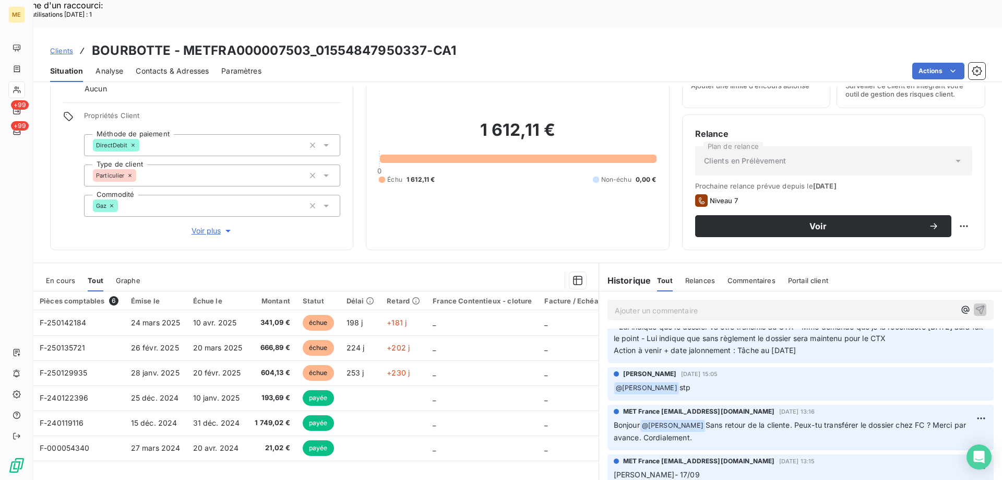
scroll to position [66, 0]
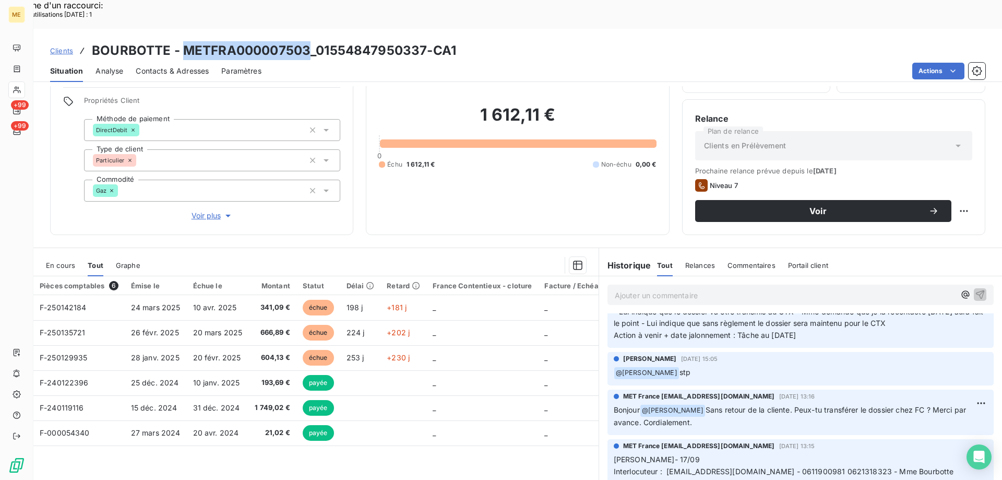
drag, startPoint x: 181, startPoint y: 20, endPoint x: 307, endPoint y: 21, distance: 125.8
click at [307, 41] on h3 "BOURBOTTE - METFRA000007503_01554847950337-CA1" at bounding box center [274, 50] width 364 height 19
copy h3 "METFRA000007503"
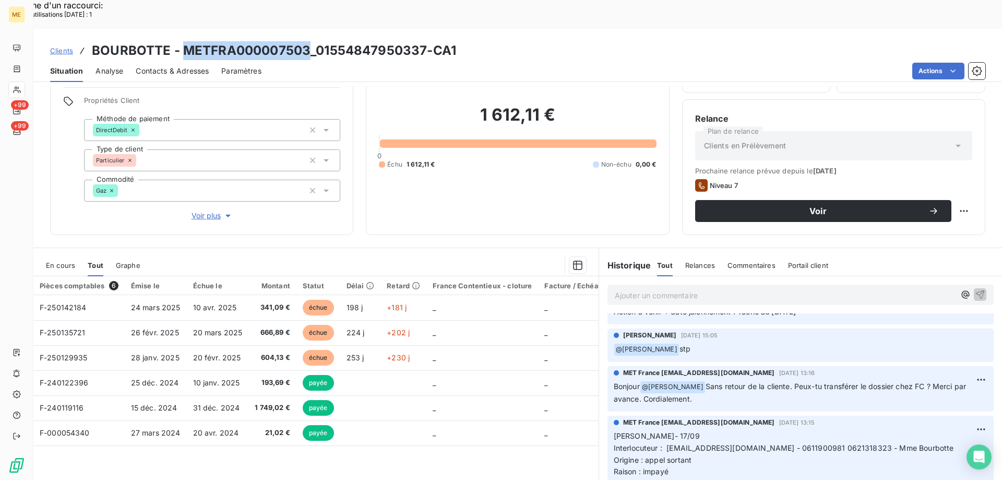
scroll to position [365, 0]
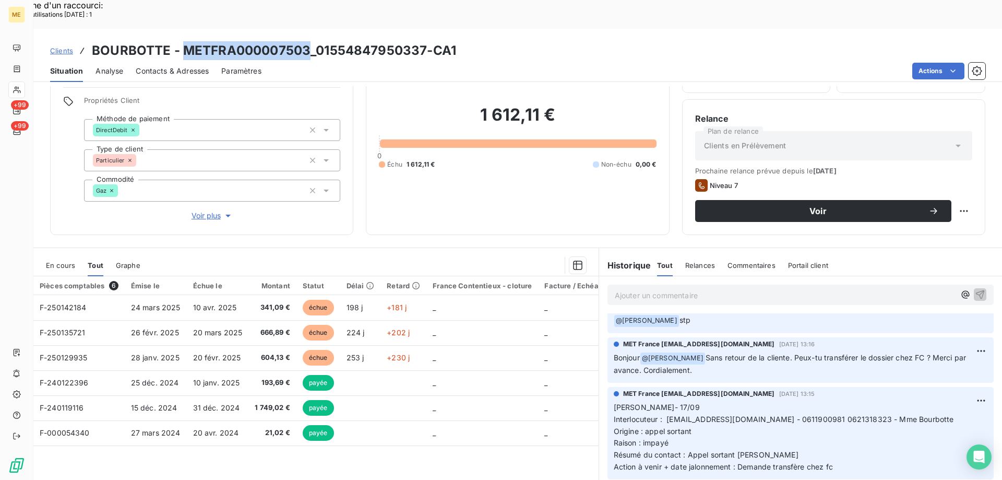
drag, startPoint x: 844, startPoint y: 449, endPoint x: 606, endPoint y: 390, distance: 245.1
click at [608, 390] on div "MET France met-france@recouvrement.met.com 17 sept. 2025, 13:15 Lisa- 17/09 Int…" at bounding box center [801, 433] width 386 height 92
copy p "Lisa- 17/09 Interlocuteur : bourbottejane@gmail.com - 0611900981 0621318323 - M…"
click at [628, 289] on p "Ajouter un commentaire ﻿" at bounding box center [785, 295] width 340 height 13
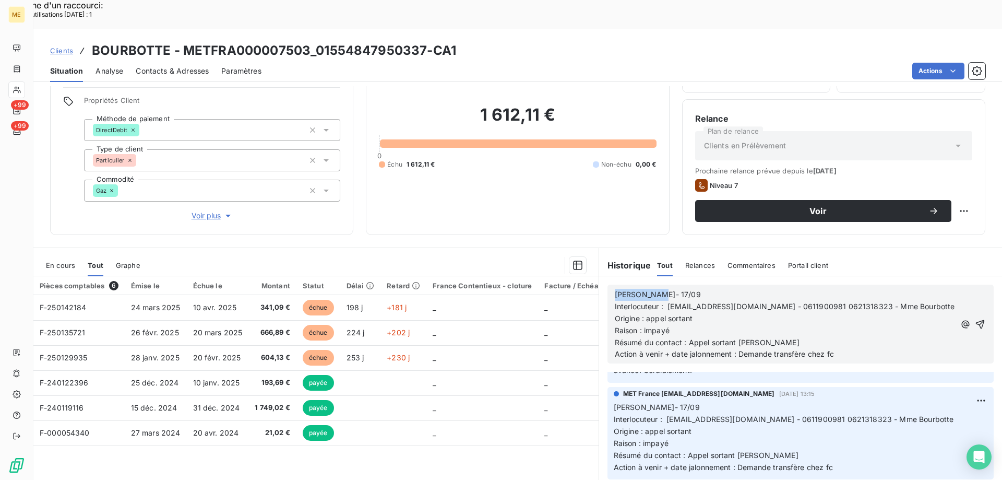
drag, startPoint x: 627, startPoint y: 265, endPoint x: 610, endPoint y: 259, distance: 18.2
click at [615, 288] on div "Lisa- 17/09 Interlocuteur : bourbottejane@gmail.com - 0611900981 0621318323 - M…" at bounding box center [785, 324] width 340 height 73
drag, startPoint x: 644, startPoint y: 293, endPoint x: 690, endPoint y: 287, distance: 46.9
click at [690, 313] on p "Origine : appel sortant" at bounding box center [785, 319] width 340 height 12
drag, startPoint x: 705, startPoint y: 293, endPoint x: 642, endPoint y: 286, distance: 64.1
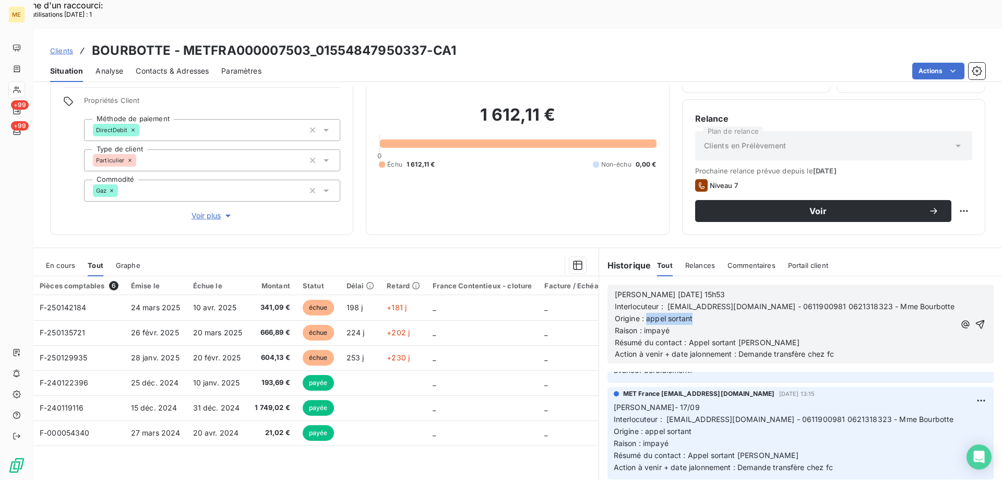
click at [642, 313] on p "Origine : appel sortant" at bounding box center [785, 319] width 340 height 12
drag, startPoint x: 641, startPoint y: 304, endPoint x: 678, endPoint y: 302, distance: 37.1
click at [678, 325] on p "Raison : impayé" at bounding box center [785, 331] width 340 height 12
drag, startPoint x: 685, startPoint y: 312, endPoint x: 755, endPoint y: 313, distance: 70.0
click at [755, 337] on p "Résumé du contact : Appel sortant [PERSON_NAME]" at bounding box center [785, 343] width 340 height 12
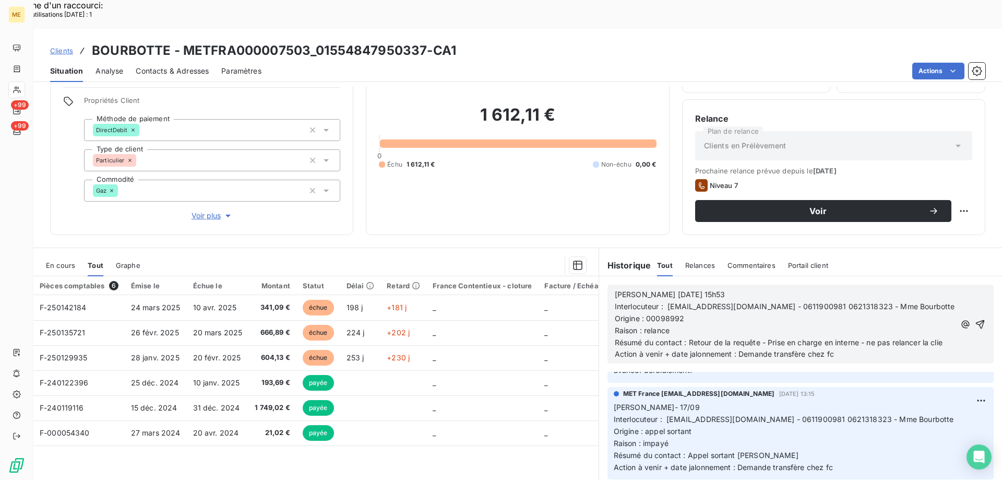
scroll to position [436, 0]
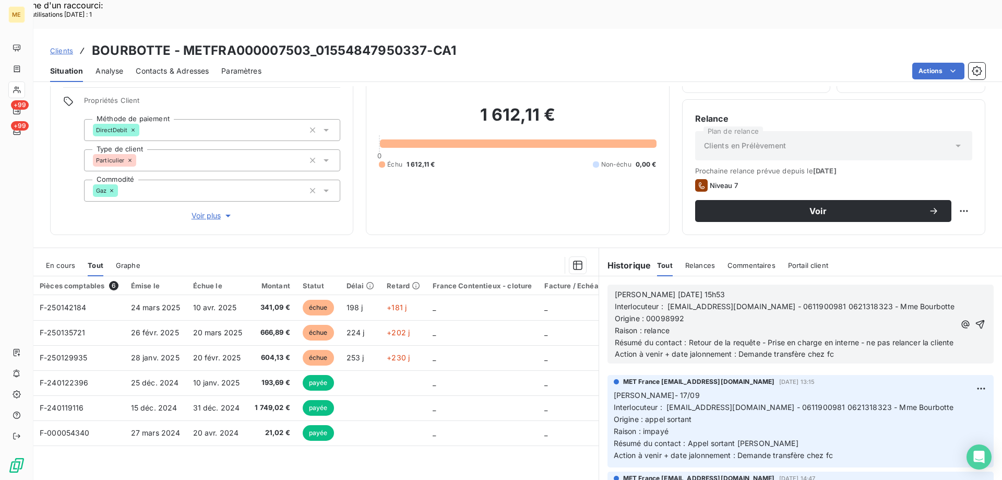
drag, startPoint x: 737, startPoint y: 334, endPoint x: 846, endPoint y: 335, distance: 108.6
click at [846, 348] on p "Action à venir + date jalonnement : Demande transfère chez fc" at bounding box center [785, 354] width 340 height 12
click at [975, 319] on icon "button" at bounding box center [980, 324] width 10 height 10
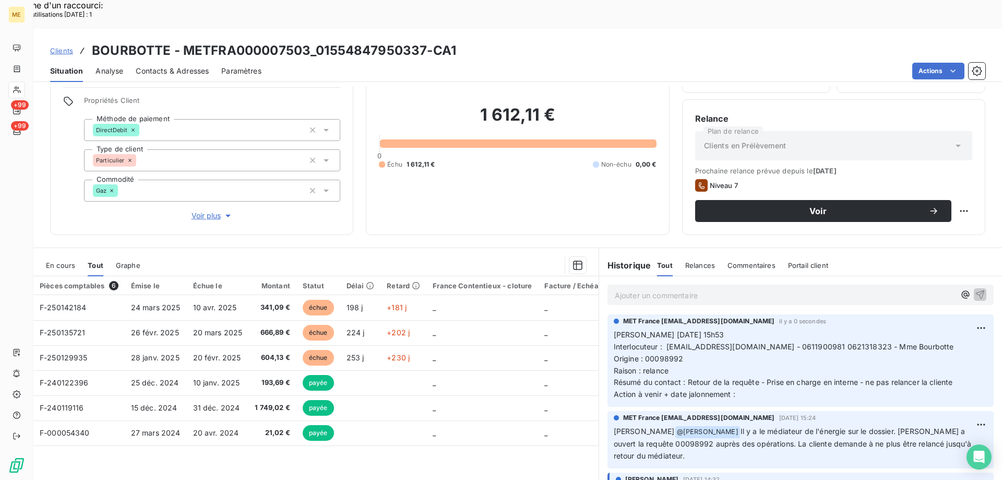
scroll to position [0, 0]
drag, startPoint x: 739, startPoint y: 370, endPoint x: 610, endPoint y: 308, distance: 142.9
click at [614, 330] on p "Valérie 08/10/2025 15h53 Interlocuteur : bourbottejane@gmail.com - 0611900981 0…" at bounding box center [801, 366] width 374 height 72
copy p "Valérie 08/10/2025 15h53 Interlocuteur : bourbottejane@gmail.com - 0611900981 0…"
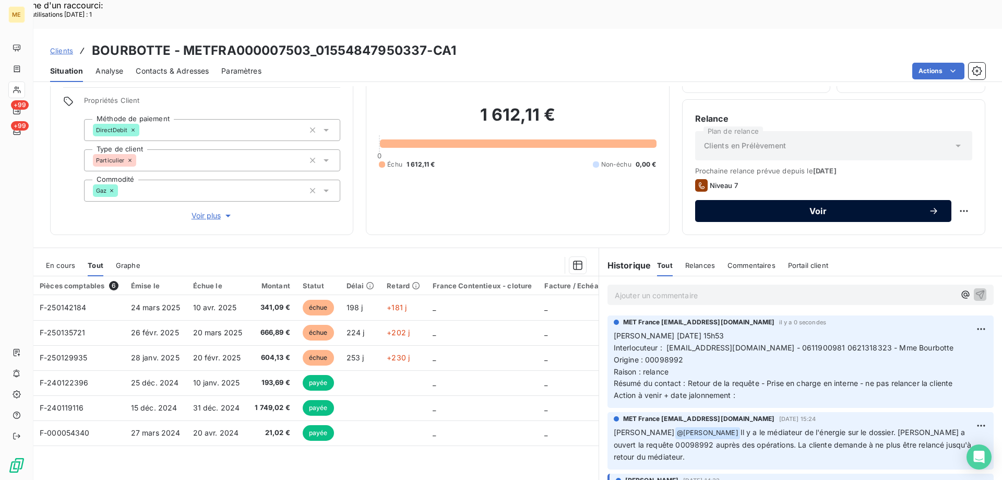
click at [771, 207] on span "Voir" at bounding box center [818, 211] width 221 height 8
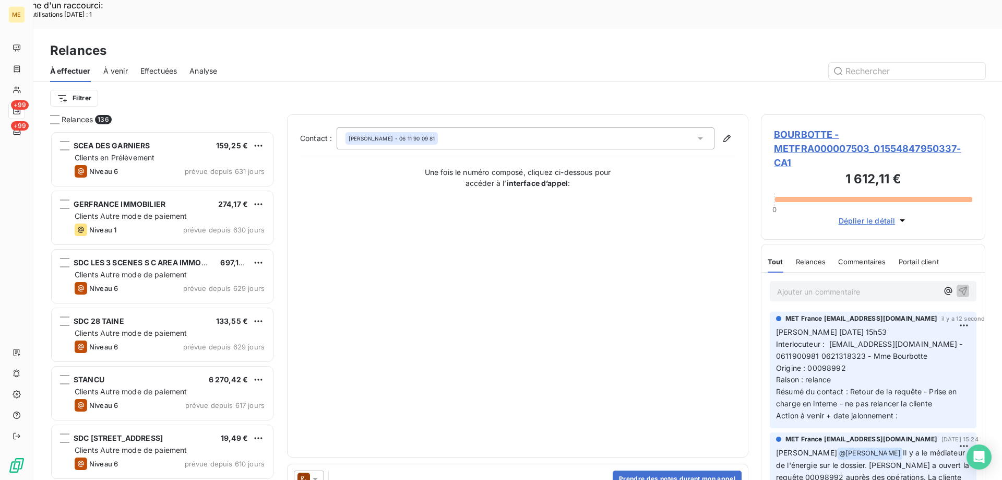
scroll to position [370, 217]
click at [640, 470] on button "Prendre des notes durant mon appel" at bounding box center [677, 478] width 129 height 17
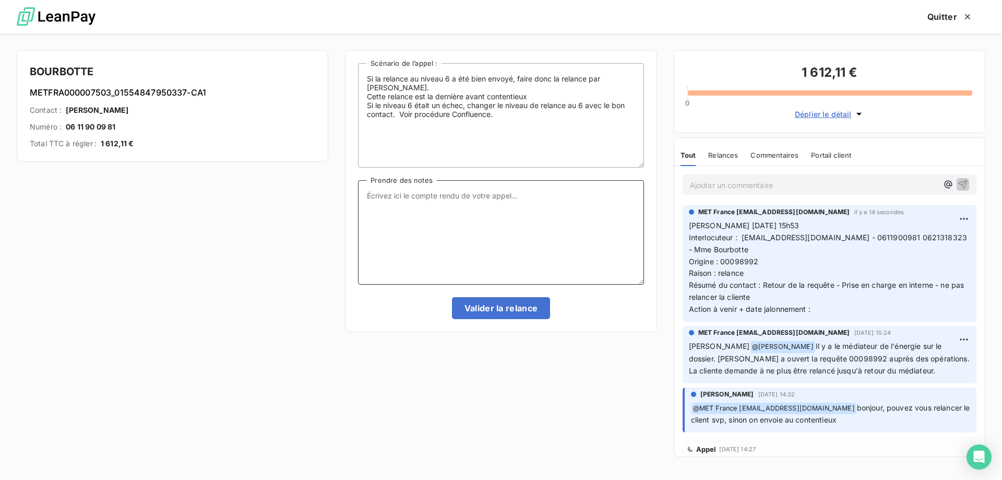
click at [542, 209] on textarea "Prendre des notes" at bounding box center [501, 232] width 286 height 104
paste textarea "Valérie 08/10/2025 15h53 Interlocuteur : bourbottejane@gmail.com - 0611900981 0…"
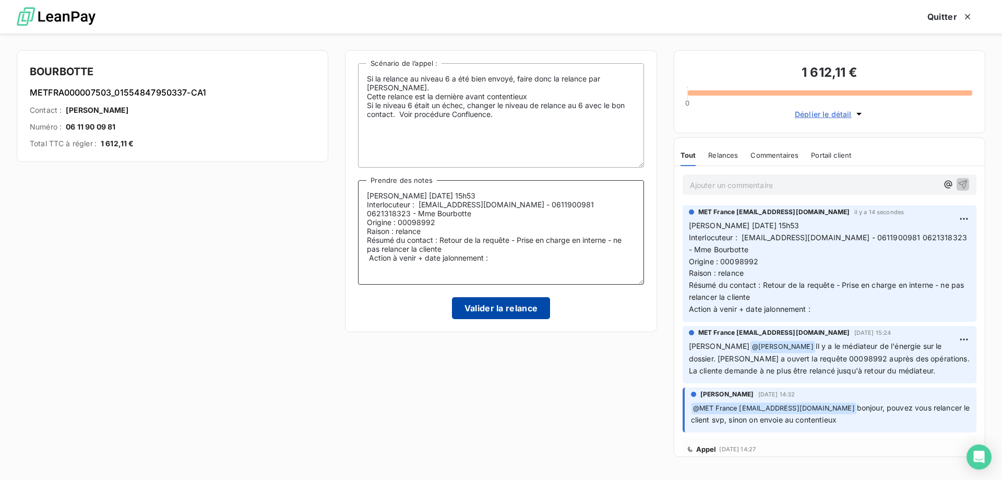
type textarea "Valérie 08/10/2025 15h53 Interlocuteur : bourbottejane@gmail.com - 0611900981 0…"
click at [530, 312] on button "Valider la relance" at bounding box center [501, 308] width 99 height 22
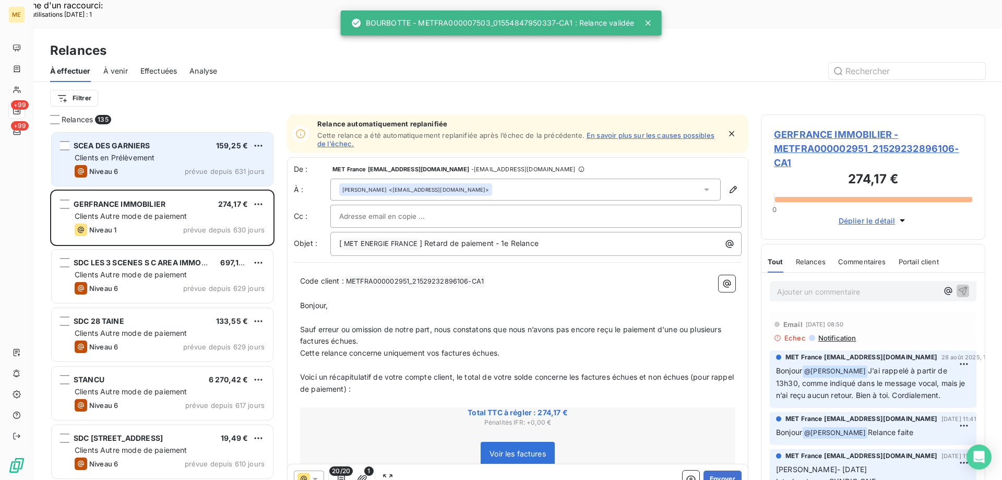
click at [143, 140] on div "SCEA DES GARNIERS" at bounding box center [112, 145] width 77 height 10
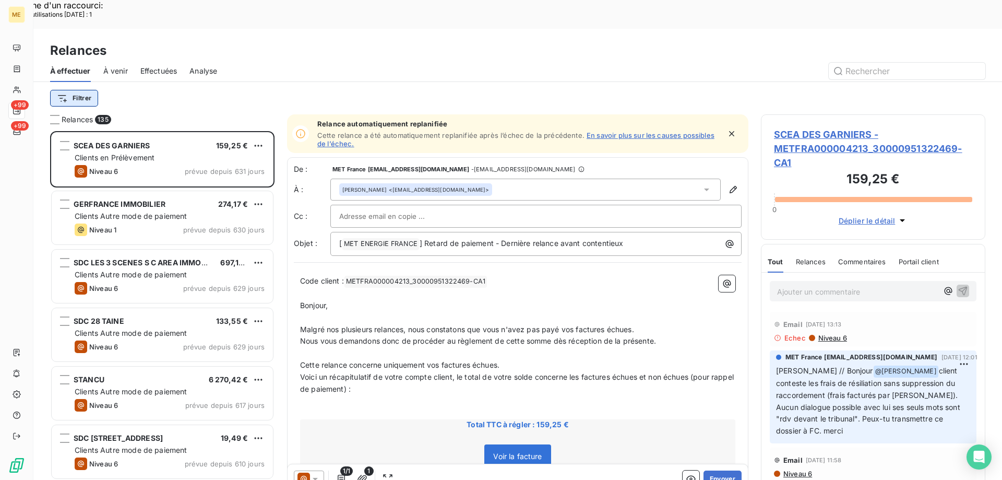
click at [78, 73] on html "Recherche d'un raccourci: Nombre d'utilisations aujourd'hui : 1 x ME +99 +99 Re…" at bounding box center [501, 306] width 1002 height 613
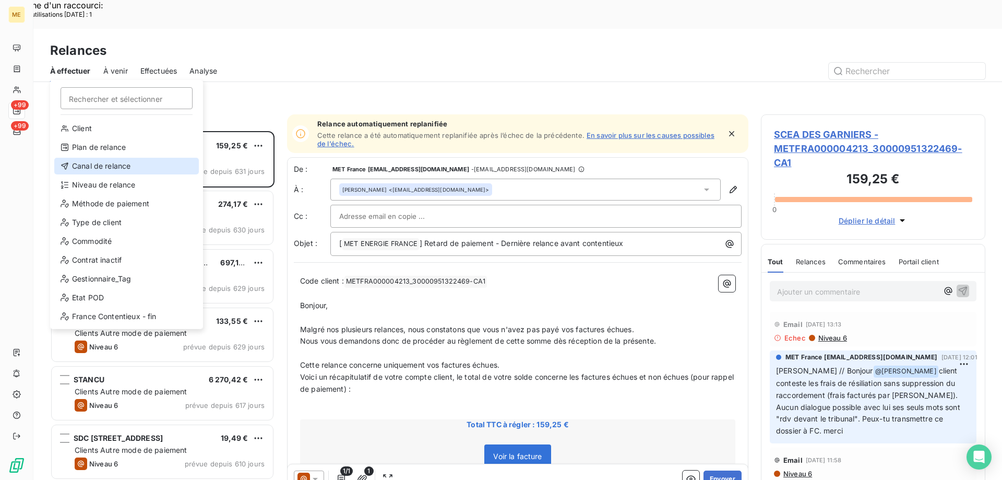
click at [122, 170] on div "Canal de relance" at bounding box center [126, 166] width 145 height 17
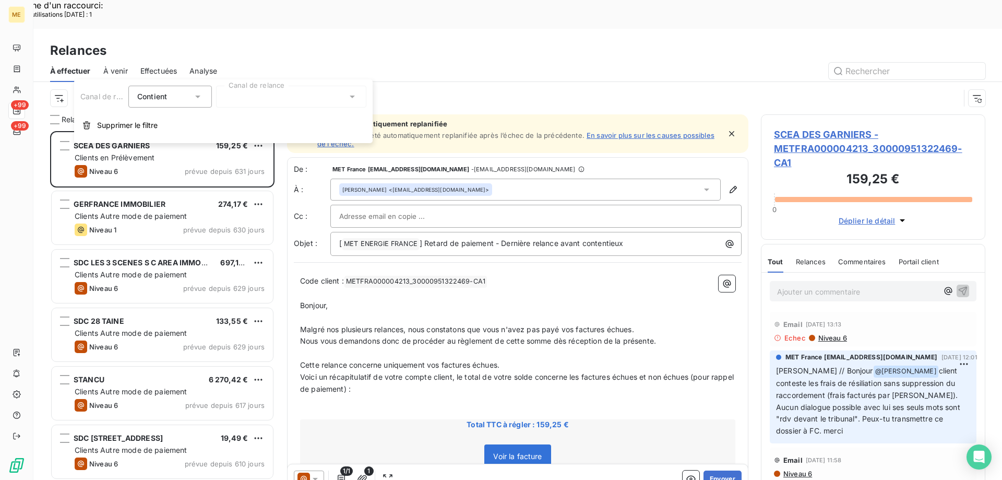
click at [243, 98] on div at bounding box center [291, 97] width 150 height 22
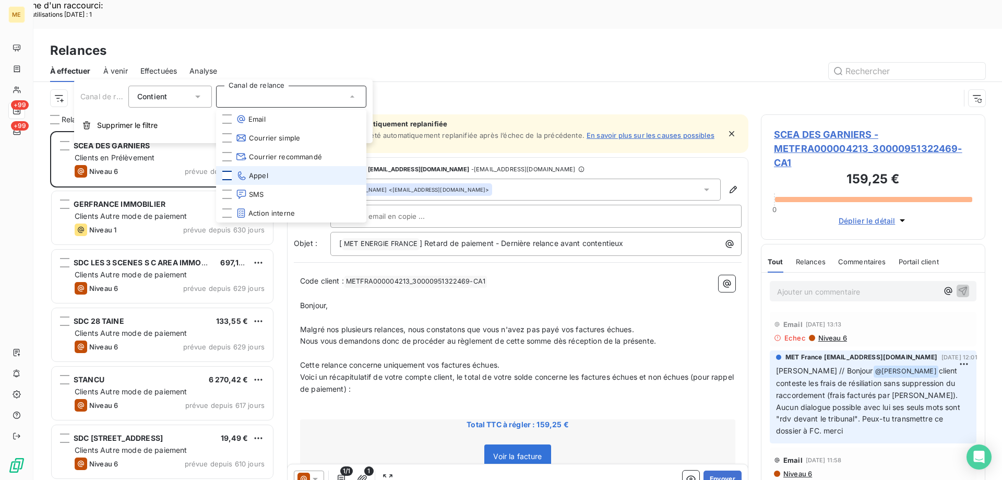
click at [228, 177] on div at bounding box center [226, 175] width 9 height 9
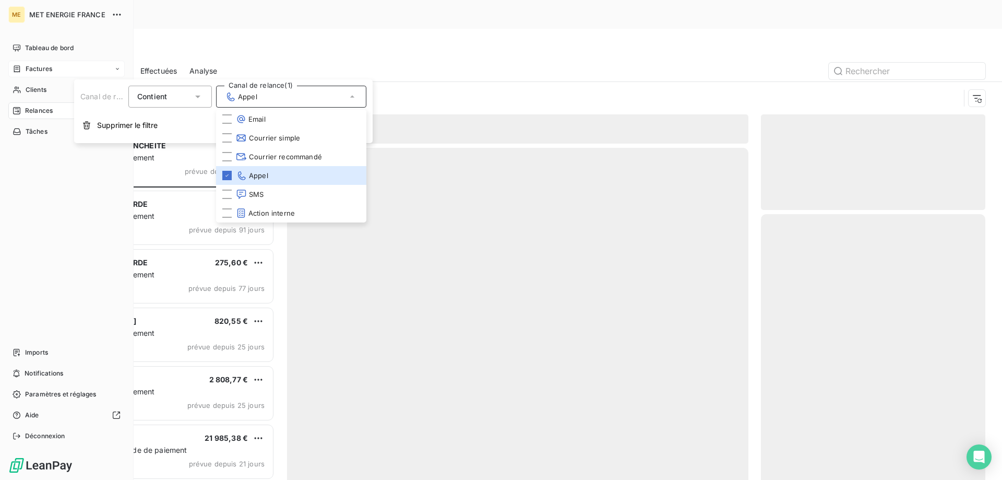
scroll to position [370, 217]
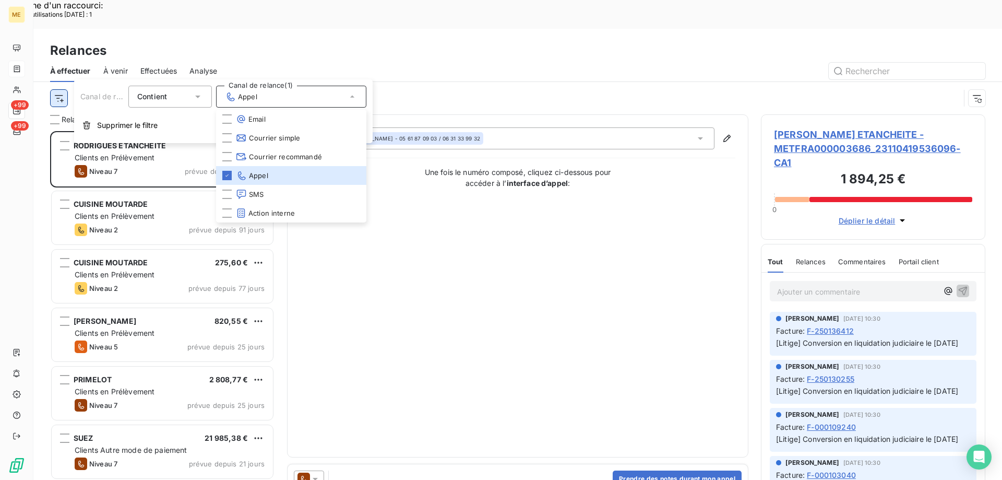
click at [56, 66] on html "Recherche d'un raccourci: Nombre d'utilisations aujourd'hui : 1 x ME +99 +99 Re…" at bounding box center [501, 306] width 1002 height 613
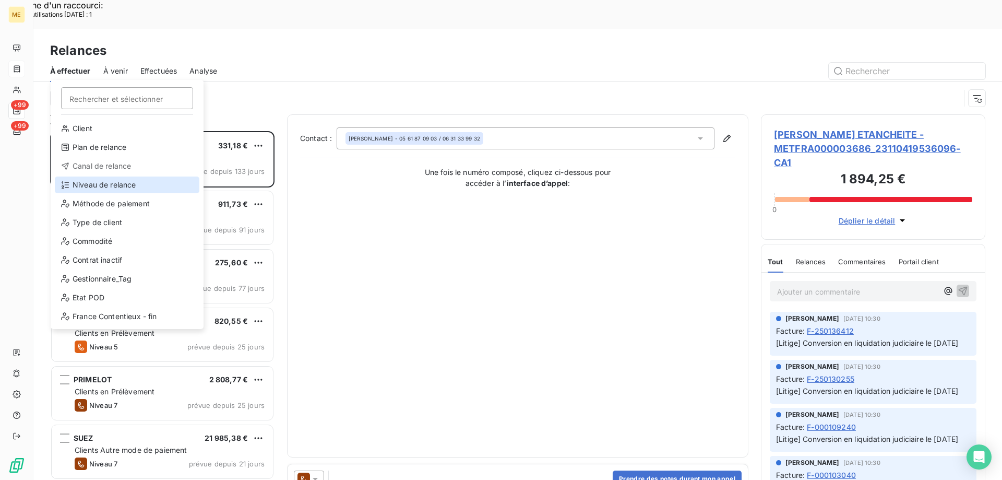
click at [138, 187] on div "Niveau de relance" at bounding box center [127, 184] width 145 height 17
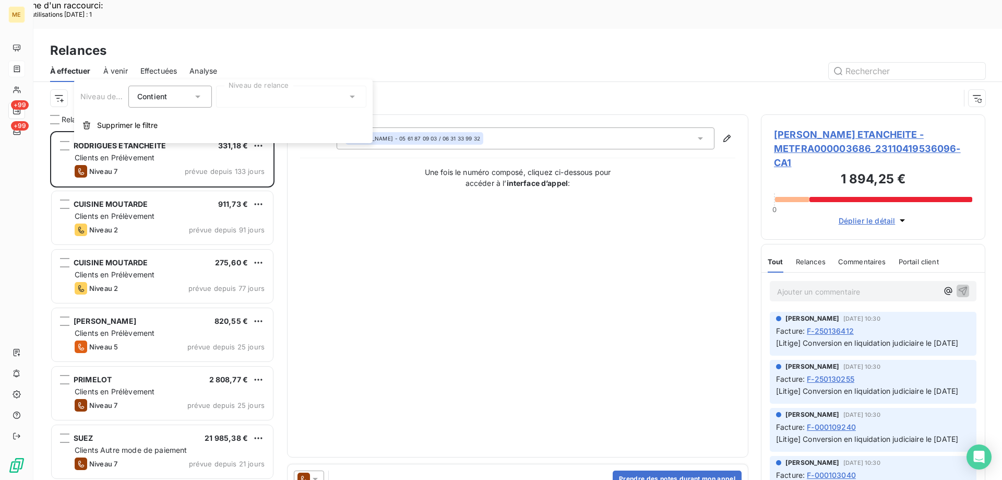
click at [239, 95] on div at bounding box center [291, 97] width 150 height 22
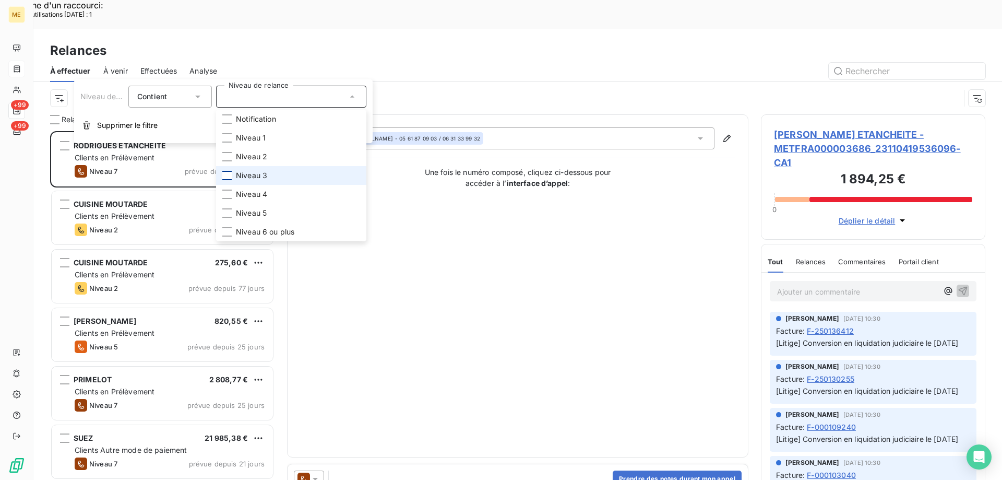
click at [228, 175] on div at bounding box center [226, 175] width 9 height 9
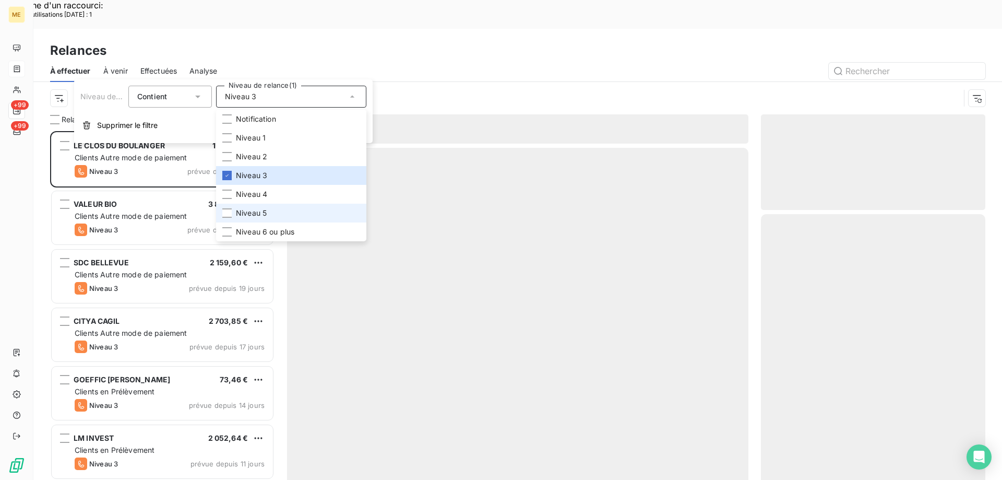
scroll to position [370, 217]
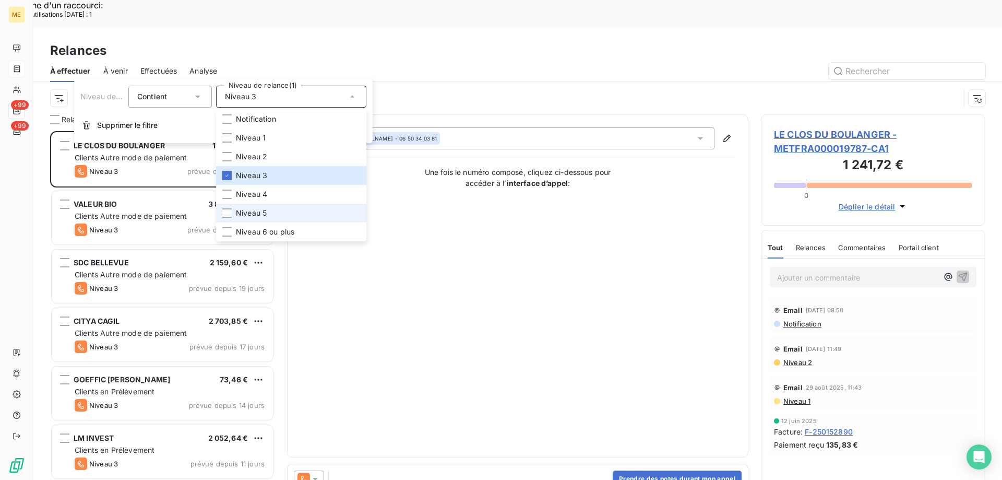
click at [229, 218] on li "Niveau 5" at bounding box center [291, 213] width 150 height 19
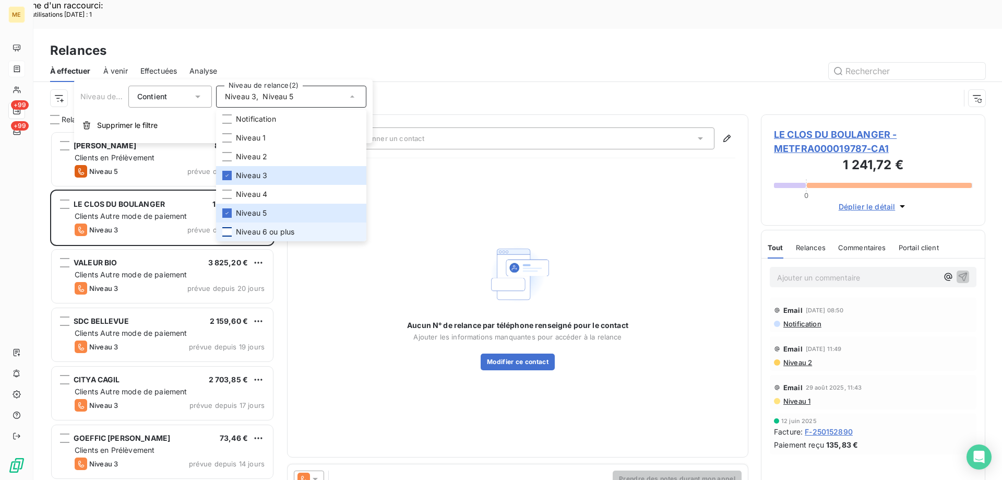
click at [229, 235] on div at bounding box center [226, 231] width 9 height 9
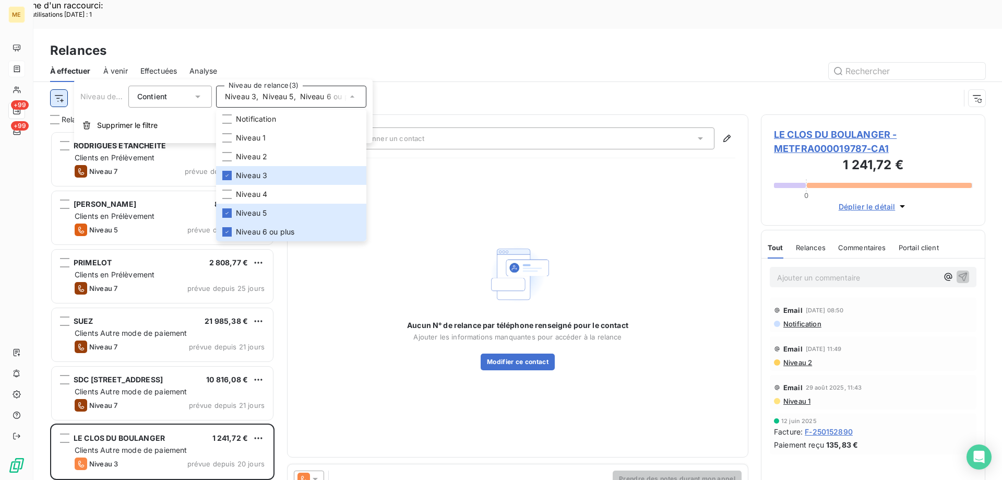
click at [57, 72] on html "Recherche d'un raccourci: Nombre d'utilisations aujourd'hui : 1 x ME +99 +99 Re…" at bounding box center [501, 306] width 1002 height 613
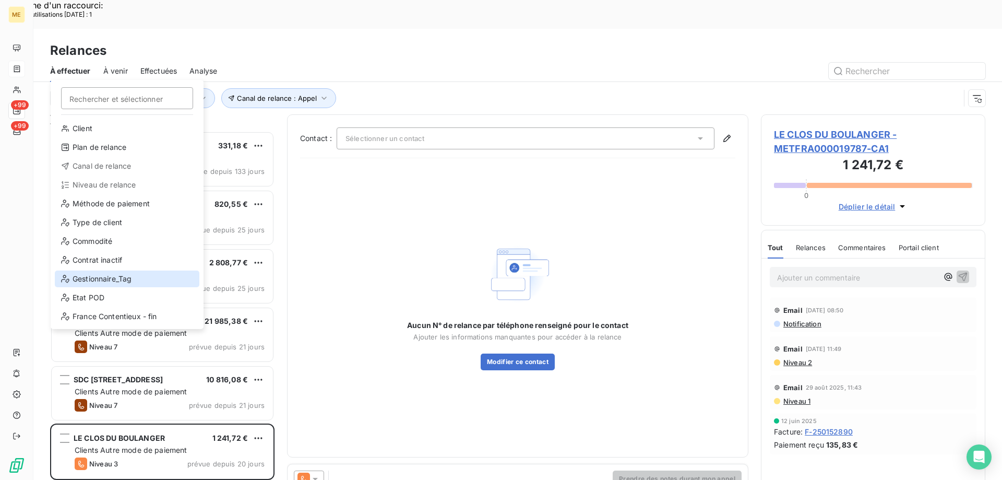
click at [113, 279] on div "Gestionnaire_Tag" at bounding box center [127, 278] width 145 height 17
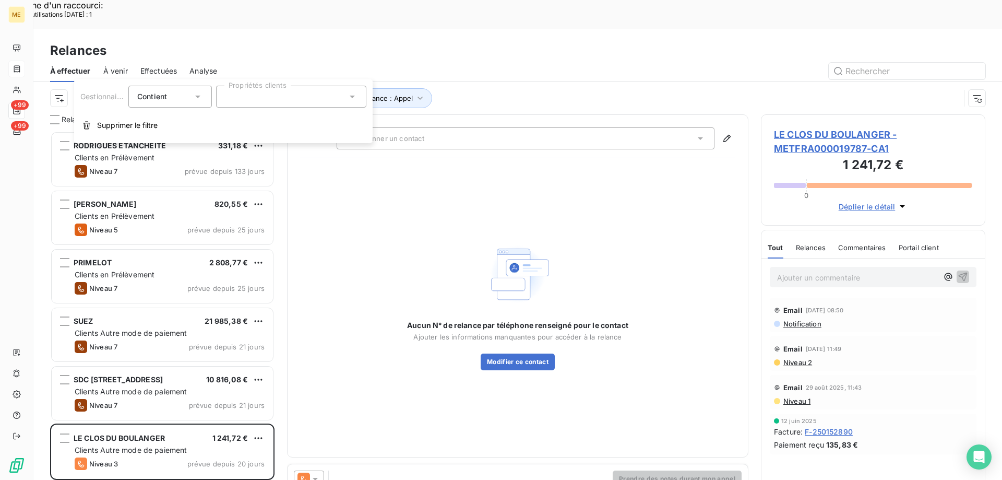
click at [236, 97] on div at bounding box center [291, 97] width 150 height 22
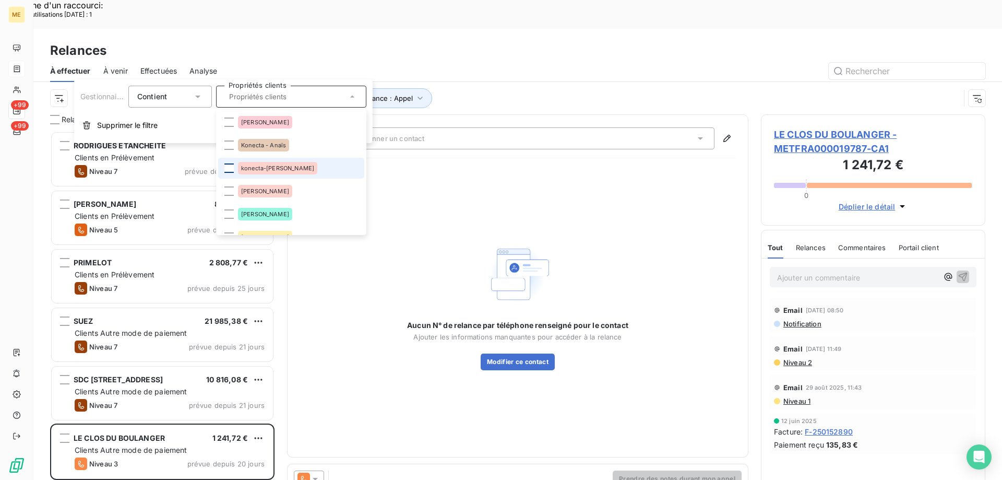
click at [228, 170] on div at bounding box center [228, 167] width 9 height 9
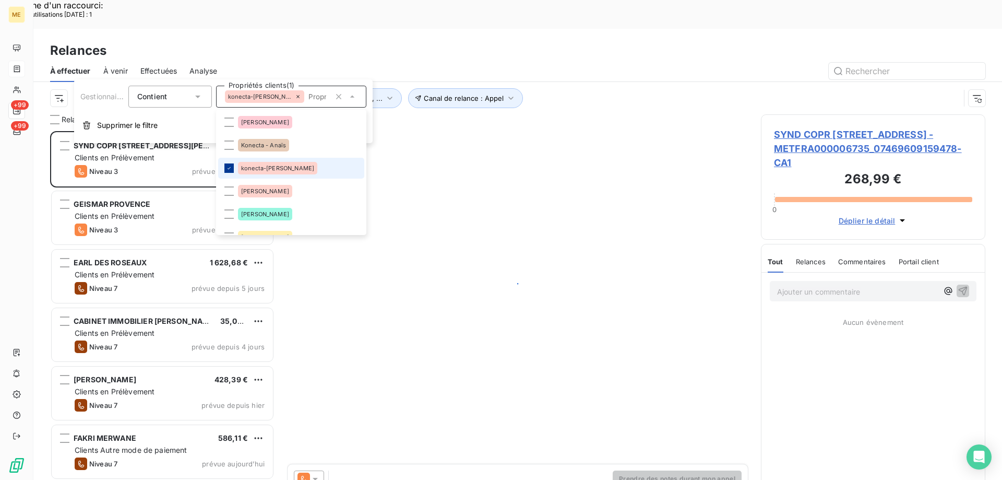
scroll to position [370, 217]
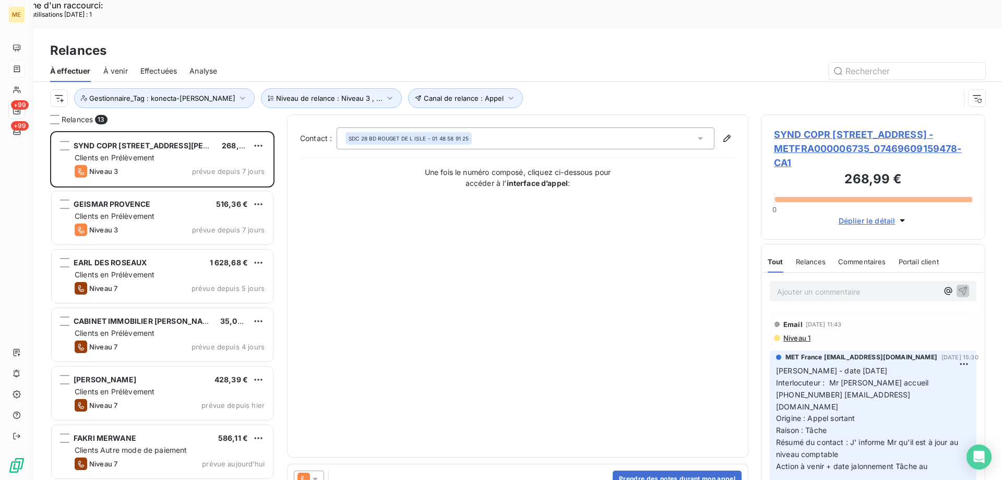
drag, startPoint x: 285, startPoint y: 31, endPoint x: 286, endPoint y: 22, distance: 8.4
click at [285, 41] on div "Relances" at bounding box center [517, 50] width 969 height 19
click at [810, 127] on span "SYND COPR 3 RUE SEXTIUS MICHEL - METFRA000006735_07469609159478-CA1" at bounding box center [873, 148] width 198 height 42
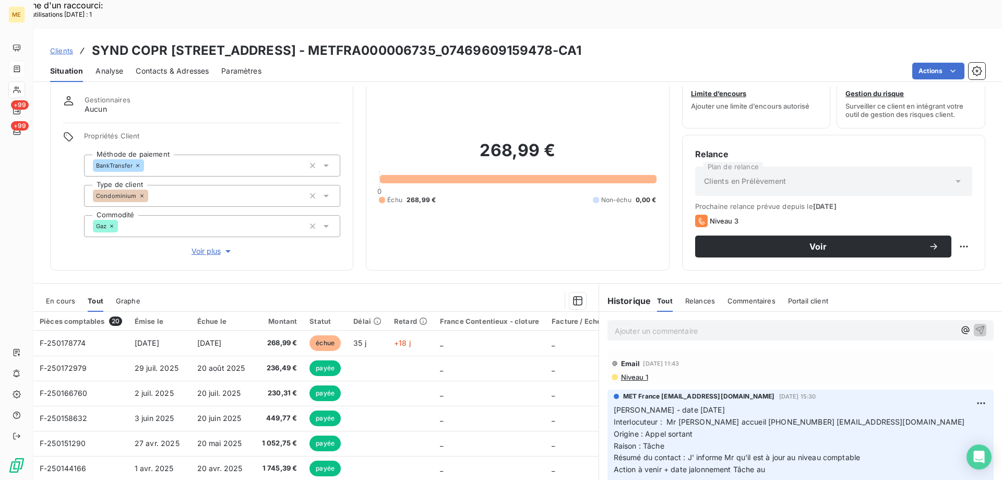
scroll to position [66, 0]
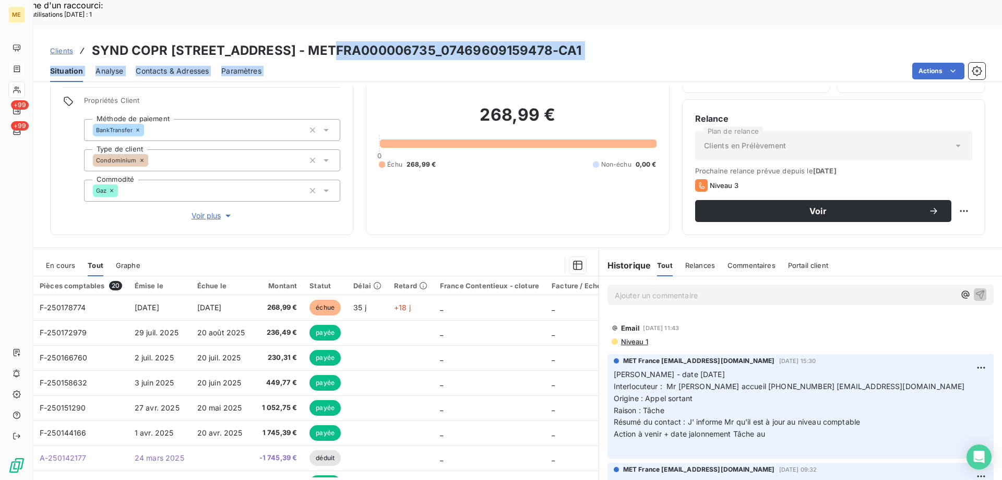
drag, startPoint x: 326, startPoint y: 22, endPoint x: 429, endPoint y: 31, distance: 103.7
click at [446, 37] on div "Clients SYND COPR 3 RUE SEXTIUS MICHEL - METFRA000006735_07469609159478-CA1 Sit…" at bounding box center [517, 55] width 969 height 53
click at [429, 60] on div "Situation Analyse Contacts & Adresses Paramètres Actions" at bounding box center [517, 71] width 969 height 22
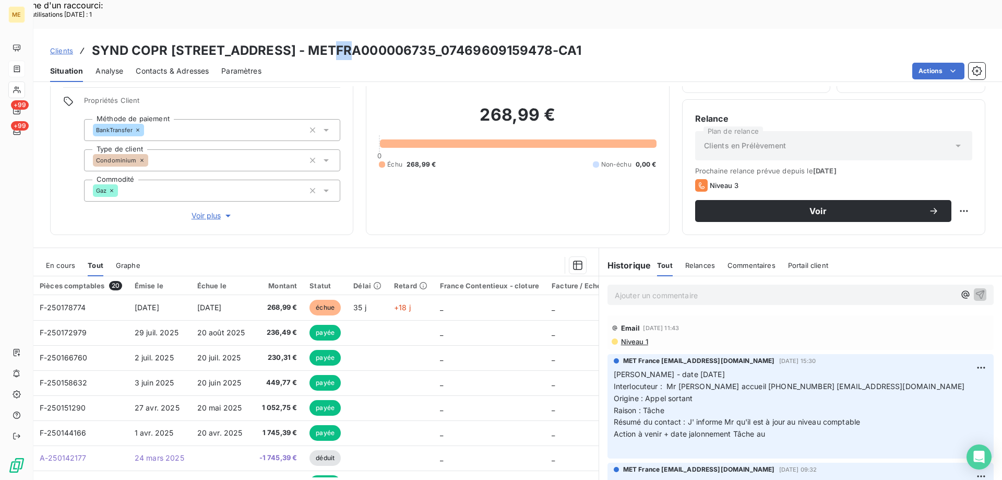
drag, startPoint x: 325, startPoint y: 16, endPoint x: 341, endPoint y: 24, distance: 17.5
click at [341, 41] on h3 "SYND COPR 3 RUE SEXTIUS MICHEL - METFRA000006735_07469609159478-CA1" at bounding box center [337, 50] width 490 height 19
drag, startPoint x: 325, startPoint y: 21, endPoint x: 454, endPoint y: 27, distance: 128.6
click at [454, 41] on h3 "SYND COPR 3 RUE SEXTIUS MICHEL - METFRA000006735_07469609159478-CA1" at bounding box center [337, 50] width 490 height 19
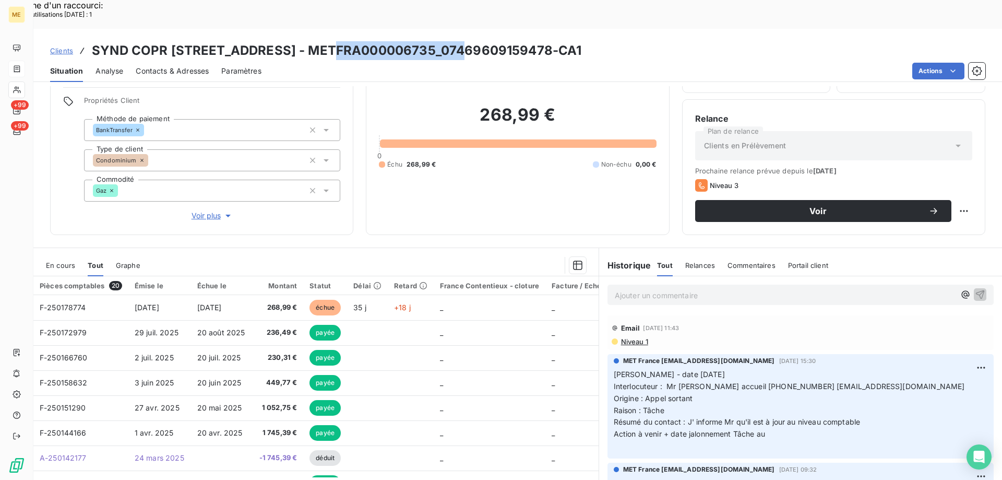
copy h3 "METFRA000006735"
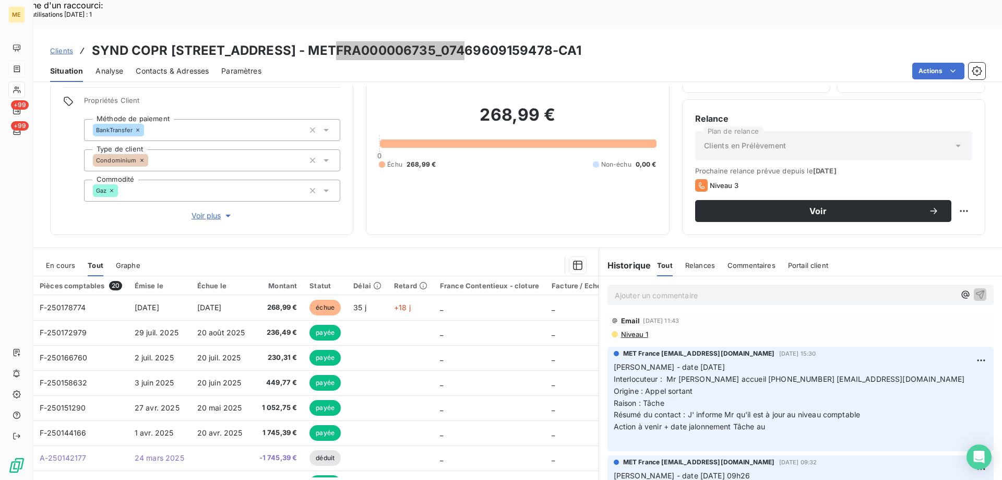
scroll to position [0, 0]
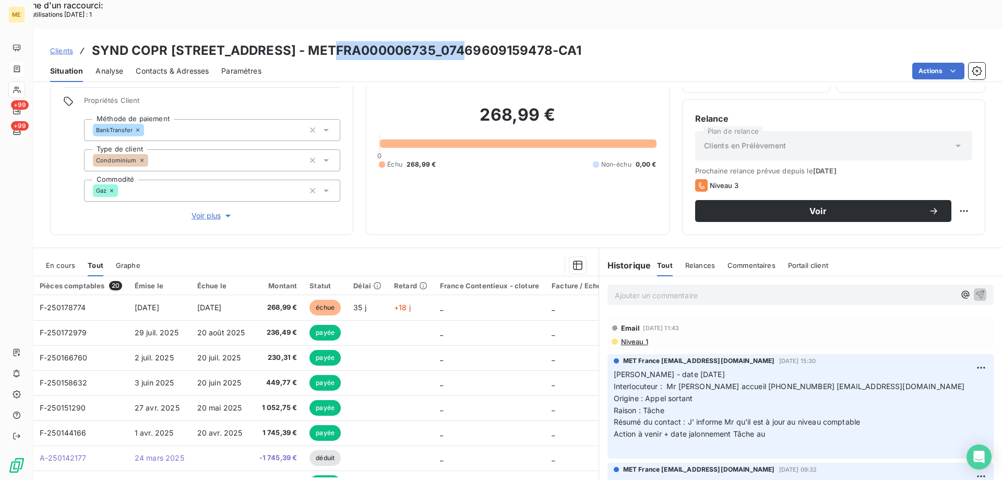
drag, startPoint x: 461, startPoint y: 8, endPoint x: 461, endPoint y: 15, distance: 6.8
click at [461, 29] on div "Clients SYND COPR 3 RUE SEXTIUS MICHEL - METFRA000006735_07469609159478-CA1 Sit…" at bounding box center [517, 55] width 969 height 53
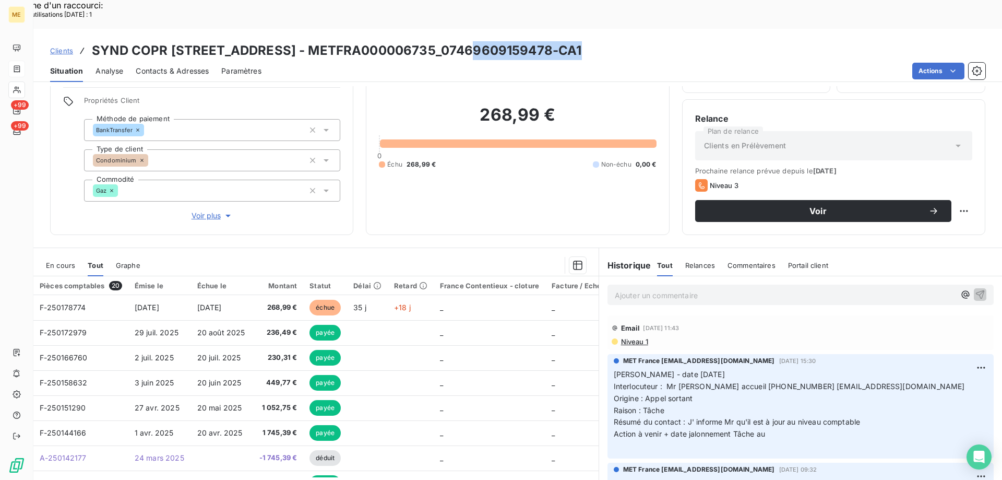
drag, startPoint x: 461, startPoint y: 27, endPoint x: 567, endPoint y: 23, distance: 106.6
click at [567, 41] on h3 "SYND COPR 3 RUE SEXTIUS MICHEL - METFRA000006735_07469609159478-CA1" at bounding box center [337, 50] width 490 height 19
copy h3 "07469609159478"
click at [625, 41] on div "Clients SYND COPR 3 RUE SEXTIUS MICHEL - METFRA000006735_07469609159478-CA1" at bounding box center [517, 50] width 969 height 19
drag, startPoint x: 568, startPoint y: 17, endPoint x: 329, endPoint y: 7, distance: 239.3
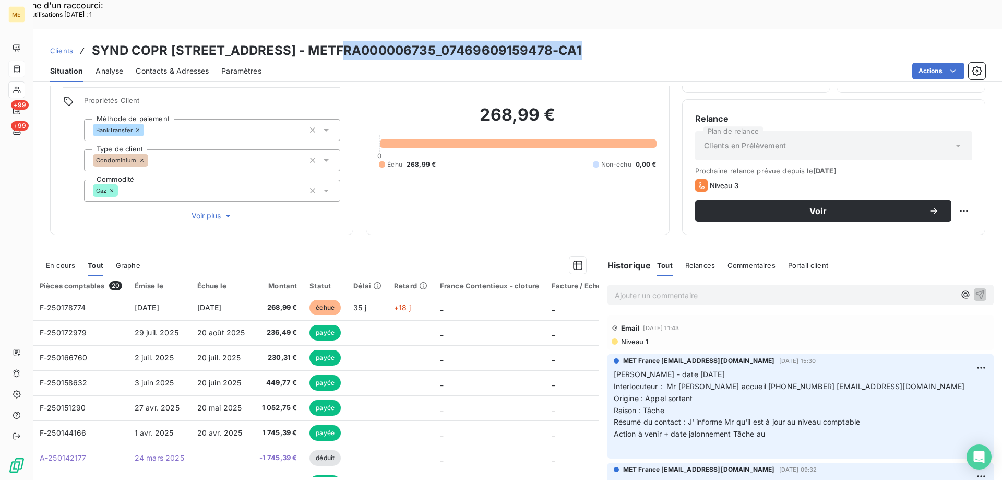
click at [329, 29] on div "Clients SYND COPR 3 RUE SEXTIUS MICHEL - METFRA000006735_07469609159478-CA1 Sit…" at bounding box center [517, 55] width 969 height 53
copy h3 "METFRA000006735_07469609159478"
drag, startPoint x: 440, startPoint y: 29, endPoint x: 449, endPoint y: 28, distance: 8.9
click at [441, 41] on h3 "SYND COPR 3 RUE SEXTIUS MICHEL - METFRA000006735_07469609159478-CA1" at bounding box center [337, 50] width 490 height 19
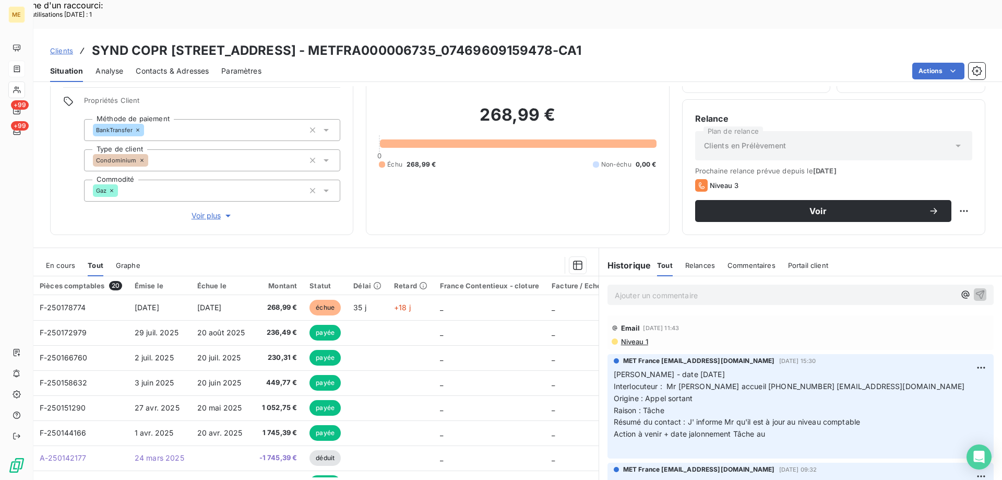
click at [656, 41] on div "Clients SYND COPR 3 RUE SEXTIUS MICHEL - METFRA000006735_07469609159478-CA1" at bounding box center [517, 50] width 969 height 19
drag, startPoint x: 452, startPoint y: 21, endPoint x: 330, endPoint y: 19, distance: 121.7
click at [330, 41] on h3 "SYND COPR 3 RUE SEXTIUS MICHEL - METFRA000006735_07469609159478-CA1" at bounding box center [337, 50] width 490 height 19
copy h3 "METFRA000006735"
click at [751, 382] on span "Interlocuteur : Mr RIBERON accueil 0148589125 contact@cabinetcomte.fr" at bounding box center [789, 386] width 351 height 9
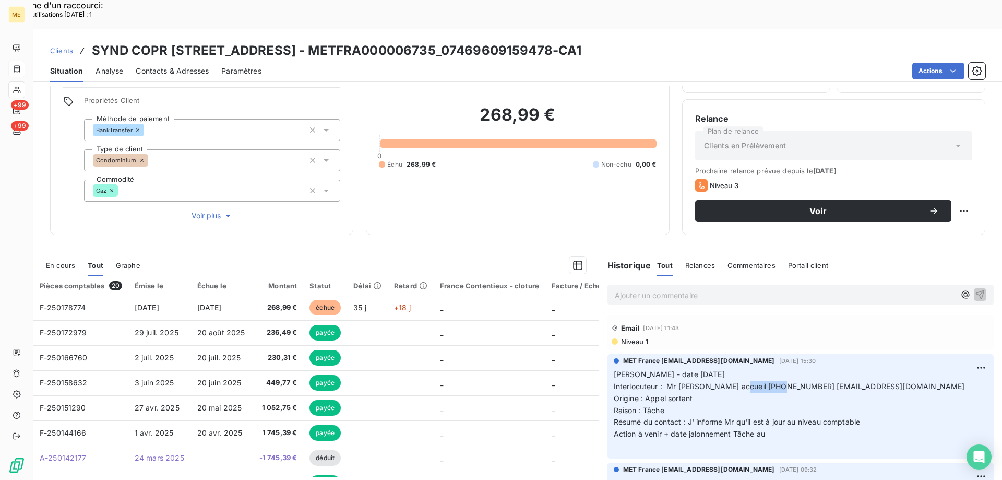
click at [752, 382] on span "Interlocuteur : Mr RIBERON accueil 0148589125 contact@cabinetcomte.fr" at bounding box center [789, 386] width 351 height 9
copy span "0148589125"
drag, startPoint x: 768, startPoint y: 407, endPoint x: 608, endPoint y: 345, distance: 171.6
click at [608, 354] on div "MET France met-france@recouvrement.met.com 28 août 2025, 15:30 Valérie - date 2…" at bounding box center [801, 406] width 386 height 104
copy p "Valérie - date 28/08/2025 Interlocuteur : Mr RIBERON accueil 0148589125 contact…"
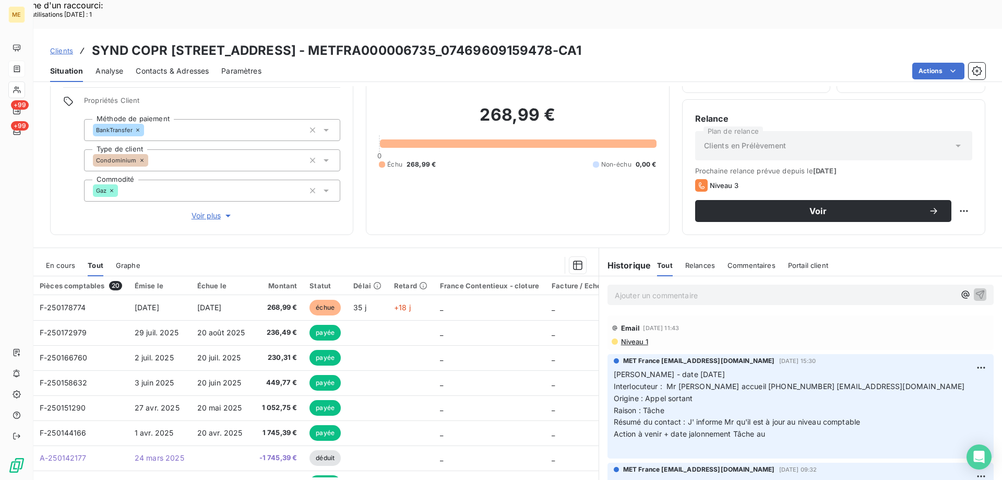
click at [642, 289] on p "Ajouter un commentaire ﻿" at bounding box center [785, 295] width 340 height 13
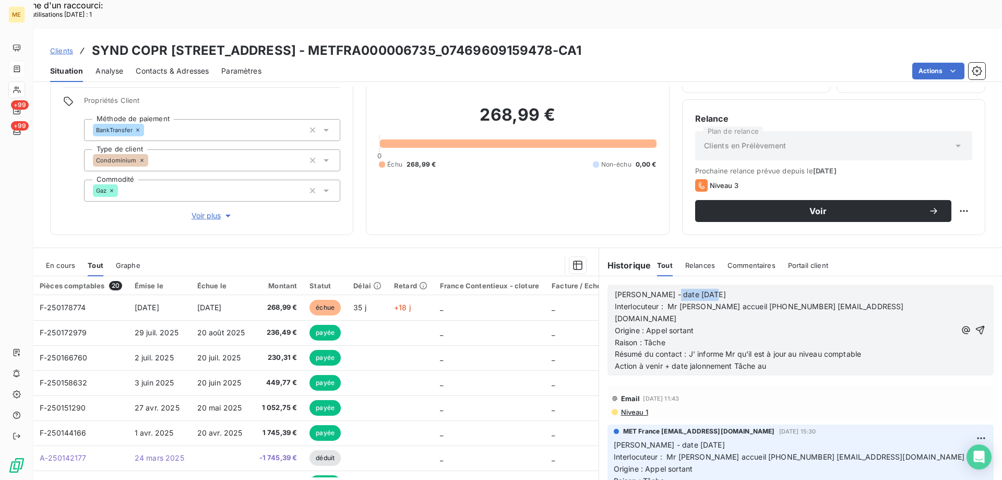
drag, startPoint x: 661, startPoint y: 263, endPoint x: 759, endPoint y: 267, distance: 98.2
click at [758, 289] on p "Valérie - date 28/08/2025" at bounding box center [785, 295] width 341 height 12
drag, startPoint x: 641, startPoint y: 301, endPoint x: 671, endPoint y: 302, distance: 30.8
click at [671, 337] on p "Raison : Tâche" at bounding box center [785, 343] width 341 height 12
click at [677, 337] on p "Raison :" at bounding box center [785, 343] width 341 height 12
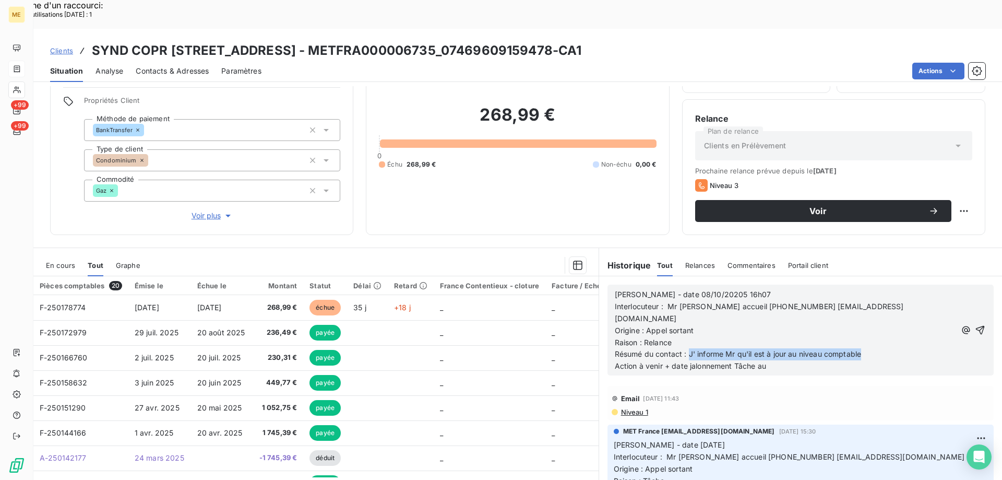
drag, startPoint x: 685, startPoint y: 311, endPoint x: 867, endPoint y: 313, distance: 181.7
click at [867, 348] on p "Résumé du contact : J' informe Mr qu'il est à jour au niveau comptable" at bounding box center [785, 354] width 341 height 12
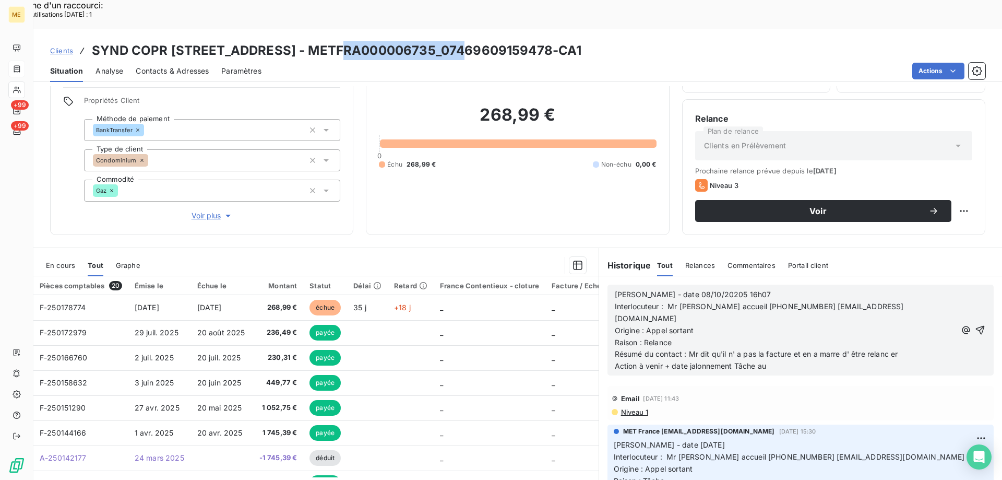
drag, startPoint x: 332, startPoint y: 19, endPoint x: 452, endPoint y: 25, distance: 120.2
click at [452, 41] on h3 "SYND COPR 3 RUE SEXTIUS MICHEL - METFRA000006735_07469609159478-CA1" at bounding box center [337, 50] width 490 height 19
click at [887, 349] on span "Résumé du contact : Mr dit qu'il n' a pas la facture et en a marre d' être rela…" at bounding box center [756, 353] width 283 height 9
drag, startPoint x: 790, startPoint y: 313, endPoint x: 896, endPoint y: 312, distance: 106.0
click at [896, 348] on p "Résumé du contact : Mr dit qu'il n' a pas la facture et en a marre d' être rela…" at bounding box center [785, 354] width 341 height 12
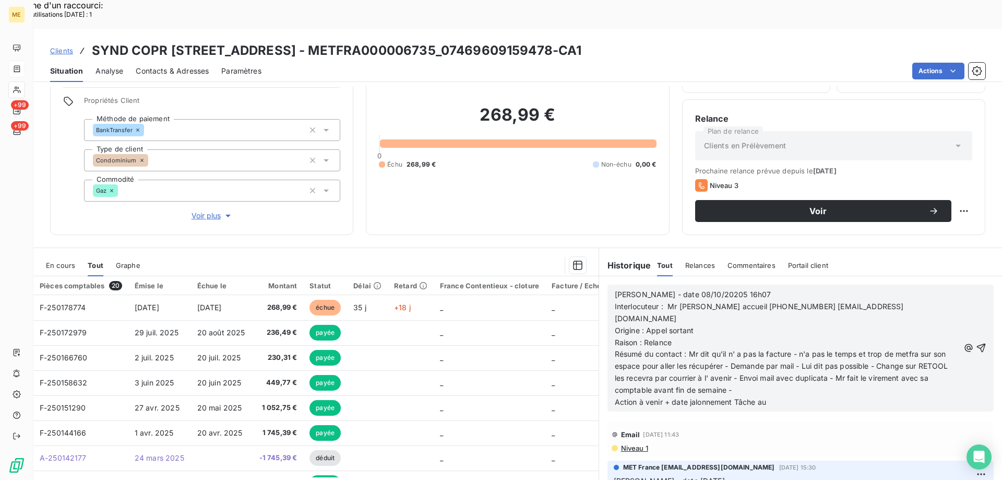
click at [794, 396] on p "Action à venir + date jalonnement Tâche au" at bounding box center [787, 402] width 345 height 12
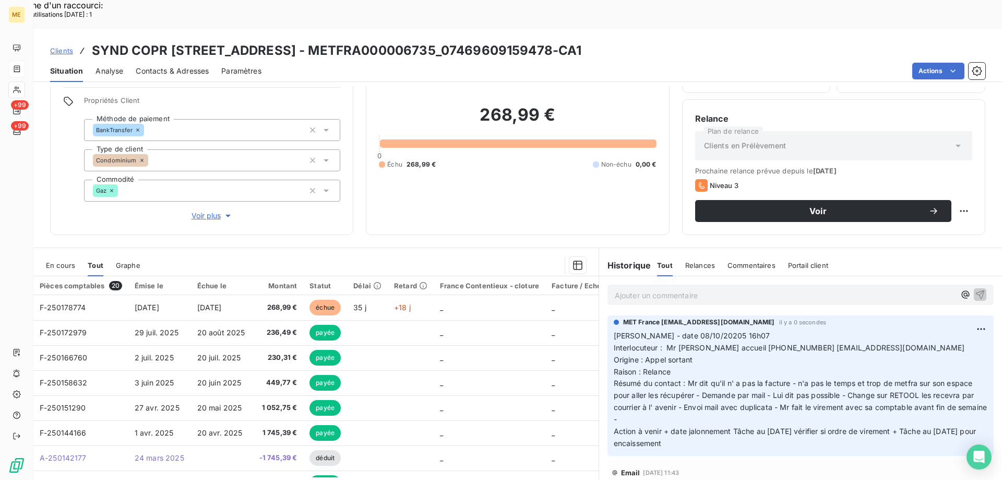
drag, startPoint x: 720, startPoint y: 416, endPoint x: 609, endPoint y: 302, distance: 159.1
click at [614, 330] on p "Valérie - date 08/10/20205 16h07 Interlocuteur : Mr RIBERON accueil 0148589125 …" at bounding box center [801, 390] width 374 height 120
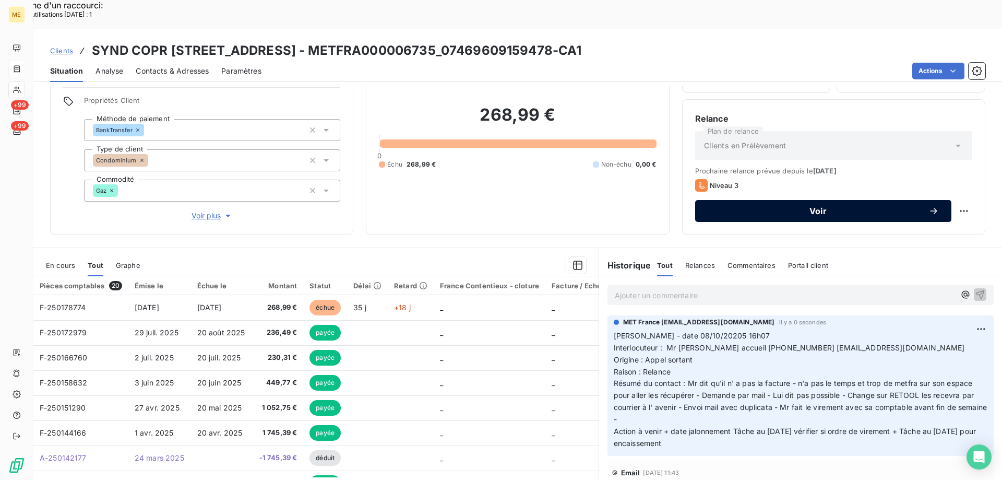
click at [747, 207] on span "Voir" at bounding box center [818, 211] width 221 height 8
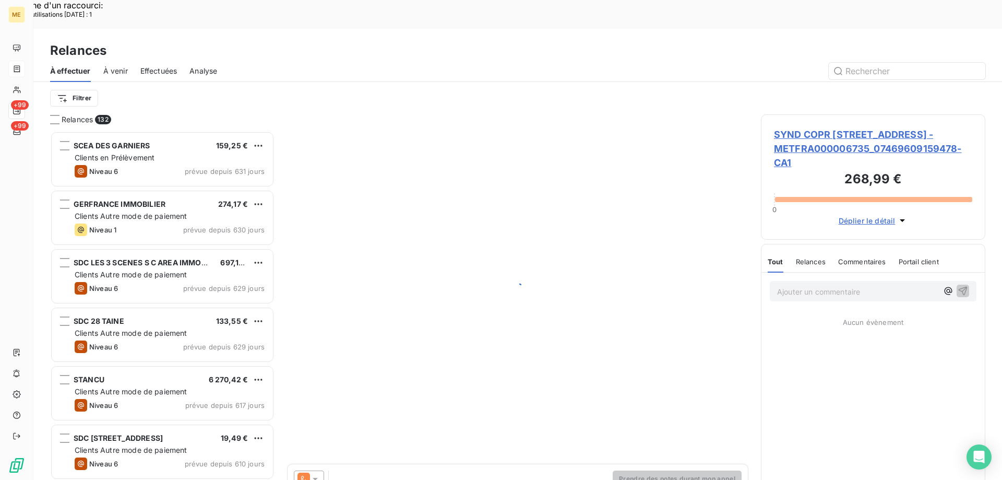
scroll to position [370, 217]
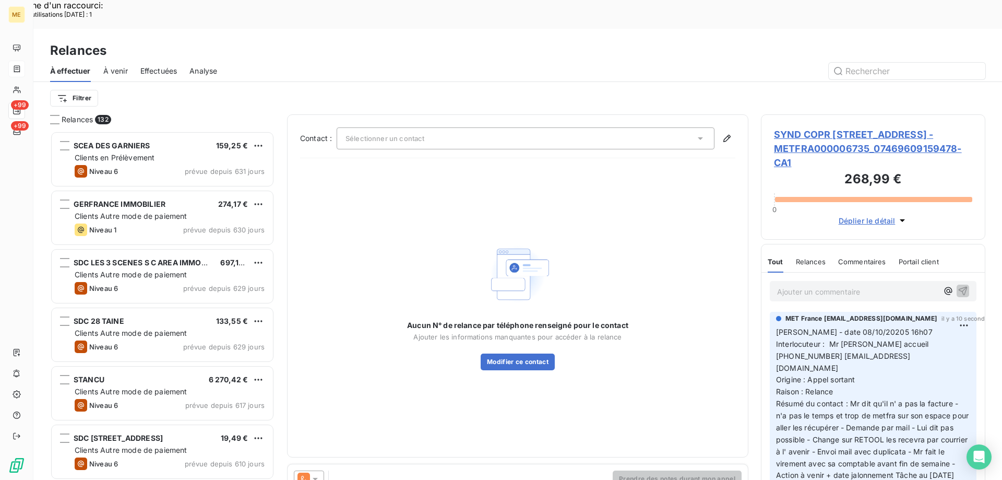
click at [442, 127] on div "Sélectionner un contact" at bounding box center [526, 138] width 378 height 22
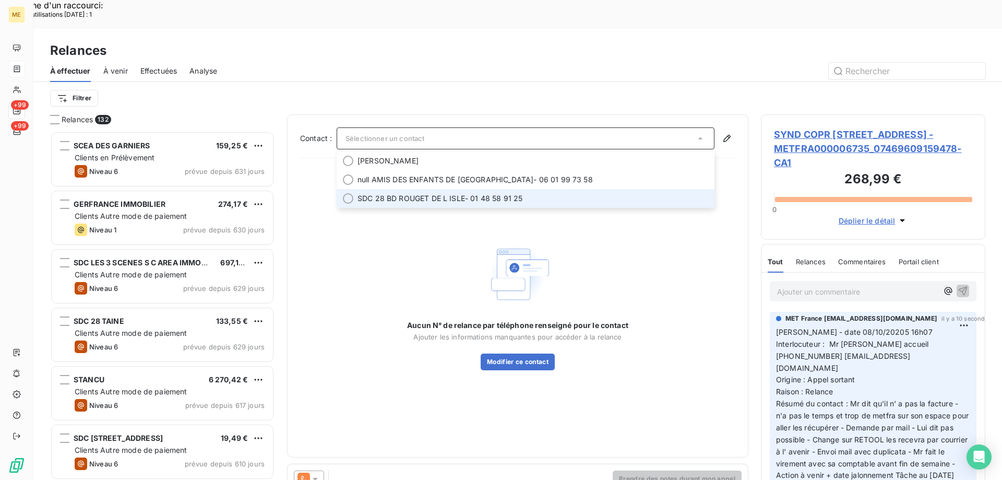
click at [349, 193] on div at bounding box center [348, 198] width 10 height 10
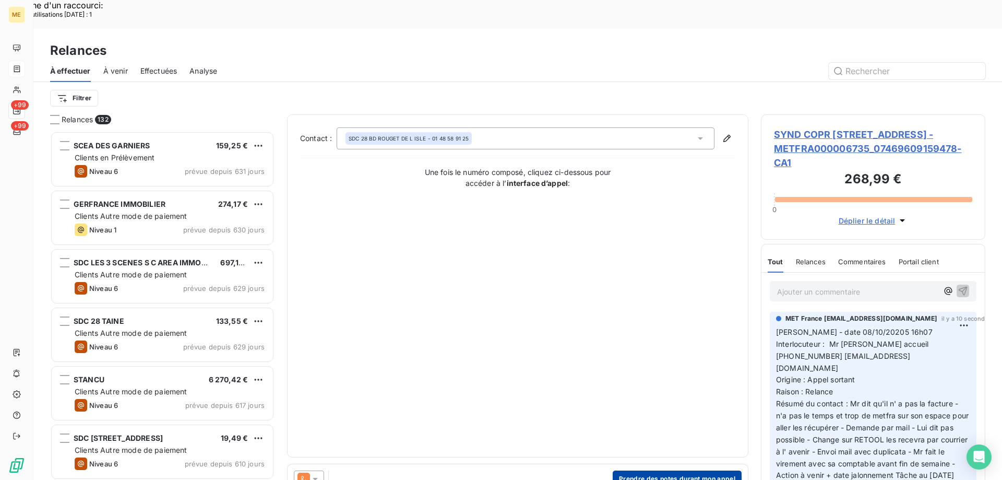
click at [661, 470] on button "Prendre des notes durant mon appel" at bounding box center [677, 478] width 129 height 17
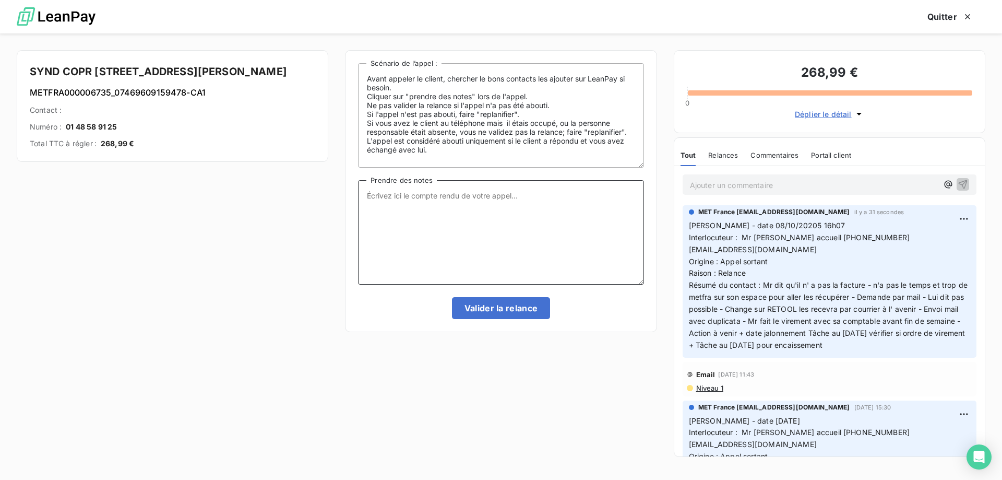
click at [493, 202] on textarea "Prendre des notes" at bounding box center [501, 232] width 286 height 104
paste textarea "Valérie - date 08/10/20205 16h07 Interlocuteur : Mr RIBERON accueil 0148589125 …"
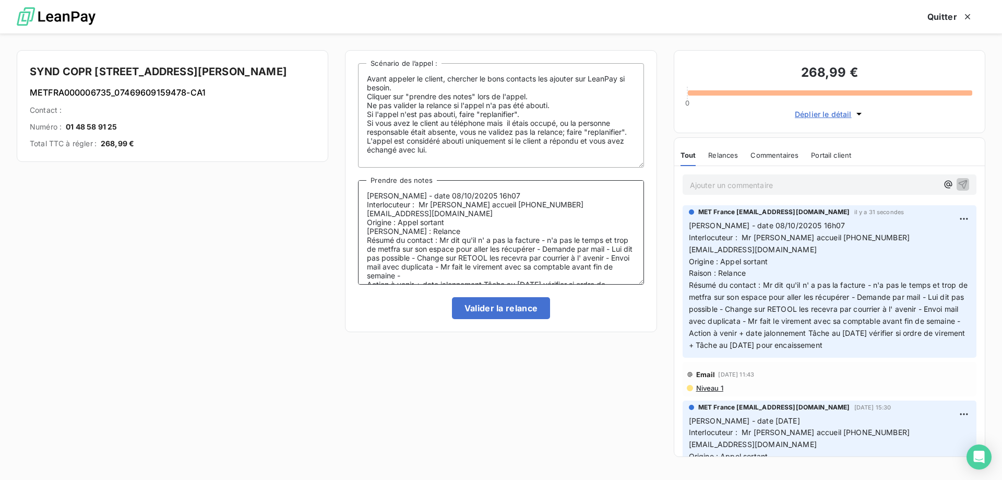
scroll to position [5, 0]
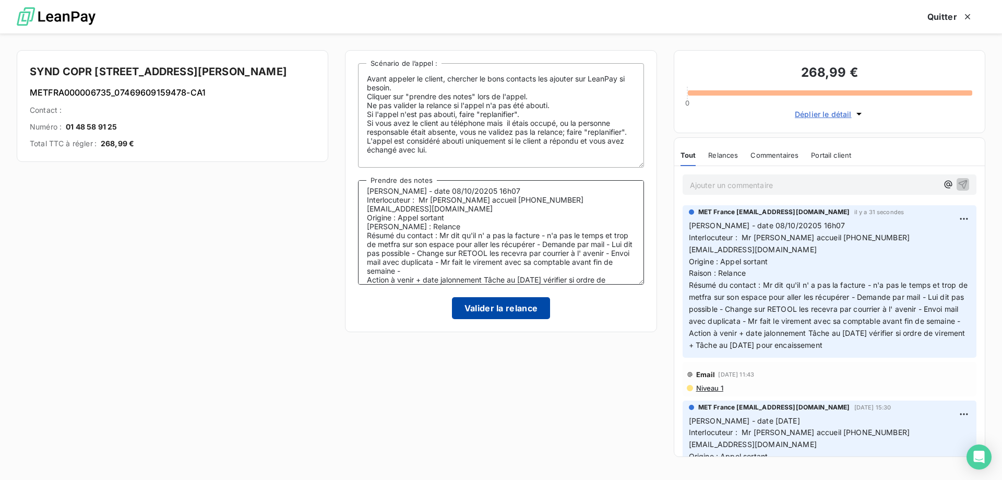
type textarea "Valérie - date 08/10/20205 16h07 Interlocuteur : Mr RIBERON accueil 0148589125 …"
click at [483, 302] on button "Valider la relance" at bounding box center [501, 308] width 99 height 22
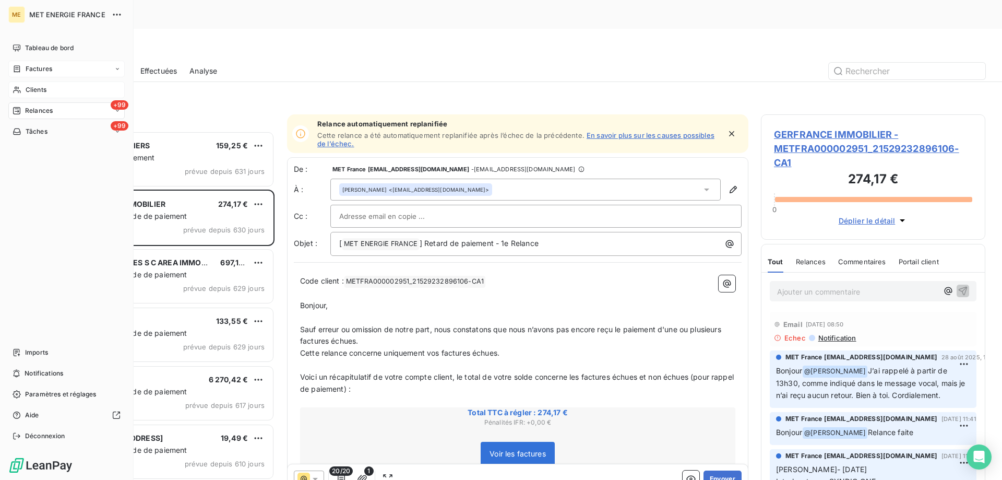
click at [35, 87] on span "Clients" at bounding box center [36, 89] width 21 height 9
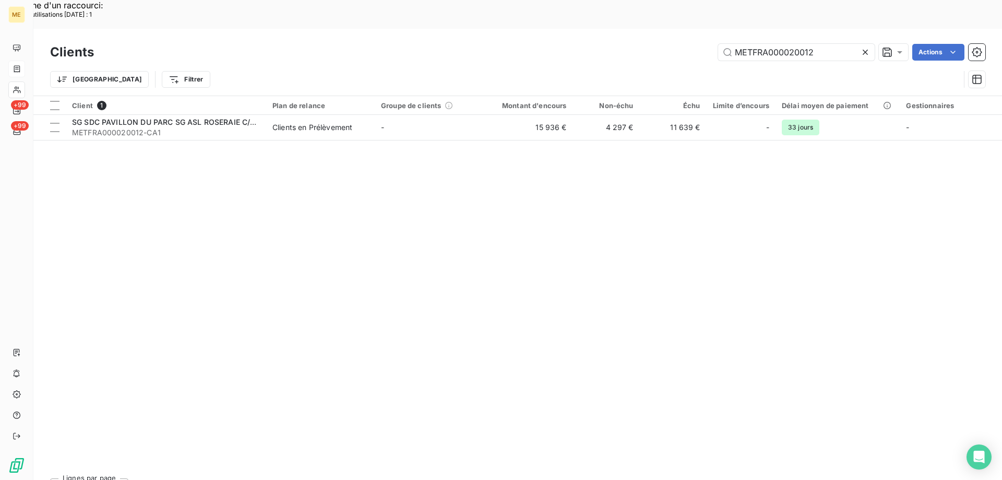
click at [863, 50] on icon at bounding box center [865, 52] width 5 height 5
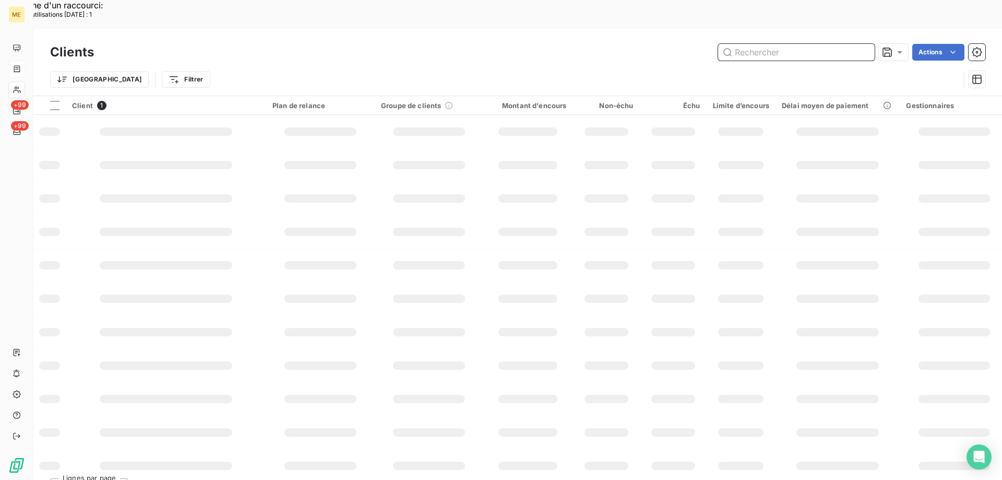
click at [787, 44] on input "text" at bounding box center [796, 52] width 157 height 17
paste input "METFRA000006735"
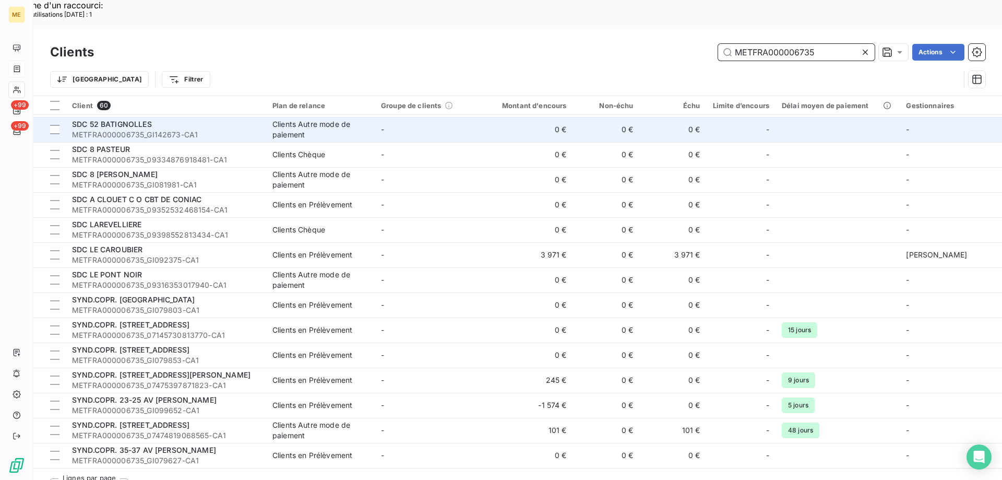
scroll to position [679, 0]
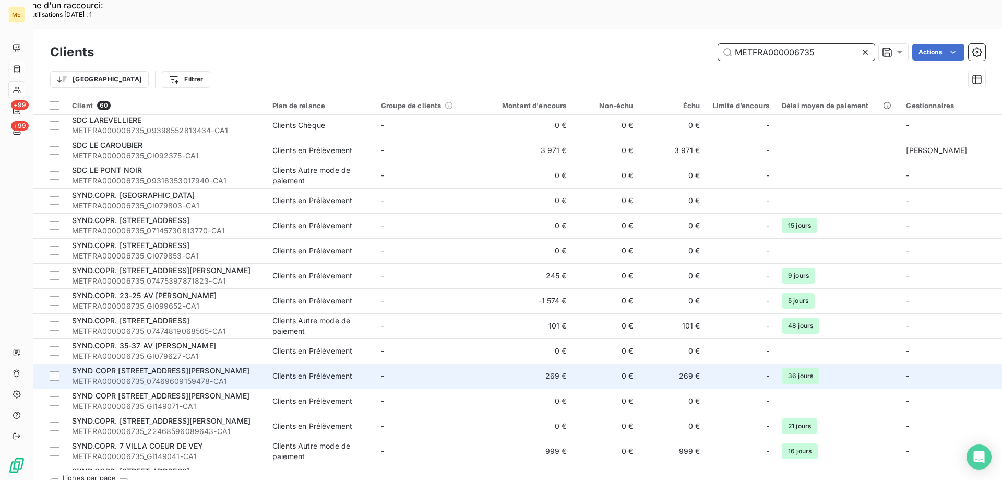
type input "METFRA000006735"
click at [155, 366] on span "SYND COPR [STREET_ADDRESS][PERSON_NAME]" at bounding box center [160, 370] width 177 height 9
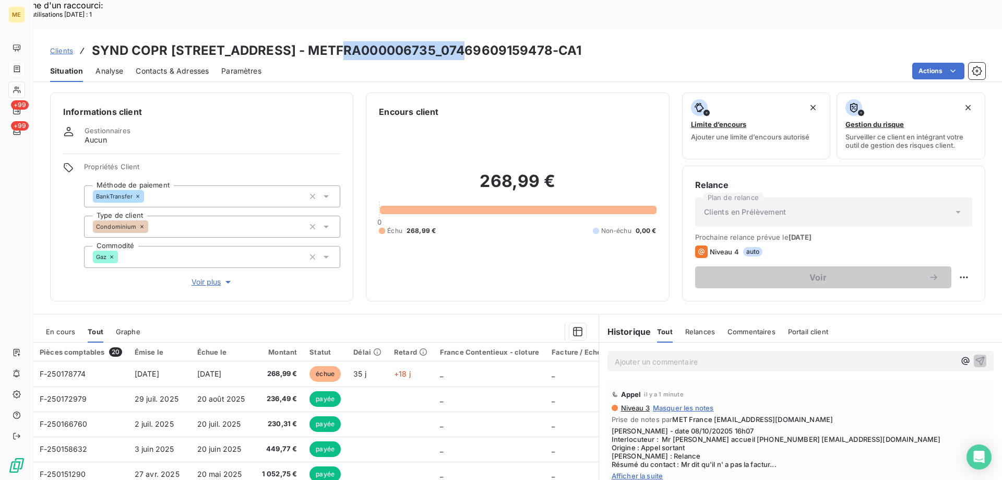
drag, startPoint x: 330, startPoint y: 19, endPoint x: 451, endPoint y: 21, distance: 121.1
click at [451, 41] on h3 "SYND COPR 3 RUE SEXTIUS MICHEL - METFRA000006735_07469609159478-CA1" at bounding box center [337, 50] width 490 height 19
click at [956, 386] on div "Appel il y a 1 minute" at bounding box center [801, 394] width 378 height 17
click at [631, 471] on span "Afficher la suite" at bounding box center [801, 475] width 378 height 8
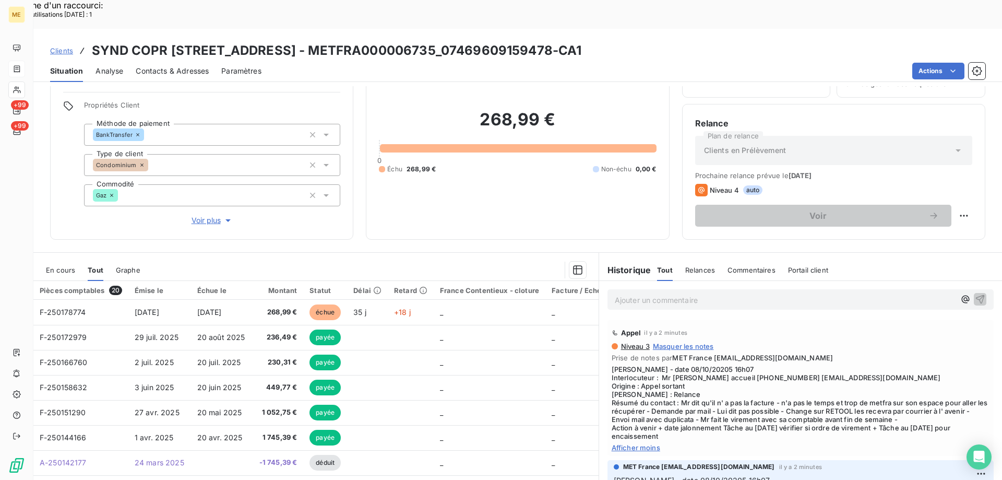
scroll to position [66, 0]
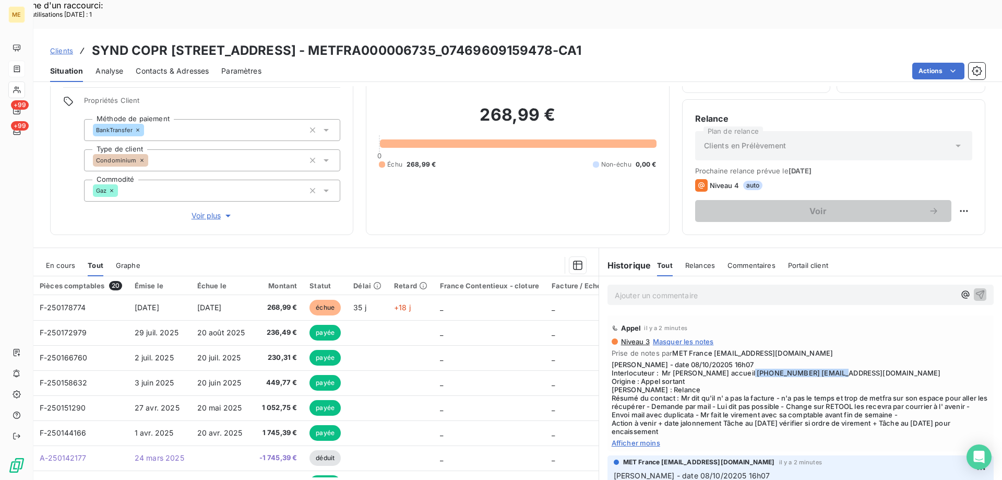
drag, startPoint x: 769, startPoint y: 344, endPoint x: 854, endPoint y: 346, distance: 84.1
click at [854, 360] on span "Valérie - date 08/10/20205 16h07 Interlocuteur : Mr RIBERON accueil 0148589125 …" at bounding box center [801, 397] width 378 height 75
click at [877, 337] on div "Niveau 3 Masquer les notes Prise de notes par MET France met-france@recouvremen…" at bounding box center [801, 392] width 378 height 110
drag, startPoint x: 730, startPoint y: 343, endPoint x: 765, endPoint y: 341, distance: 35.0
click at [765, 360] on span "Valérie - date 08/10/20205 16h07 Interlocuteur : Mr RIBERON accueil 0148589125 …" at bounding box center [801, 397] width 378 height 75
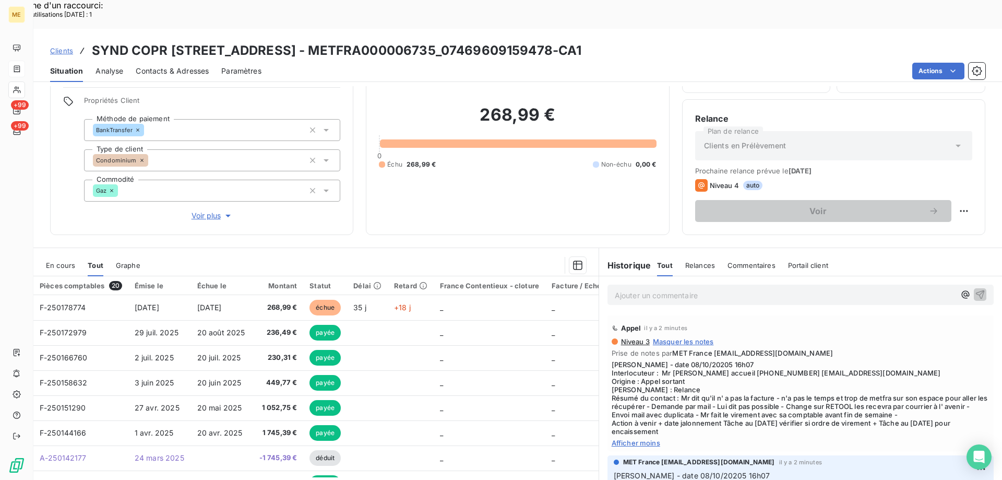
click at [91, 41] on div "Clients SYND COPR 3 RUE SEXTIUS MICHEL - METFRA000006735_07469609159478-CA1" at bounding box center [316, 50] width 532 height 19
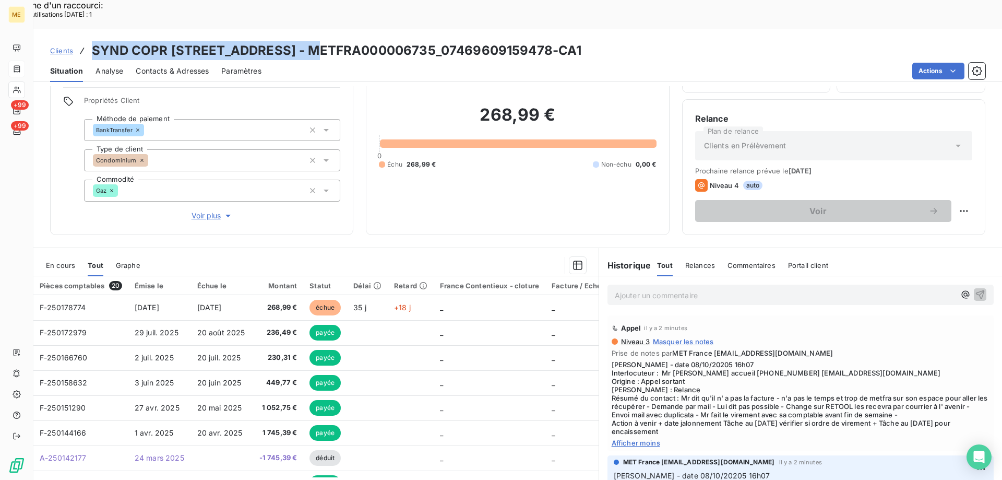
drag, startPoint x: 92, startPoint y: 21, endPoint x: 313, endPoint y: 28, distance: 220.4
click at [313, 41] on h3 "SYND COPR 3 RUE SEXTIUS MICHEL - METFRA000006735_07469609159478-CA1" at bounding box center [337, 50] width 490 height 19
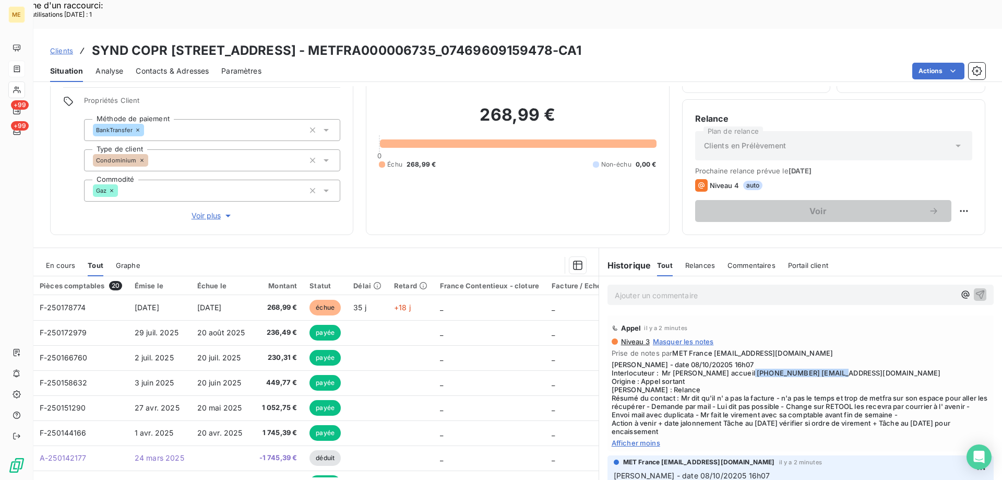
drag, startPoint x: 770, startPoint y: 343, endPoint x: 854, endPoint y: 341, distance: 83.6
click at [854, 360] on span "Valérie - date 08/10/20205 16h07 Interlocuteur : Mr RIBERON accueil 0148589125 …" at bounding box center [801, 397] width 378 height 75
click at [870, 337] on div "Niveau 3 Masquer les notes" at bounding box center [801, 341] width 378 height 8
drag, startPoint x: 688, startPoint y: 353, endPoint x: 608, endPoint y: 337, distance: 81.1
click at [612, 360] on span "Valérie - date 08/10/20205 16h07 Interlocuteur : Mr RIBERON accueil 0148589125 …" at bounding box center [801, 397] width 378 height 75
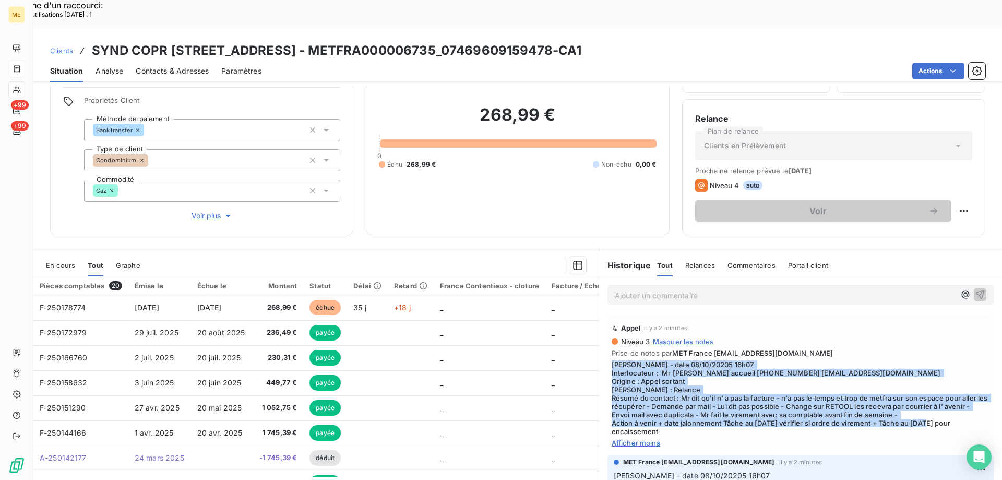
drag, startPoint x: 671, startPoint y: 397, endPoint x: 607, endPoint y: 338, distance: 86.8
click at [612, 360] on span "Valérie - date 08/10/20205 16h07 Interlocuteur : Mr RIBERON accueil 0148589125 …" at bounding box center [801, 397] width 378 height 75
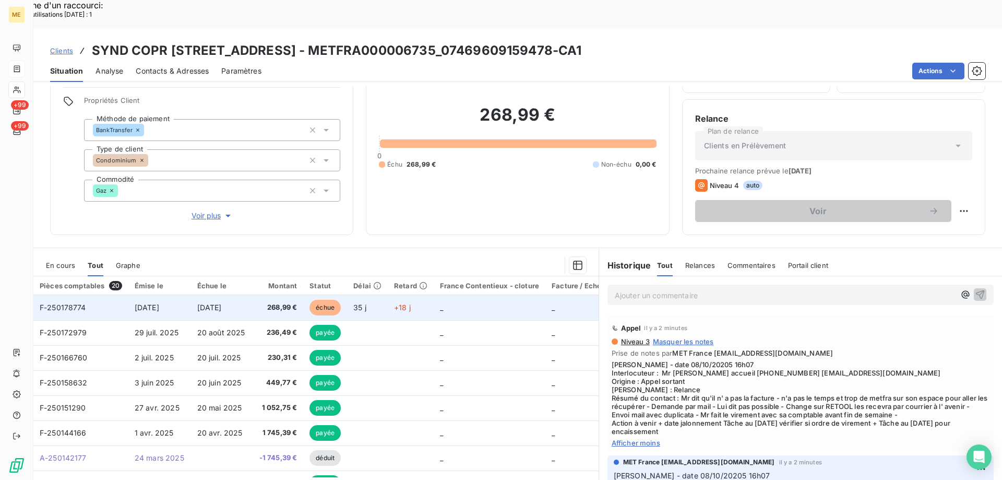
click at [58, 303] on span "F-250178774" at bounding box center [63, 307] width 46 height 9
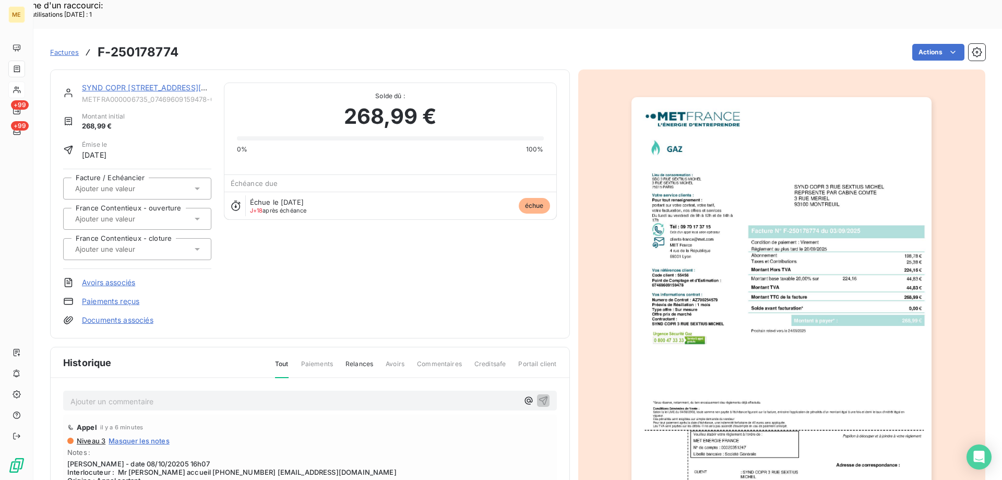
click at [780, 333] on img "button" at bounding box center [782, 309] width 300 height 425
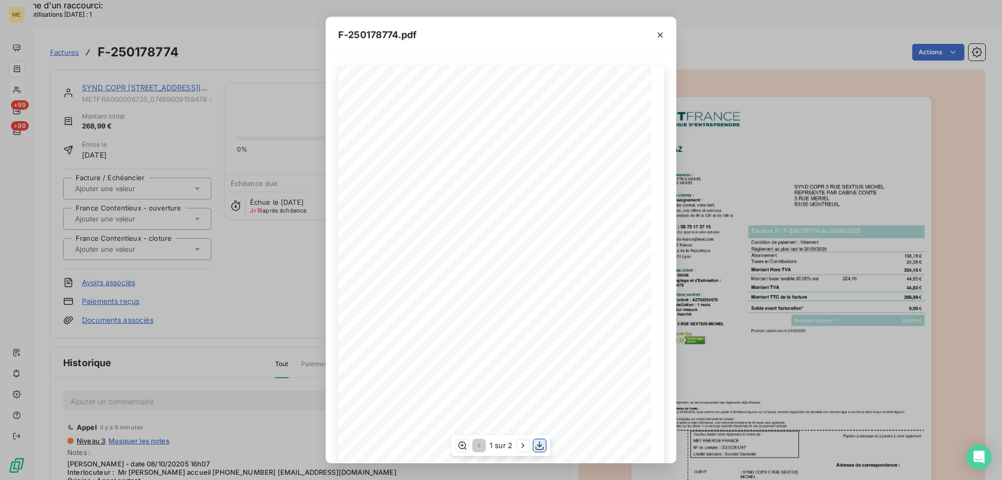
click at [539, 447] on icon "button" at bounding box center [540, 445] width 10 height 10
click at [658, 35] on icon "button" at bounding box center [660, 35] width 10 height 10
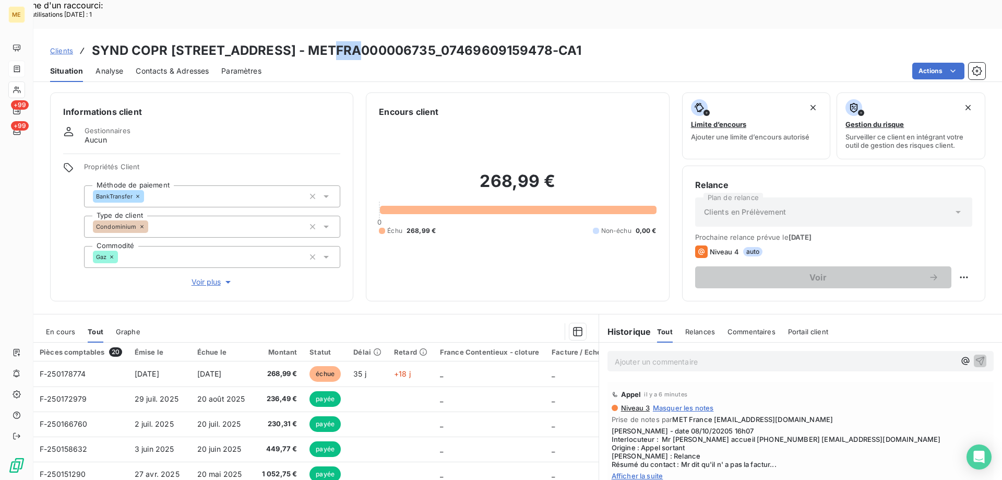
drag, startPoint x: 326, startPoint y: 23, endPoint x: 315, endPoint y: 16, distance: 12.5
click at [345, 41] on h3 "SYND COPR 3 RUE SEXTIUS MICHEL - METFRA000006735_07469609159478-CA1" at bounding box center [337, 50] width 490 height 19
drag, startPoint x: 94, startPoint y: 19, endPoint x: 598, endPoint y: 16, distance: 503.8
click at [582, 41] on h3 "SYND COPR 3 RUE SEXTIUS MICHEL - METFRA000006735_07469609159478-CA1" at bounding box center [337, 50] width 490 height 19
click at [477, 222] on div "268,99 € 0 Échu 268,99 € Non-échu 0,00 €" at bounding box center [517, 203] width 277 height 170
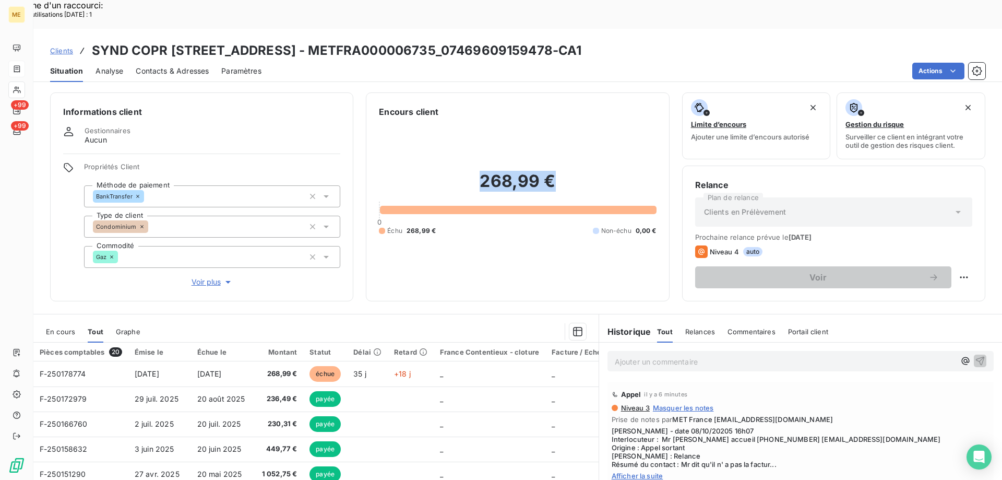
drag, startPoint x: 480, startPoint y: 155, endPoint x: 547, endPoint y: 156, distance: 66.8
click at [547, 171] on h2 "268,99 €" at bounding box center [517, 186] width 277 height 31
click at [915, 427] on span "Valérie - date 08/10/20205 16h07 Interlocuteur : Mr RIBERON accueil 0148589125 …" at bounding box center [801, 448] width 378 height 42
click at [620, 471] on span "Afficher la suite" at bounding box center [801, 475] width 378 height 8
